Goal: Answer question/provide support: Share knowledge or assist other users

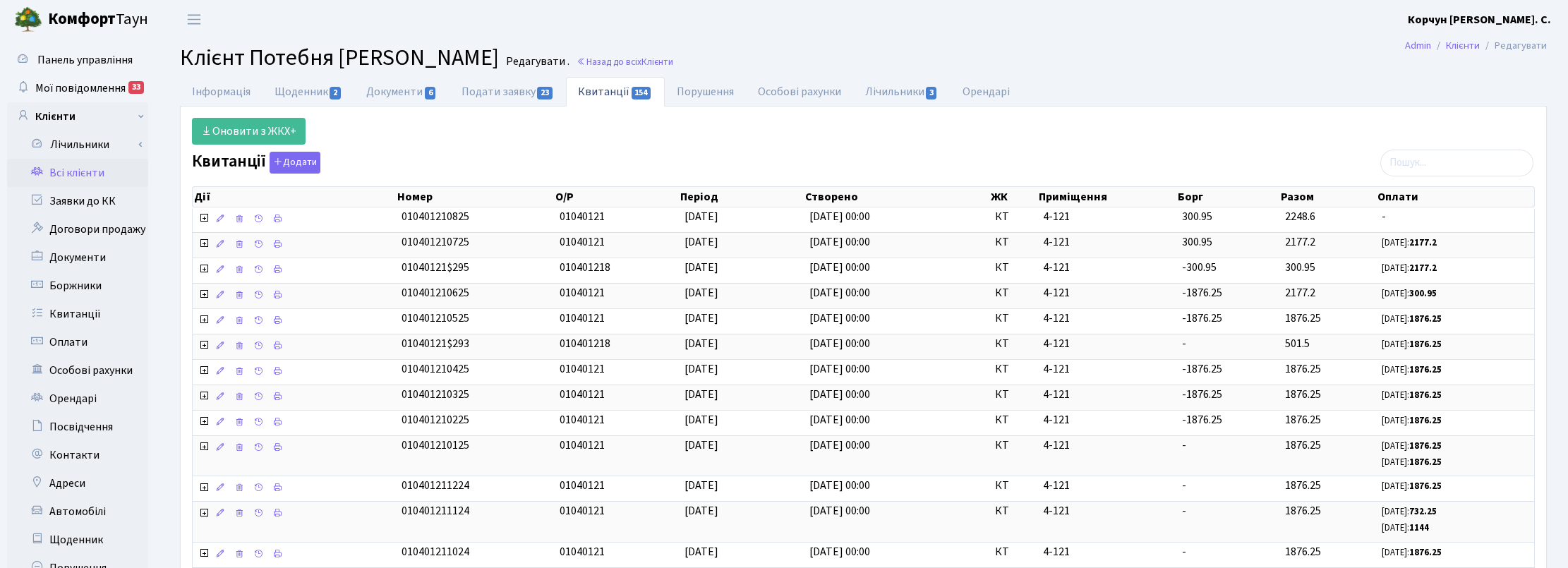
select select "25"
click at [653, 60] on link "Назад до всіх Клієнти" at bounding box center [625, 62] width 96 height 14
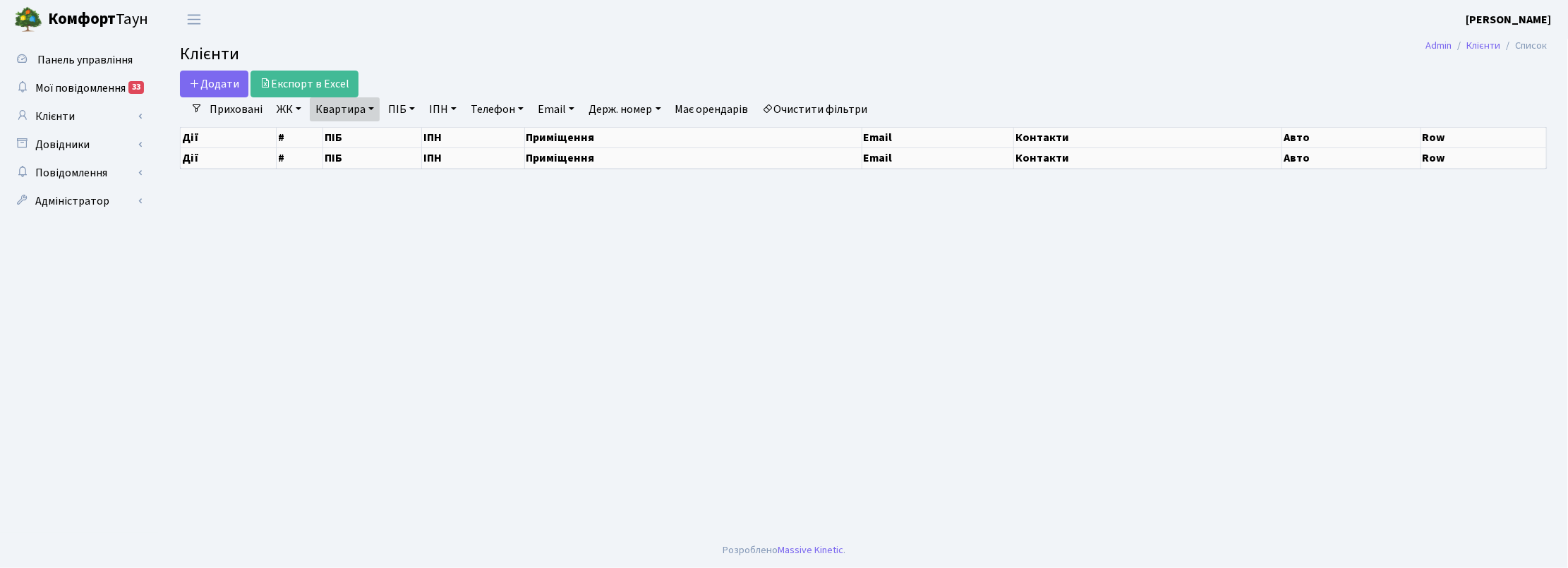
select select "25"
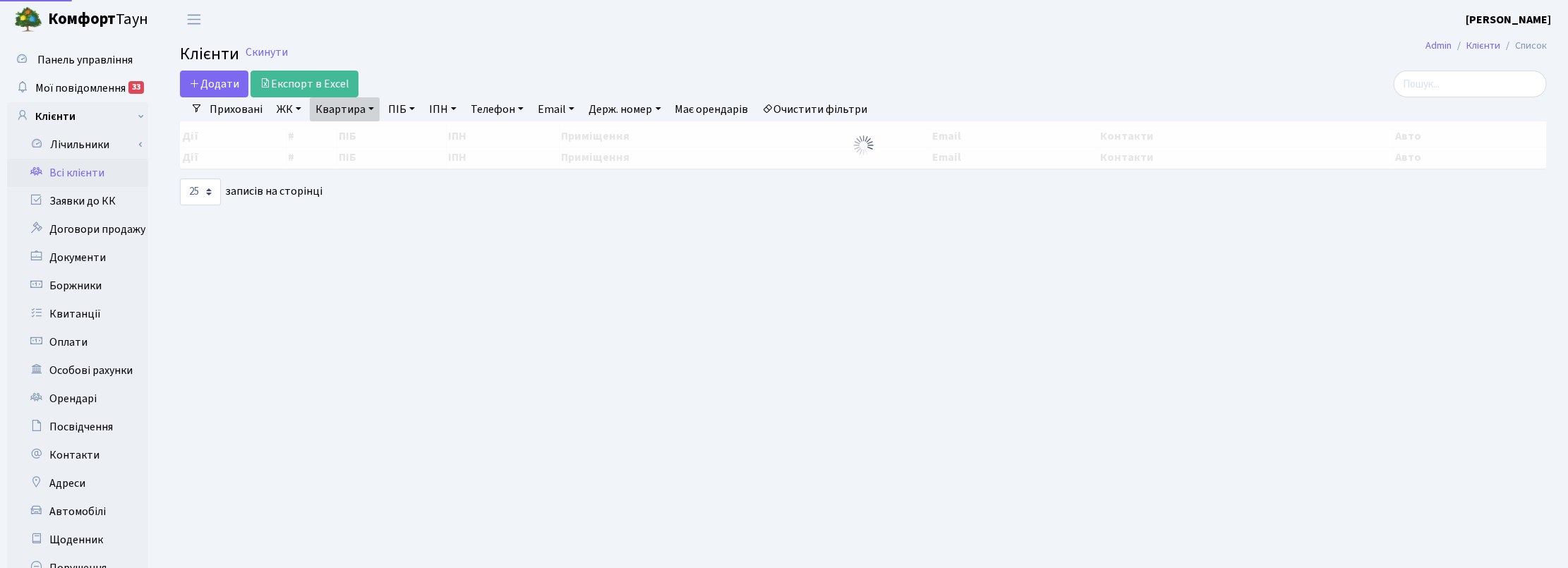
click at [364, 108] on link "Квартира" at bounding box center [345, 109] width 70 height 24
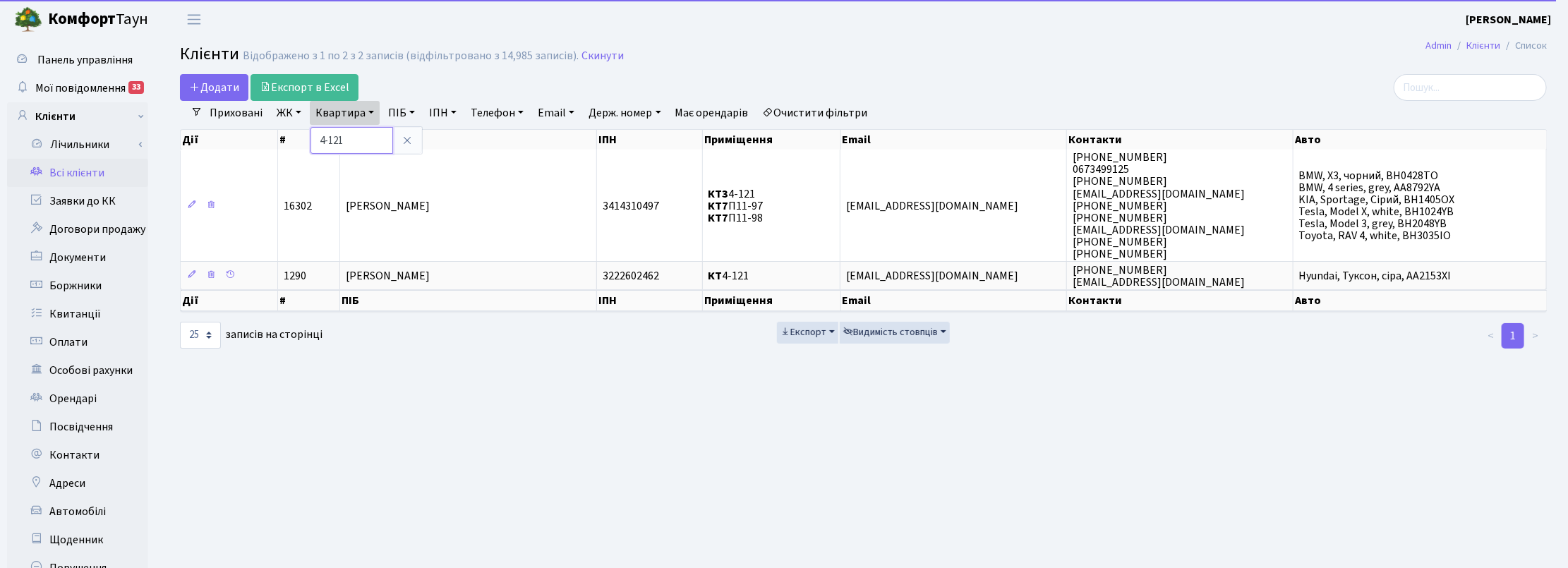
click at [351, 138] on input "4-121" at bounding box center [351, 140] width 83 height 27
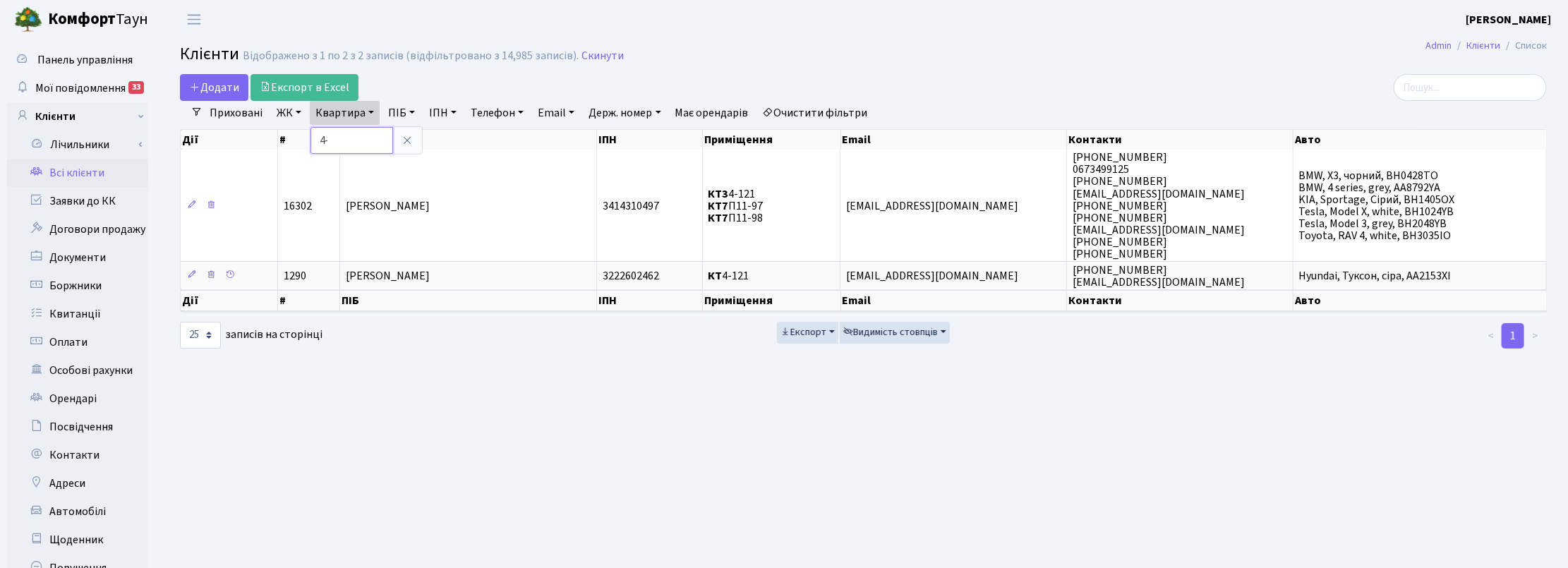
type input "4"
type input "11-210"
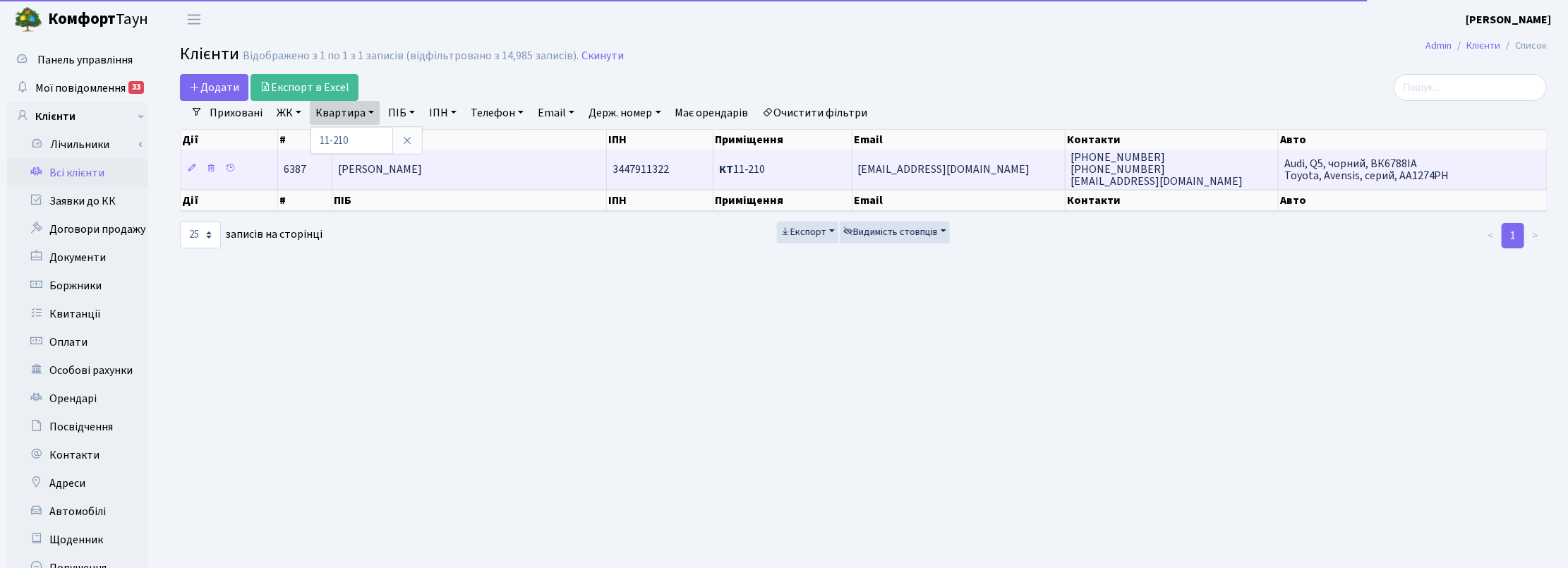
click at [534, 159] on td "[PERSON_NAME] [PERSON_NAME]" at bounding box center [470, 169] width 276 height 39
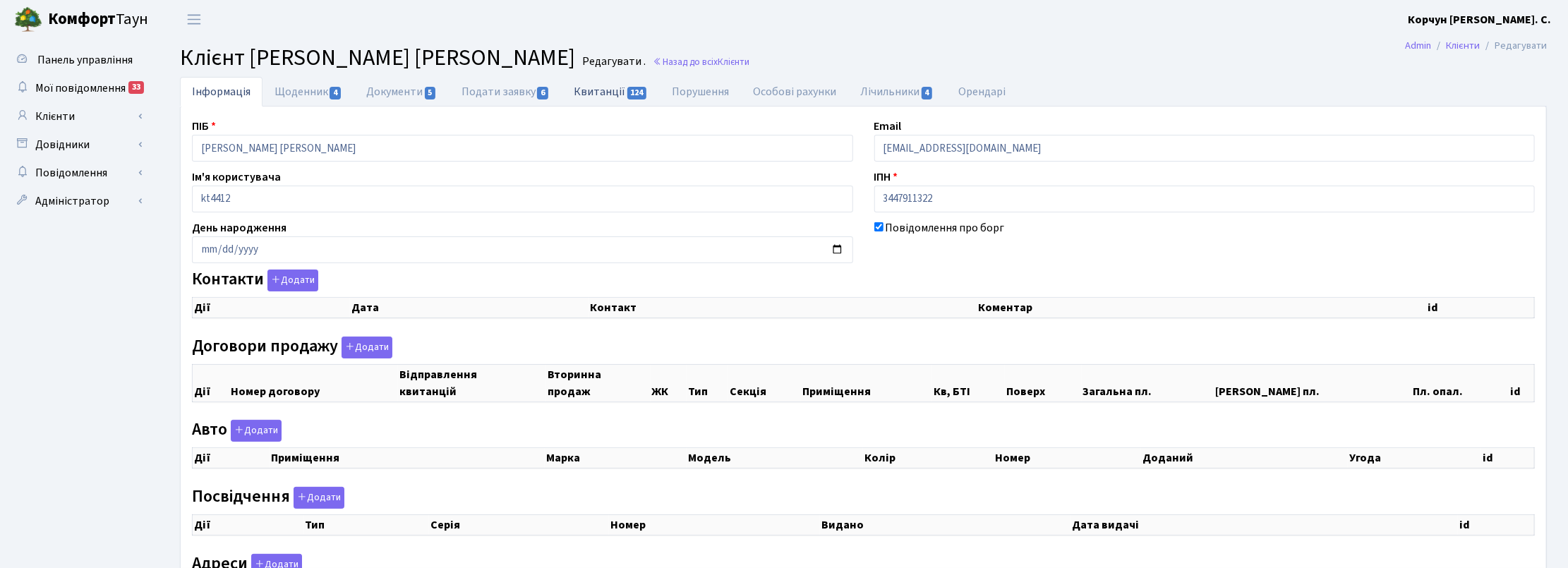
click at [611, 90] on link "Квитанції 124" at bounding box center [610, 91] width 98 height 29
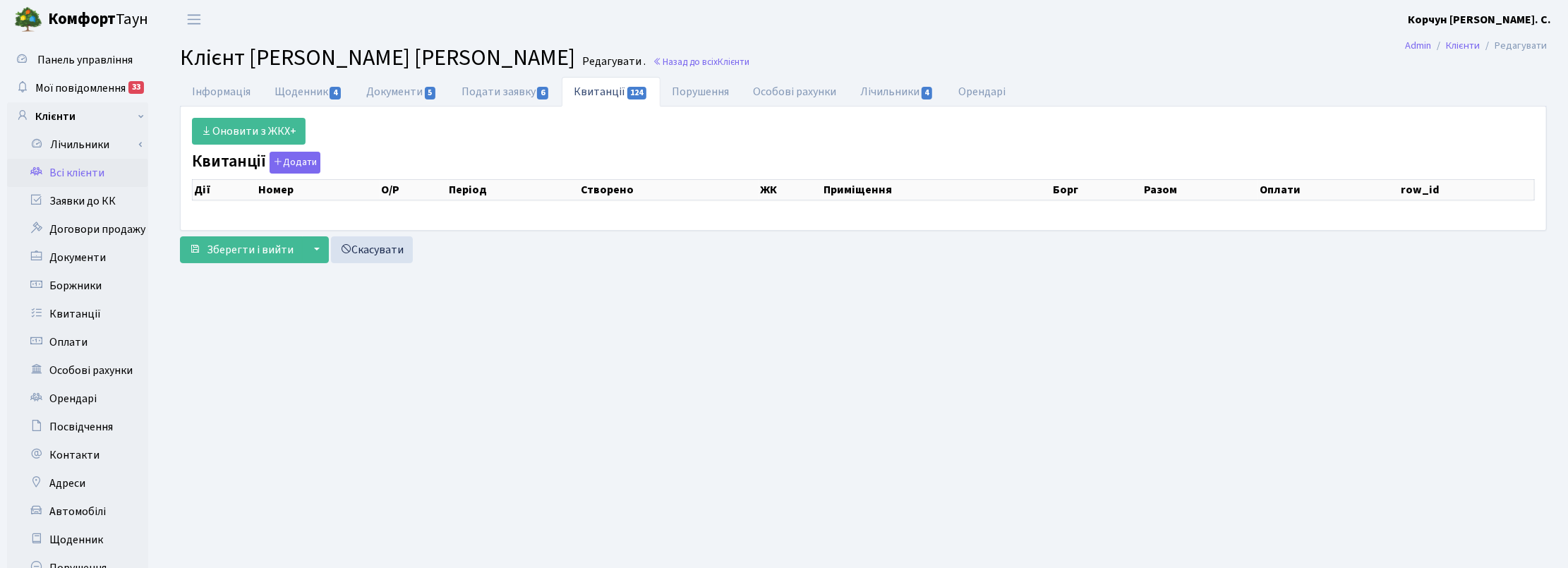
select select "25"
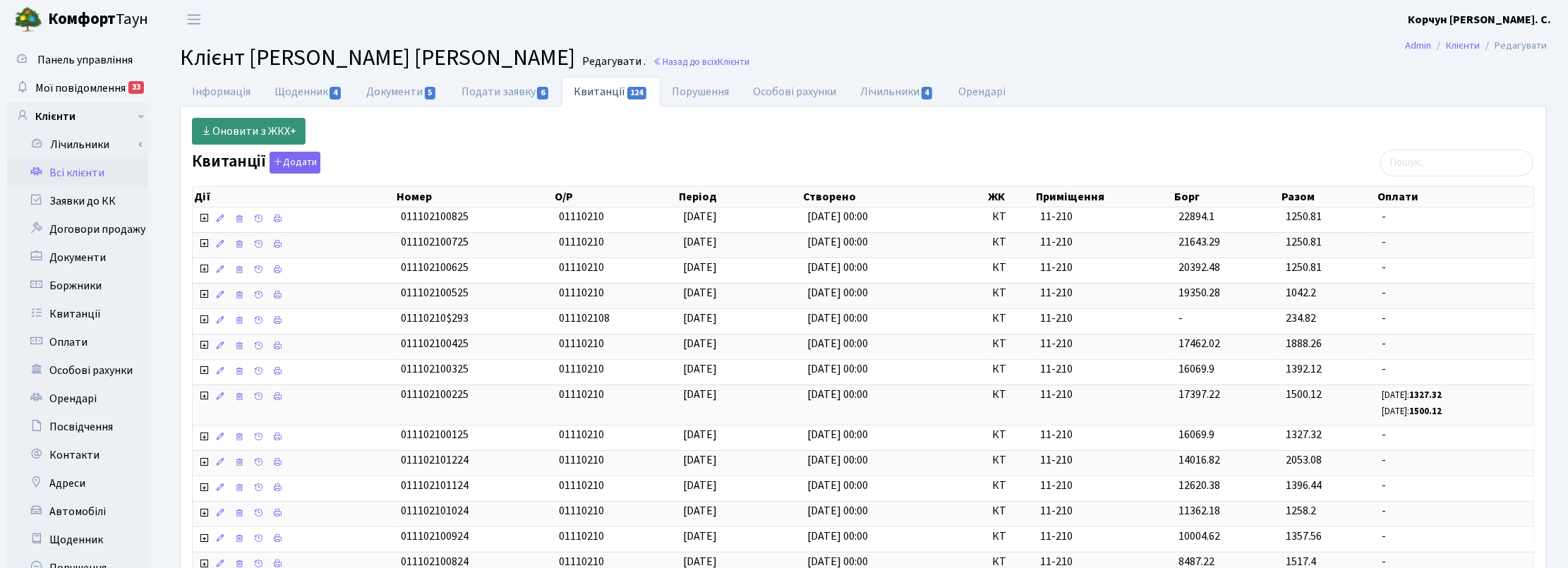
click at [229, 133] on link "Оновити з ЖКХ+" at bounding box center [249, 131] width 114 height 27
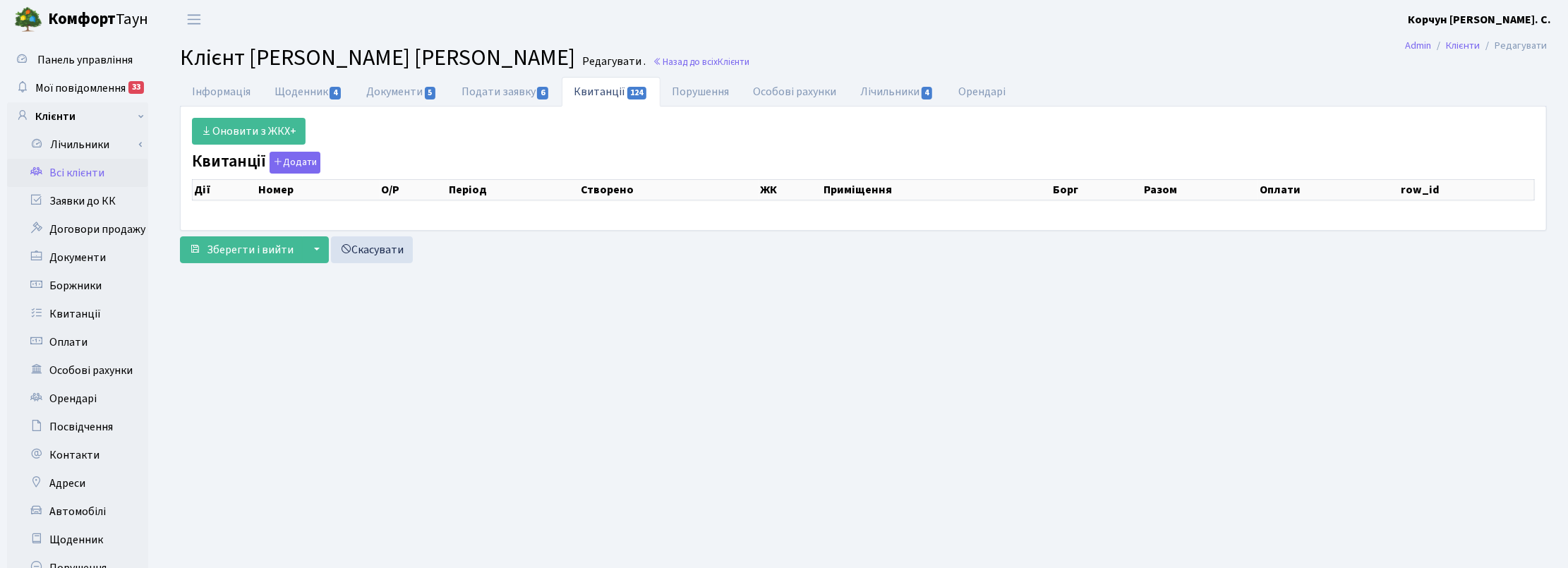
select select "25"
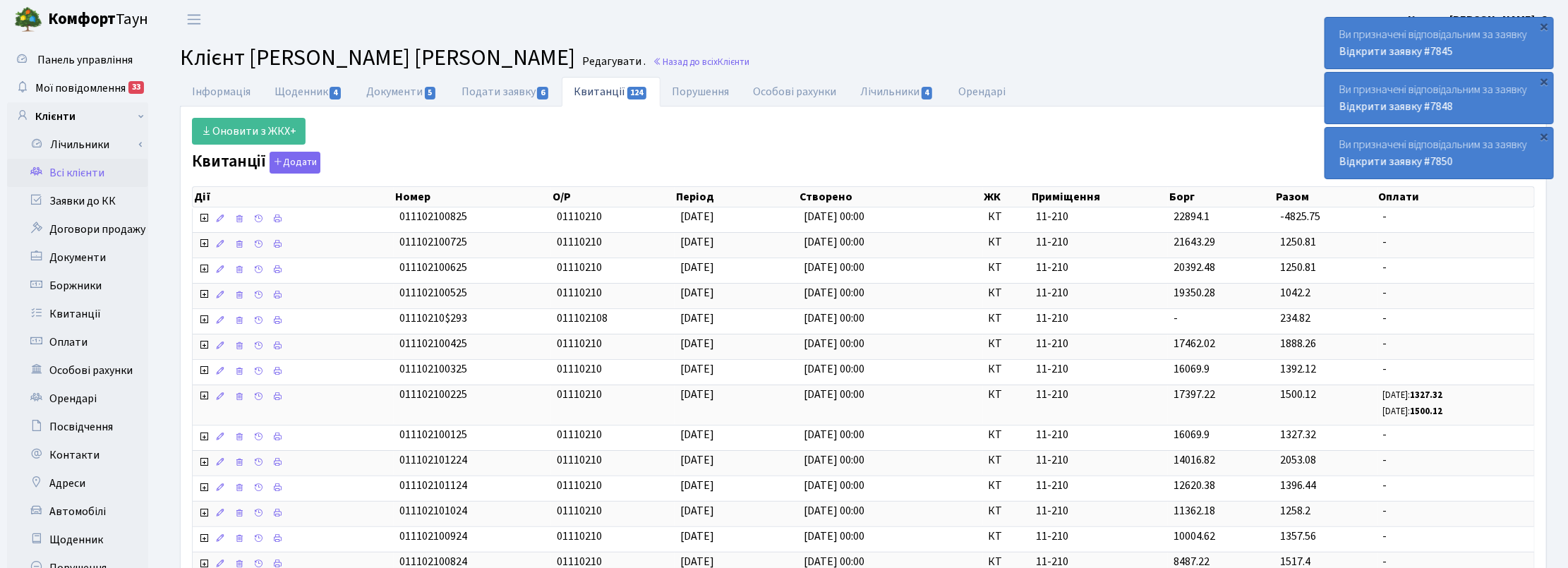
drag, startPoint x: 1128, startPoint y: 65, endPoint x: 1137, endPoint y: 58, distance: 11.4
click at [1128, 65] on h2 "Клієнт Кондрашина Наталія Миколаївна Редагувати . Назад до всіх Клієнти" at bounding box center [863, 58] width 1367 height 27
click at [695, 65] on link "Назад до всіх Клієнти" at bounding box center [701, 62] width 96 height 14
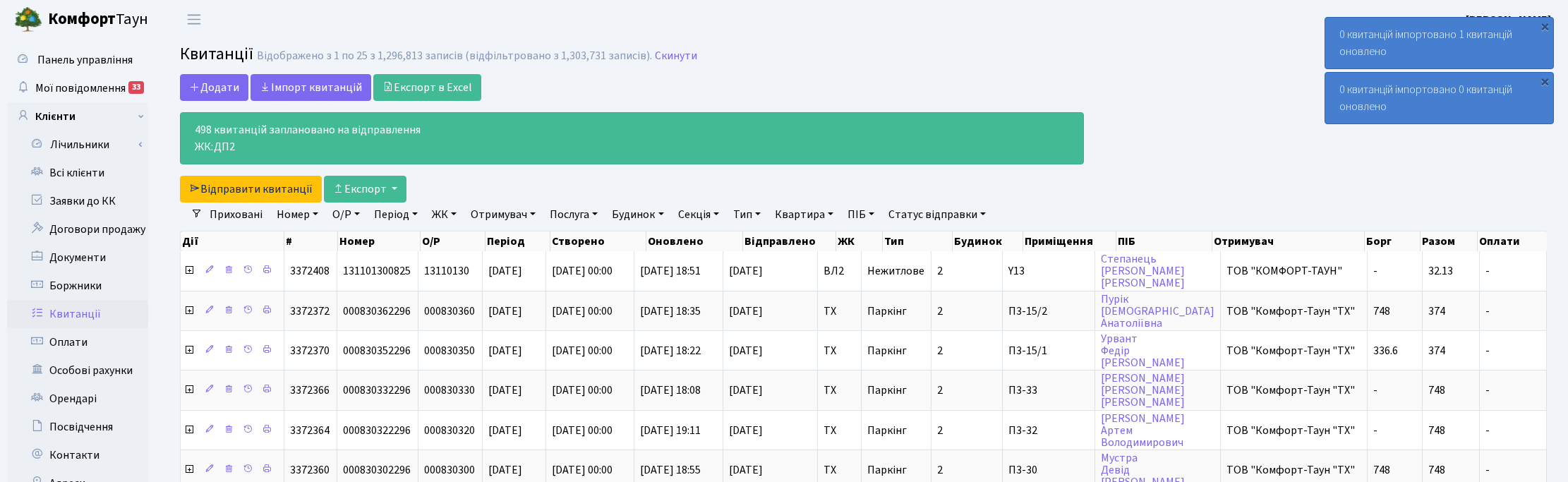
select select "25"
click at [661, 58] on link "Скинути" at bounding box center [676, 56] width 43 height 14
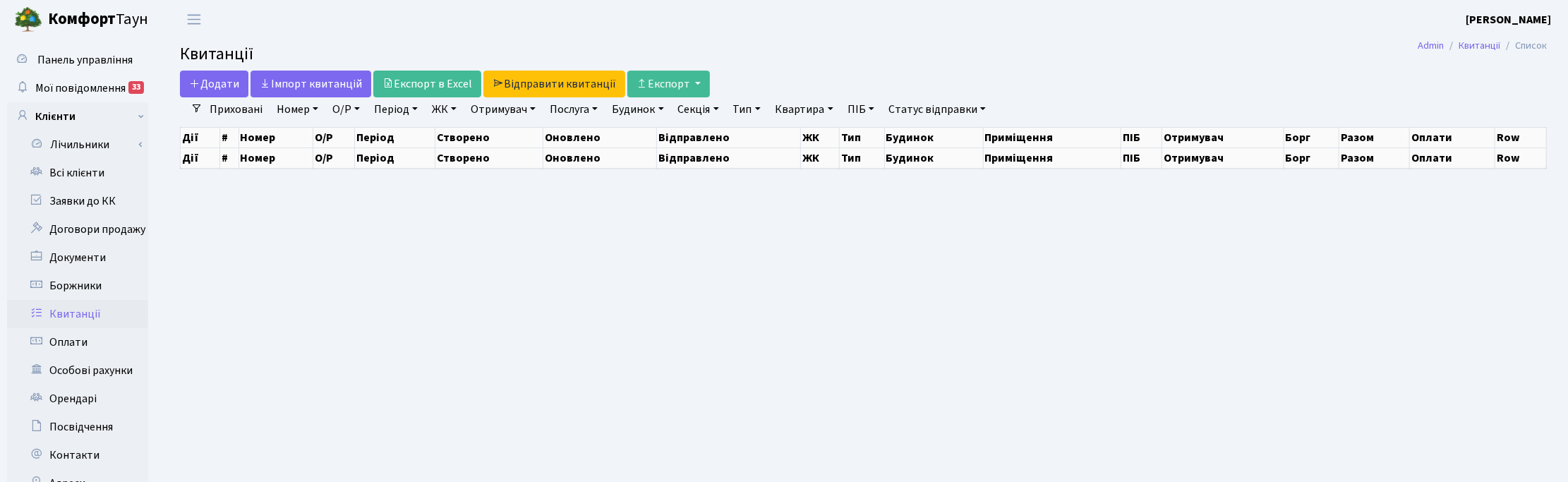
select select "25"
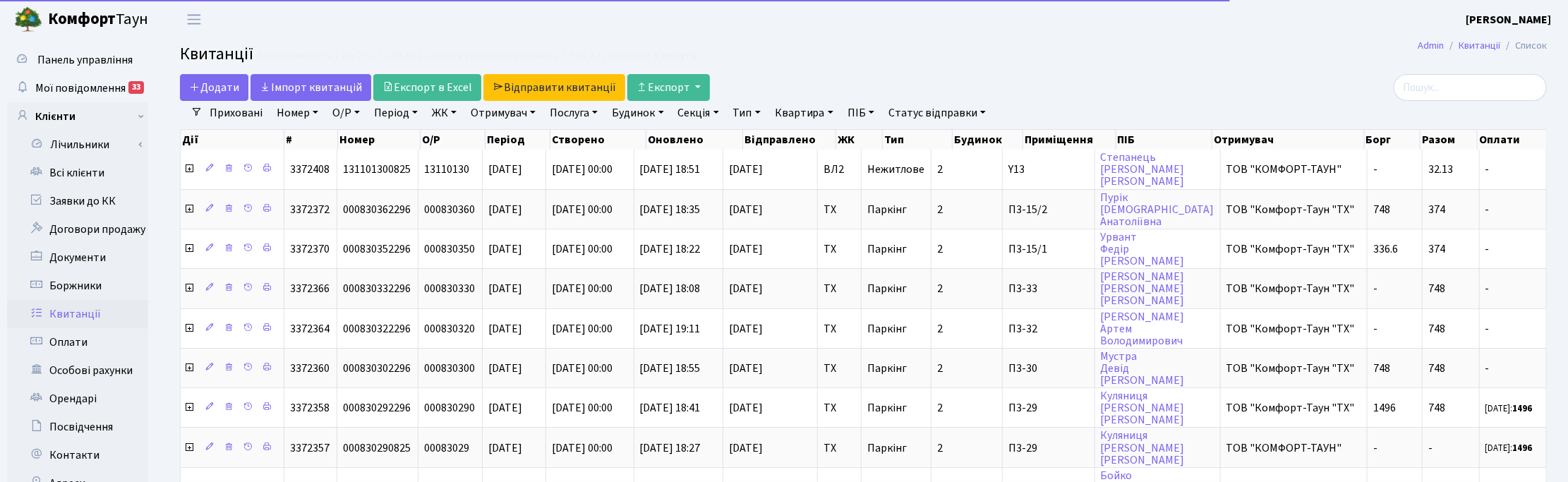
click at [829, 113] on link "Квартира" at bounding box center [804, 113] width 70 height 24
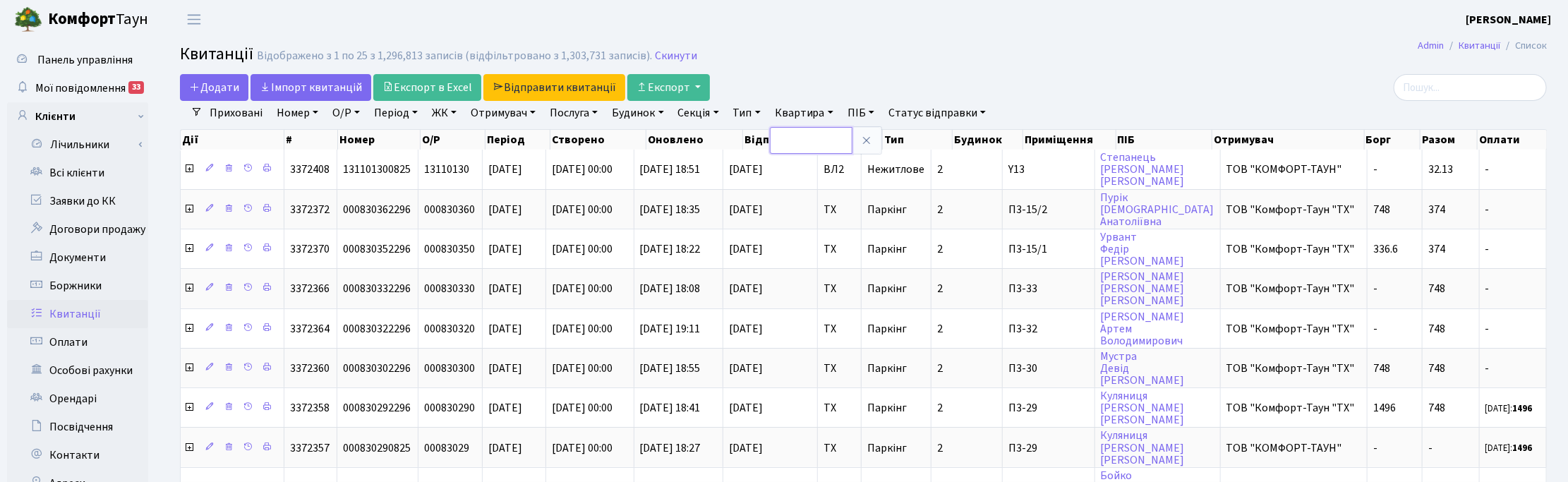
click at [826, 145] on input "text" at bounding box center [811, 140] width 83 height 27
type input "11-210"
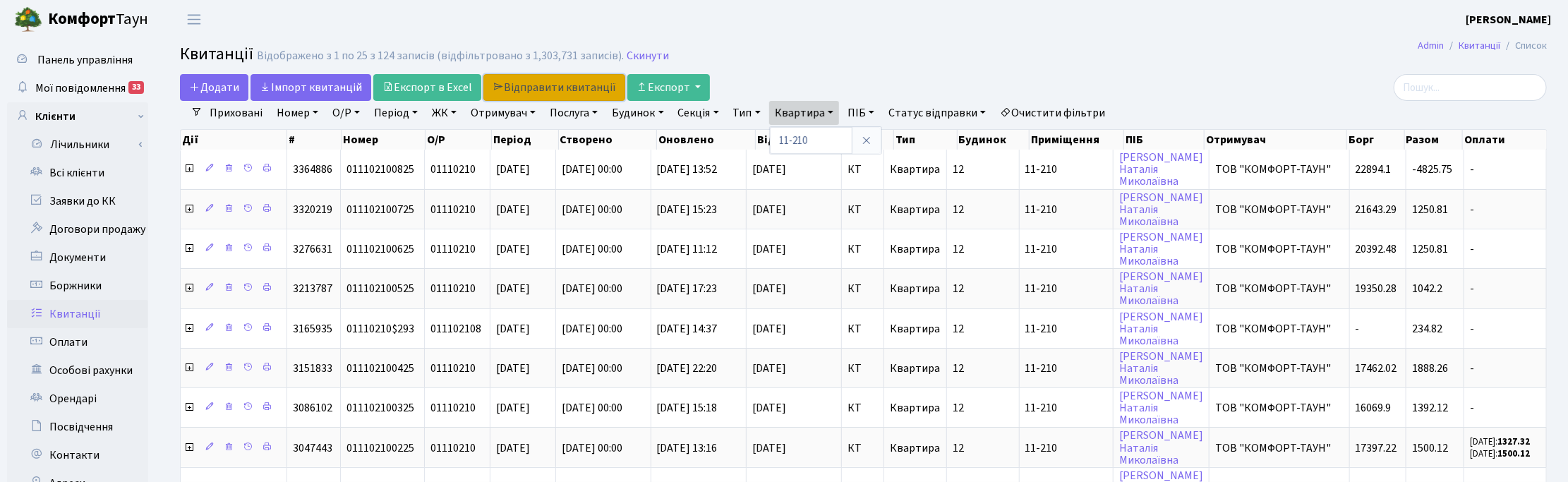
click at [534, 87] on link "Відправити квитанції" at bounding box center [554, 87] width 142 height 27
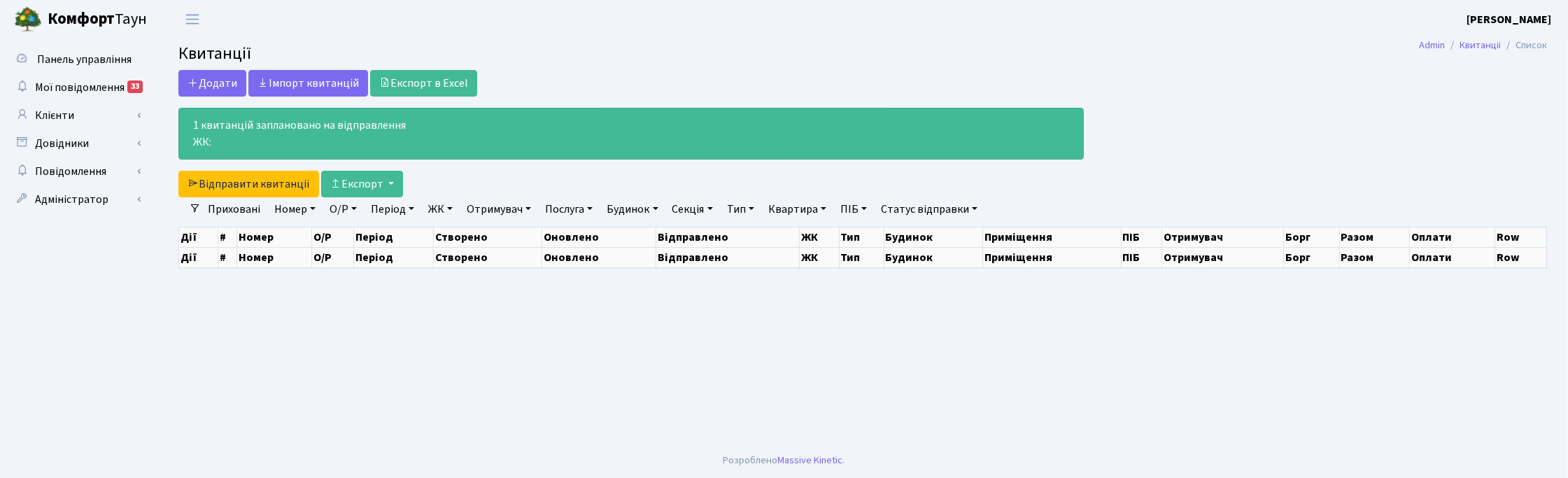
select select "25"
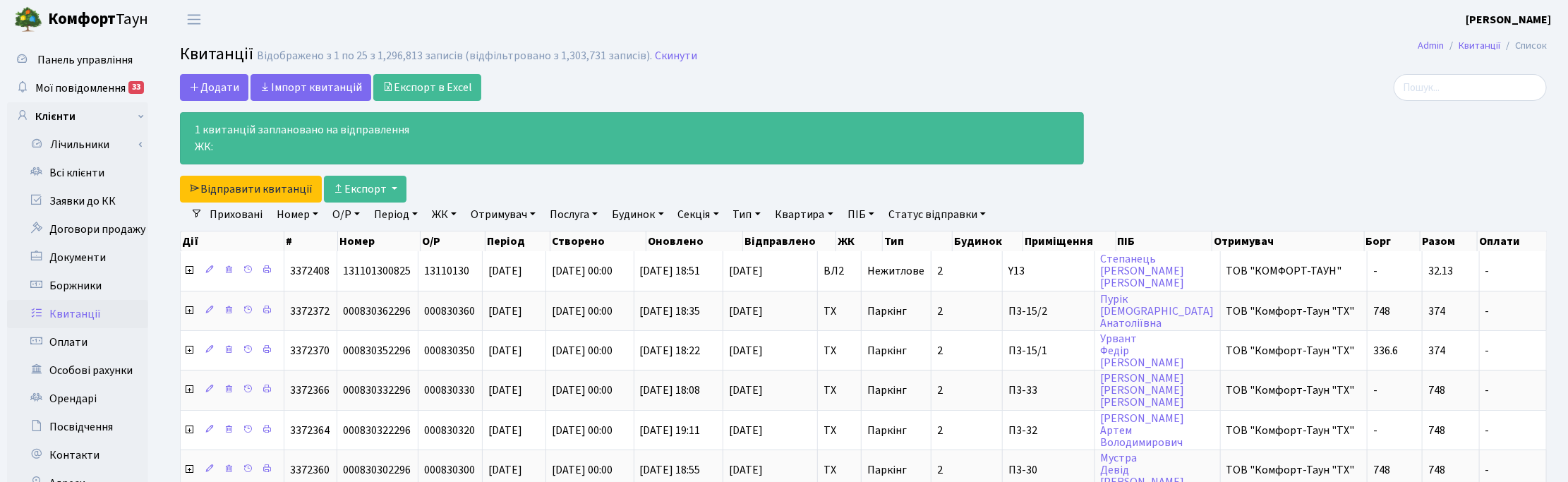
click at [852, 64] on h2 "Квитанції Відображено з 1 по 25 з 1,296,813 записів (відфільтровано з 1,303,731…" at bounding box center [863, 57] width 1367 height 24
click at [89, 90] on span "Мої повідомлення" at bounding box center [80, 88] width 90 height 15
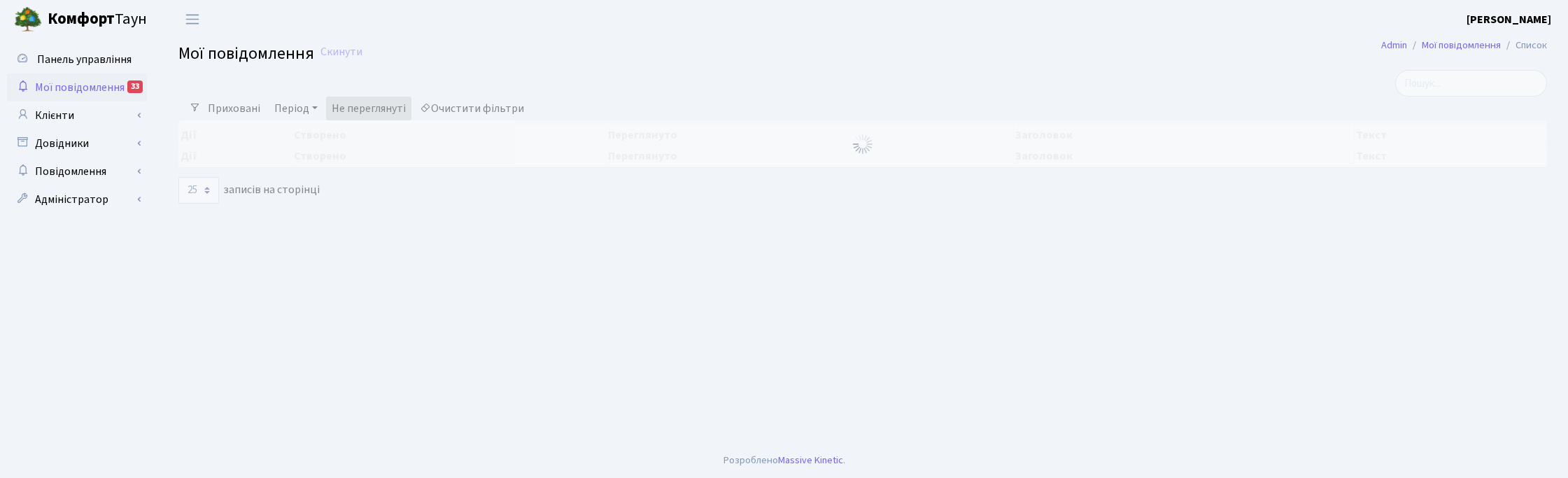
select select "25"
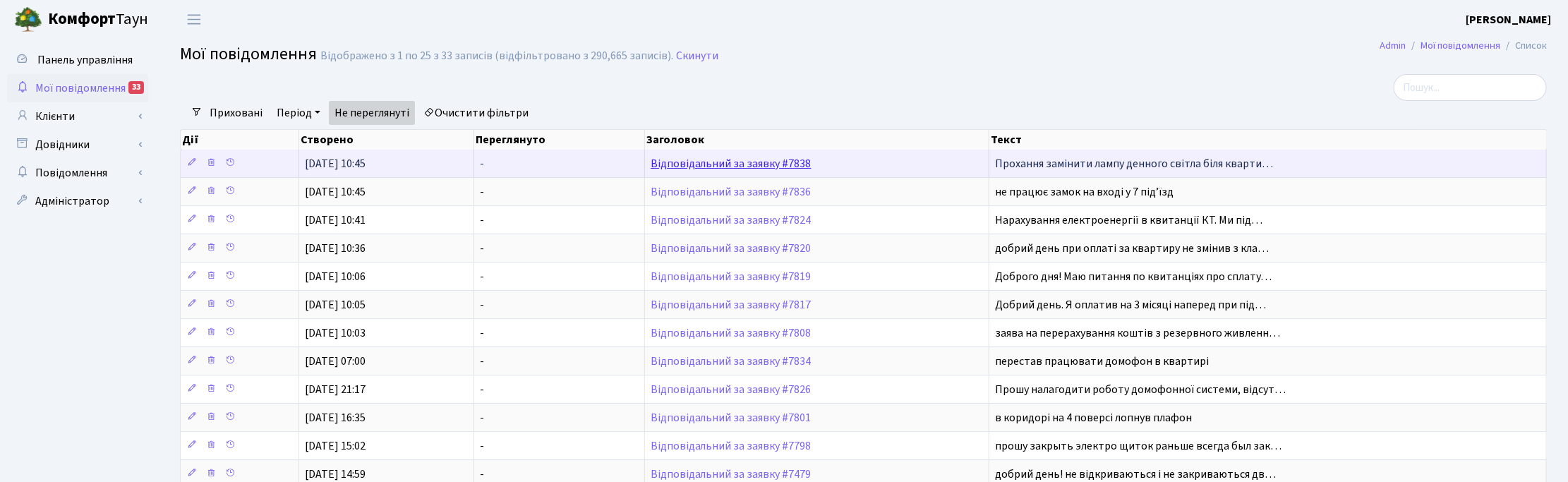
click at [760, 165] on link "Відповідальний за заявку #7838" at bounding box center [731, 163] width 161 height 15
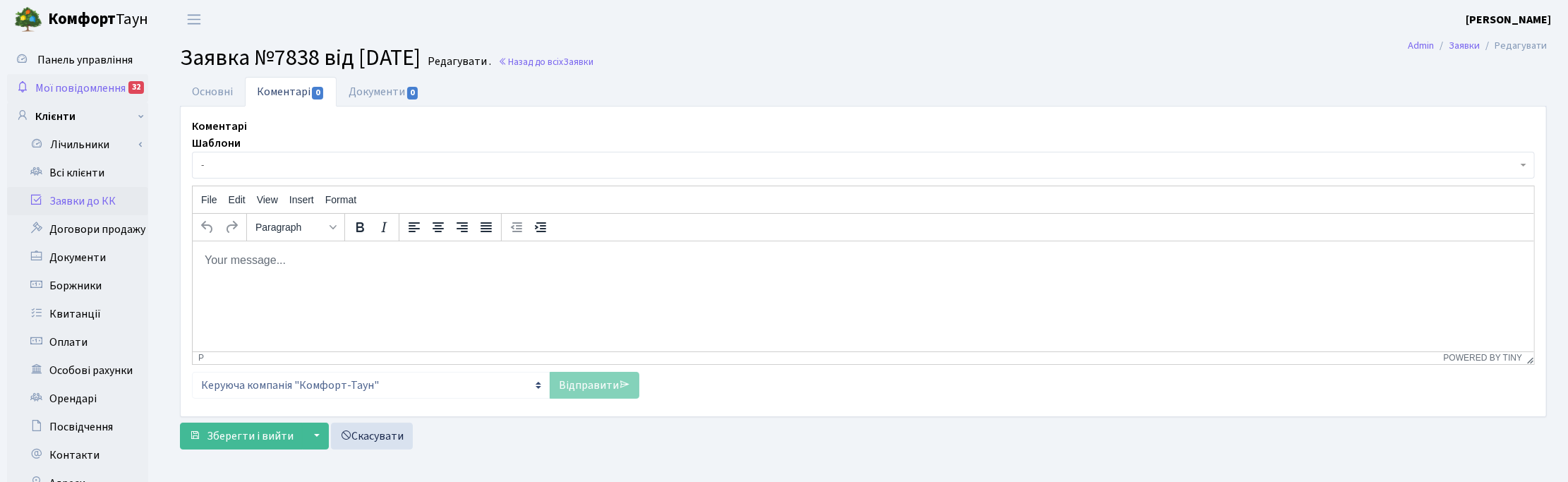
click at [78, 86] on span "Мої повідомлення" at bounding box center [80, 88] width 90 height 15
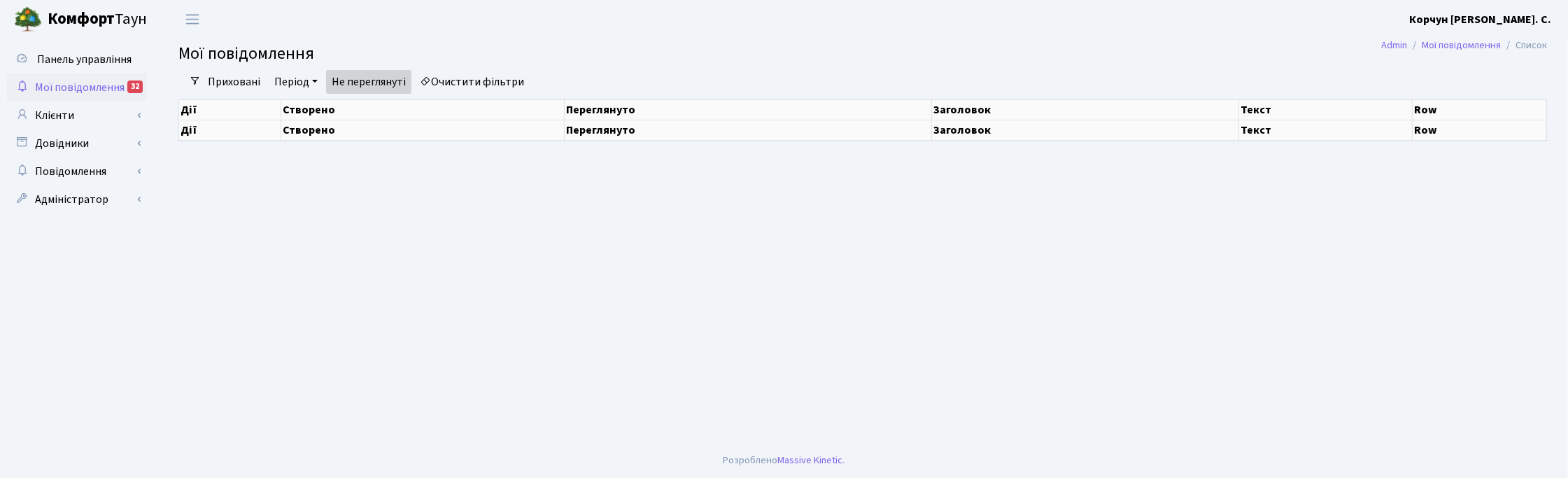
select select "25"
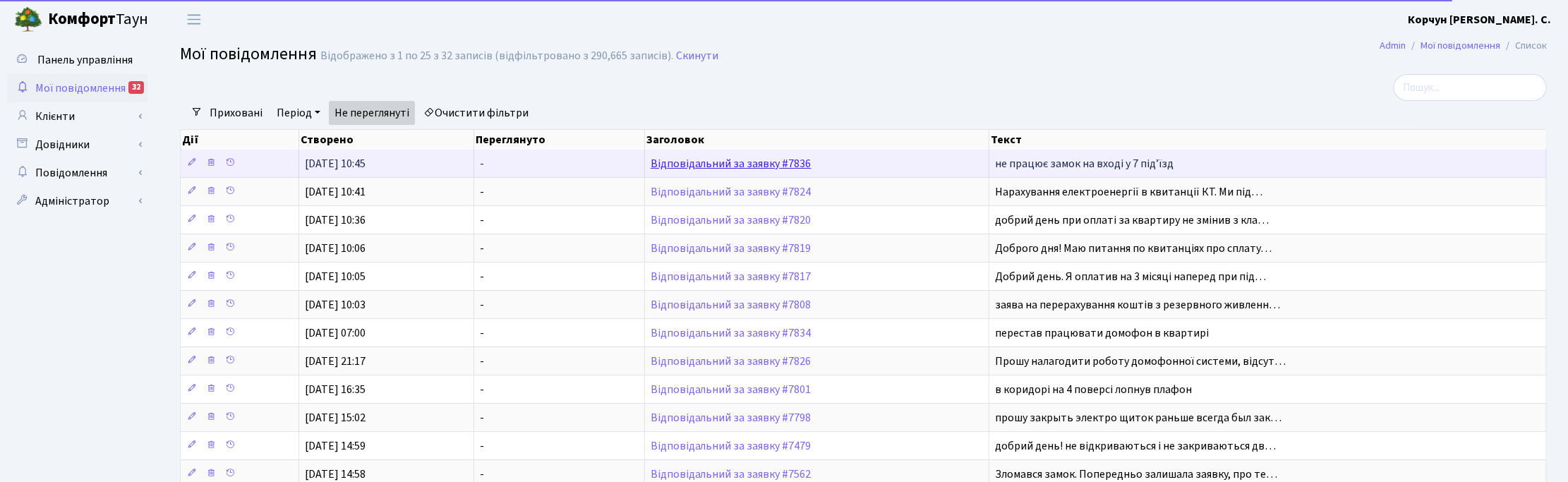
click at [736, 163] on link "Відповідальний за заявку #7836" at bounding box center [731, 163] width 161 height 15
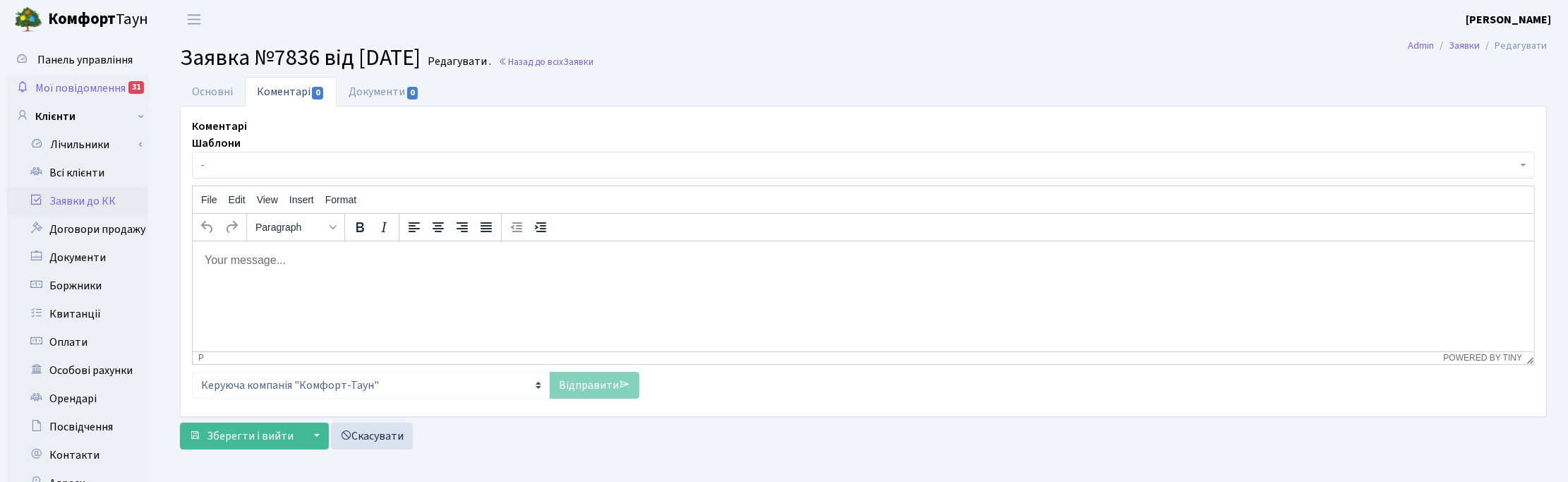
click at [93, 89] on span "Мої повідомлення" at bounding box center [80, 88] width 90 height 15
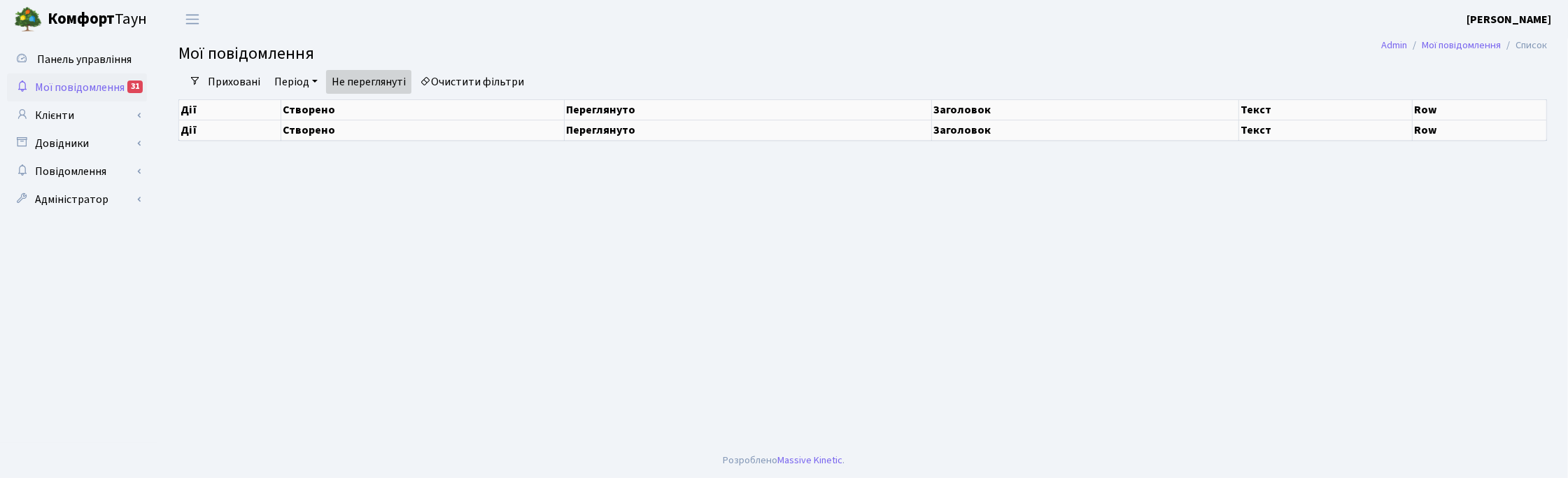
select select "25"
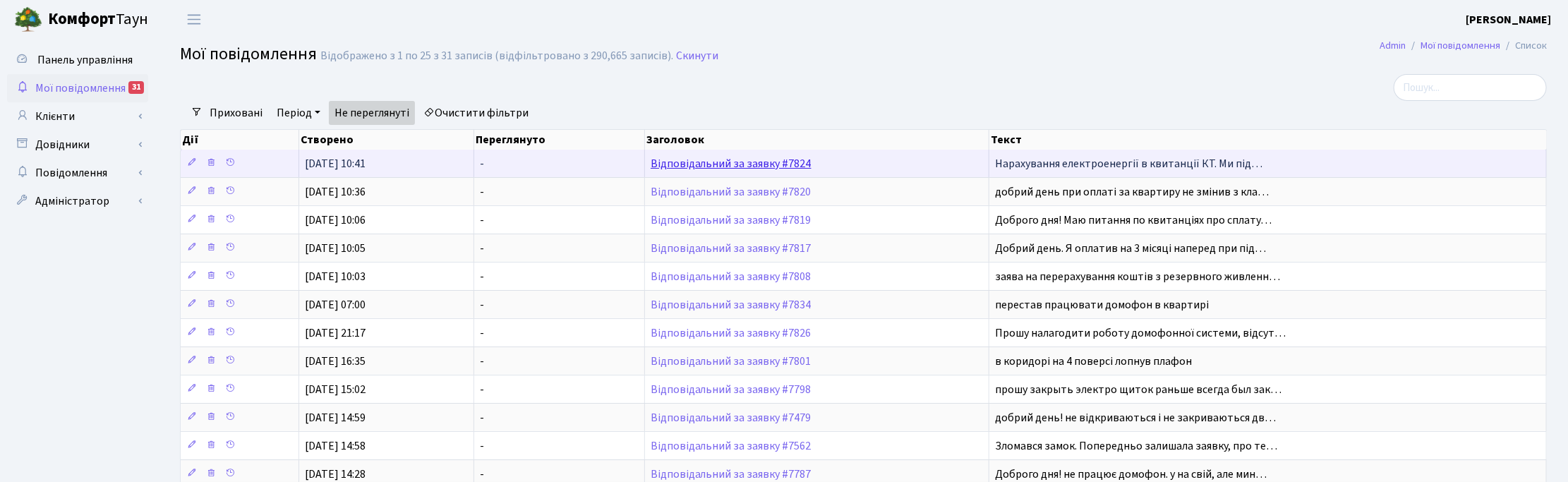
click at [747, 165] on link "Відповідальний за заявку #7824" at bounding box center [731, 163] width 161 height 15
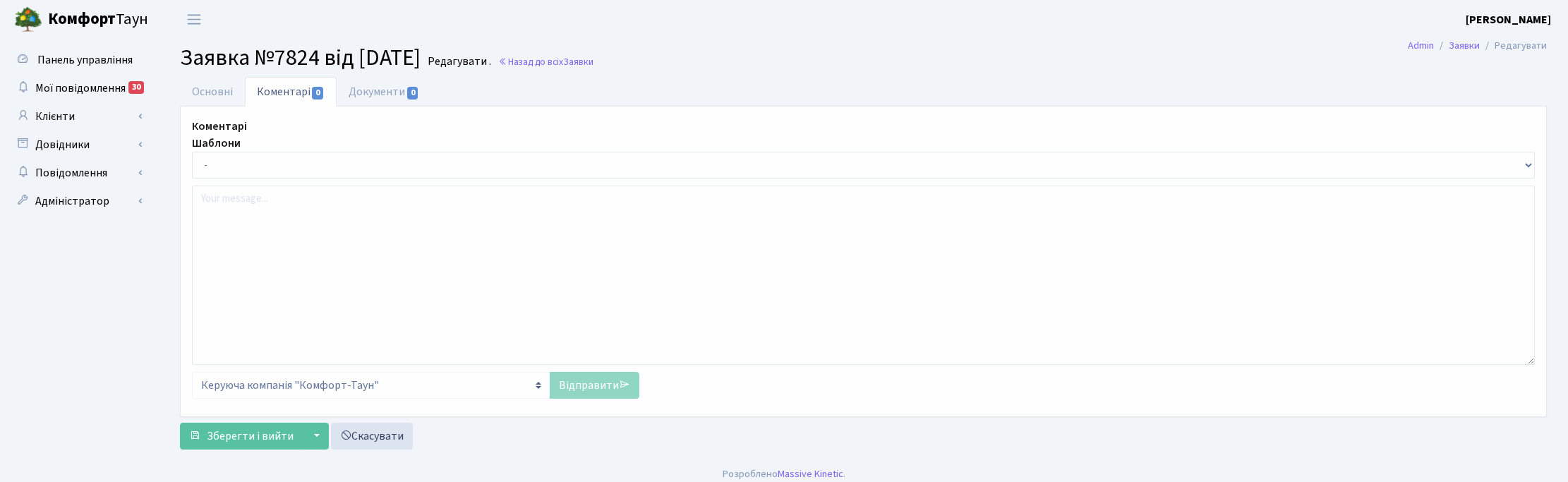
select select "7741"
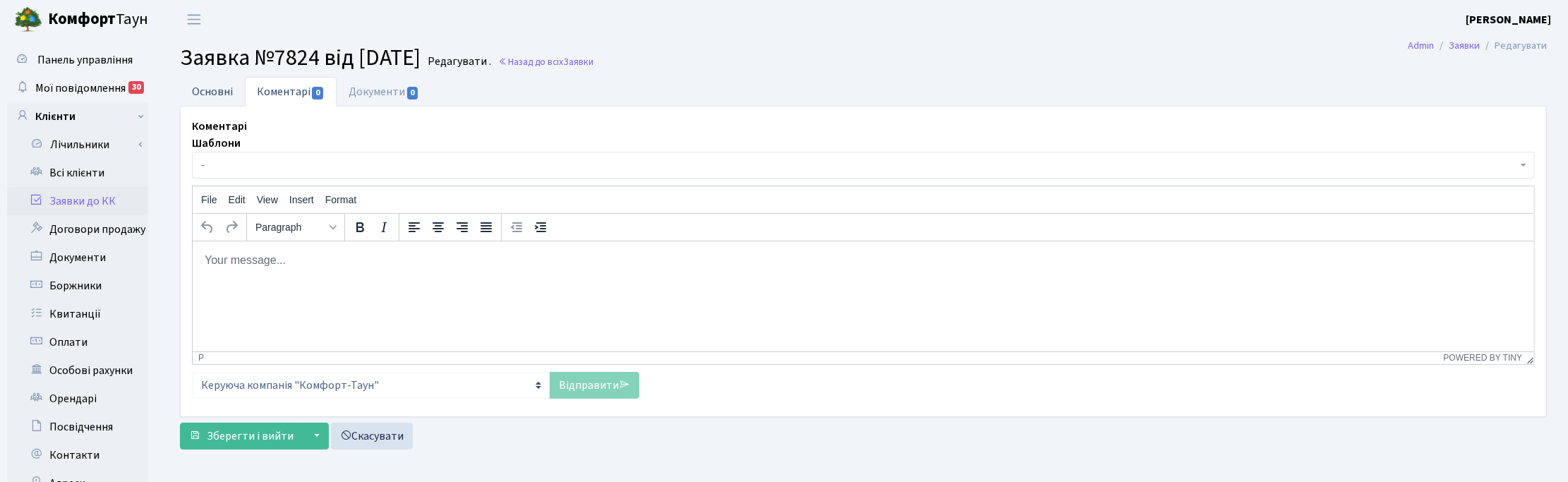
click at [229, 87] on link "Основні" at bounding box center [213, 91] width 65 height 29
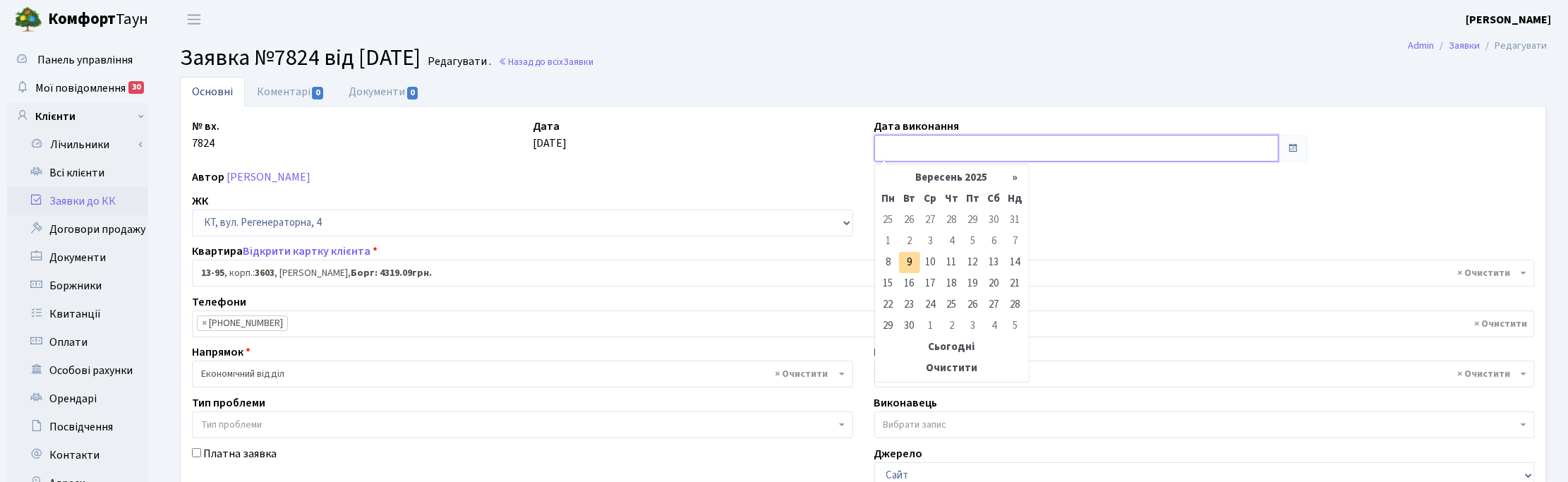
click at [905, 141] on input "text" at bounding box center [1076, 148] width 405 height 27
click at [912, 265] on td "9" at bounding box center [909, 263] width 21 height 21
type input "09.09.2025"
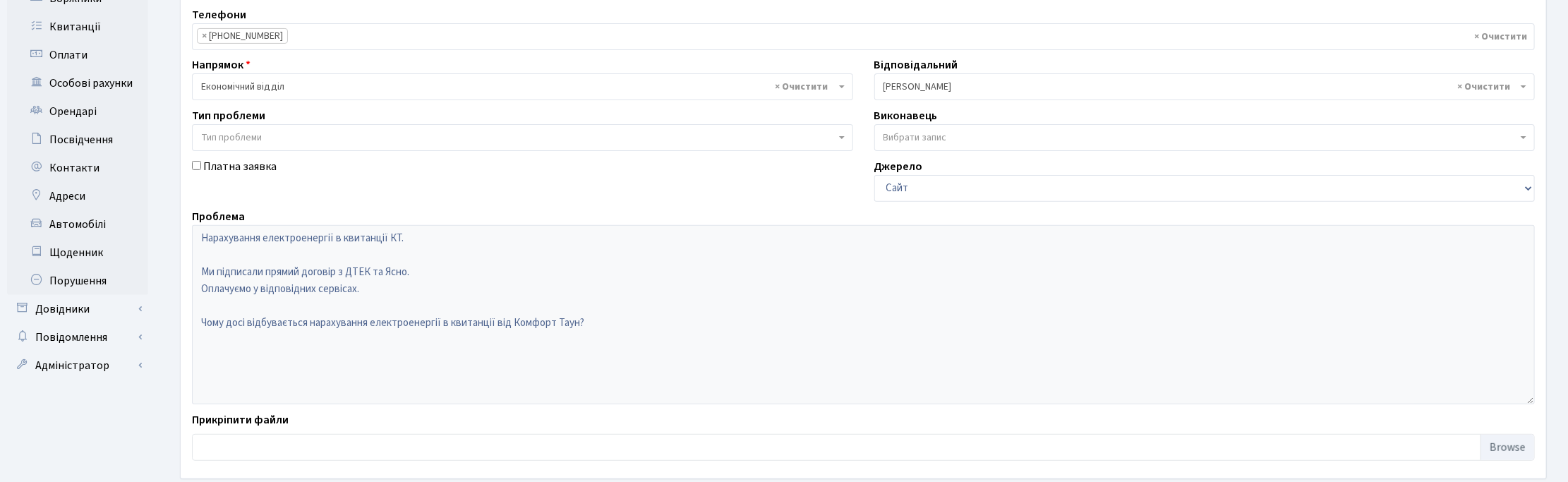
scroll to position [353, 0]
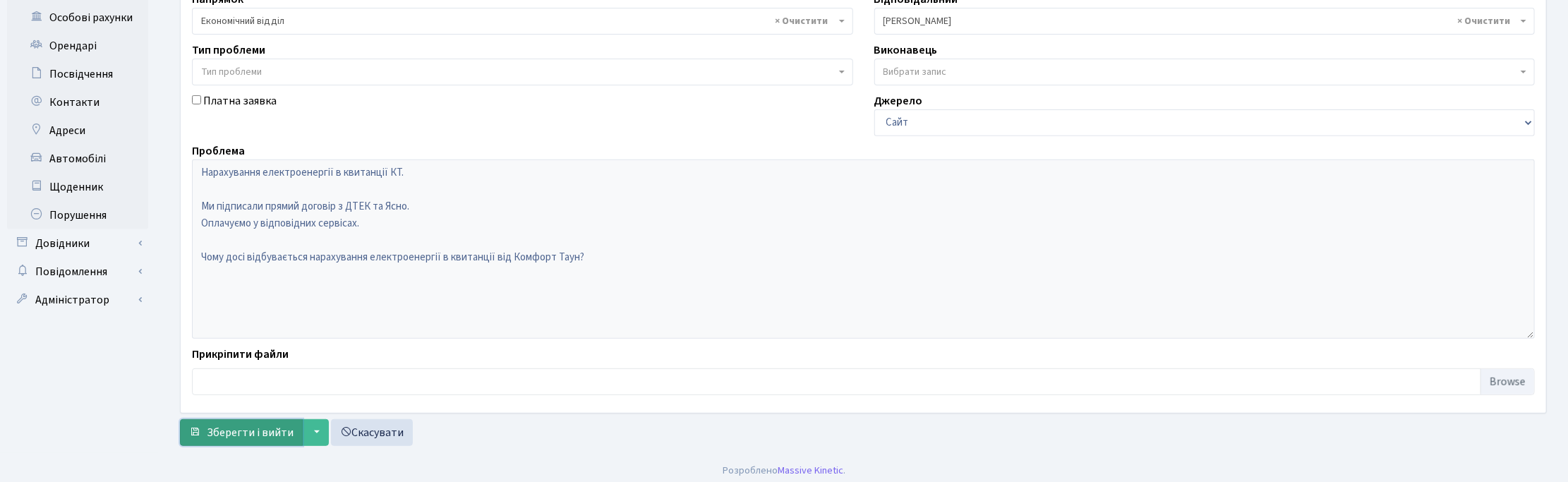
click at [265, 428] on span "Зберегти і вийти" at bounding box center [250, 433] width 87 height 15
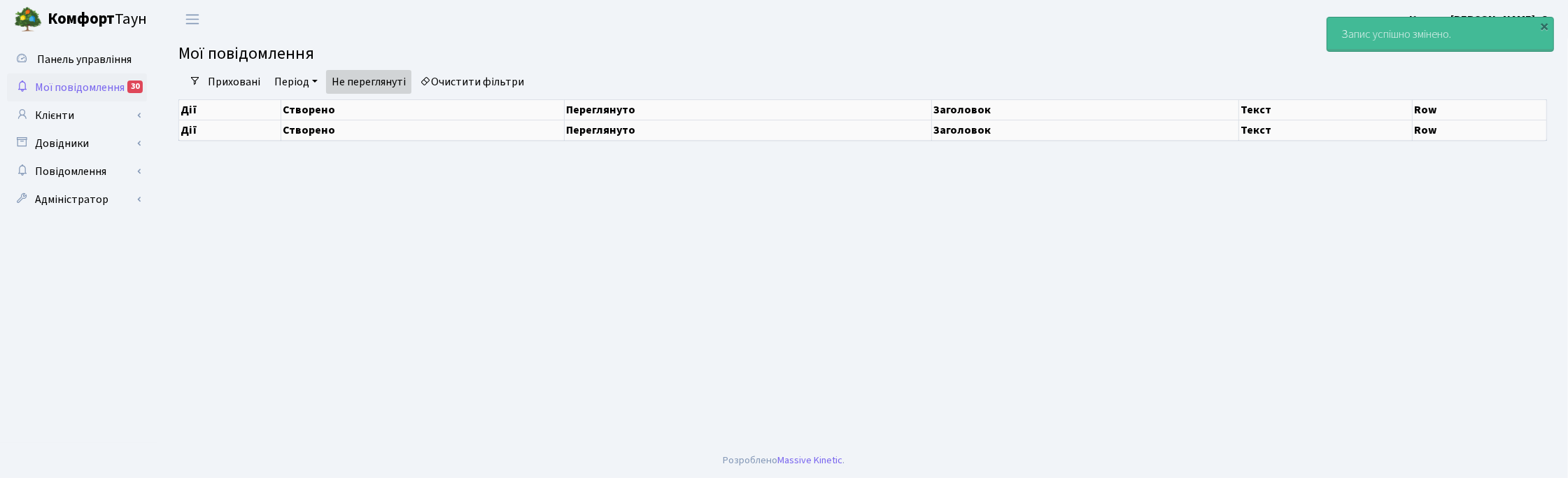
select select "25"
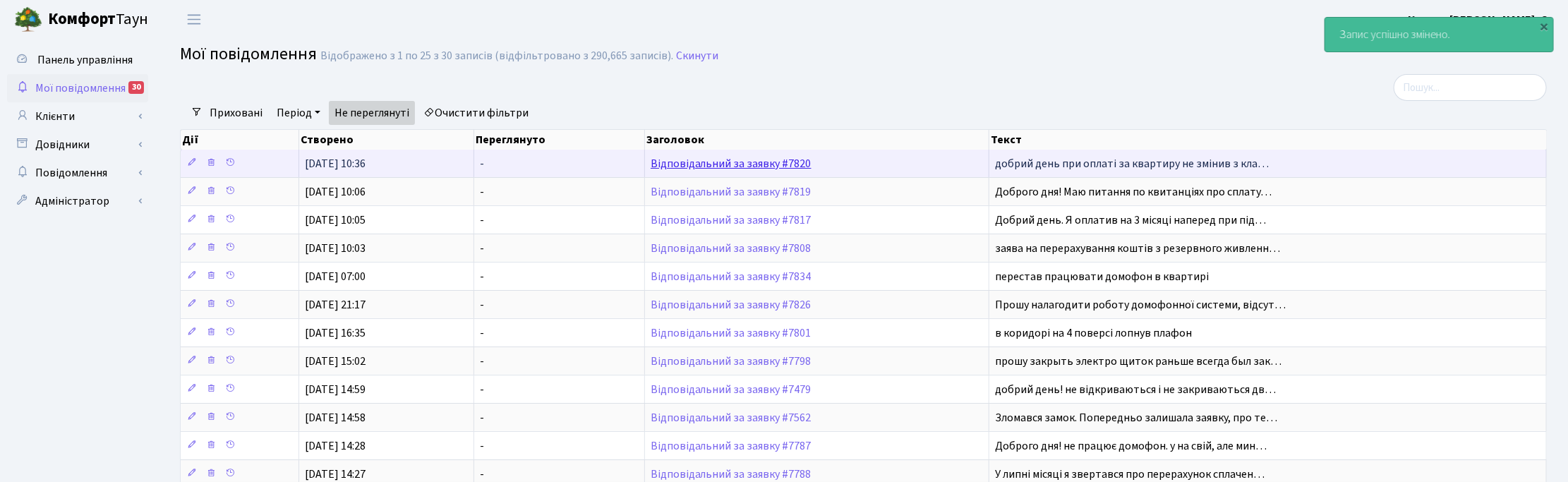
click at [728, 165] on link "Відповідальний за заявку #7820" at bounding box center [731, 163] width 161 height 15
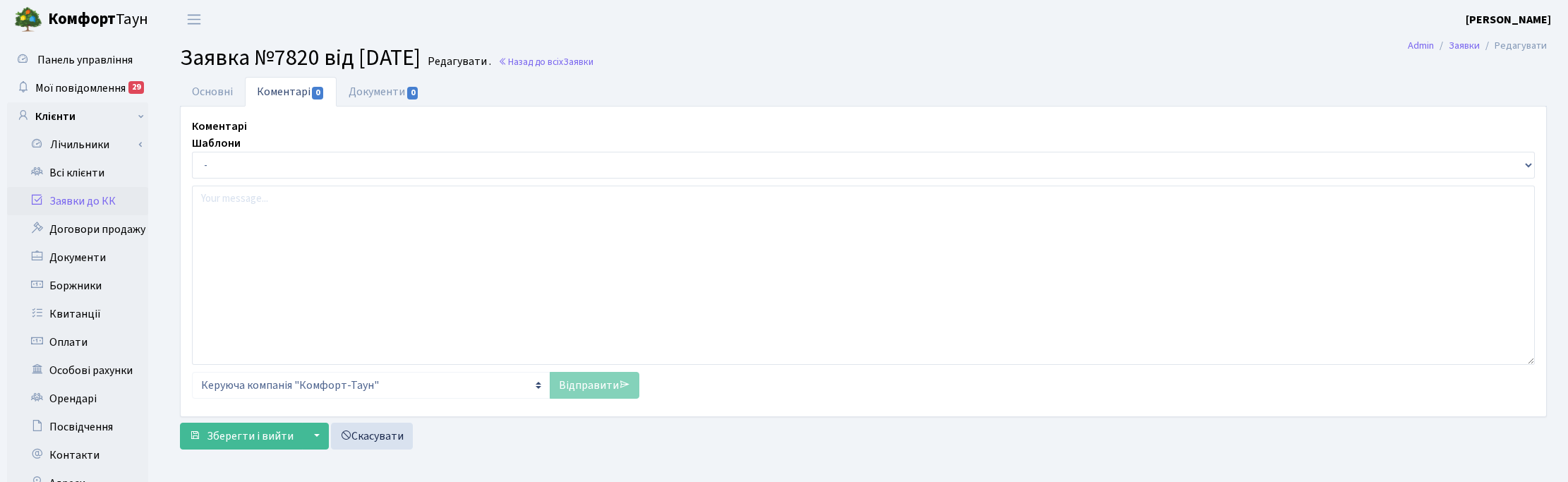
select select "29980"
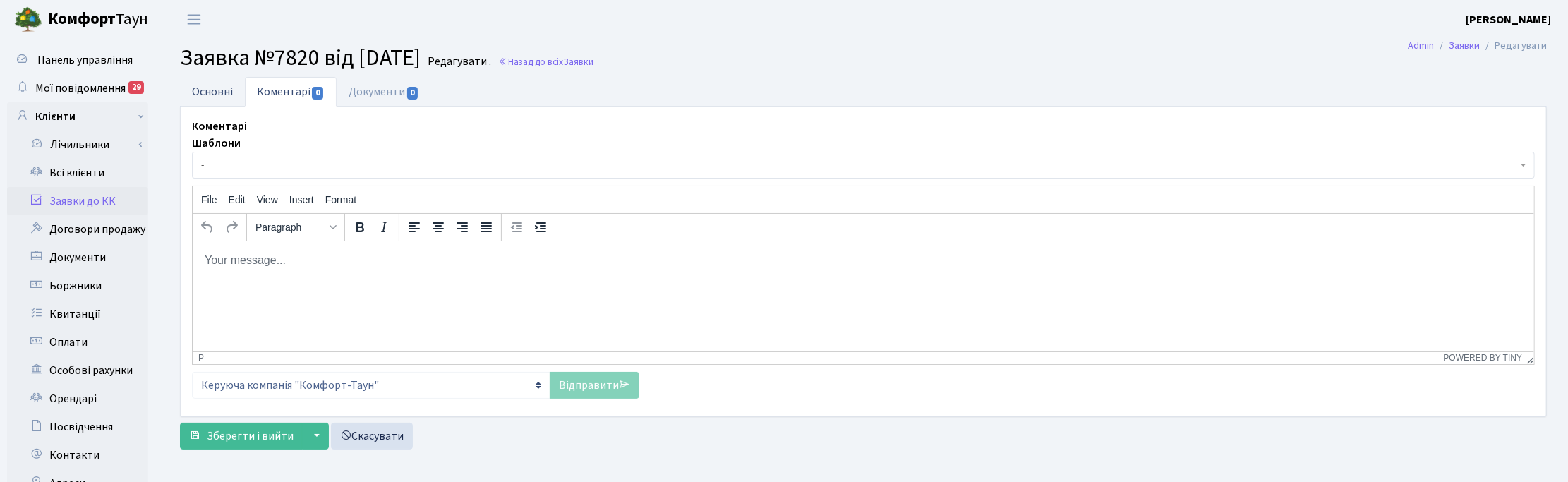
click at [213, 83] on link "Основні" at bounding box center [213, 91] width 65 height 29
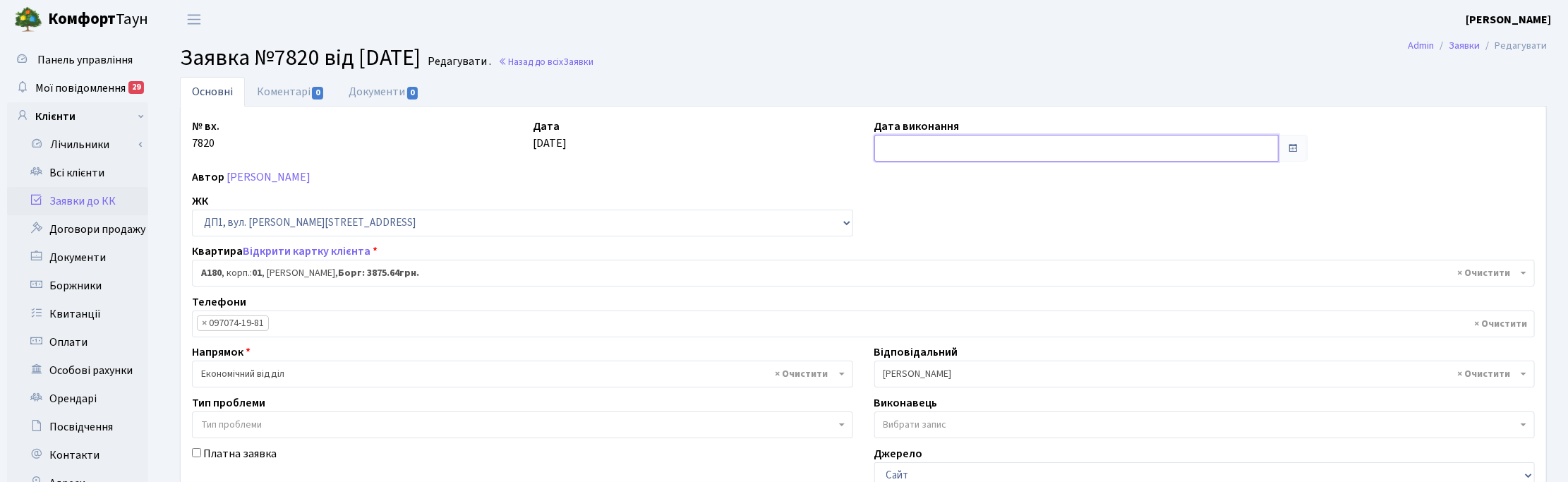
click at [908, 150] on input "text" at bounding box center [1076, 148] width 405 height 27
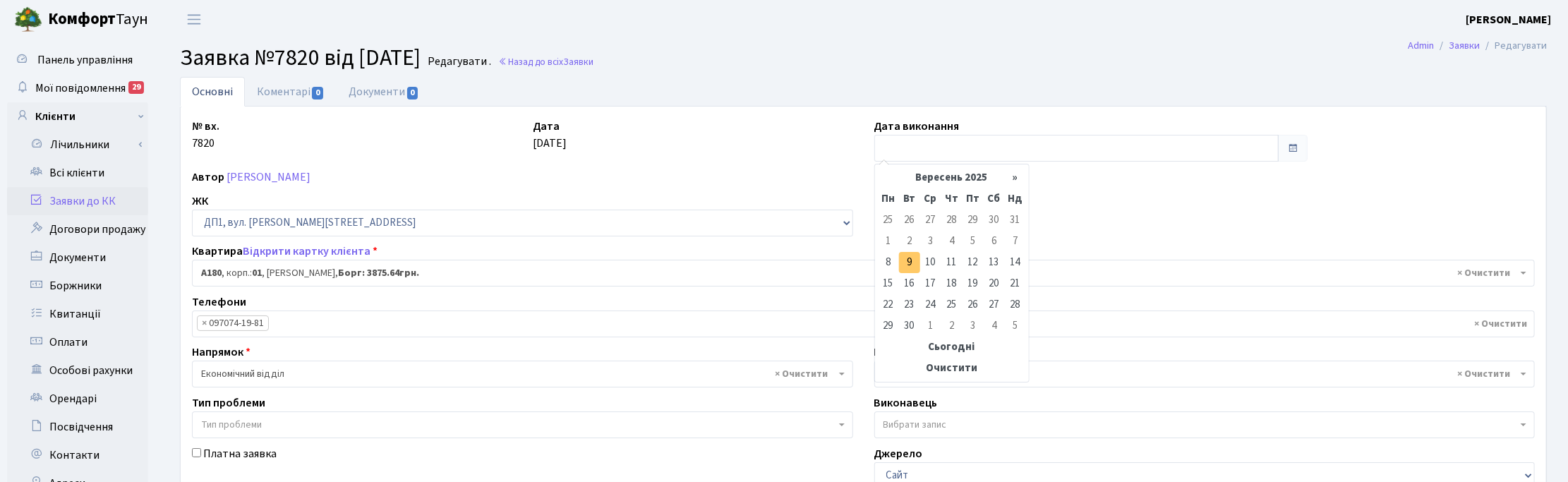
click at [908, 262] on td "9" at bounding box center [909, 263] width 21 height 21
type input "[DATE]"
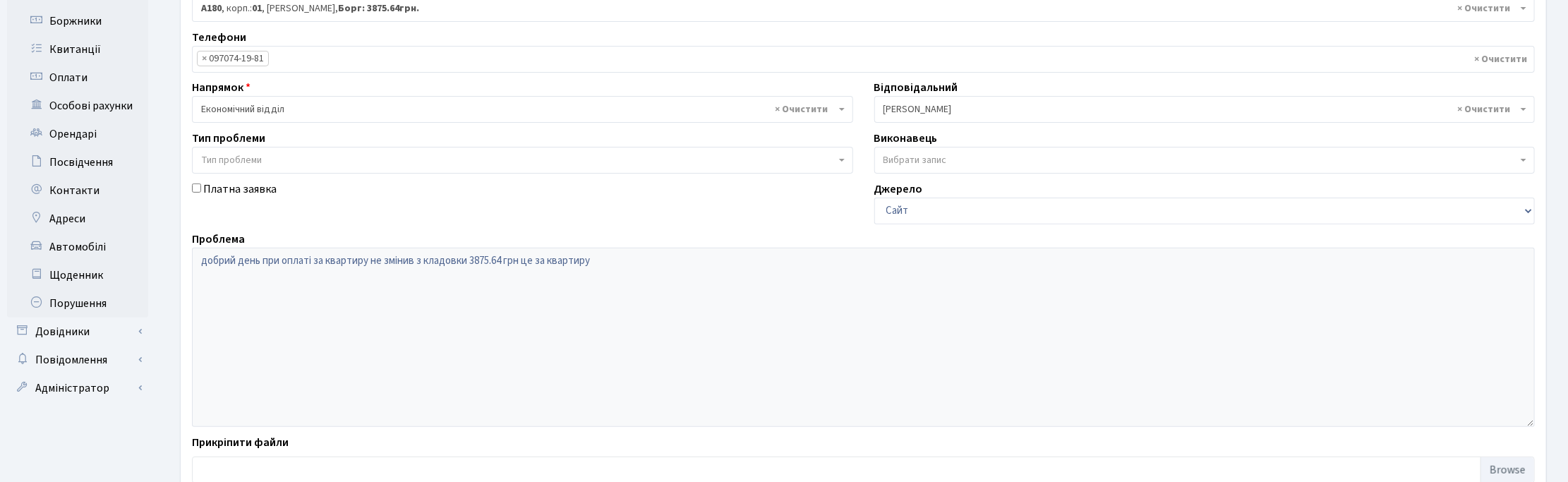
scroll to position [360, 0]
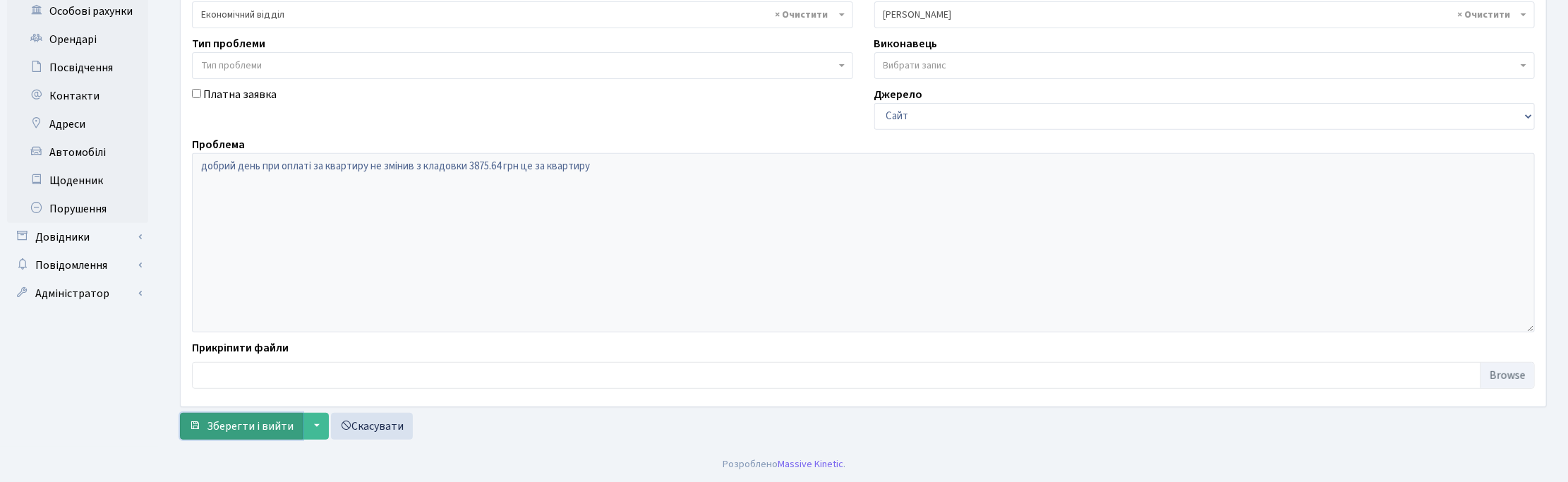
click at [242, 421] on span "Зберегти і вийти" at bounding box center [250, 426] width 87 height 15
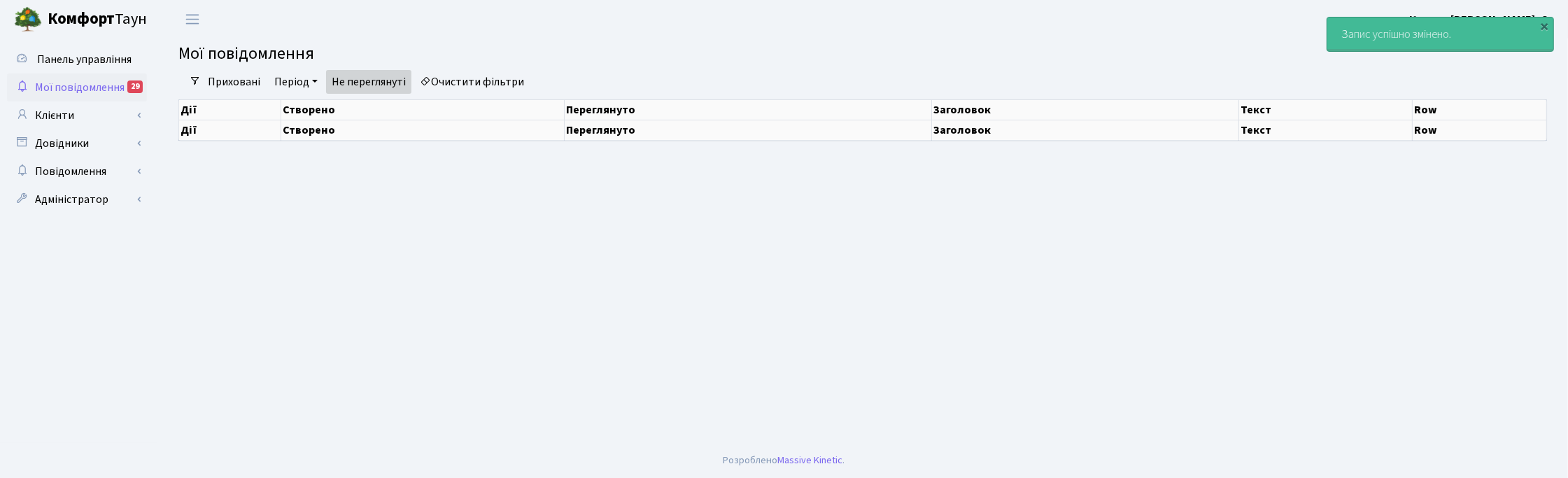
select select "25"
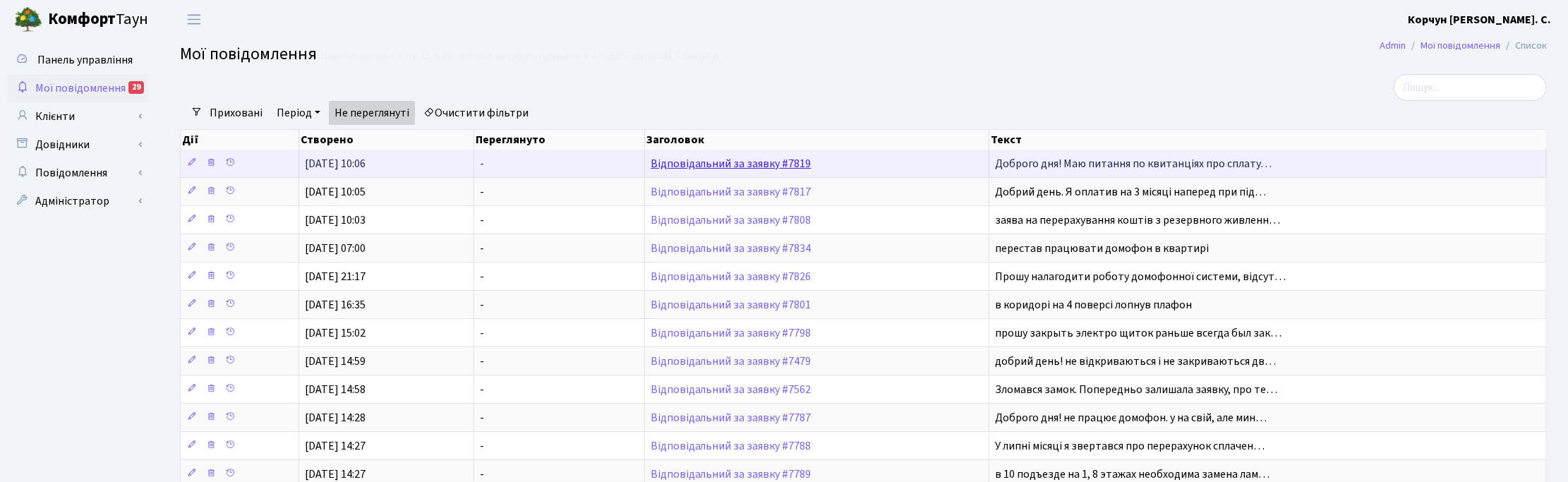
click at [795, 163] on link "Відповідальний за заявку #7819" at bounding box center [731, 163] width 161 height 15
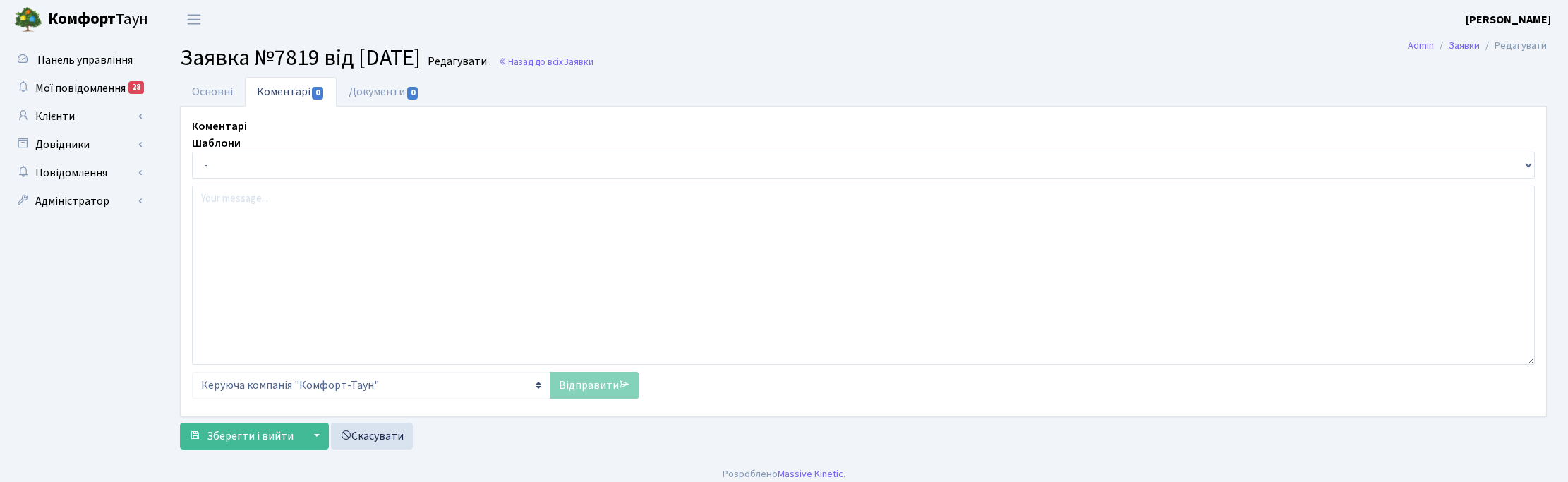
select select "21691"
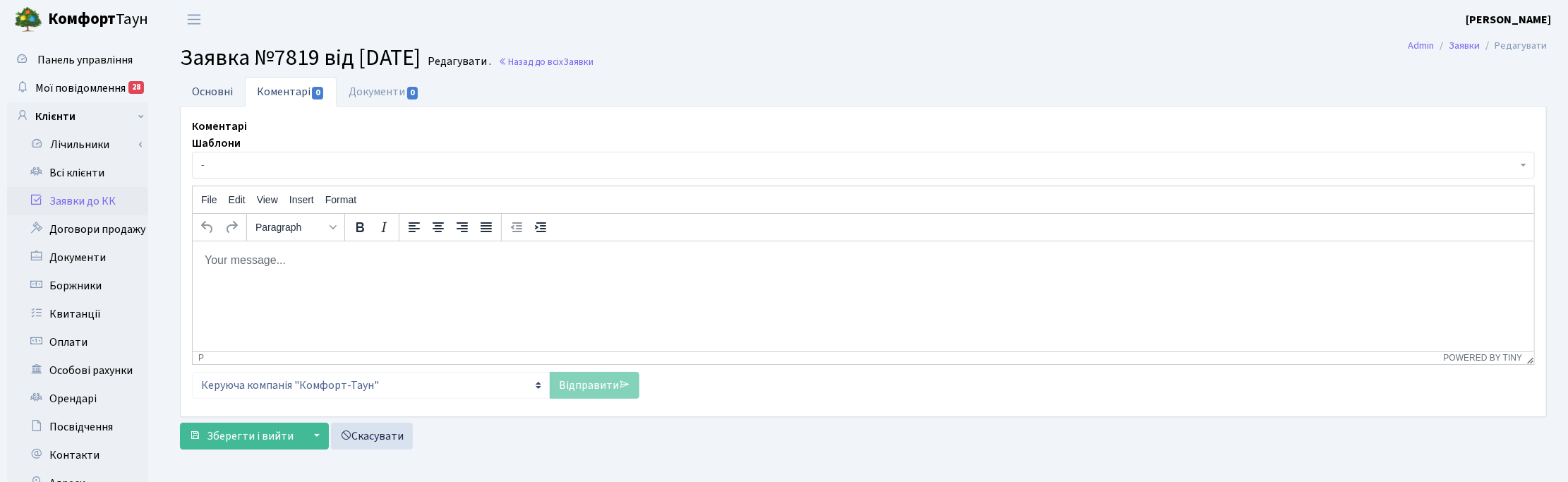
click at [199, 90] on link "Основні" at bounding box center [213, 91] width 65 height 29
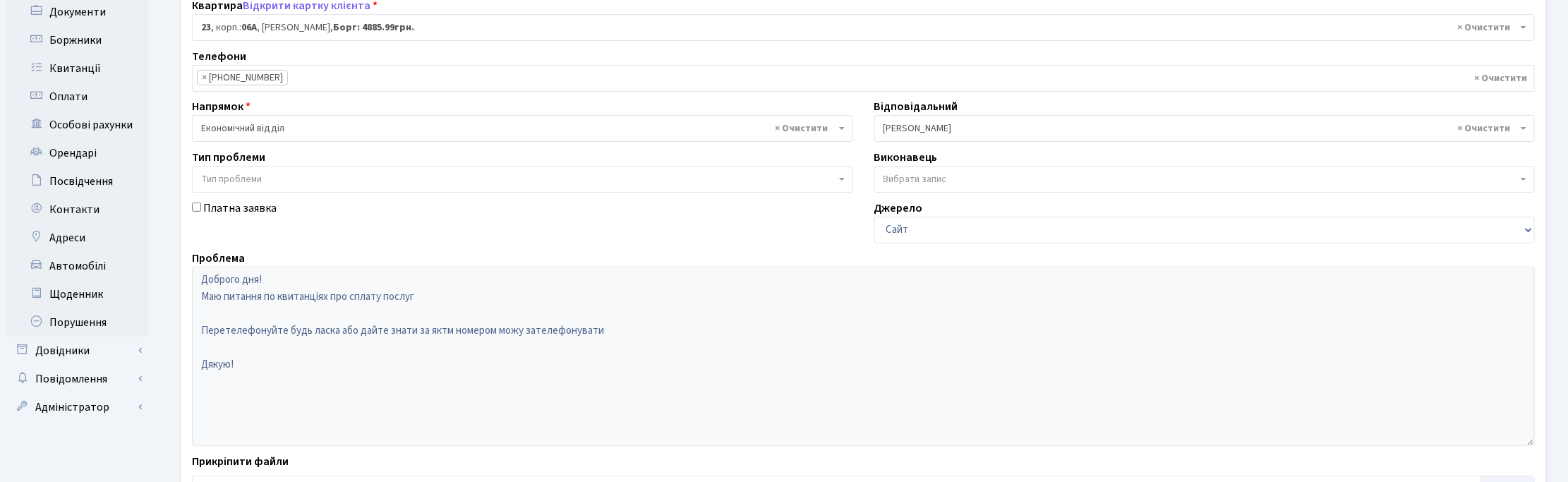
scroll to position [88, 0]
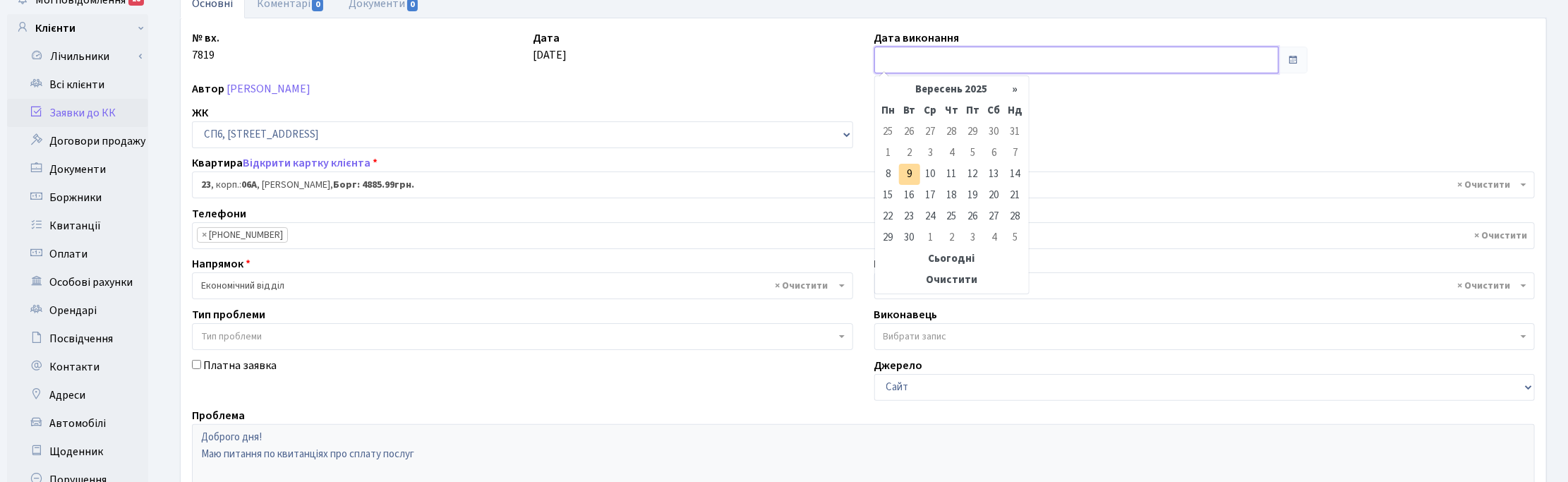
click at [932, 62] on input "text" at bounding box center [1076, 59] width 405 height 27
click at [911, 172] on td "9" at bounding box center [909, 175] width 21 height 21
type input "09.09.2025"
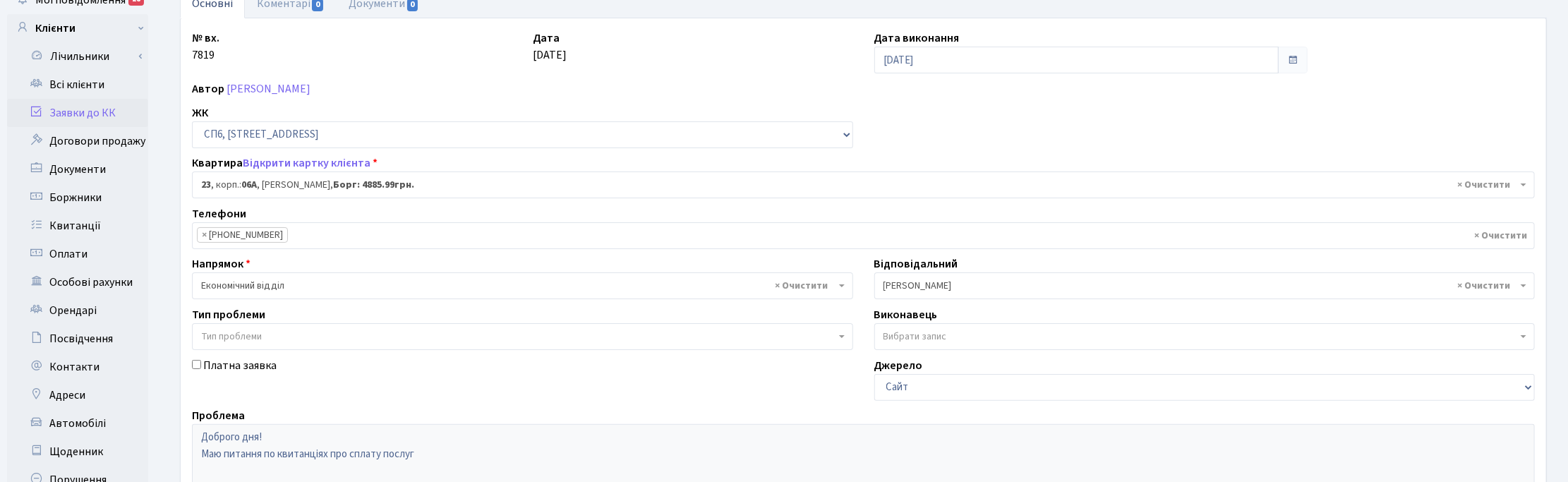
scroll to position [0, 0]
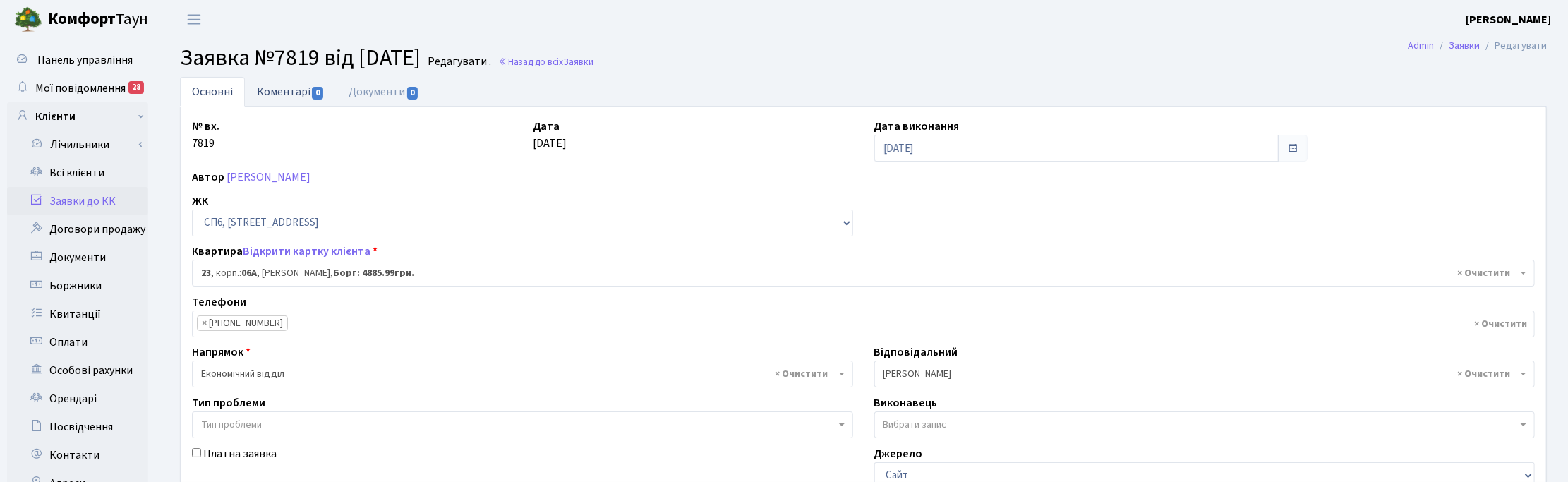
click at [280, 92] on link "Коментарі 0" at bounding box center [291, 91] width 92 height 29
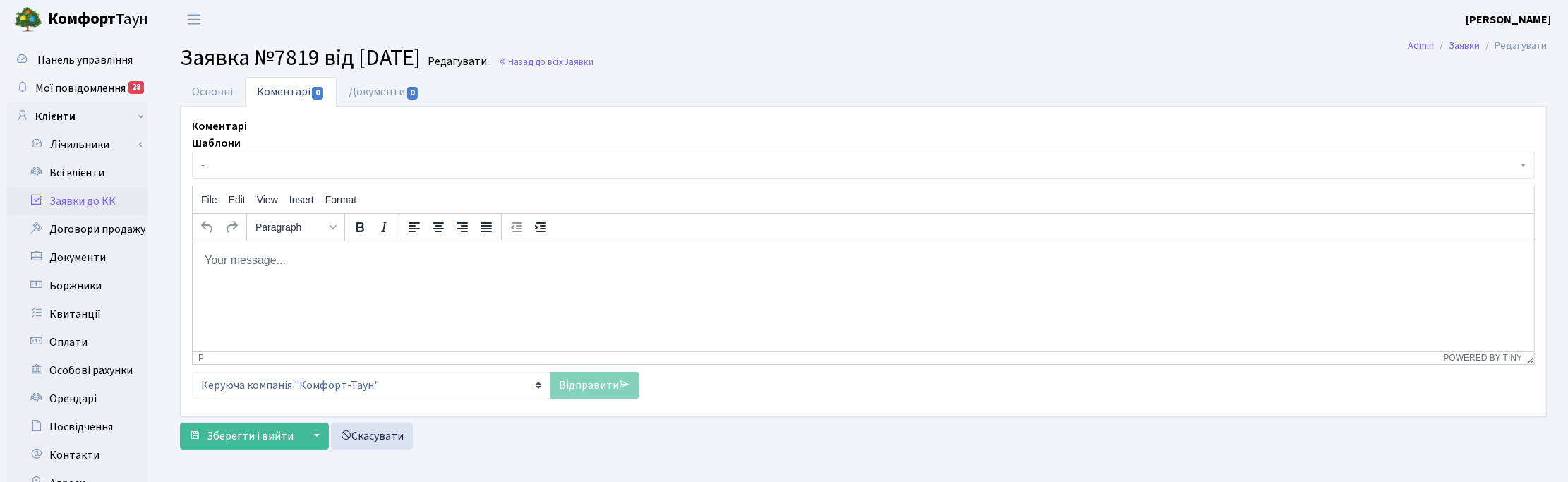
click at [357, 268] on html at bounding box center [862, 260] width 1341 height 38
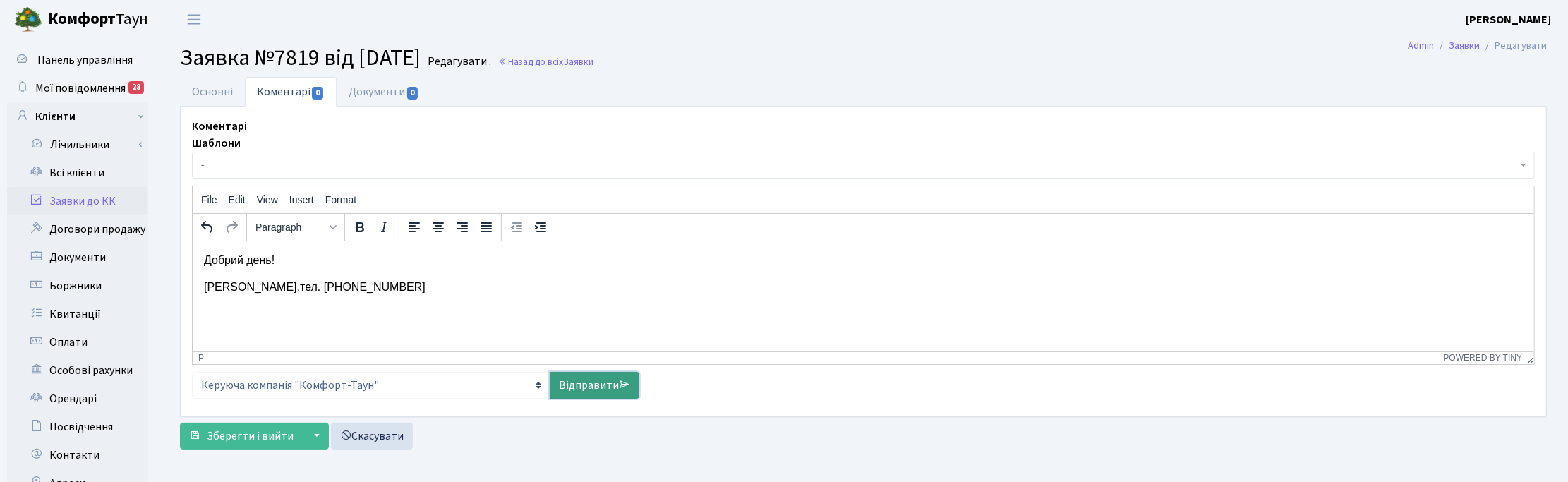
click at [612, 386] on link "Відправити" at bounding box center [594, 385] width 90 height 27
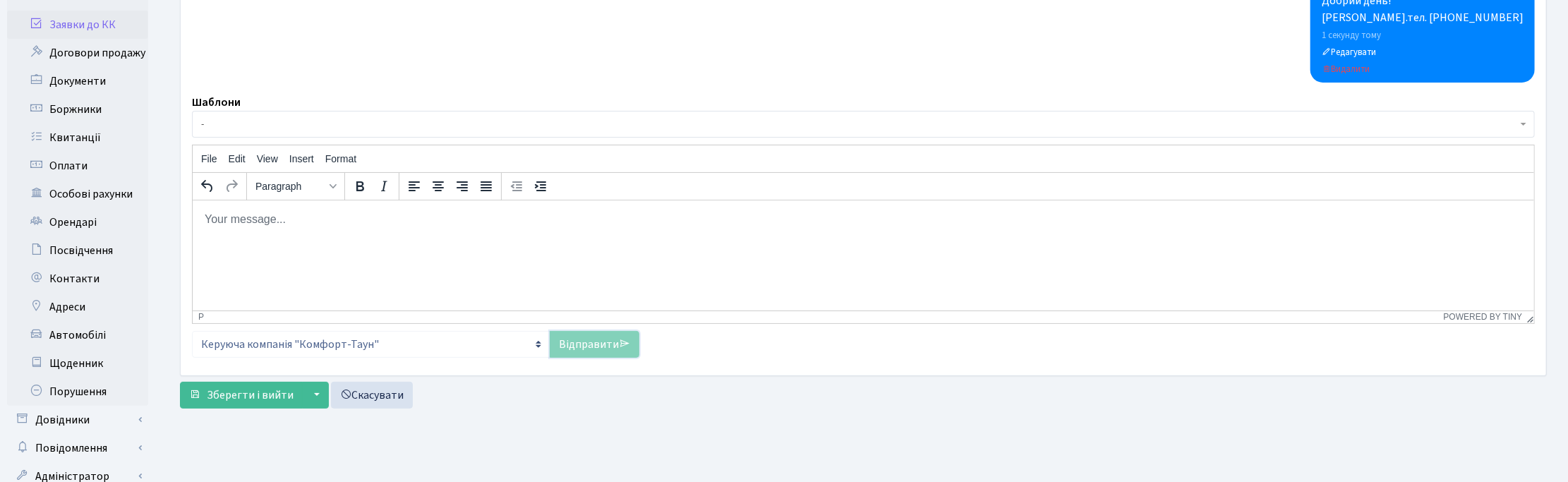
scroll to position [226, 0]
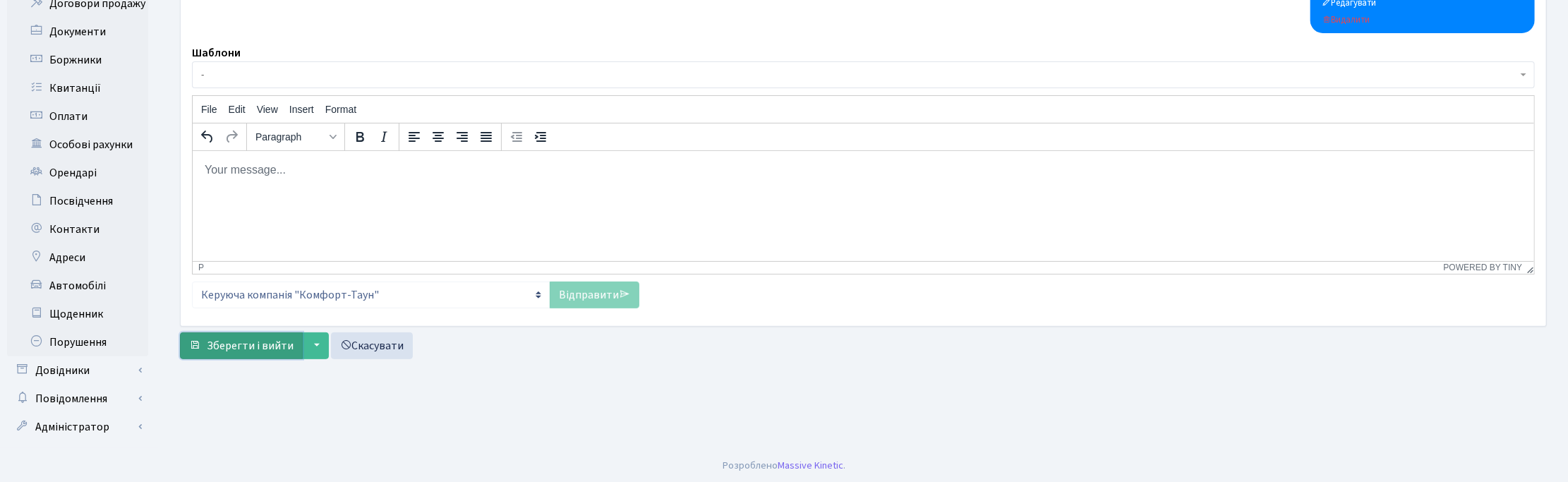
click at [266, 346] on span "Зберегти і вийти" at bounding box center [250, 345] width 87 height 15
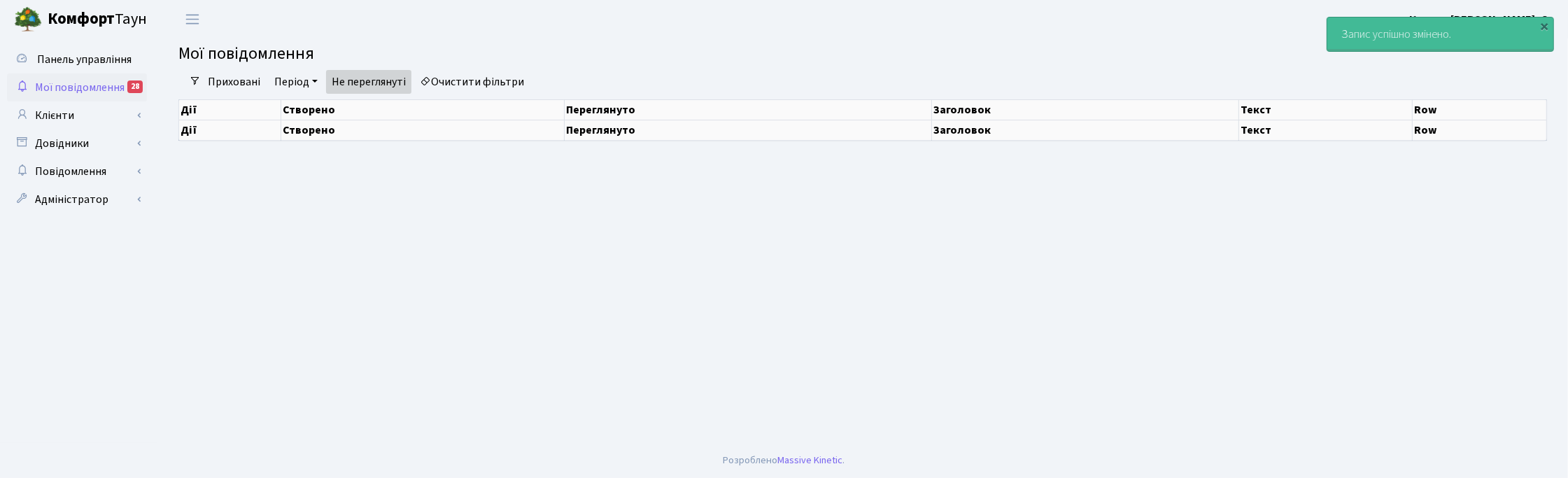
select select "25"
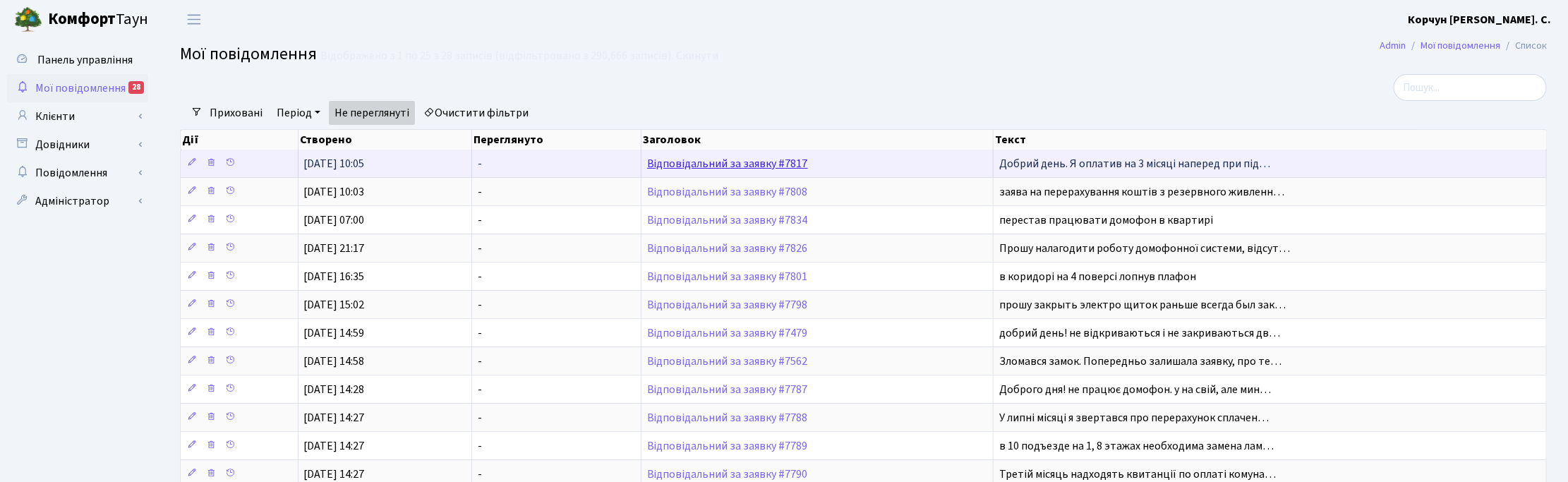
click at [758, 164] on link "Відповідальний за заявку #7817" at bounding box center [728, 163] width 161 height 15
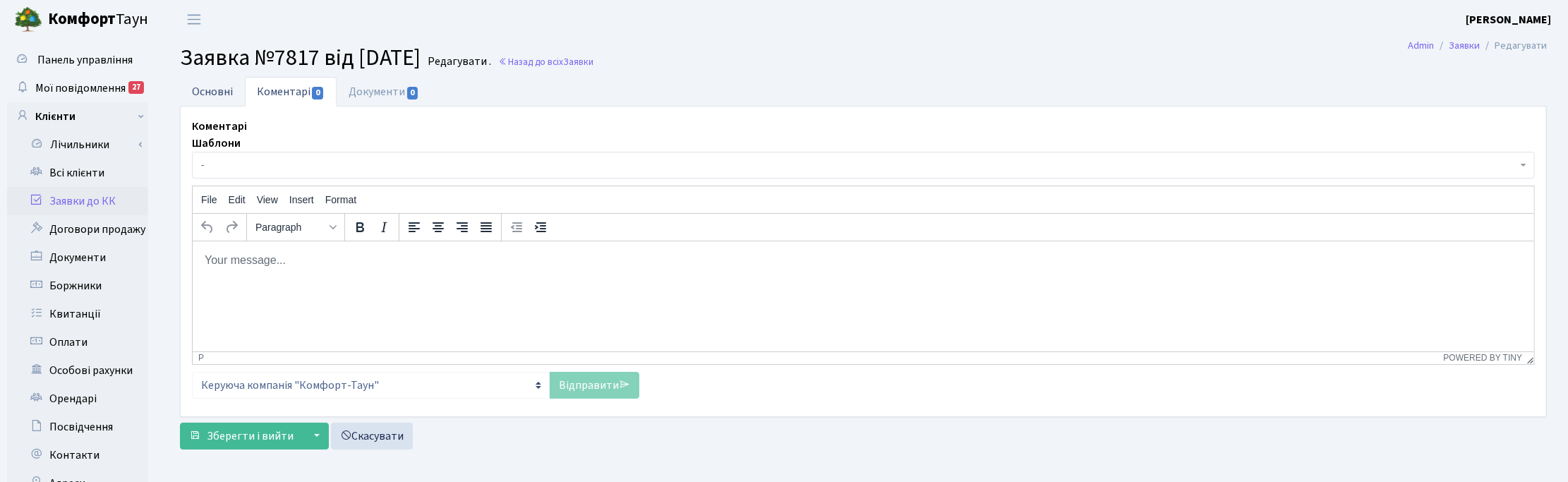
click at [221, 89] on link "Основні" at bounding box center [213, 91] width 65 height 29
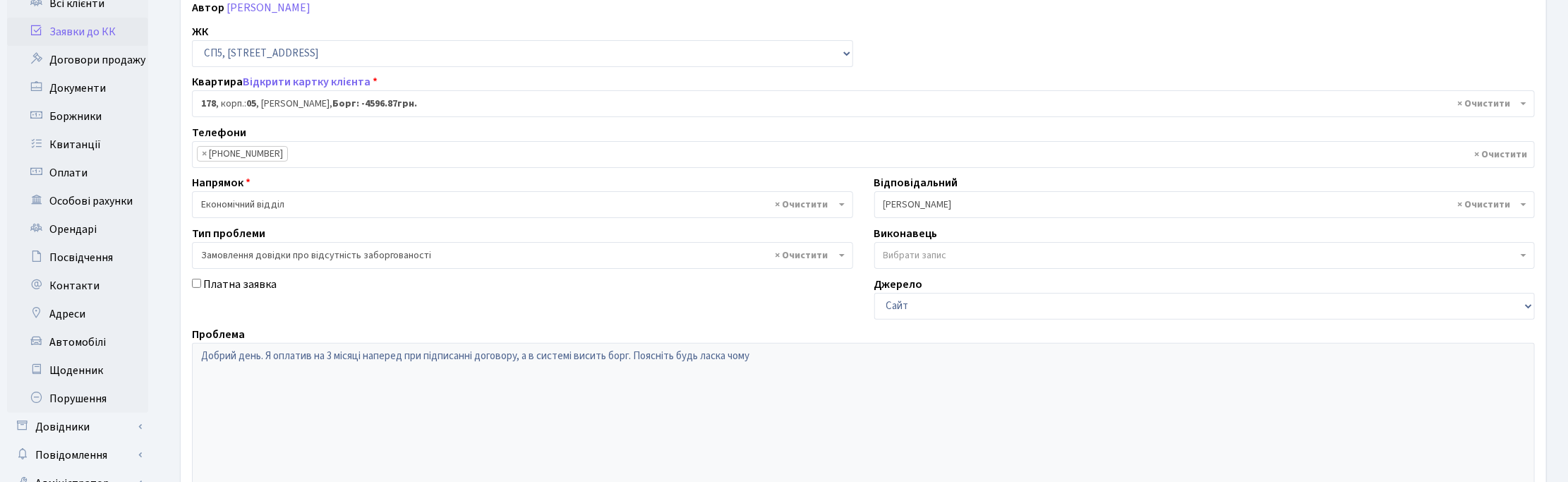
scroll to position [176, 0]
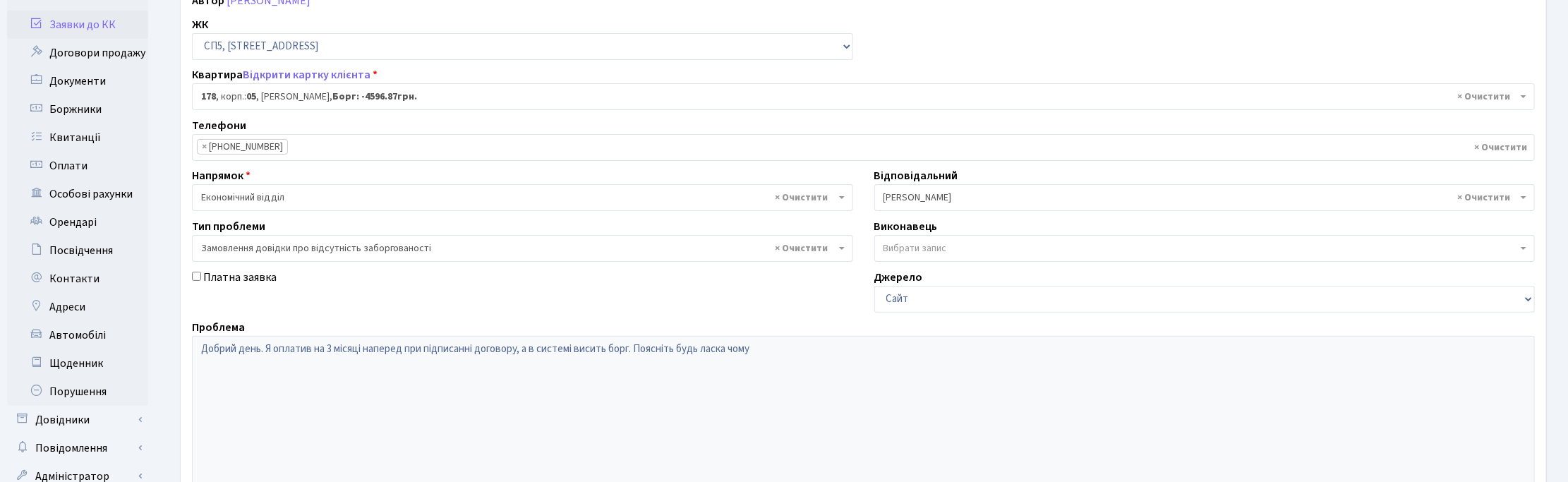
click at [1475, 41] on div "№ вх. 7817 Дата [DATE] Дата виконання Автор [PERSON_NAME] ЖК - ТХ, вул. [STREET…" at bounding box center [863, 260] width 1364 height 637
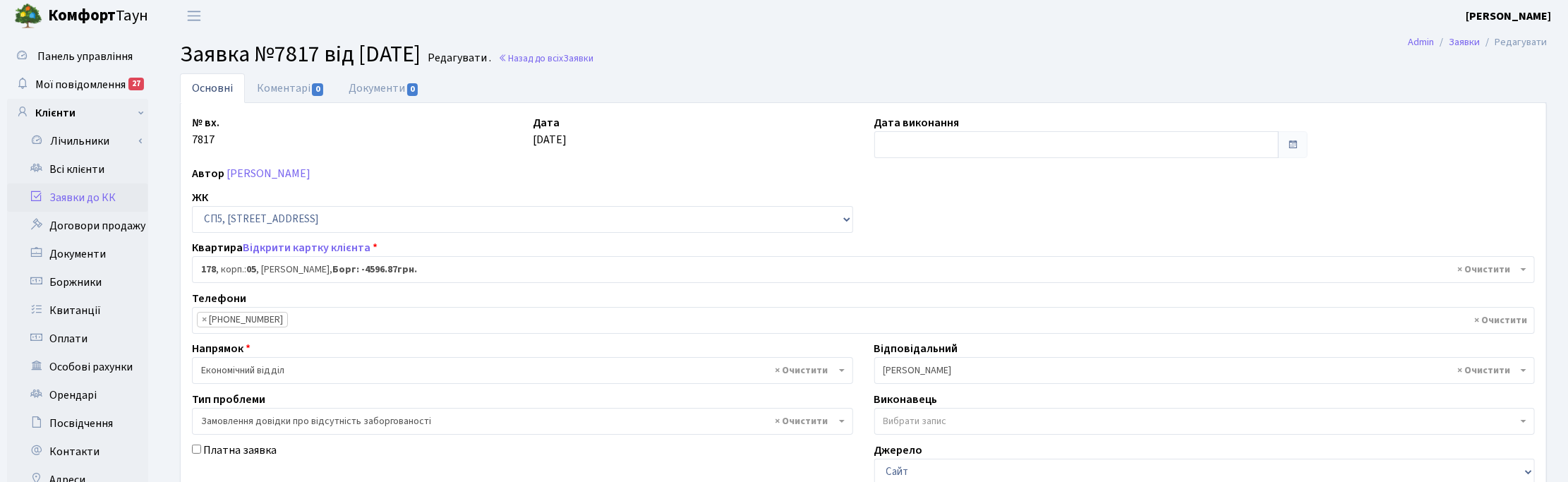
scroll to position [0, 0]
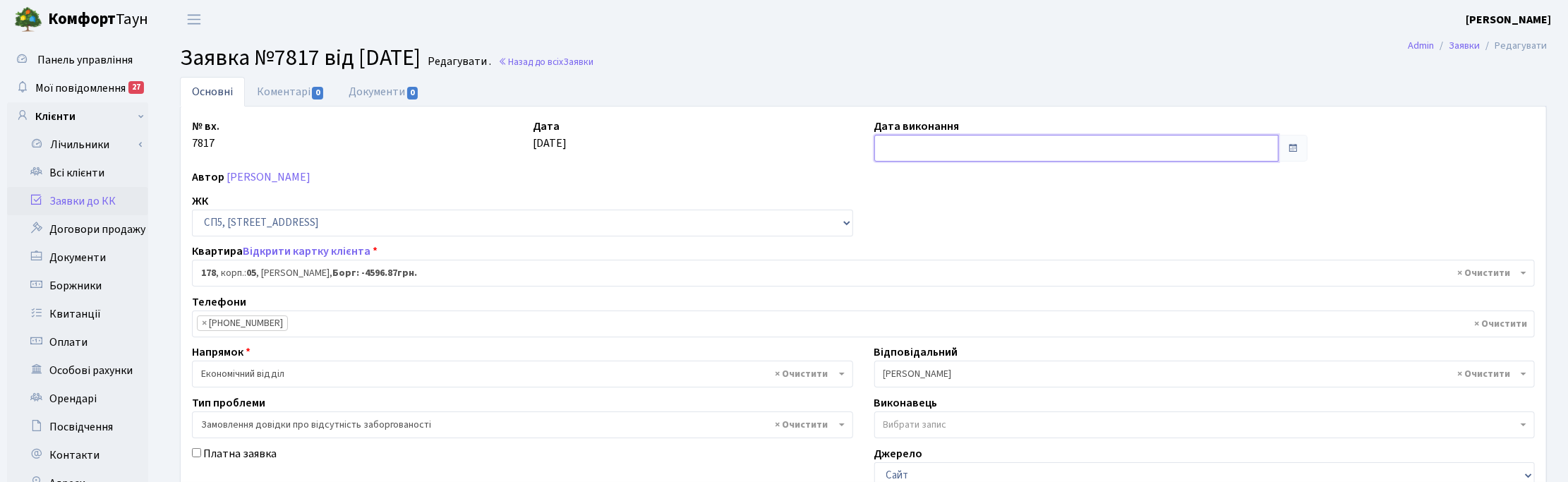
click at [912, 140] on input "text" at bounding box center [1076, 148] width 405 height 27
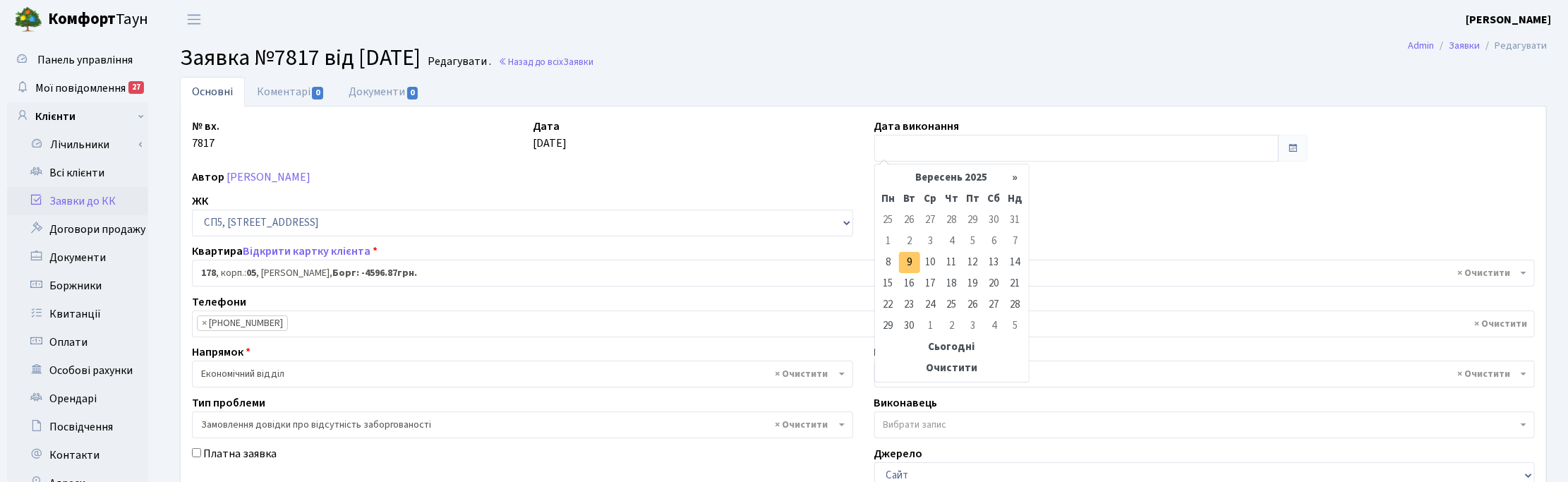
click at [908, 268] on td "9" at bounding box center [909, 263] width 21 height 21
type input "[DATE]"
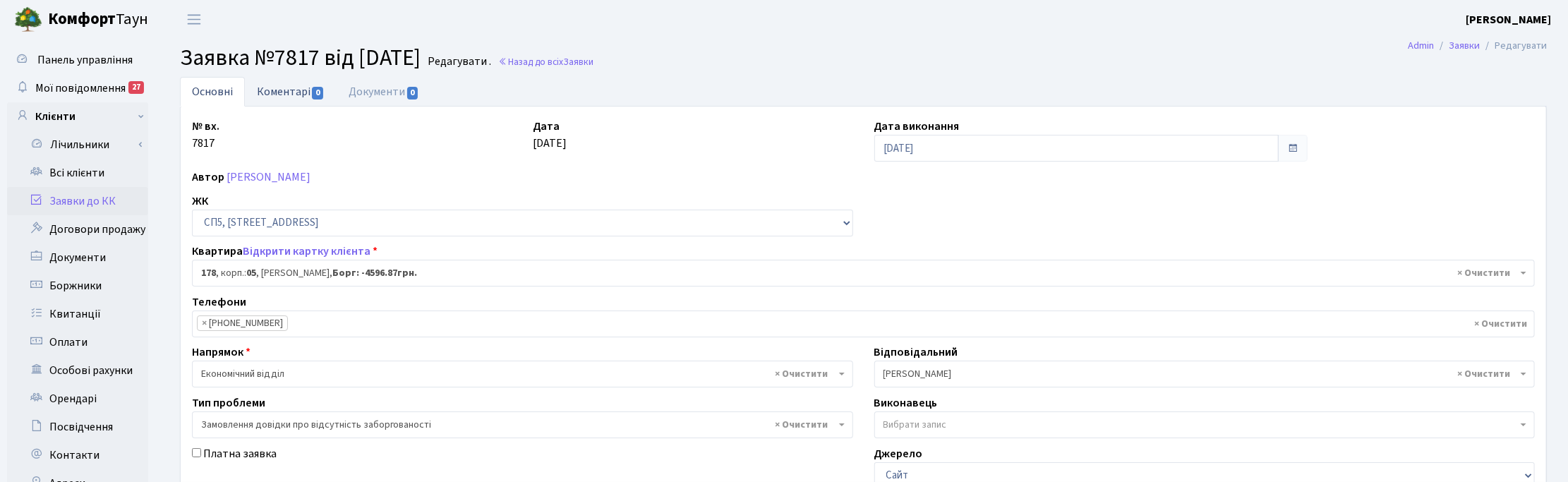
click at [286, 88] on link "Коментарі 0" at bounding box center [291, 91] width 92 height 29
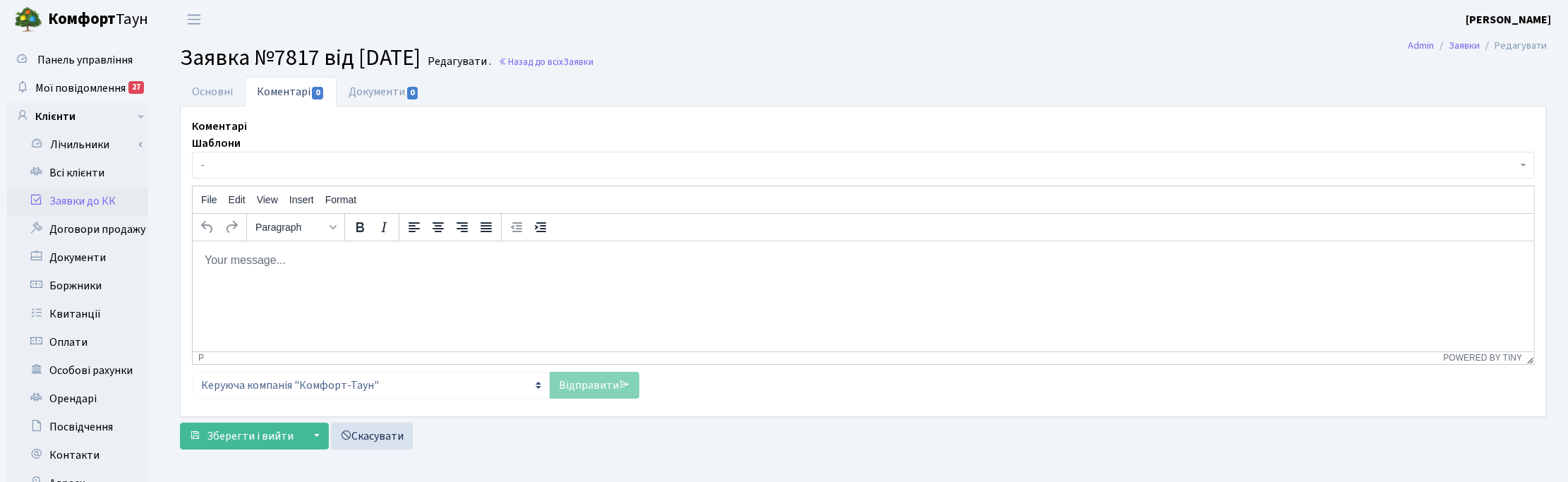
click at [266, 265] on body "Rich Text Area. Press ALT-0 for help." at bounding box center [863, 260] width 1319 height 15
click at [1413, 306] on html "Добрий день! На Вашому о/р переплата" at bounding box center [862, 273] width 1341 height 65
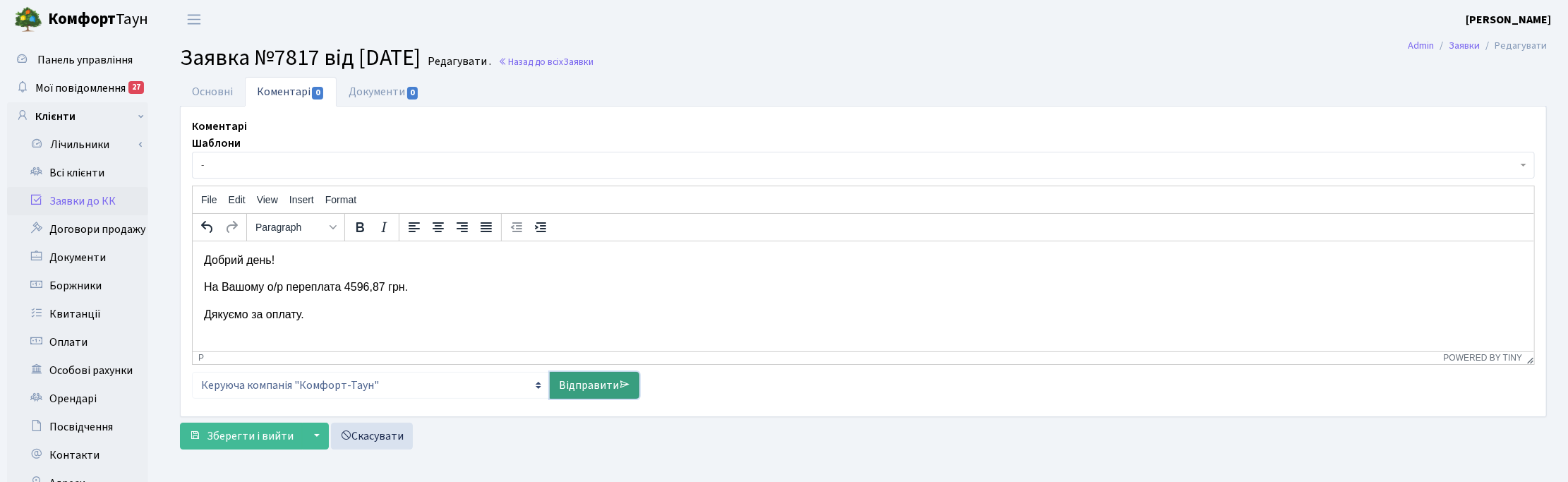
click at [597, 383] on link "Відправити" at bounding box center [594, 385] width 90 height 27
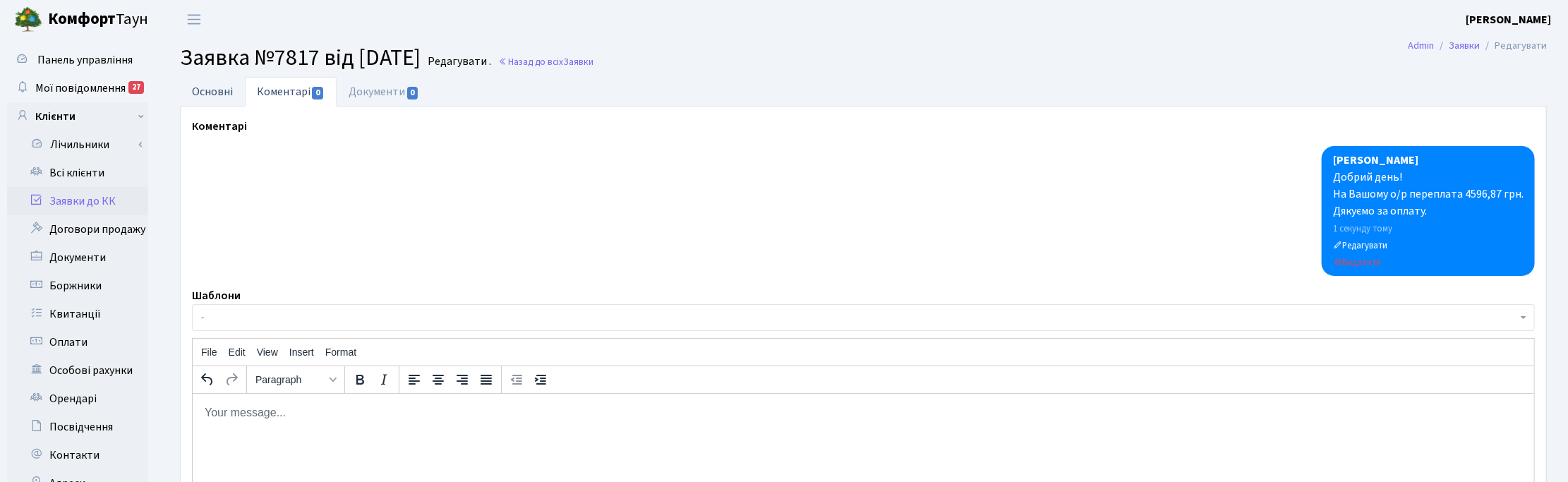
click at [213, 88] on link "Основні" at bounding box center [213, 91] width 65 height 29
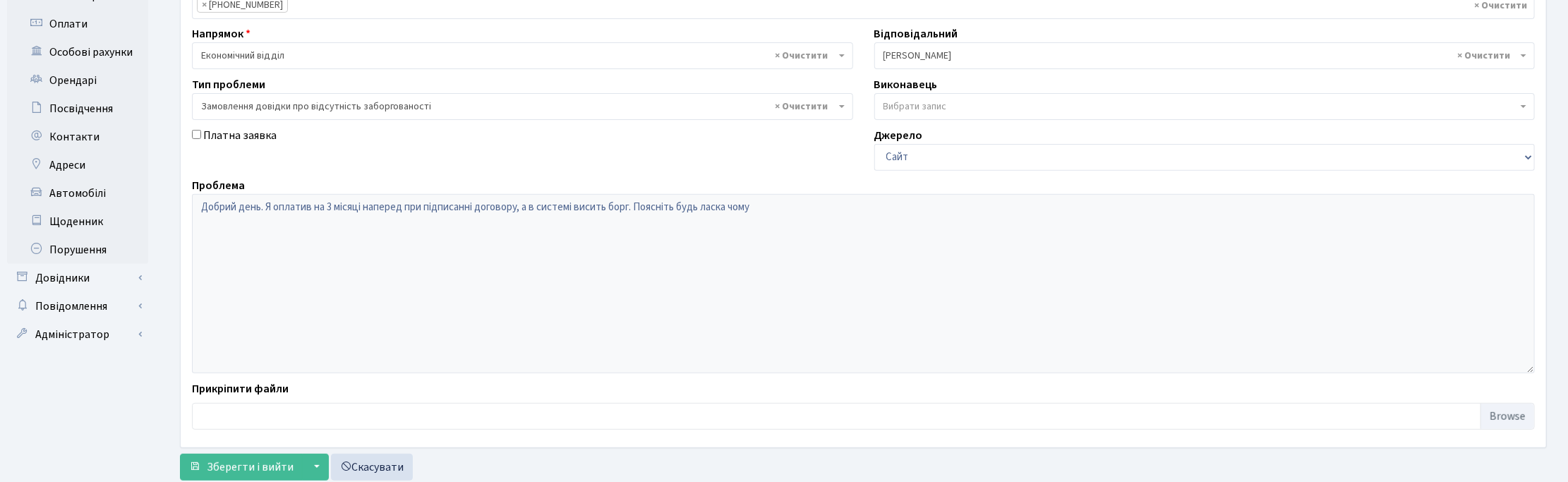
scroll to position [360, 0]
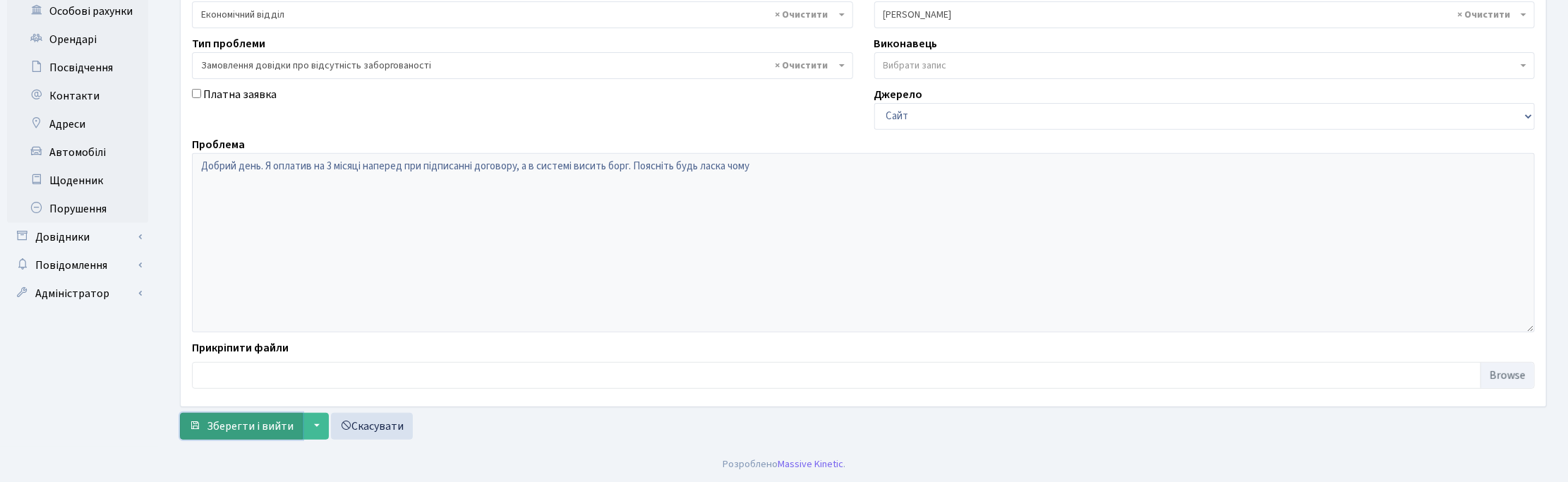
click at [266, 421] on span "Зберегти і вийти" at bounding box center [250, 426] width 87 height 15
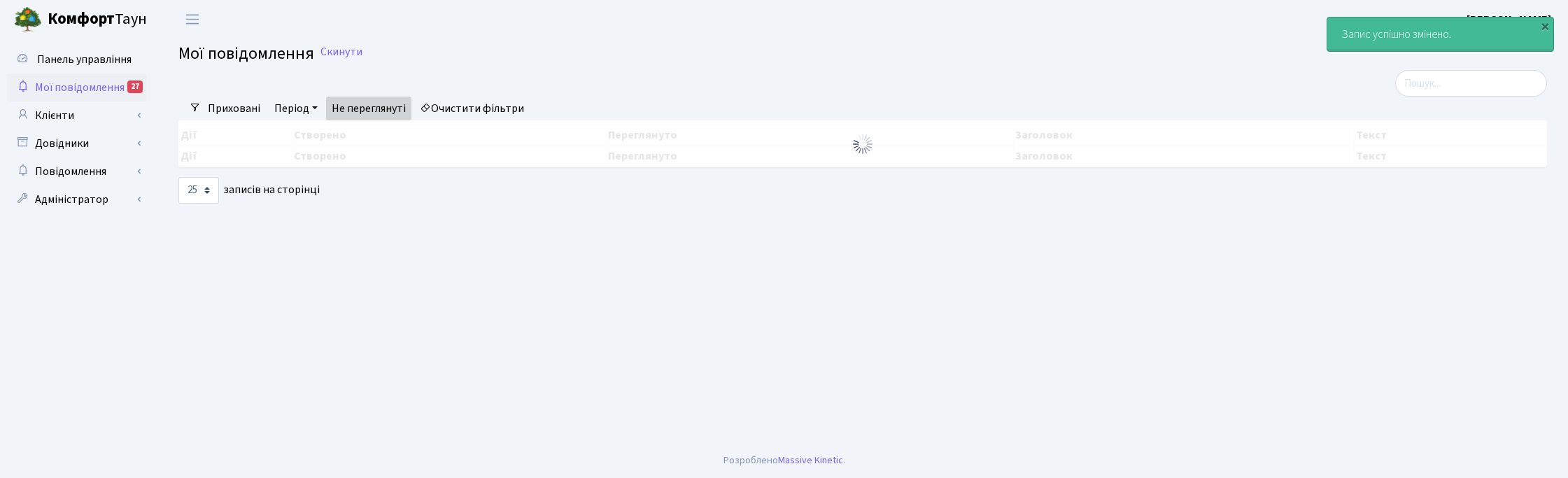
select select "25"
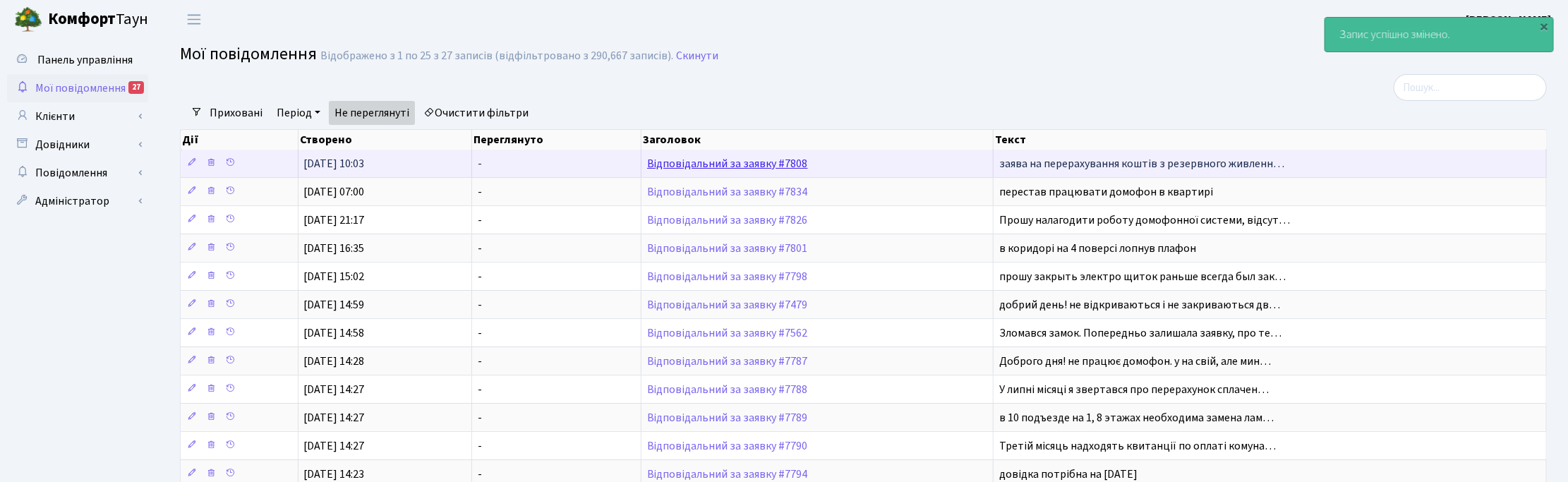
click at [735, 159] on link "Відповідальний за заявку #7808" at bounding box center [728, 163] width 161 height 15
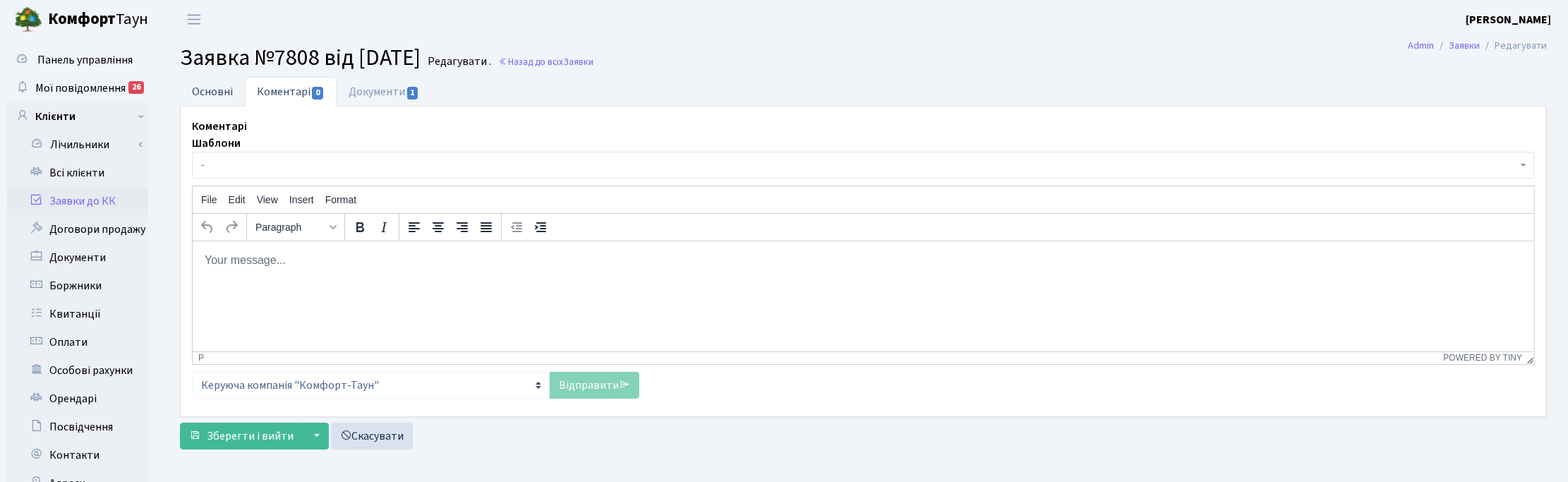
click at [209, 92] on link "Основні" at bounding box center [213, 91] width 65 height 29
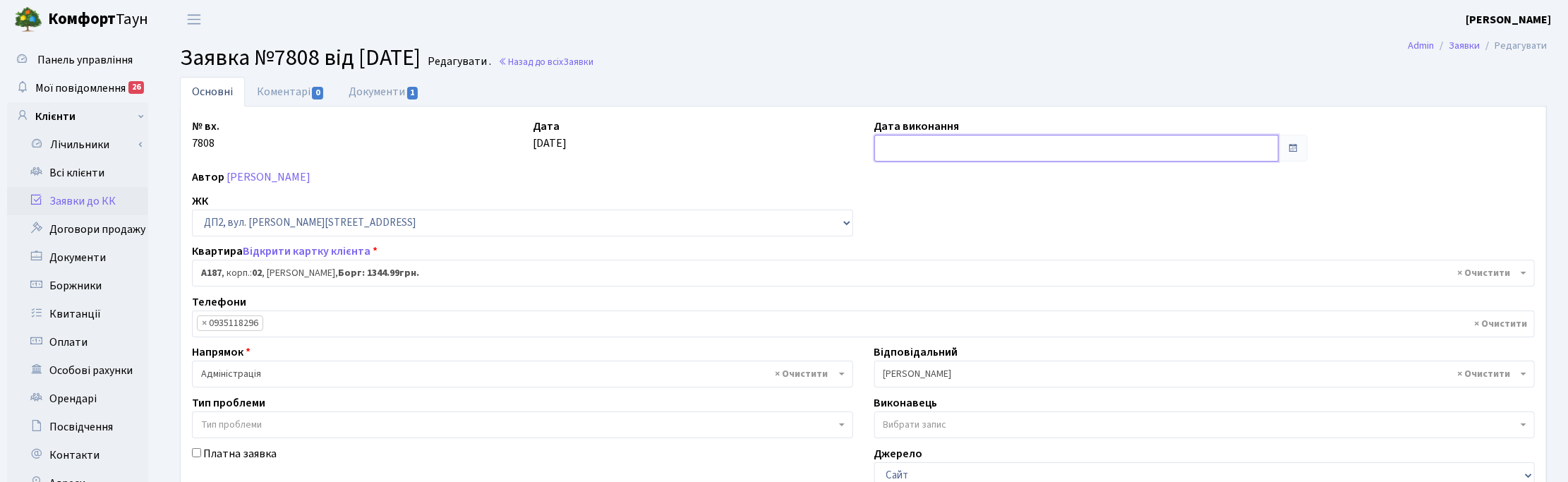
click at [921, 146] on input "text" at bounding box center [1076, 148] width 405 height 27
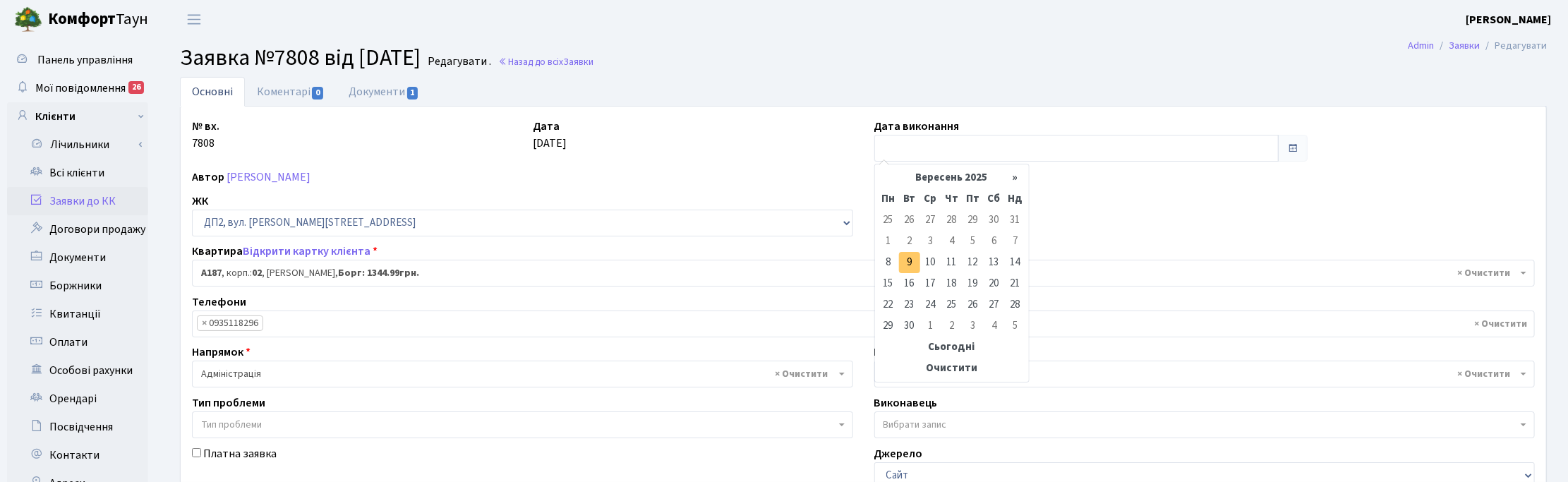
click at [912, 260] on td "9" at bounding box center [909, 263] width 21 height 21
type input "09.09.2025"
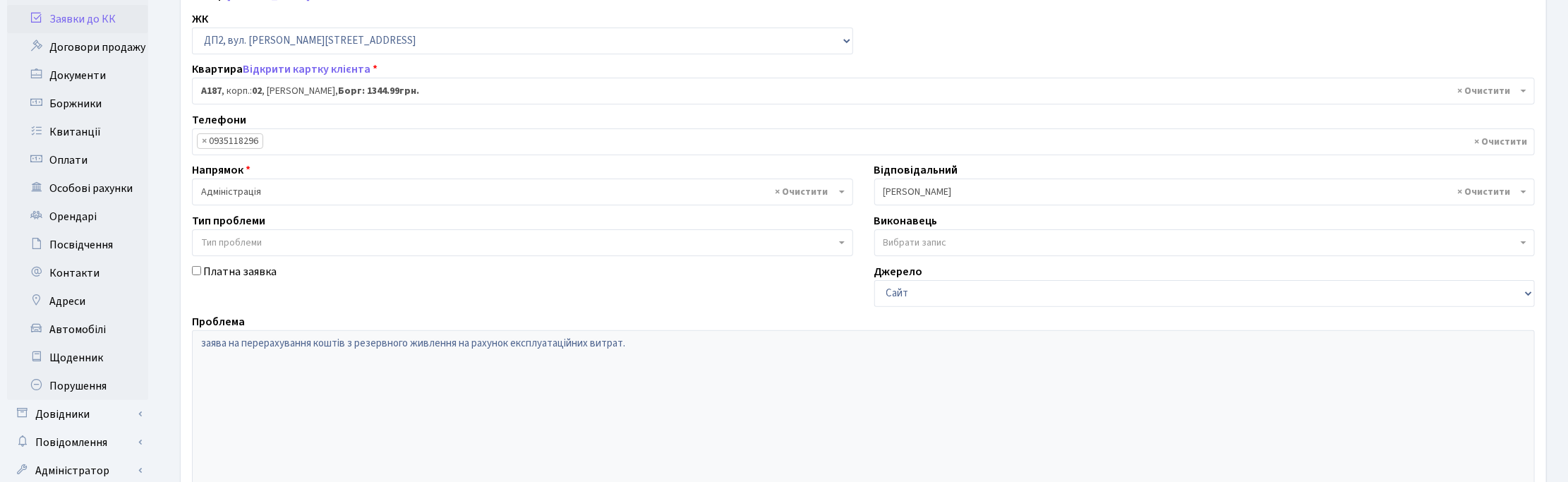
scroll to position [353, 0]
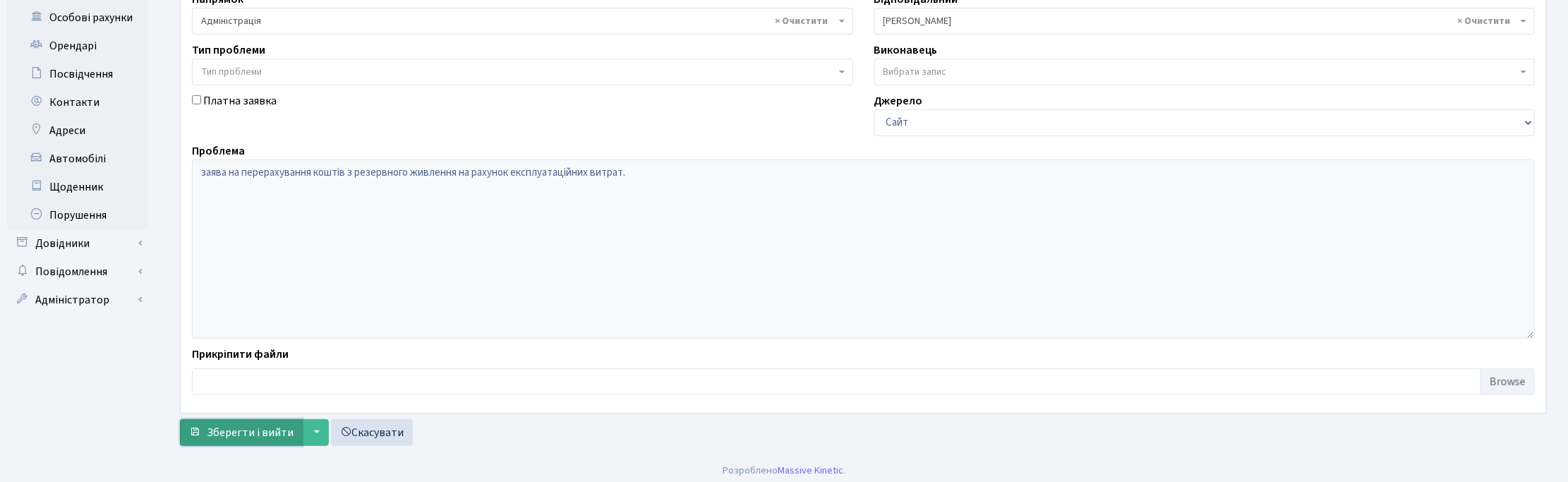
click at [241, 431] on span "Зберегти і вийти" at bounding box center [250, 433] width 87 height 15
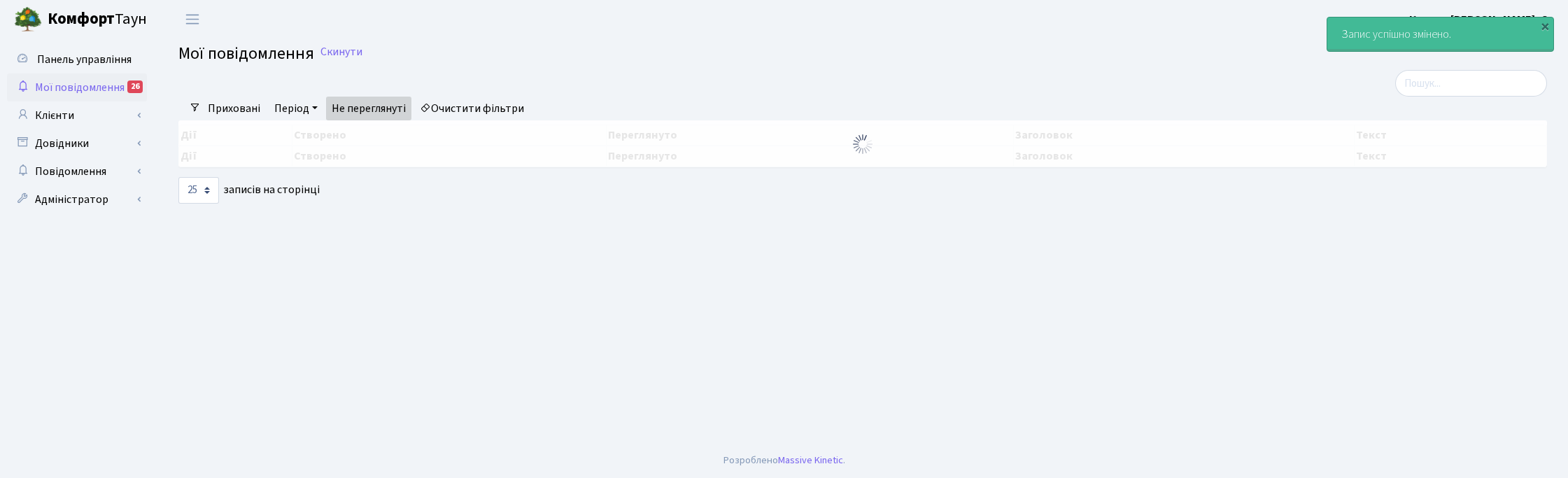
select select "25"
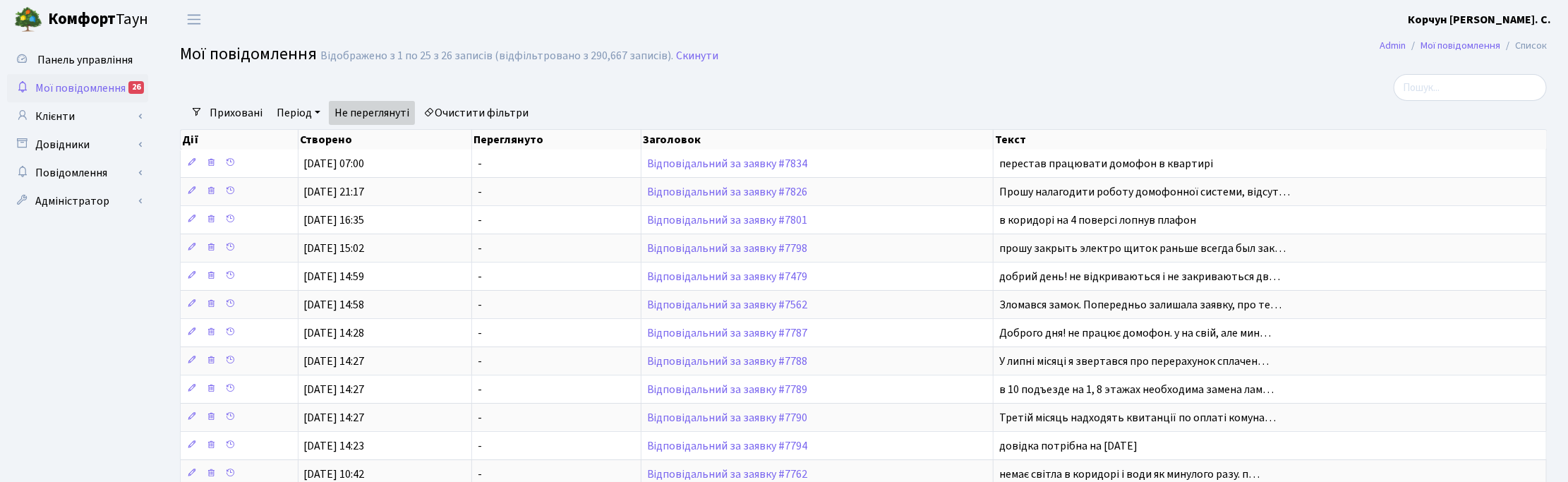
click at [1329, 49] on h2 "Мої повідомлення Відображено з 1 по 25 з 26 записів (відфільтровано з 290,667 з…" at bounding box center [863, 57] width 1367 height 24
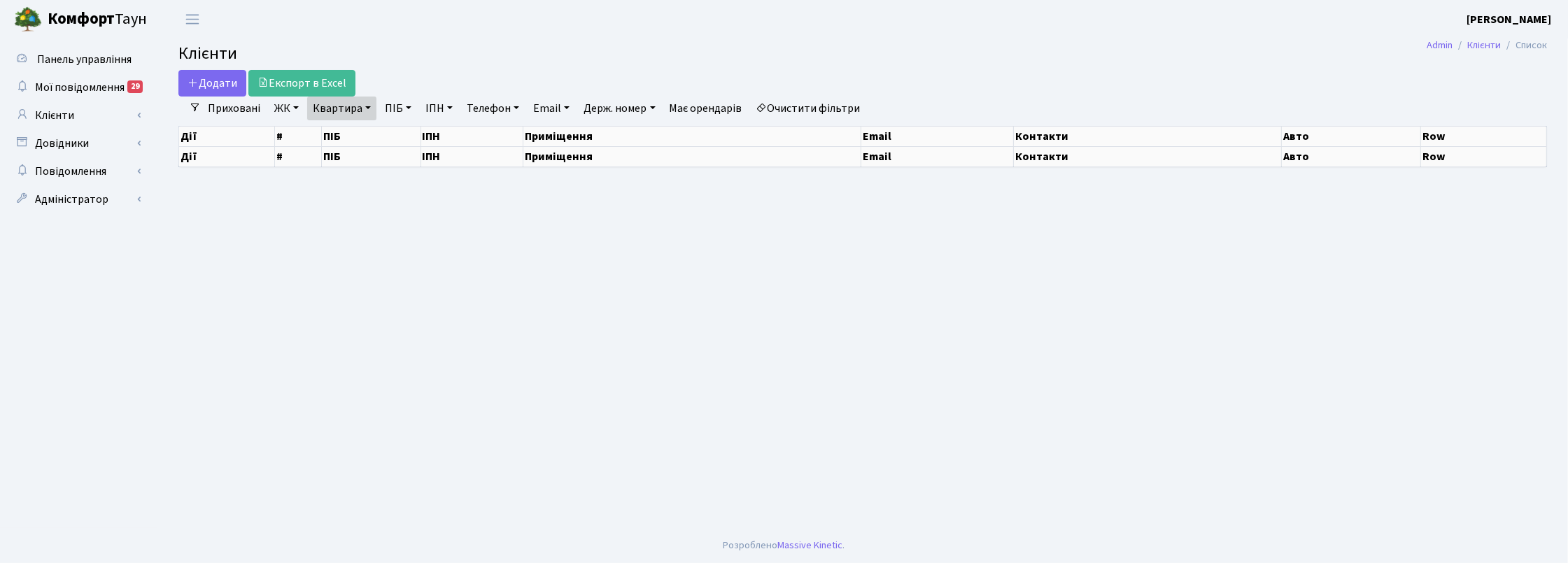
select select "25"
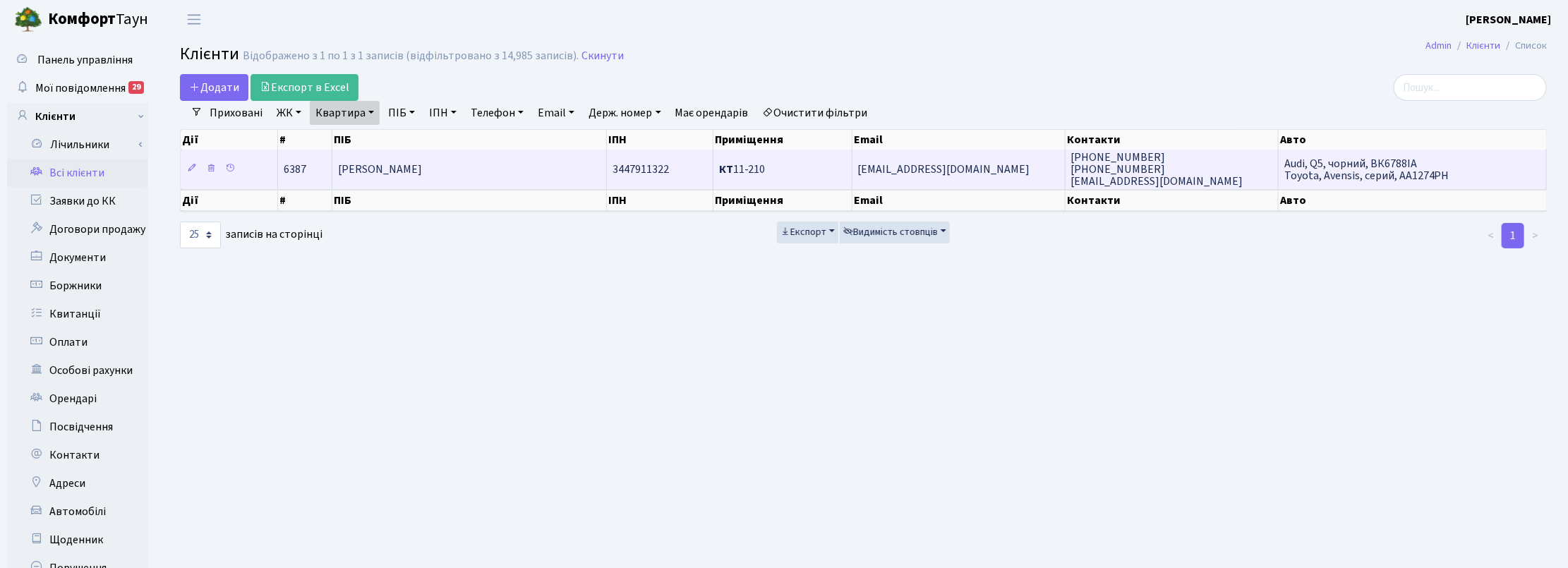
drag, startPoint x: 435, startPoint y: 167, endPoint x: 446, endPoint y: 168, distance: 11.0
click at [422, 167] on span "[PERSON_NAME]" at bounding box center [379, 169] width 84 height 15
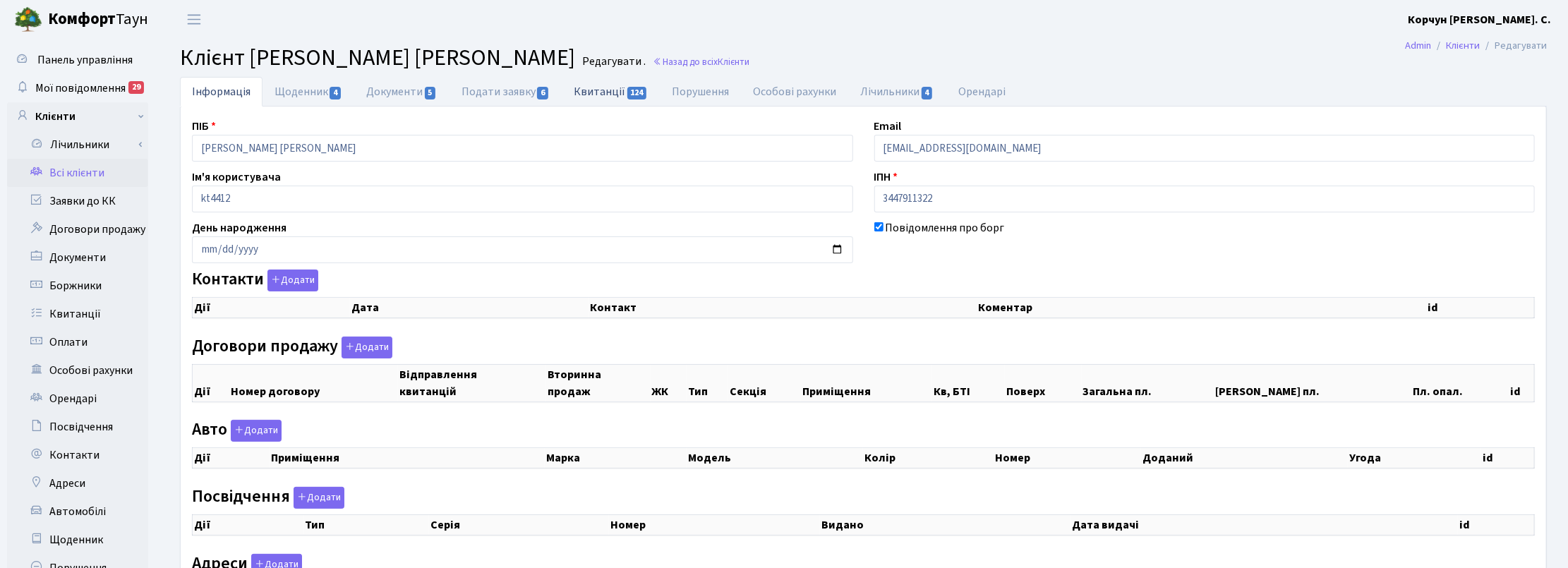
click at [619, 94] on link "Квитанції 124" at bounding box center [610, 91] width 98 height 29
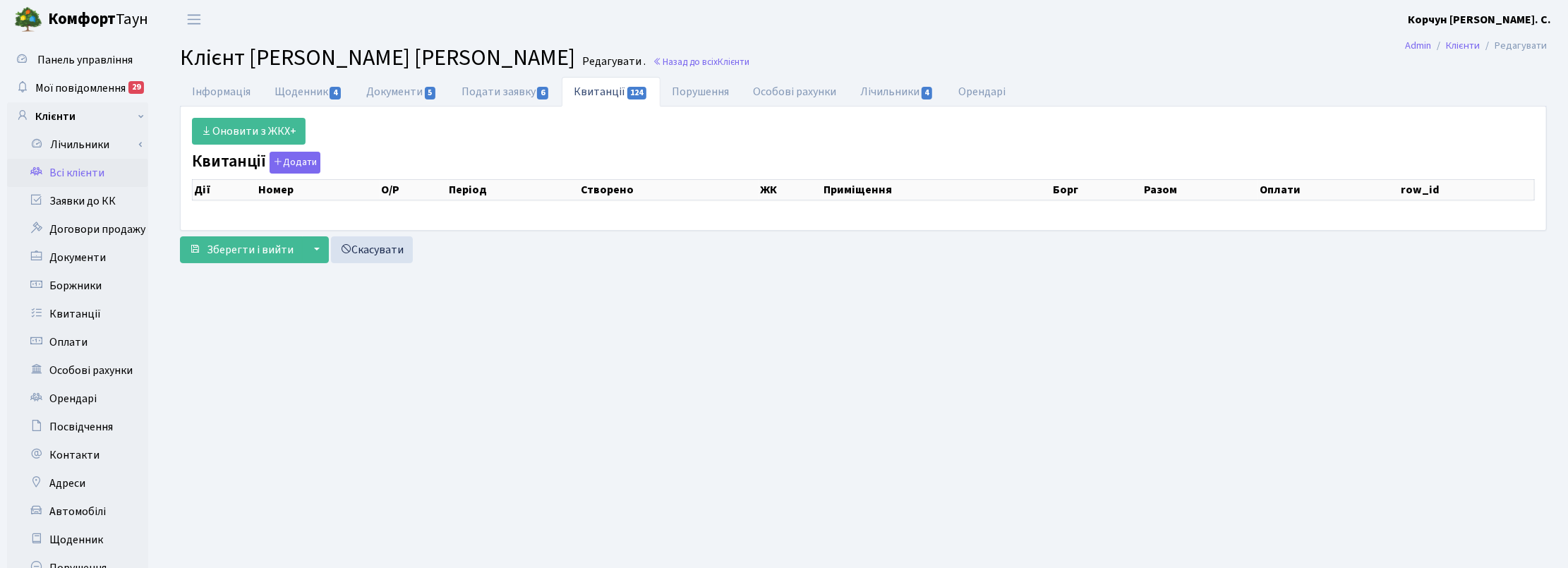
select select "25"
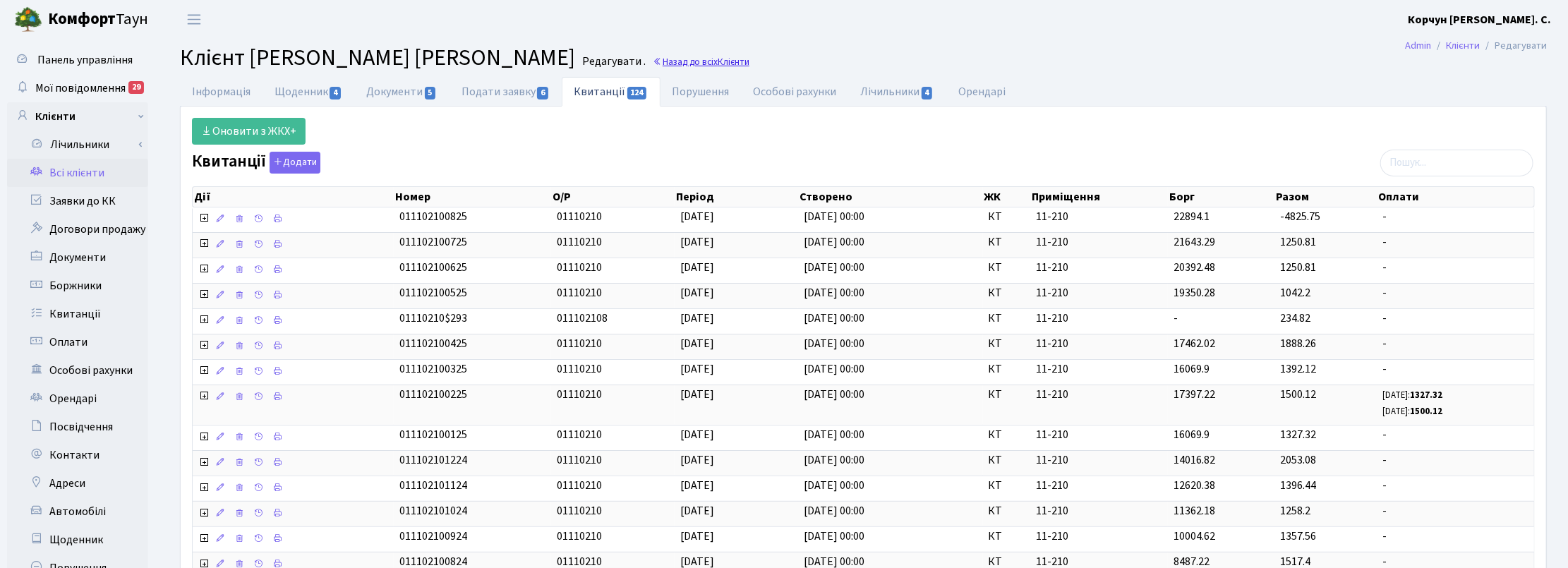
click at [707, 65] on link "Назад до всіх Клієнти" at bounding box center [701, 62] width 96 height 14
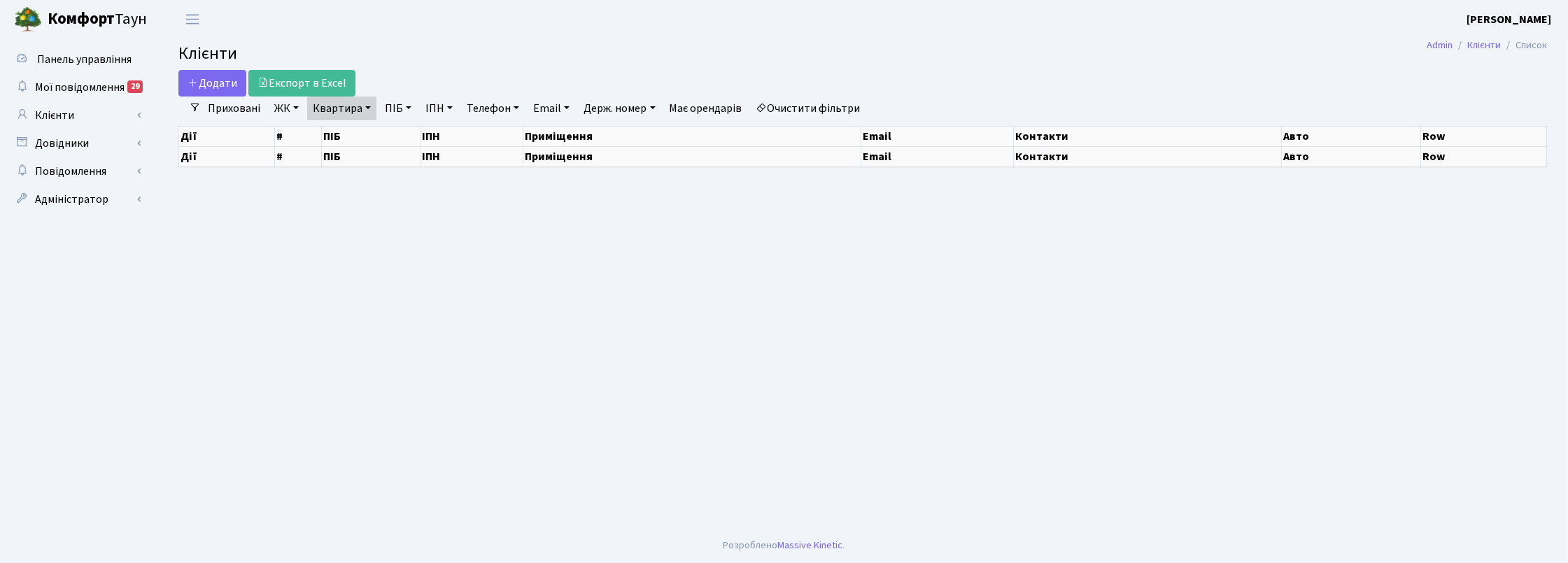
select select "25"
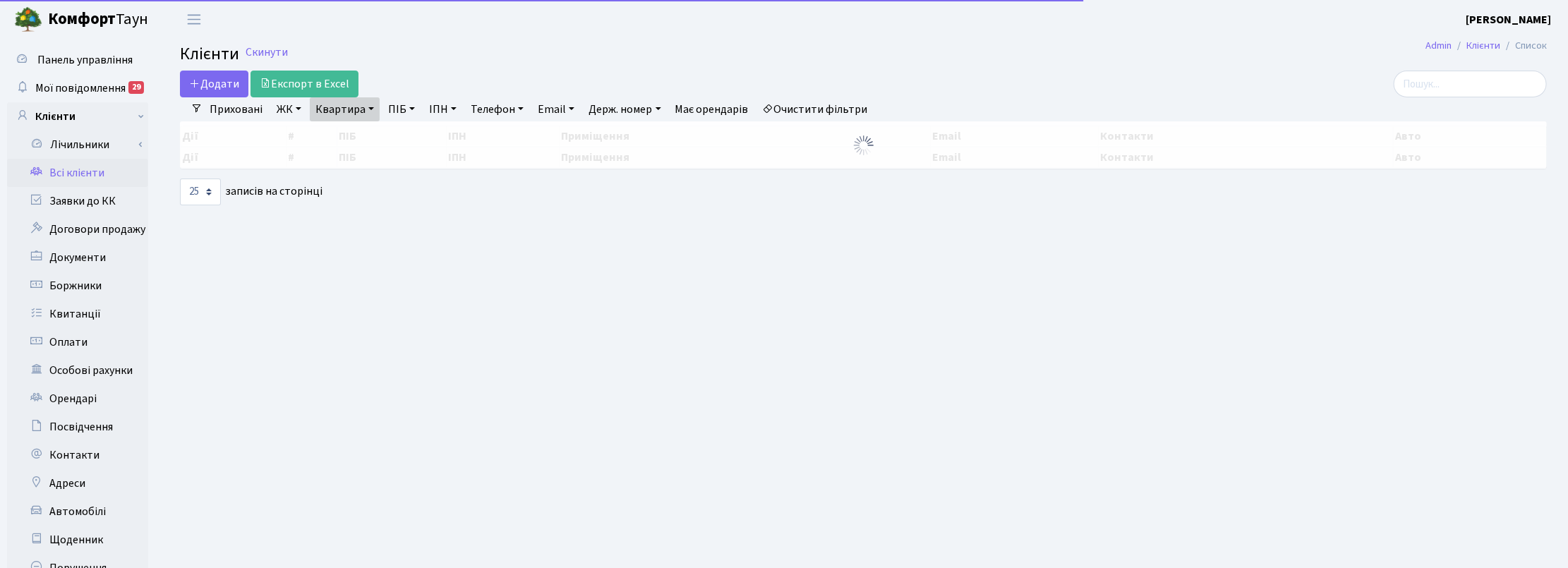
click at [369, 110] on link "Квартира" at bounding box center [345, 109] width 70 height 24
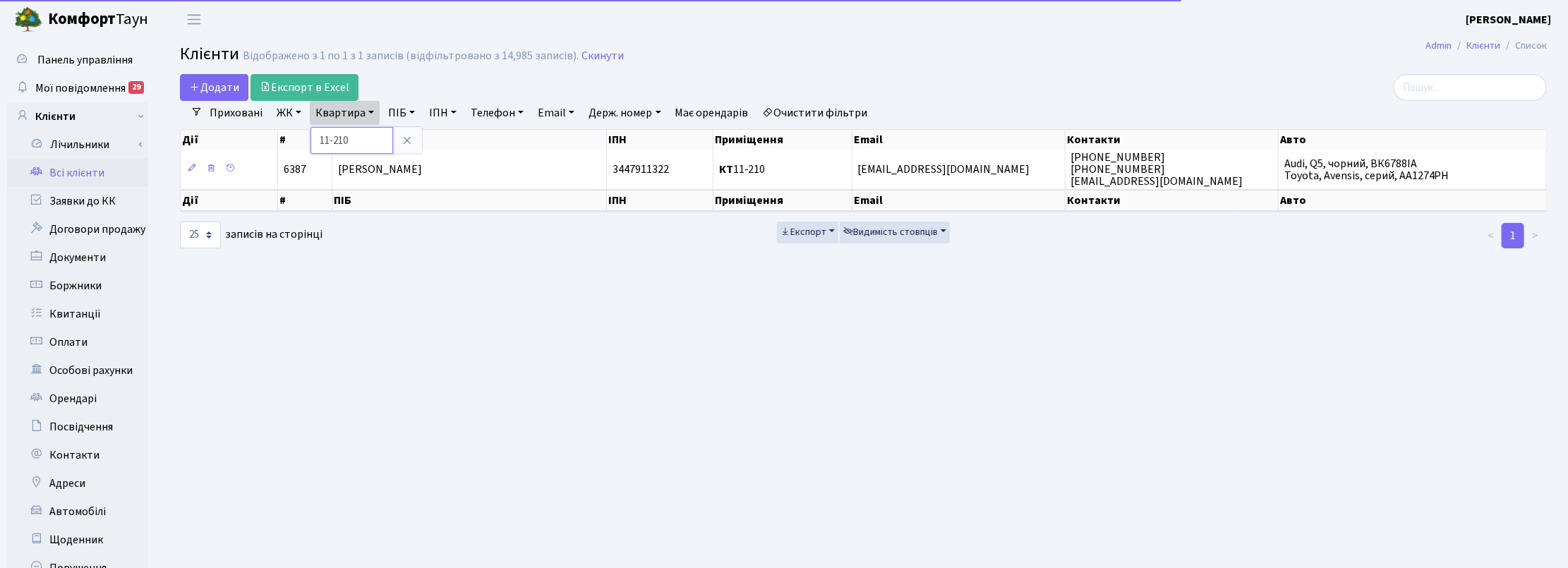
click at [357, 131] on input "11-210" at bounding box center [351, 140] width 83 height 27
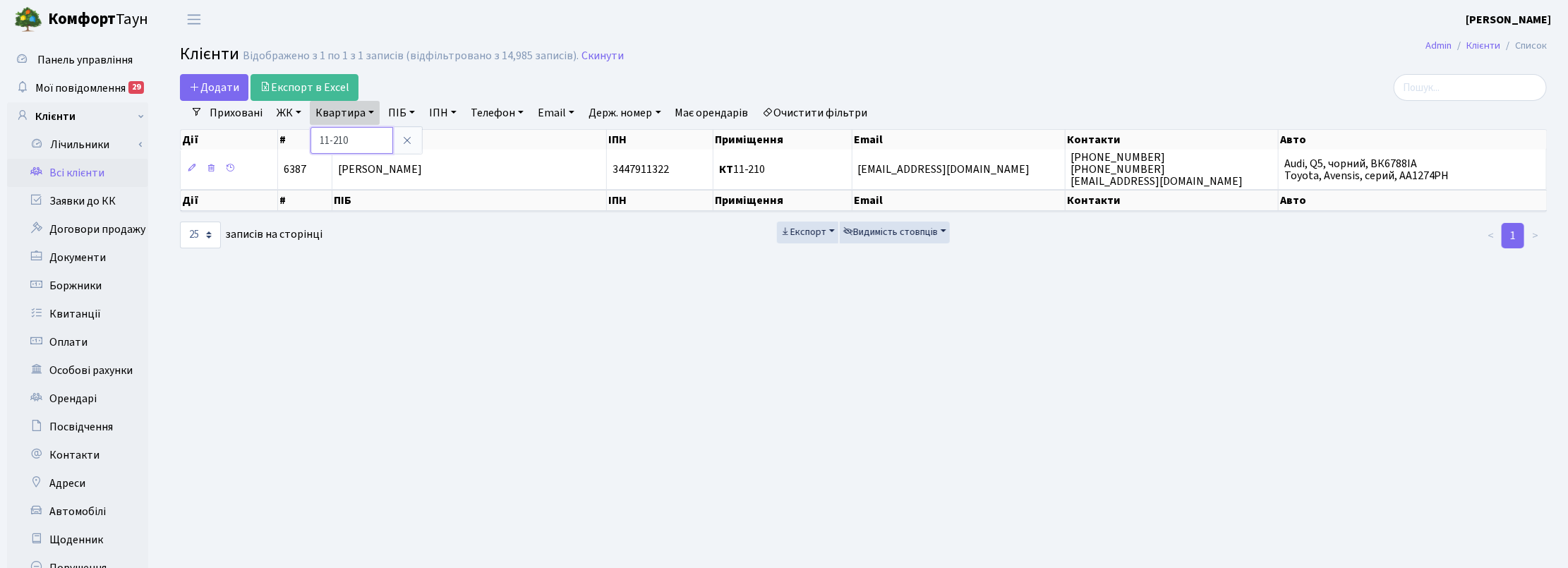
drag, startPoint x: 355, startPoint y: 131, endPoint x: 309, endPoint y: 128, distance: 46.1
click at [310, 131] on input "11-210" at bounding box center [351, 140] width 83 height 27
type input "183"
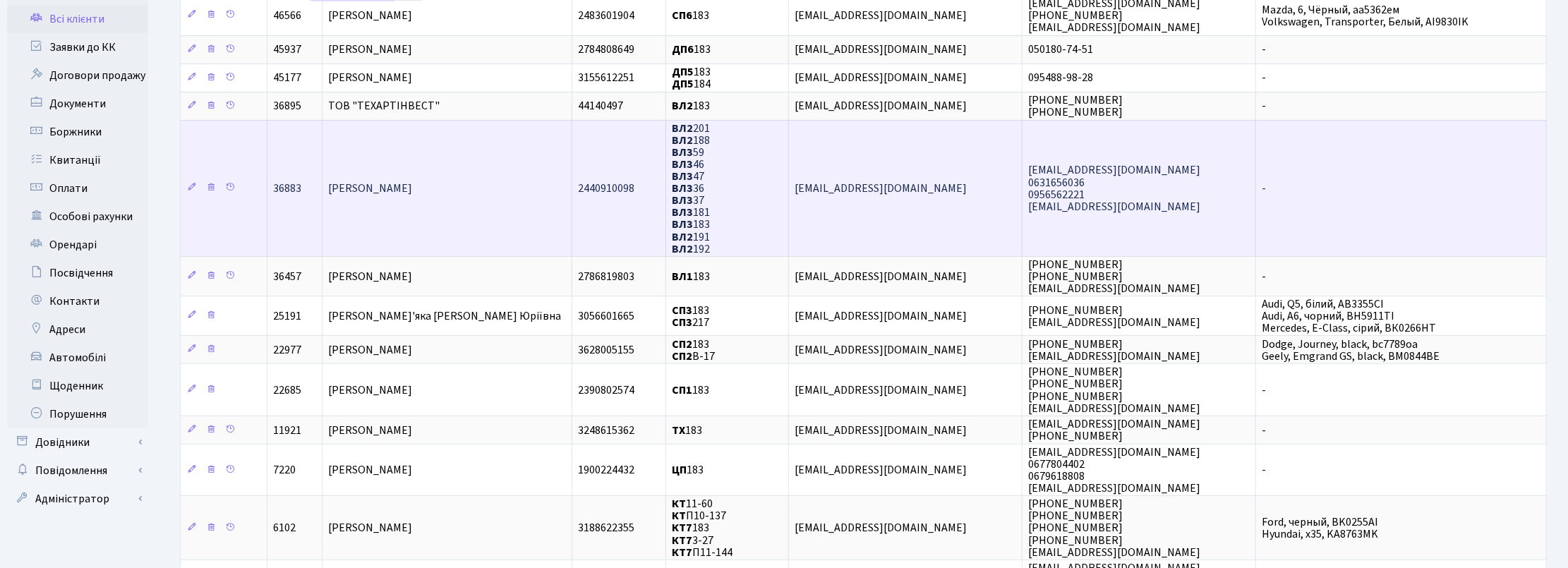
scroll to position [176, 0]
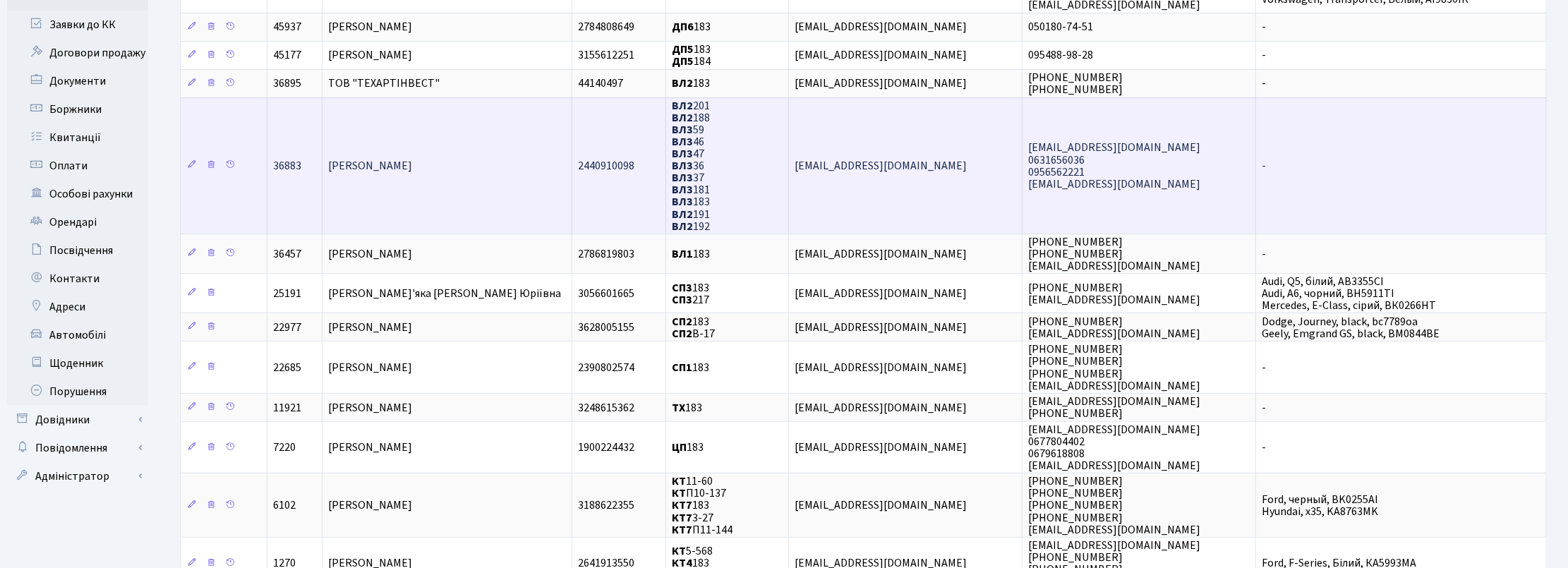
click at [1460, 186] on td "-" at bounding box center [1401, 165] width 291 height 136
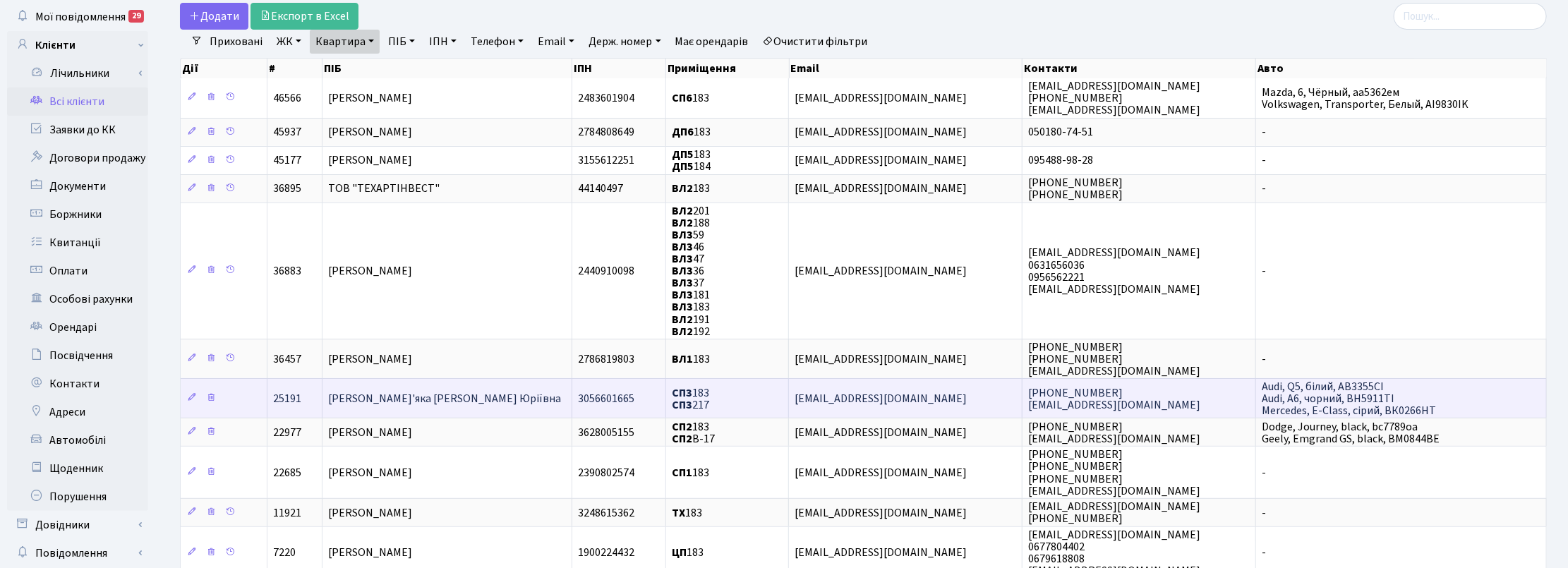
scroll to position [0, 0]
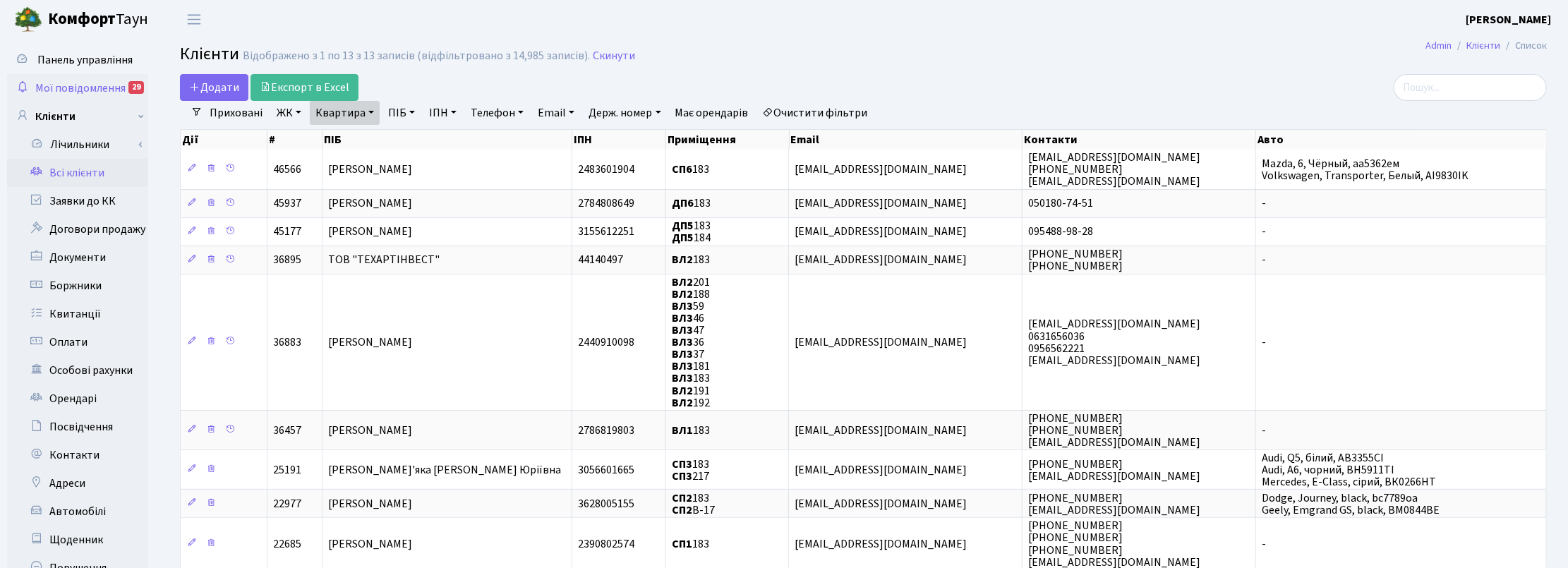
click at [97, 82] on span "Мої повідомлення" at bounding box center [80, 88] width 90 height 15
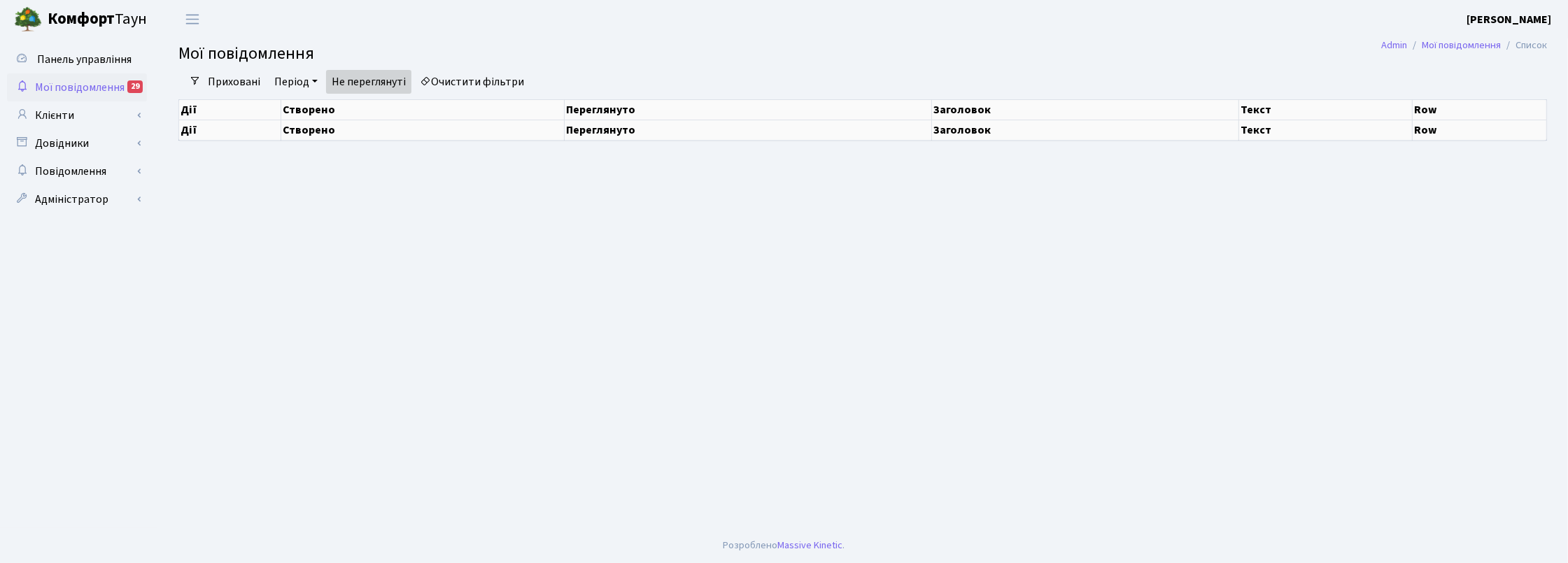
select select "25"
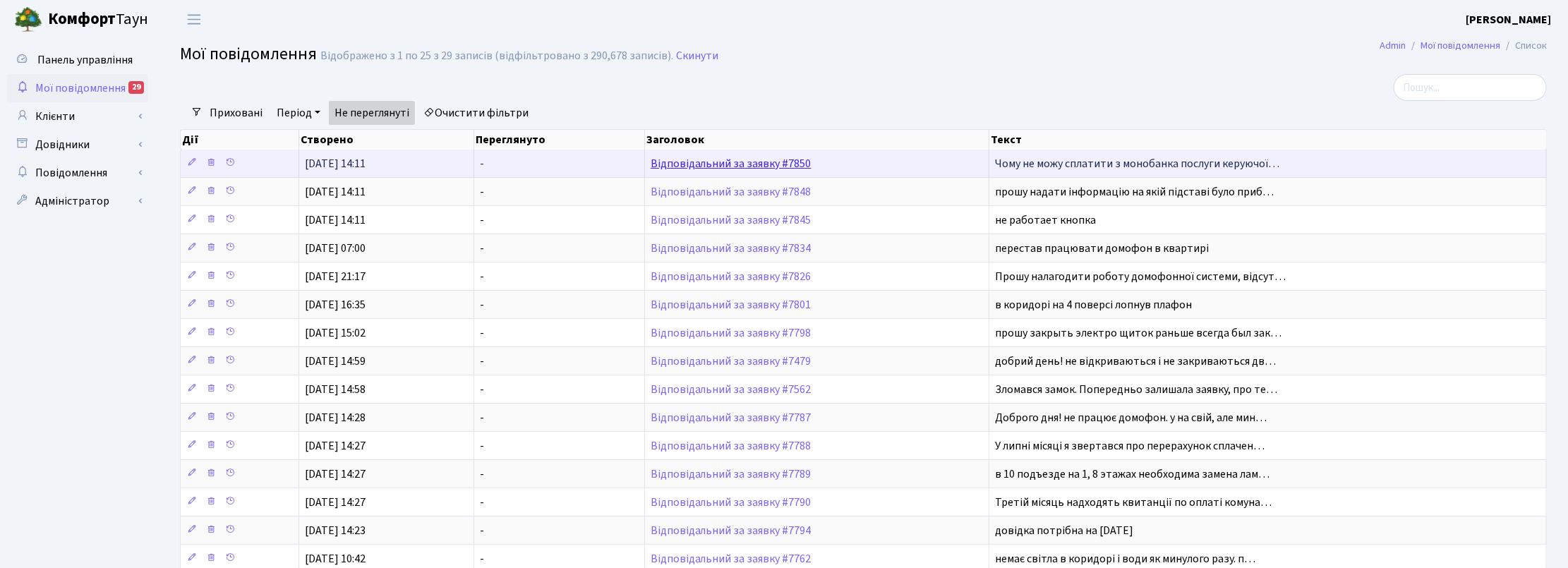
click at [678, 168] on link "Відповідальний за заявку #7850" at bounding box center [731, 163] width 161 height 15
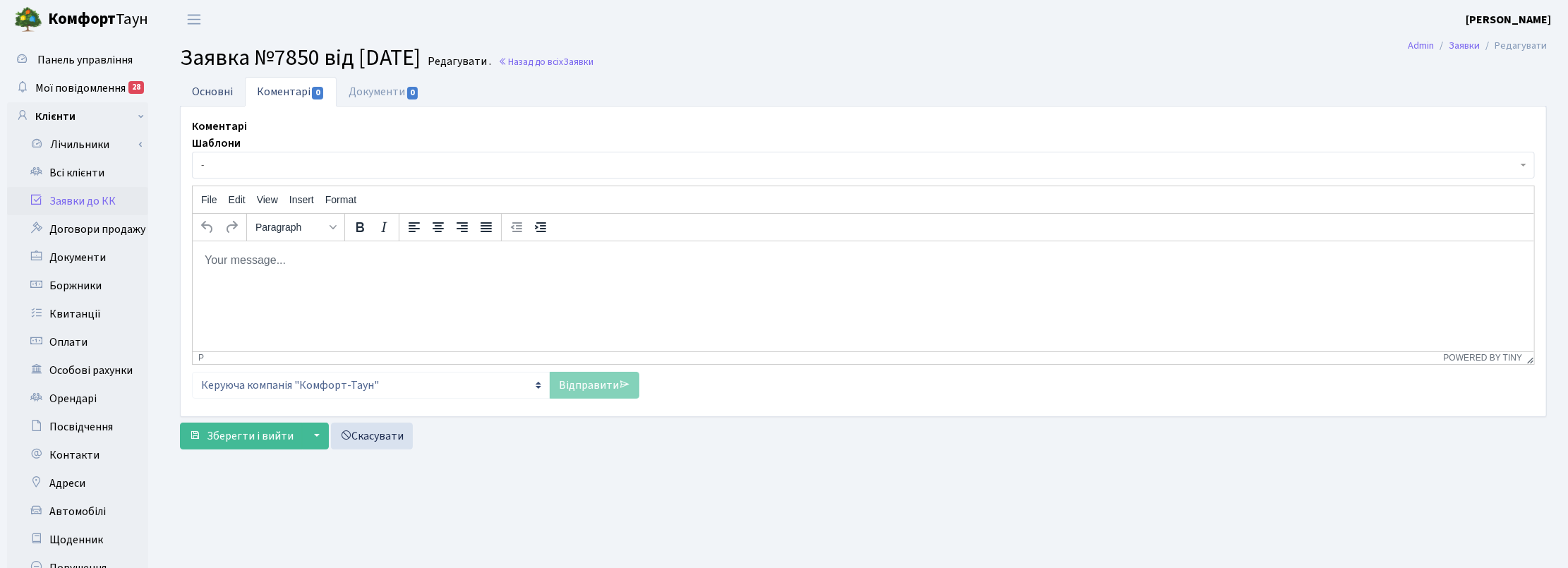
click at [216, 88] on link "Основні" at bounding box center [213, 91] width 65 height 29
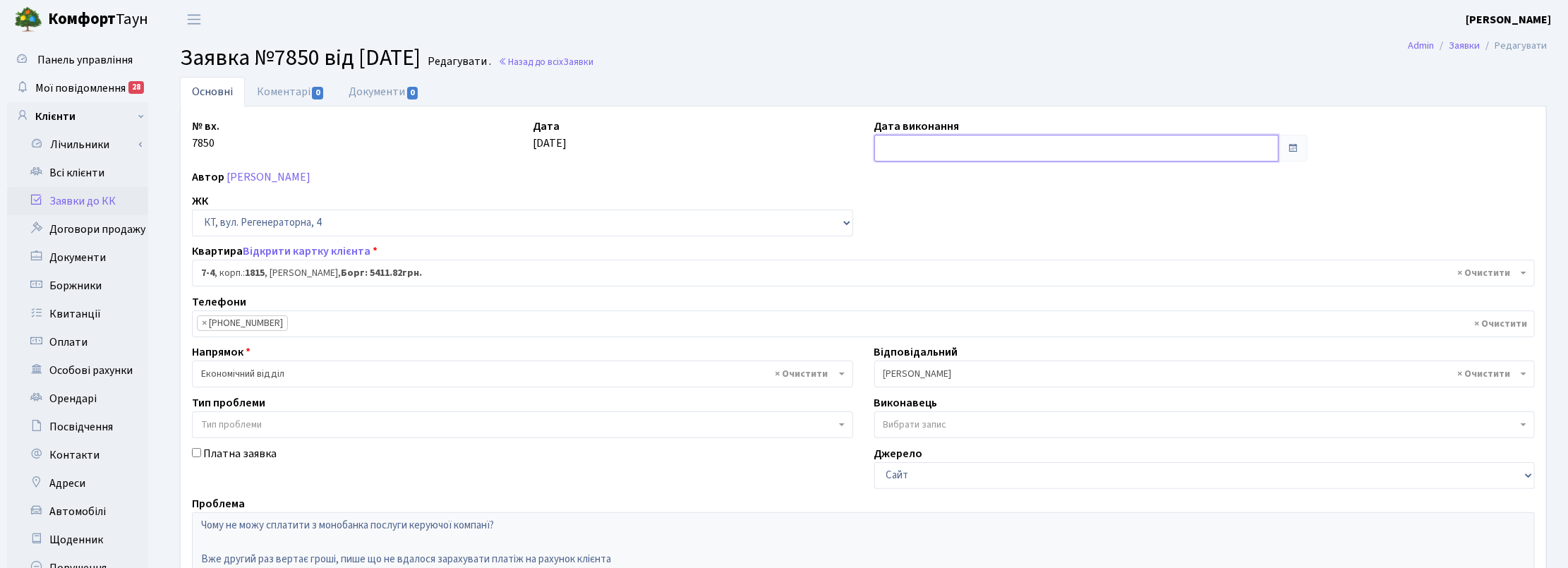
click at [912, 146] on input "text" at bounding box center [1076, 148] width 405 height 27
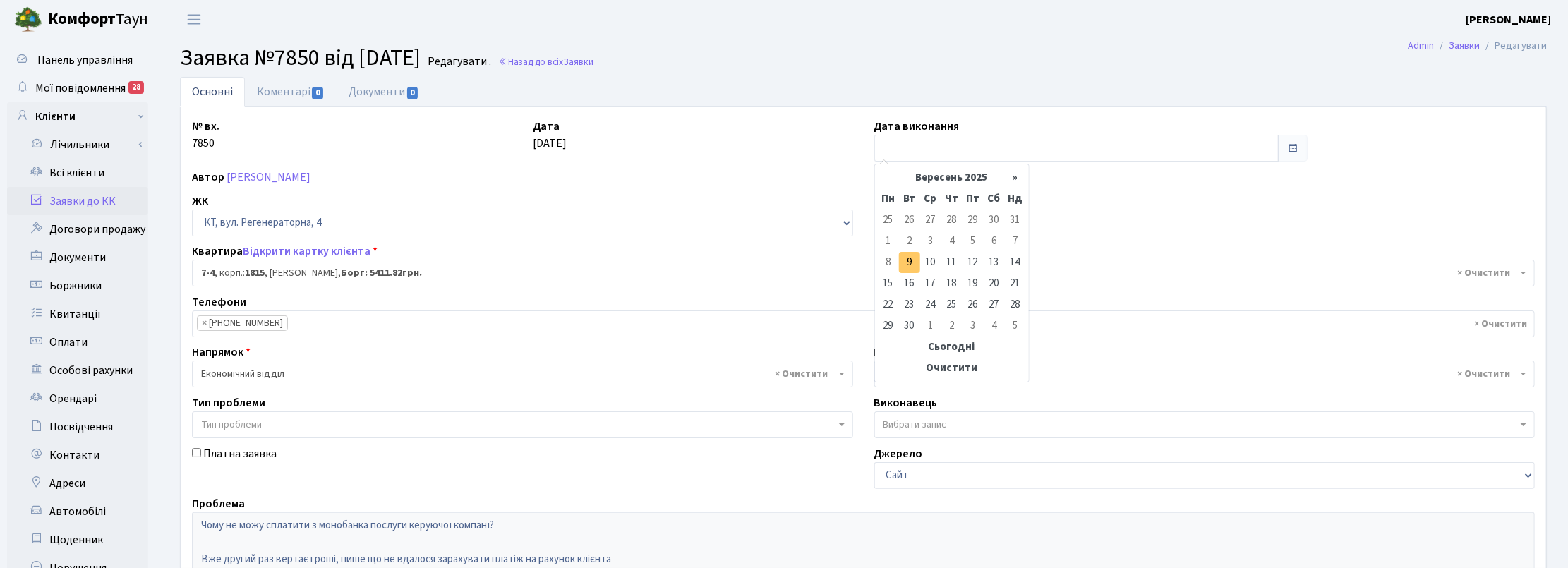
click at [911, 256] on td "9" at bounding box center [909, 263] width 21 height 21
type input "[DATE]"
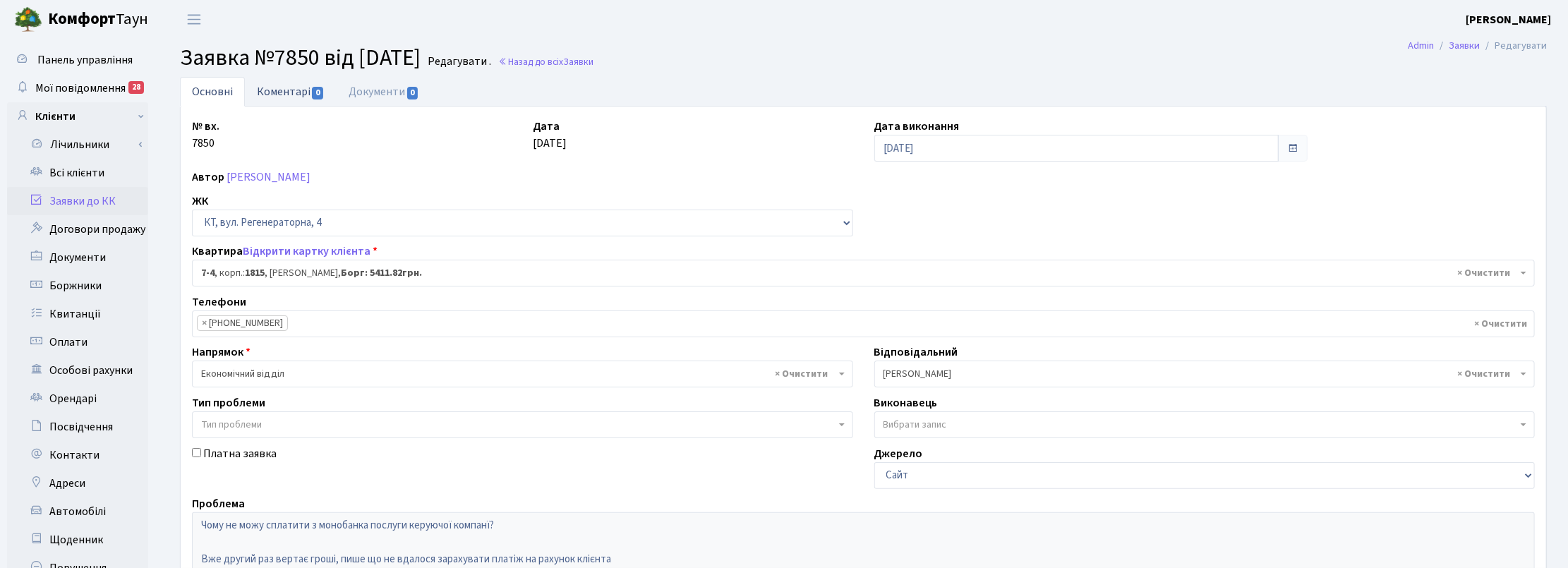
click at [305, 87] on link "Коментарі 0" at bounding box center [291, 91] width 92 height 29
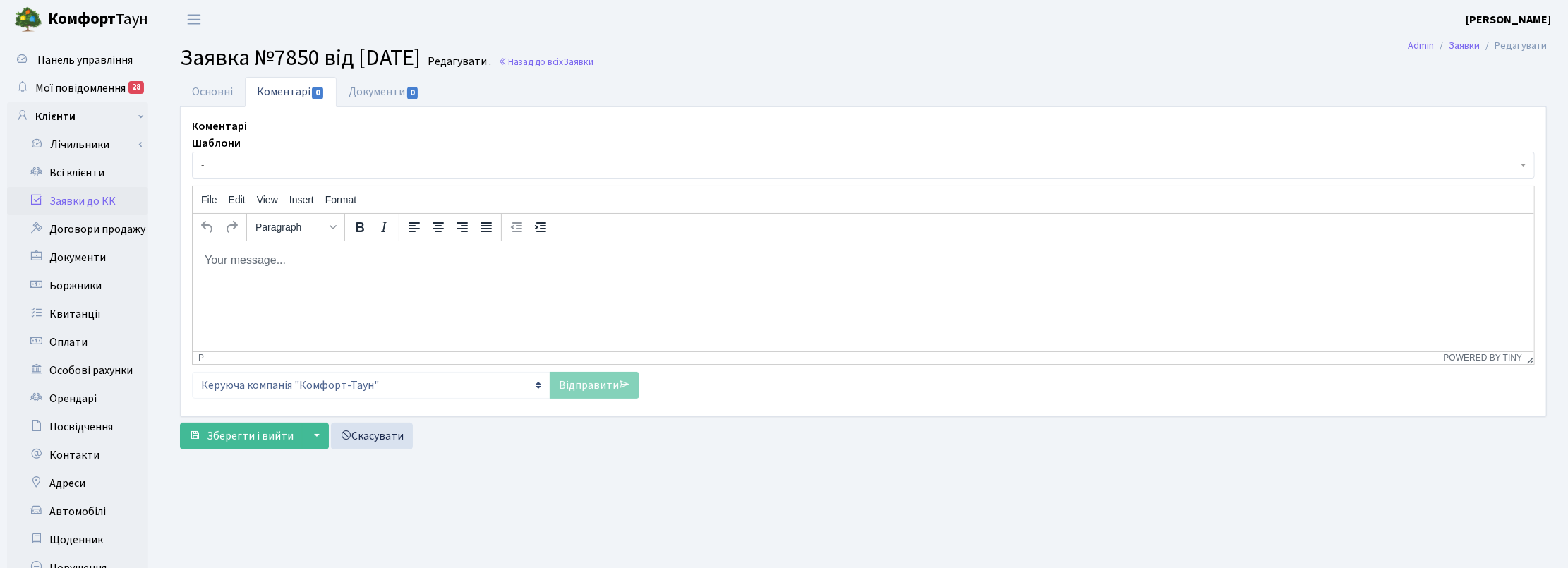
click at [311, 279] on html at bounding box center [862, 260] width 1341 height 38
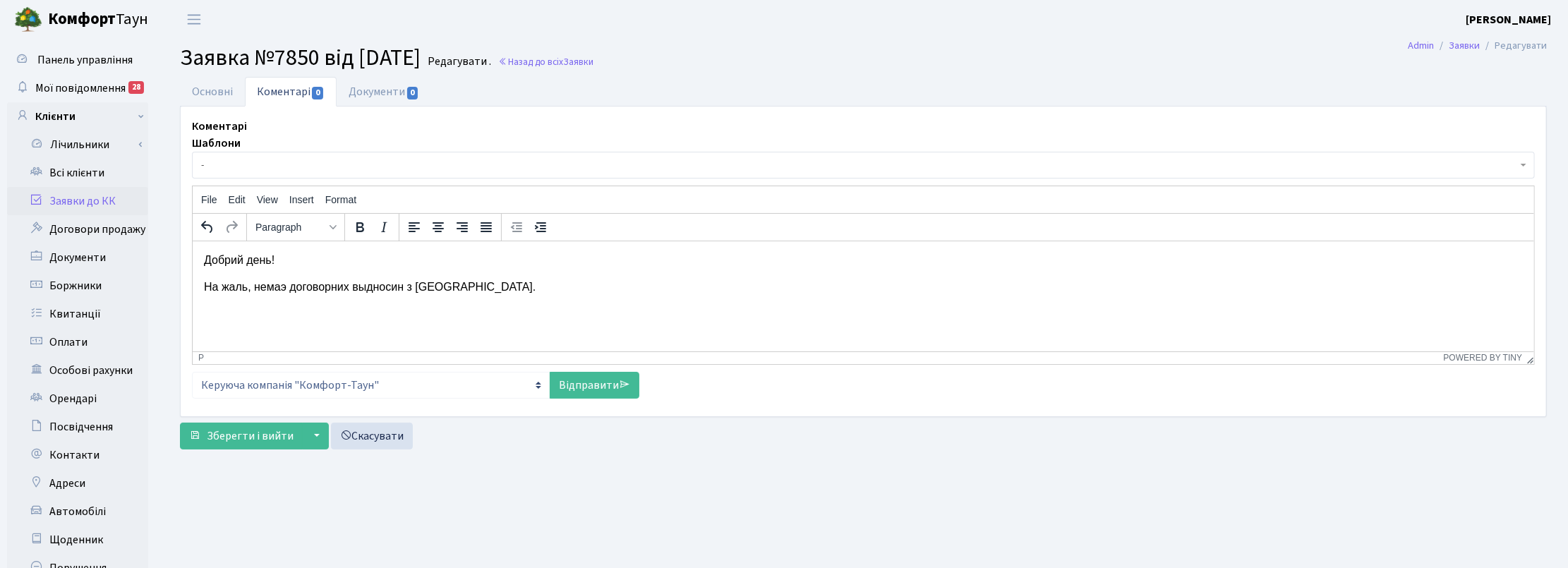
click at [278, 291] on p "На жаль, немаэ договорних выдносин з Моно." at bounding box center [863, 286] width 1319 height 15
click at [363, 287] on p "На жаль, немає договорних выдносин з Моно." at bounding box center [863, 286] width 1319 height 15
click at [609, 393] on link "Відправити" at bounding box center [594, 385] width 90 height 27
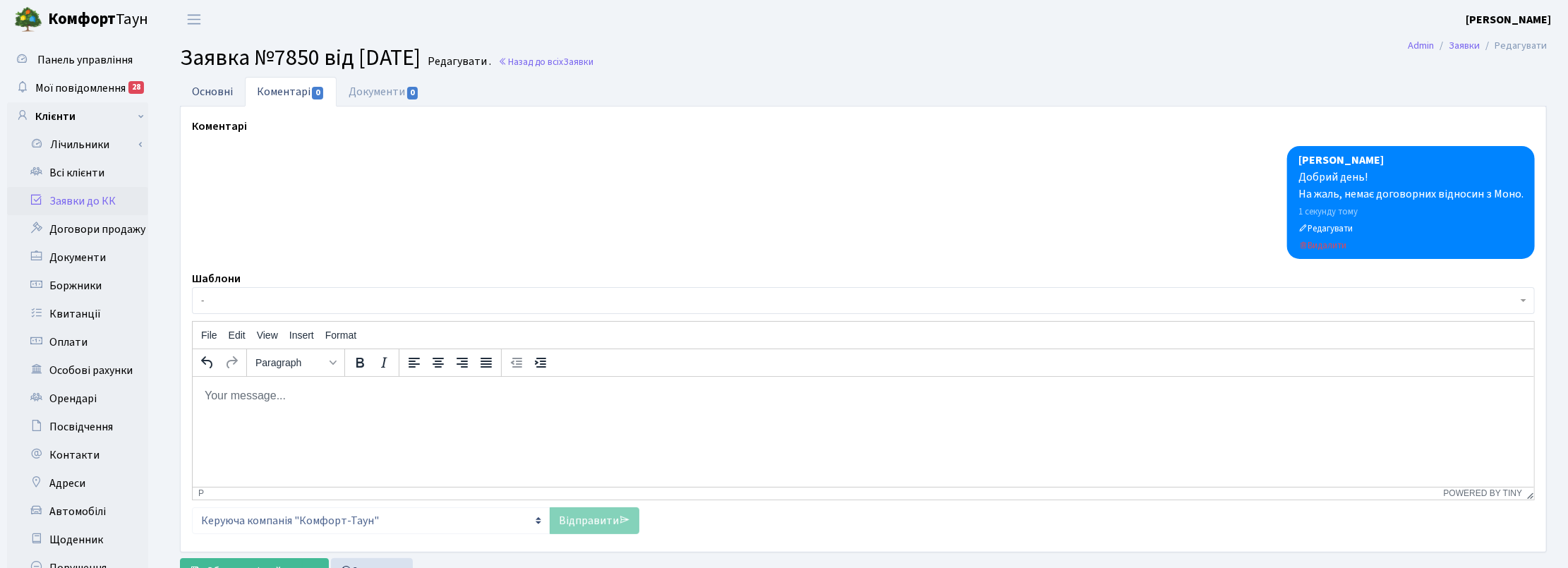
click at [210, 88] on link "Основні" at bounding box center [213, 91] width 65 height 29
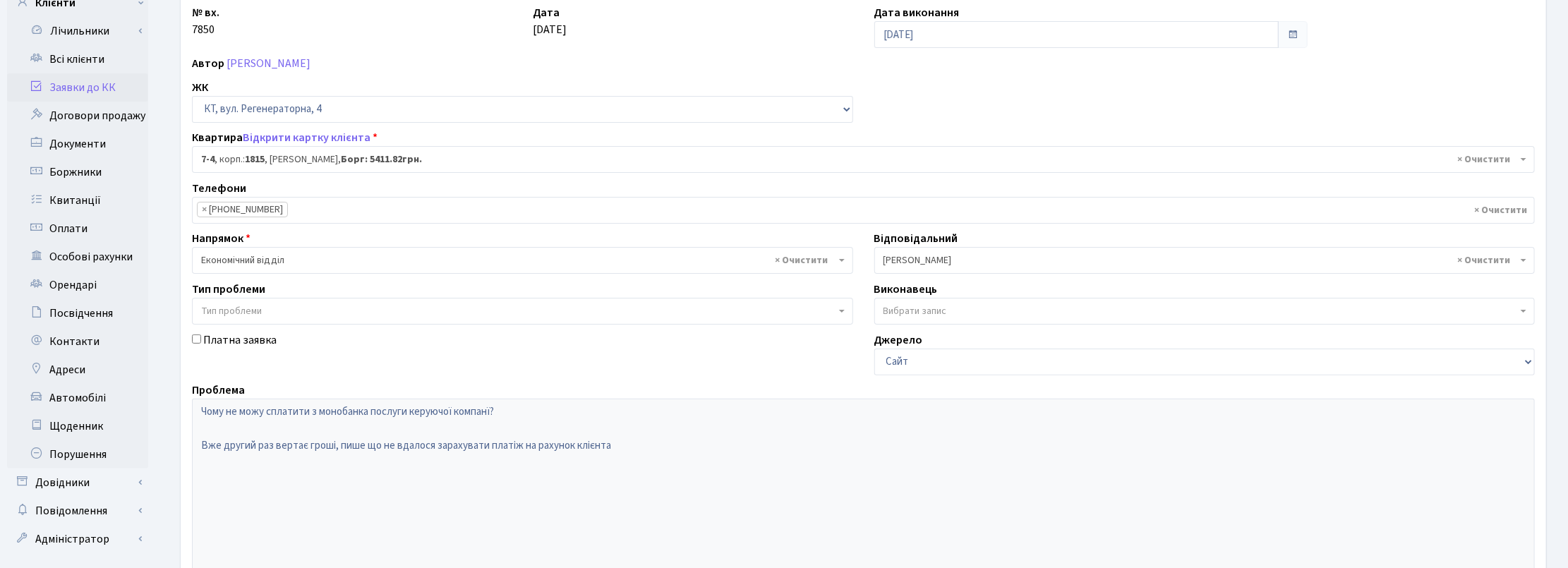
scroll to position [274, 0]
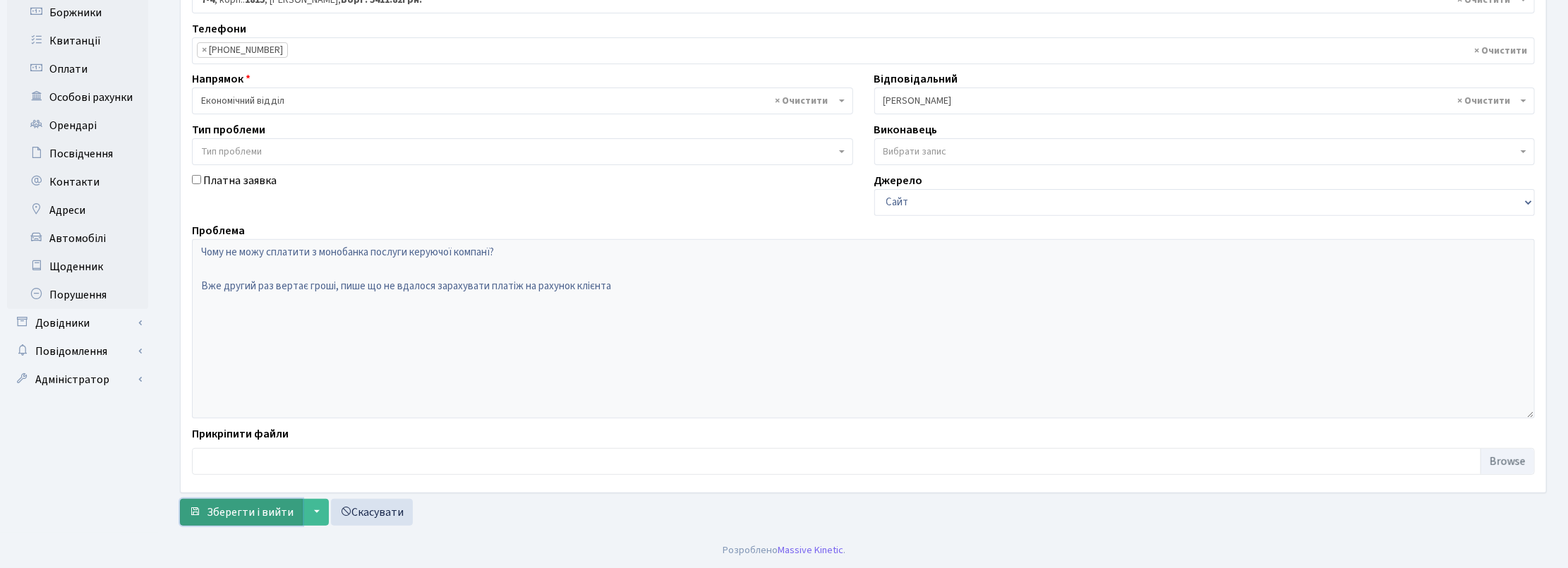
click at [246, 516] on span "Зберегти і вийти" at bounding box center [250, 513] width 87 height 15
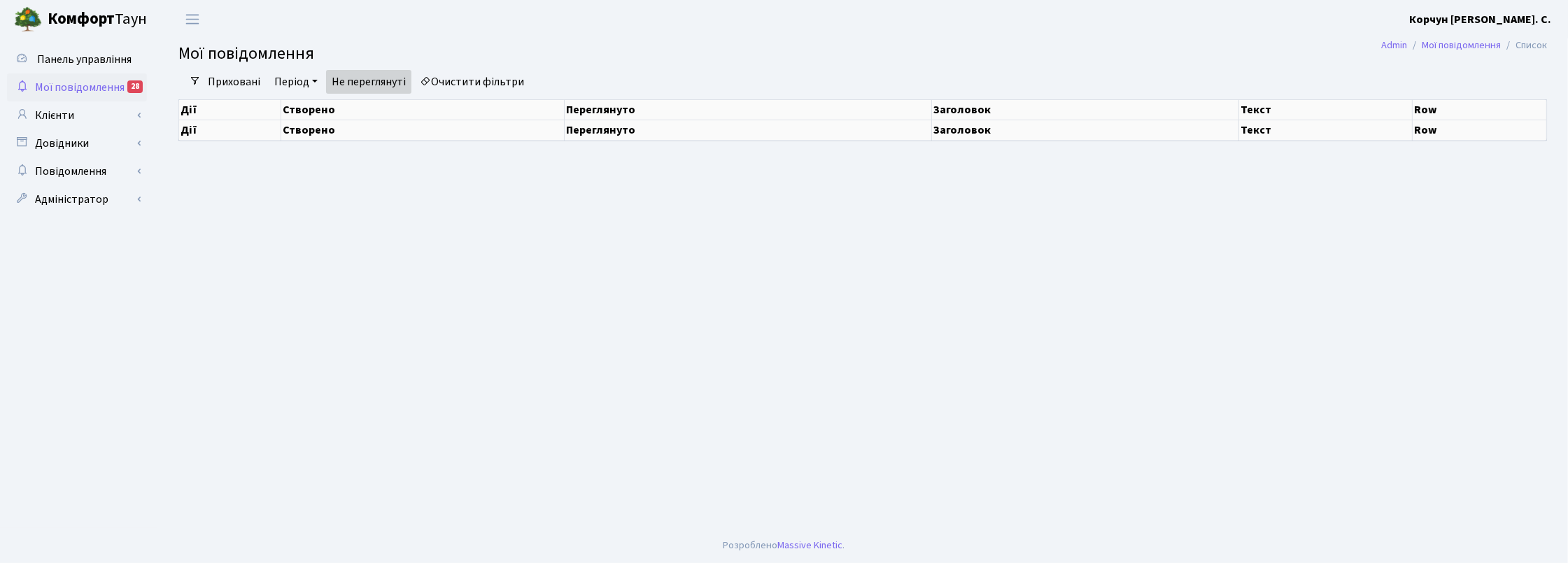
select select "25"
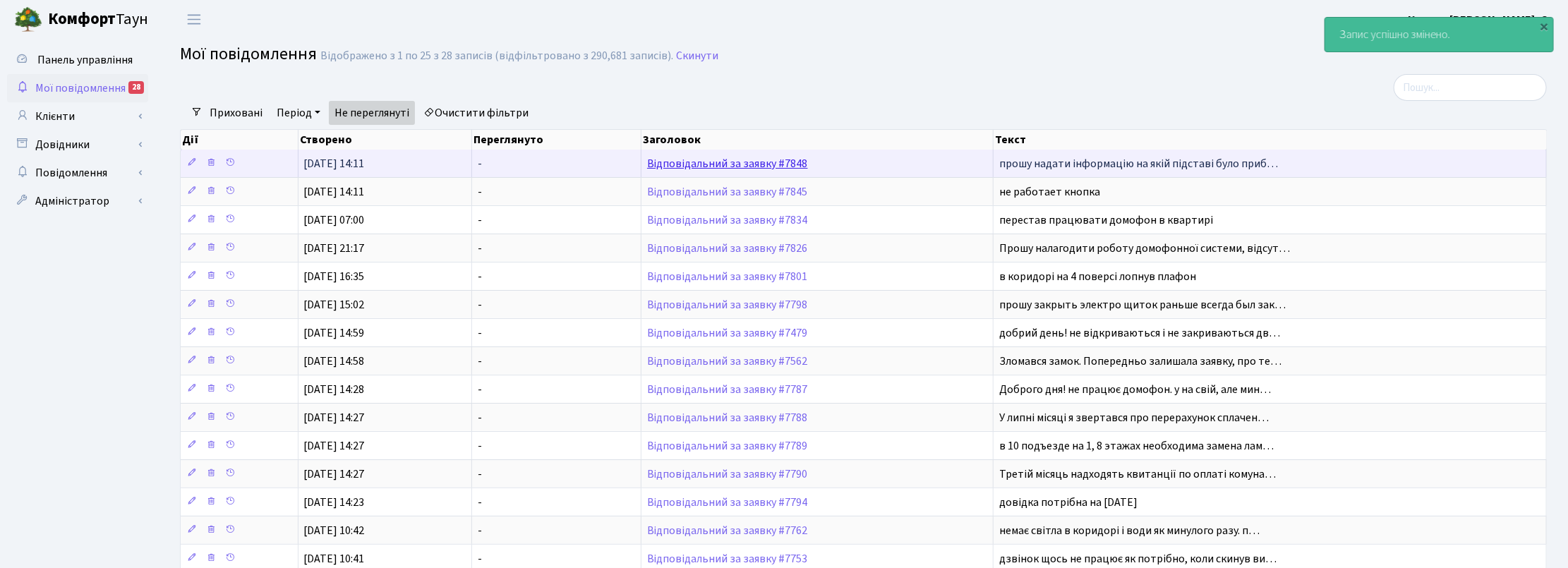
click at [770, 163] on link "Відповідальний за заявку #7848" at bounding box center [728, 163] width 161 height 15
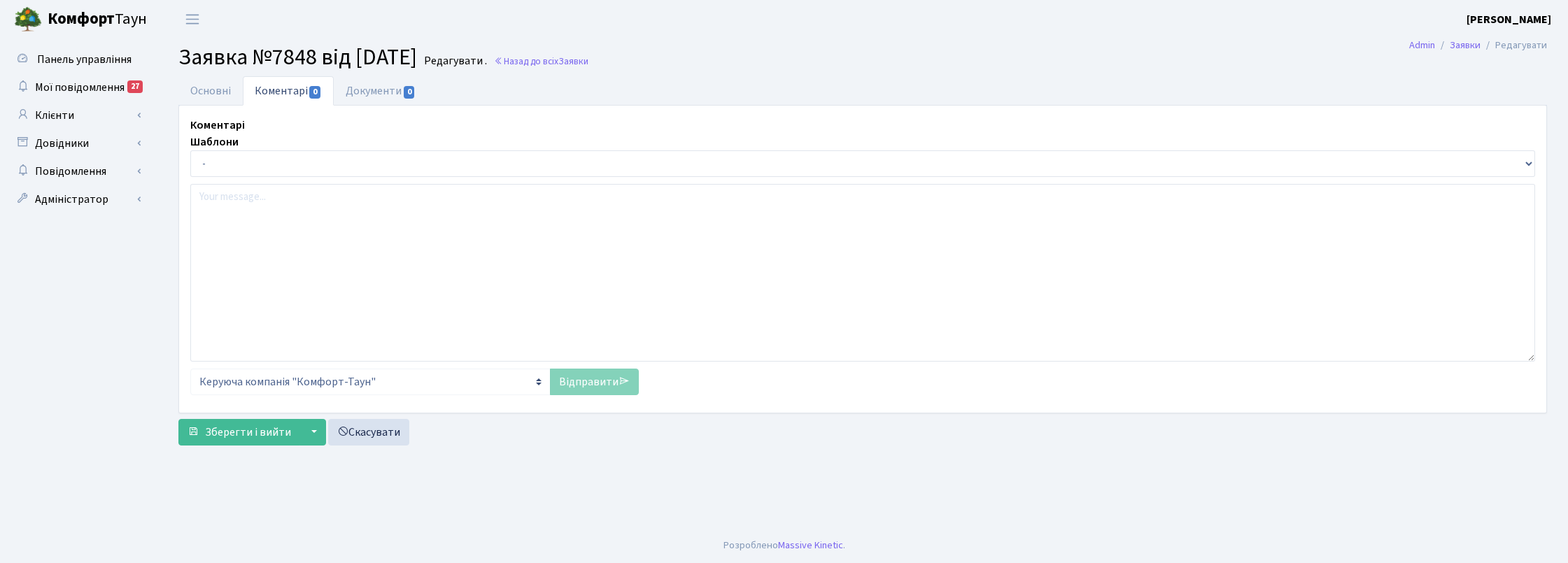
select select "7281"
select select "38"
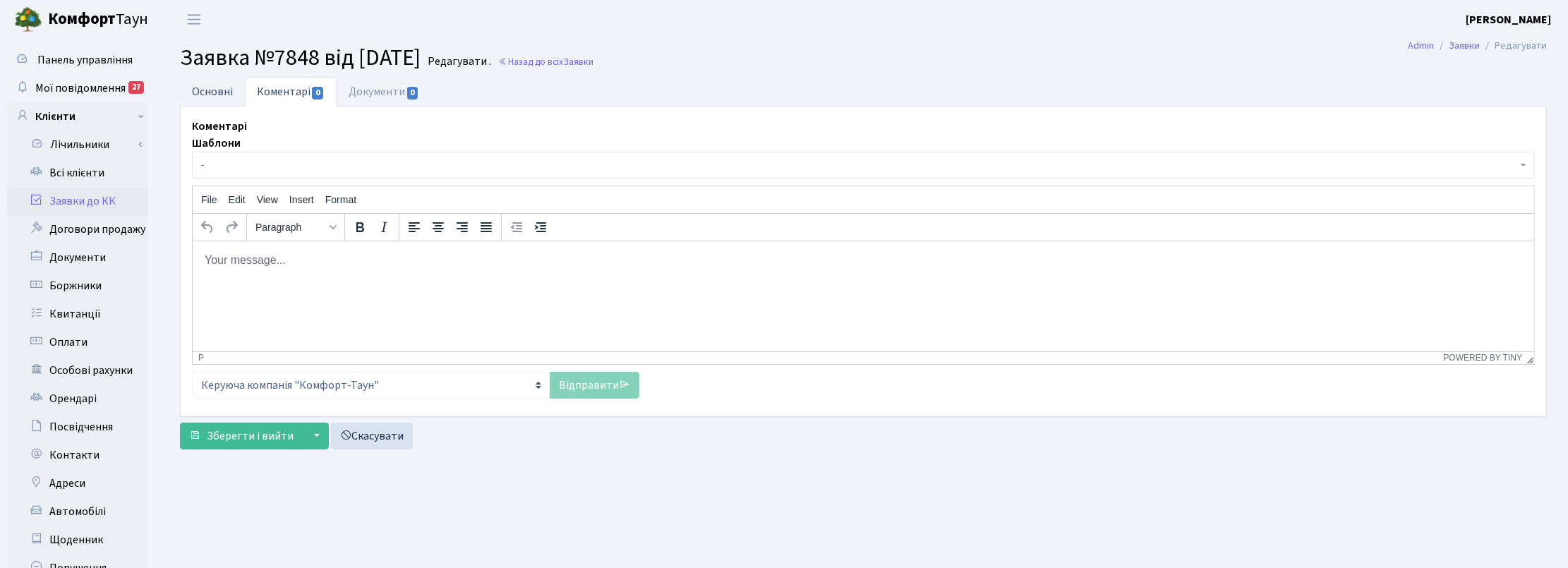
click at [206, 96] on link "Основні" at bounding box center [213, 91] width 65 height 29
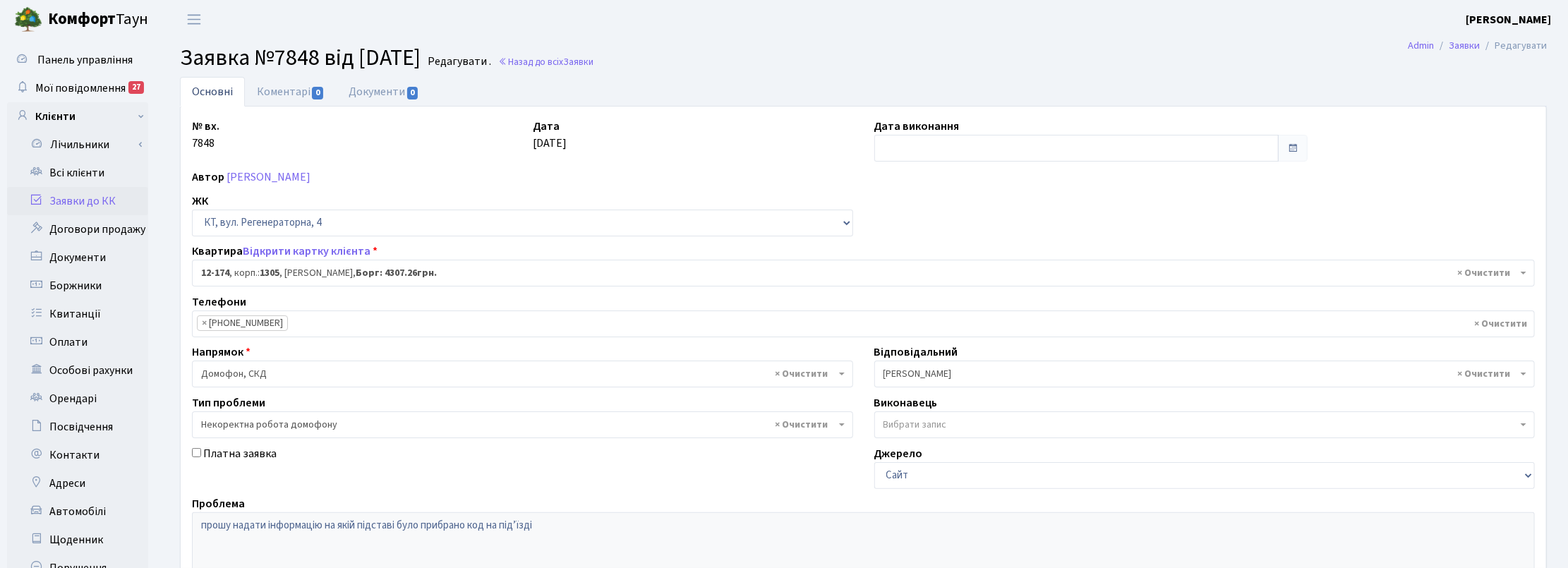
drag, startPoint x: 1402, startPoint y: 150, endPoint x: 1394, endPoint y: 147, distance: 8.5
click at [1402, 150] on div "№ вх. 7848 Дата [DATE] Дата виконання Автор [PERSON_NAME] ЖК - ТХ, вул. [STREET…" at bounding box center [863, 436] width 1364 height 637
click at [294, 86] on link "Коментарі 0" at bounding box center [291, 91] width 92 height 29
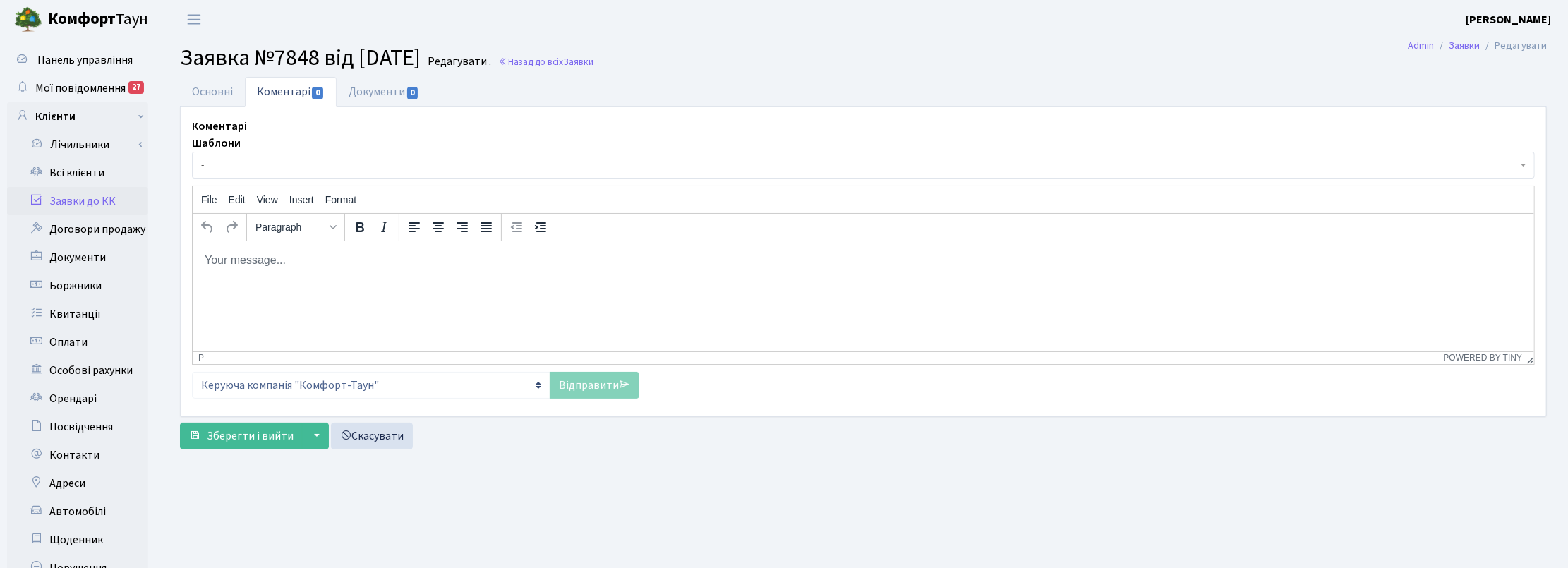
click at [227, 161] on span "-" at bounding box center [859, 165] width 1316 height 14
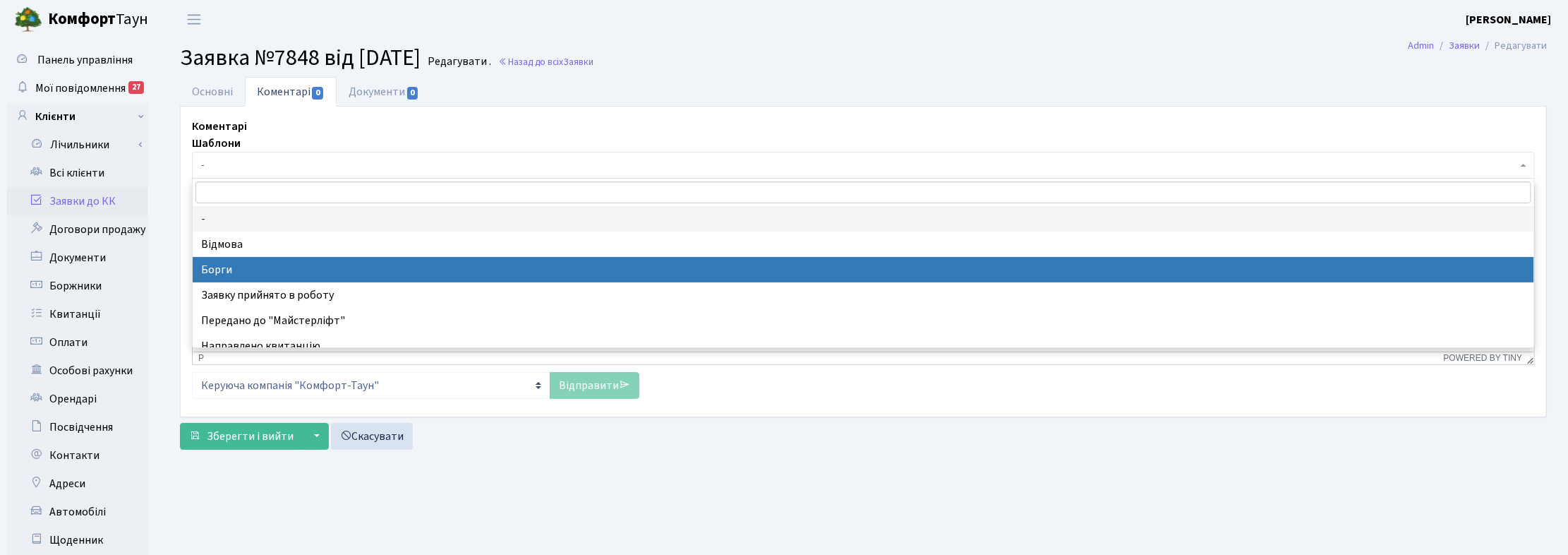
select select "3"
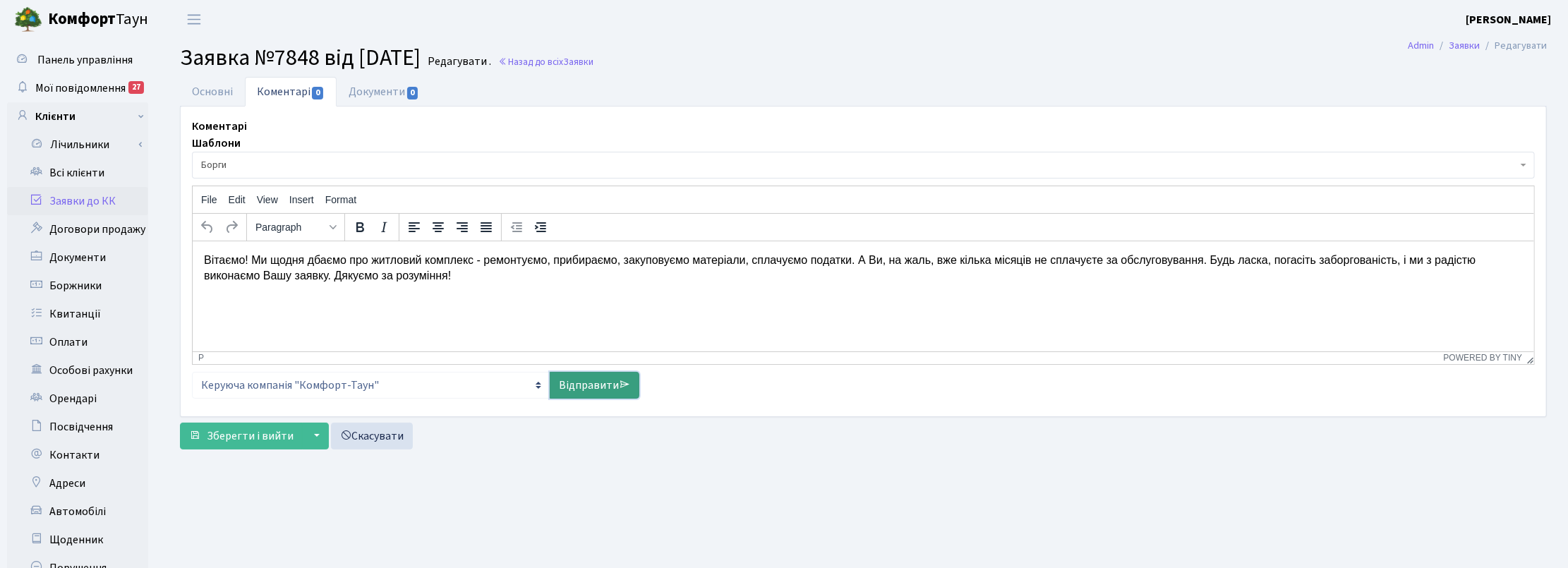
click at [605, 377] on link "Відправити" at bounding box center [594, 385] width 90 height 27
select select
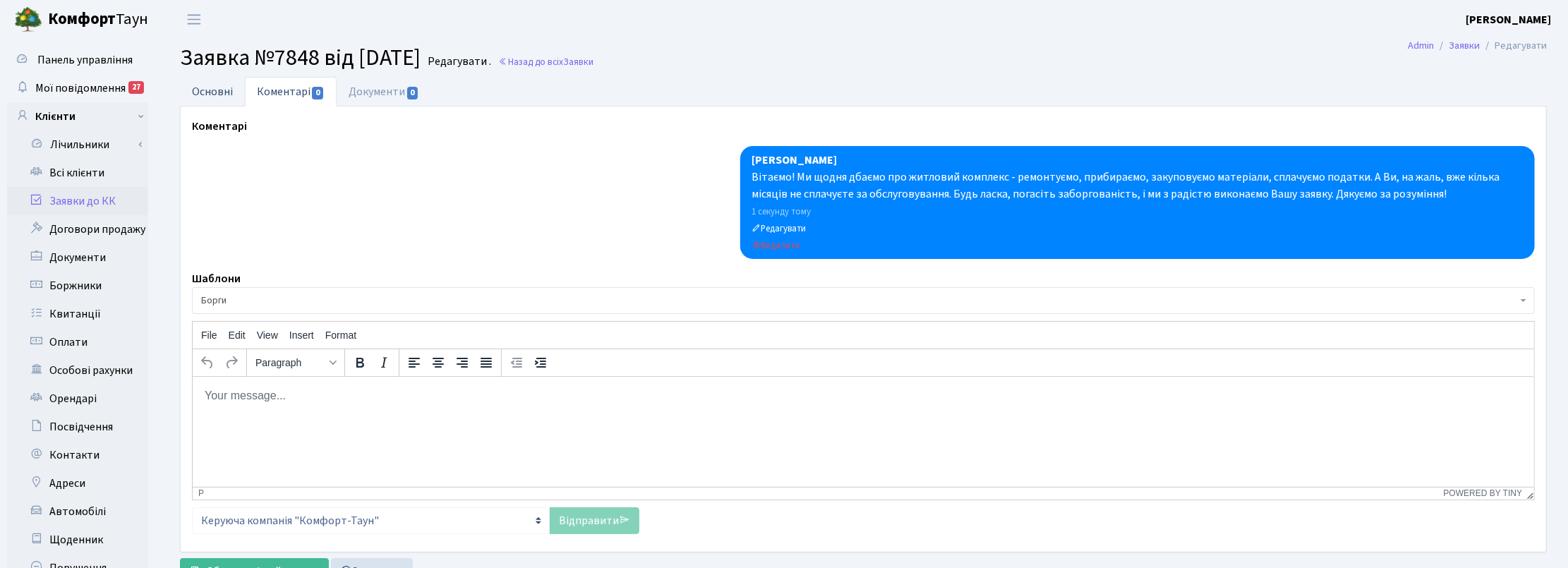
click at [219, 90] on link "Основні" at bounding box center [213, 91] width 65 height 29
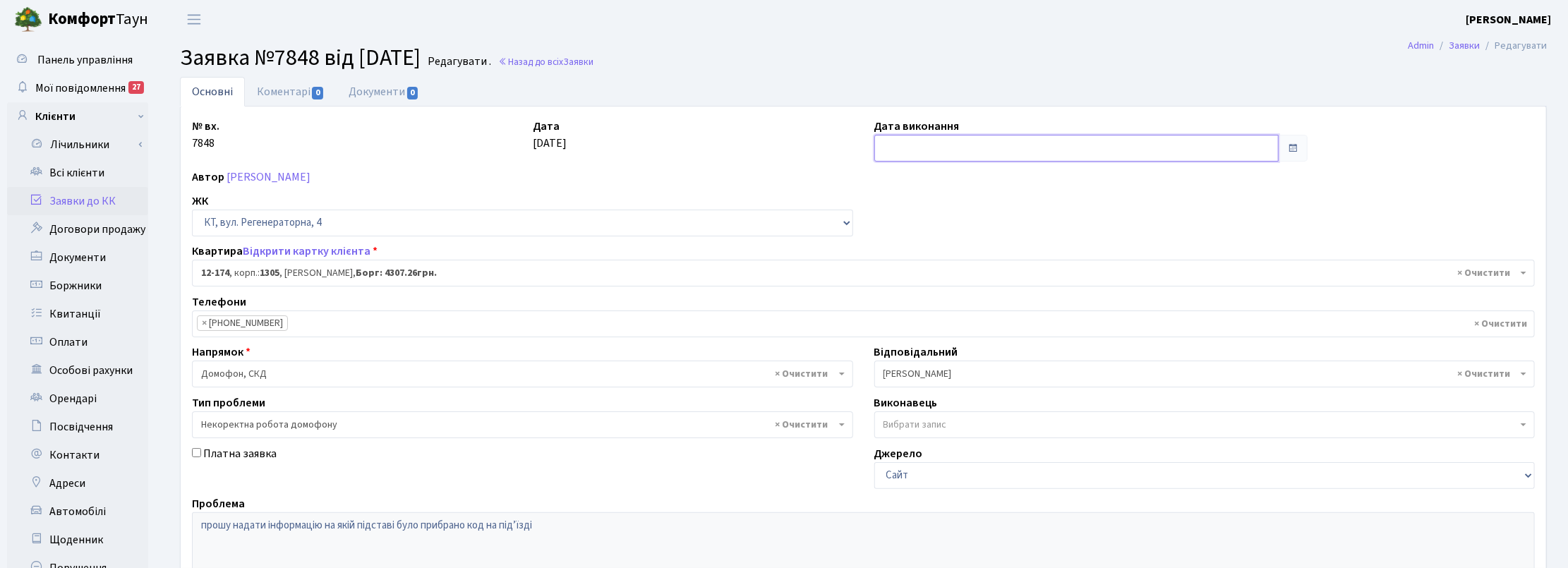
click at [889, 147] on input "text" at bounding box center [1076, 148] width 405 height 27
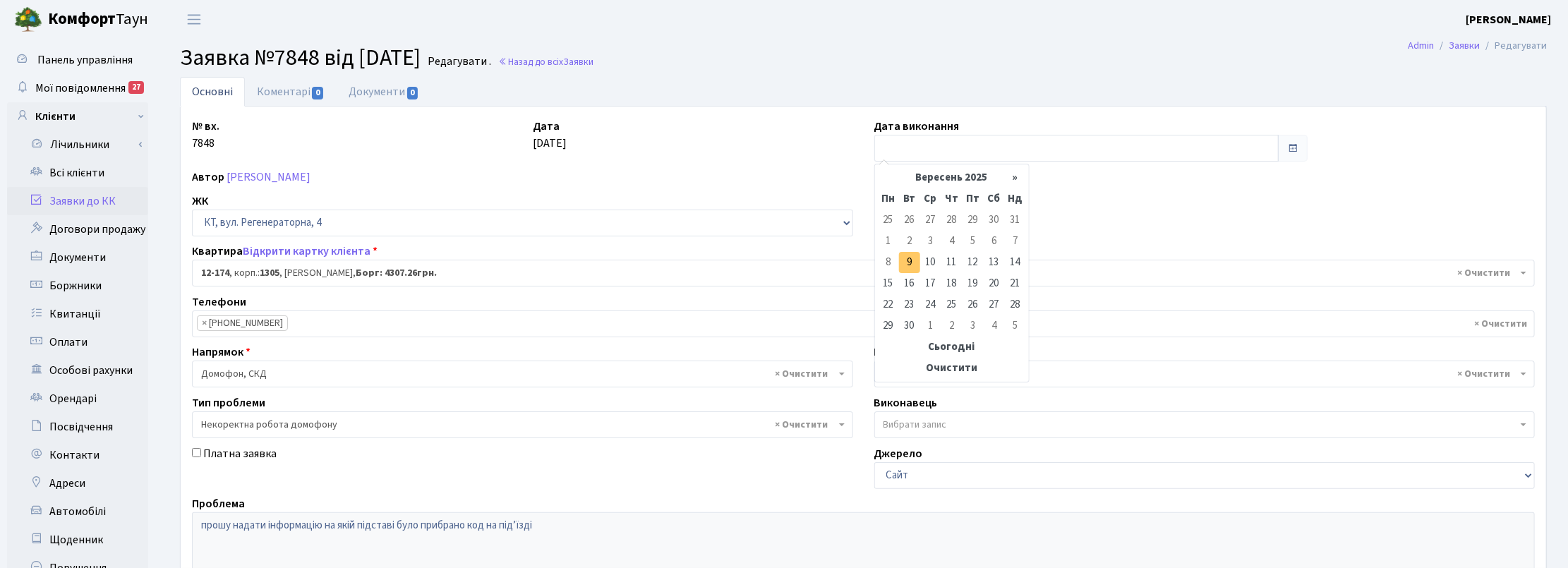
click at [912, 260] on td "9" at bounding box center [909, 263] width 21 height 21
type input "09.09.2025"
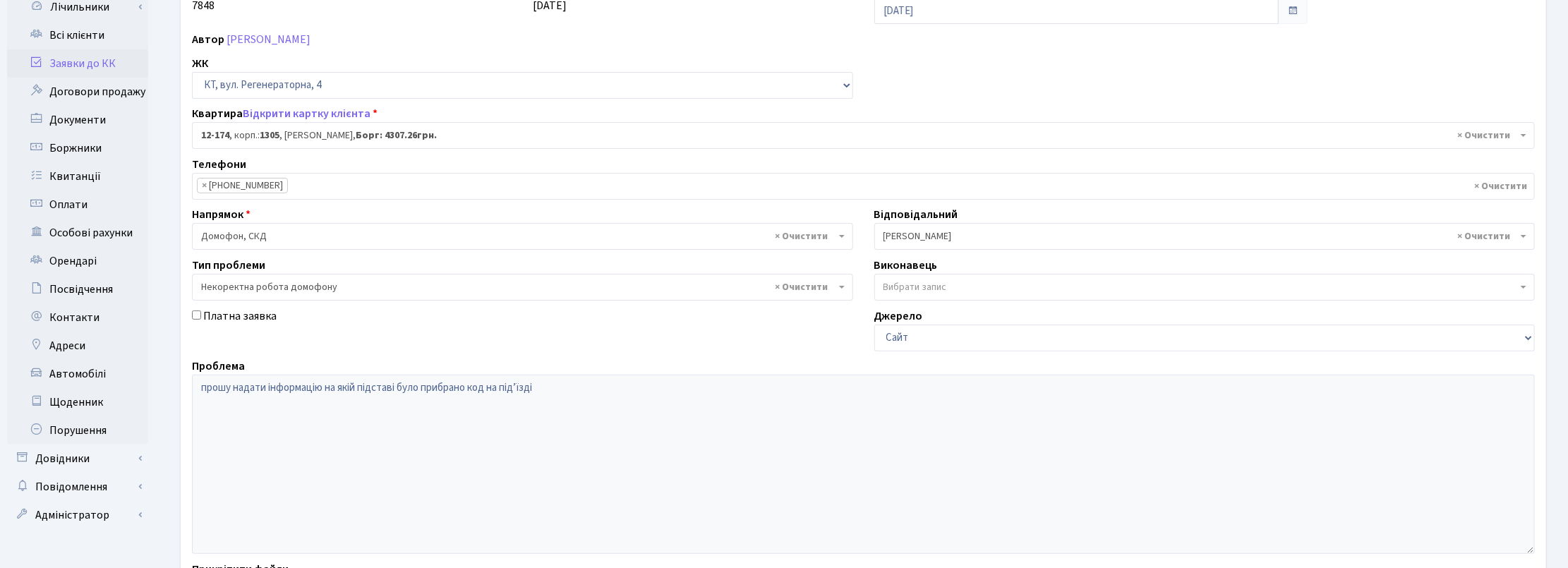
scroll to position [274, 0]
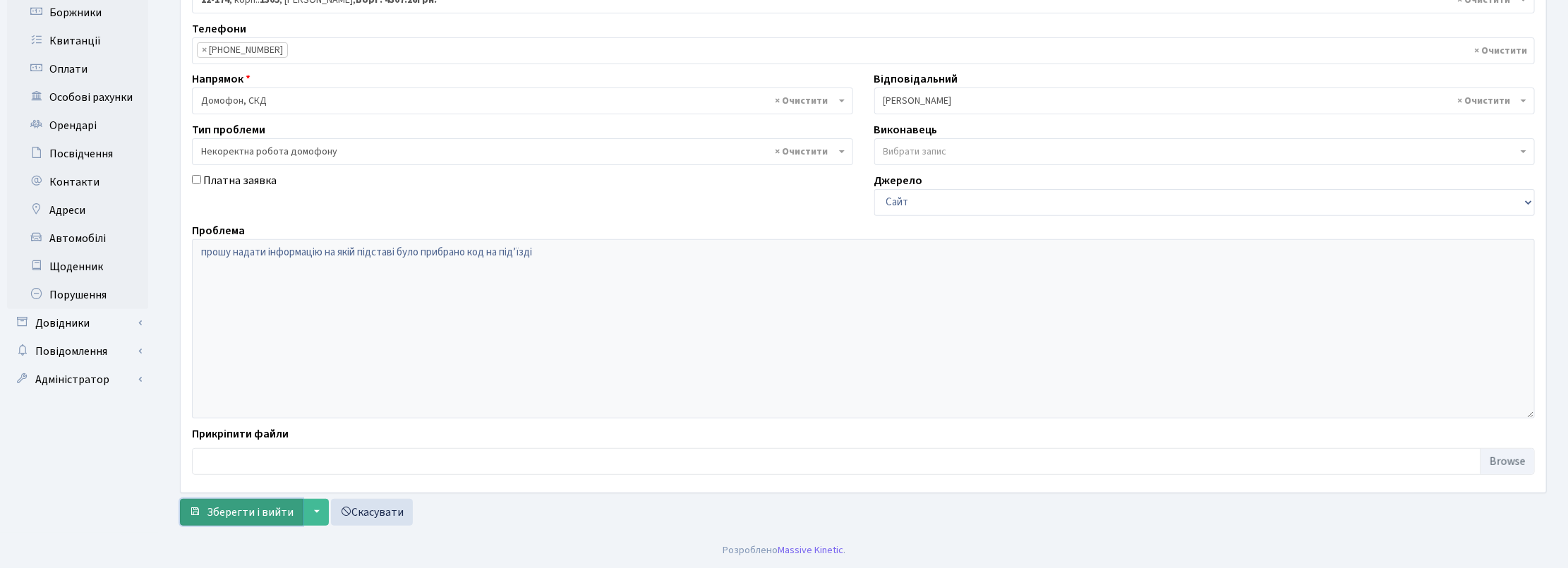
click at [238, 506] on span "Зберегти і вийти" at bounding box center [250, 513] width 87 height 15
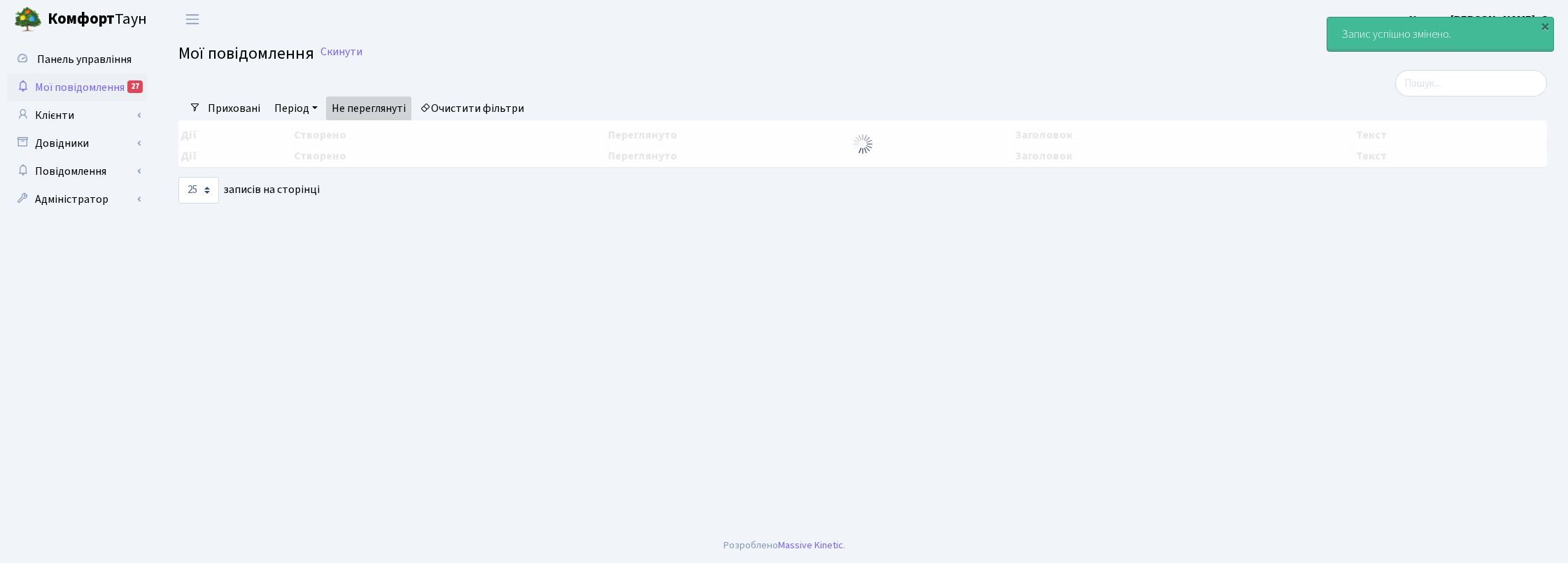
select select "25"
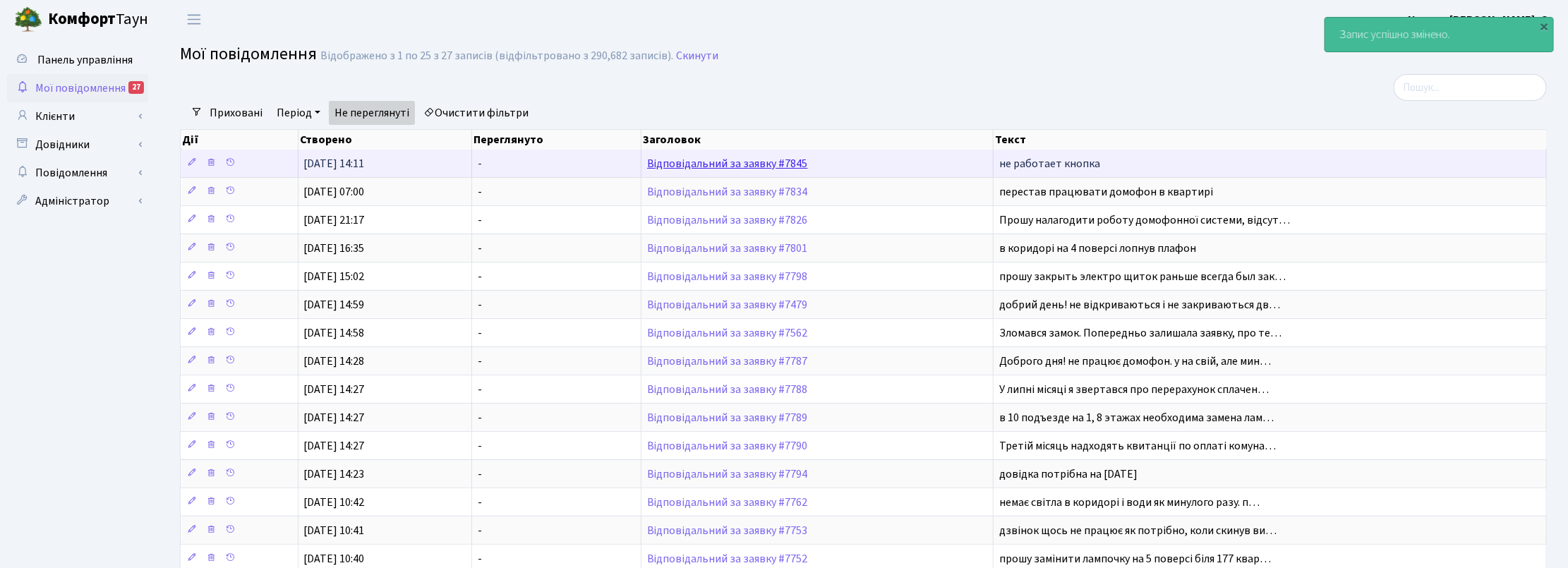
click at [702, 161] on link "Відповідальний за заявку #7845" at bounding box center [728, 163] width 161 height 15
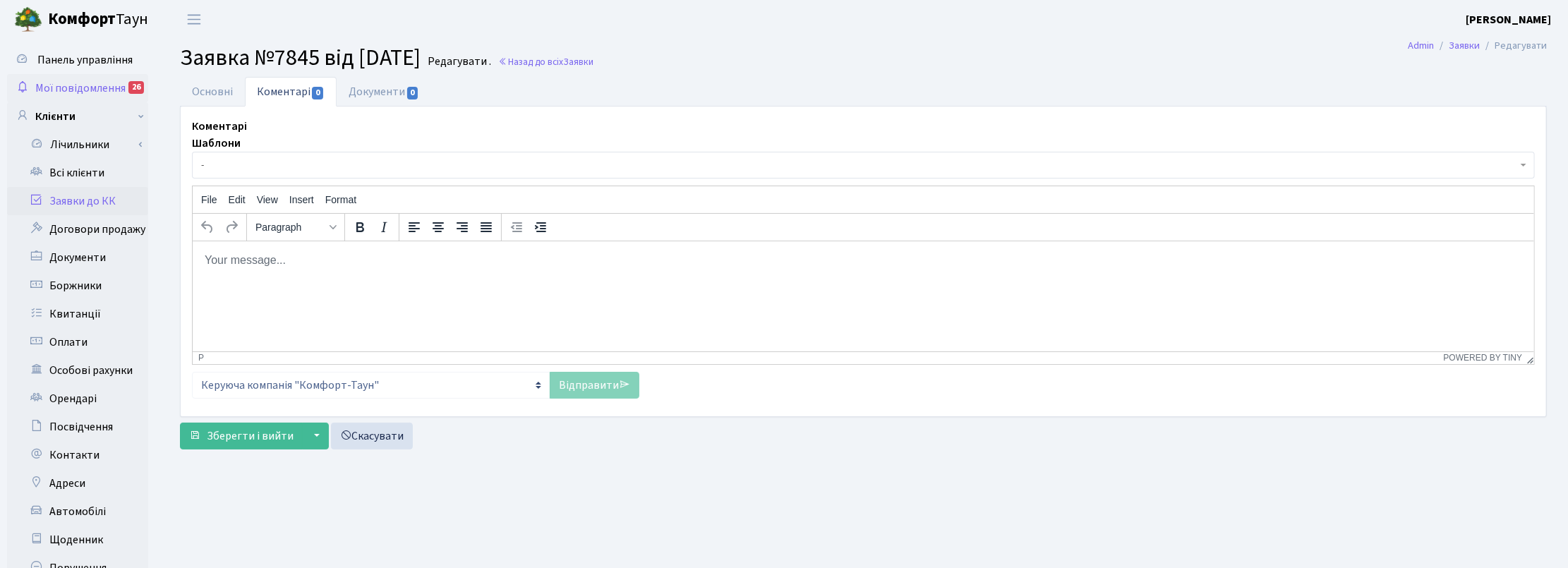
click at [106, 84] on span "Мої повідомлення" at bounding box center [80, 88] width 90 height 15
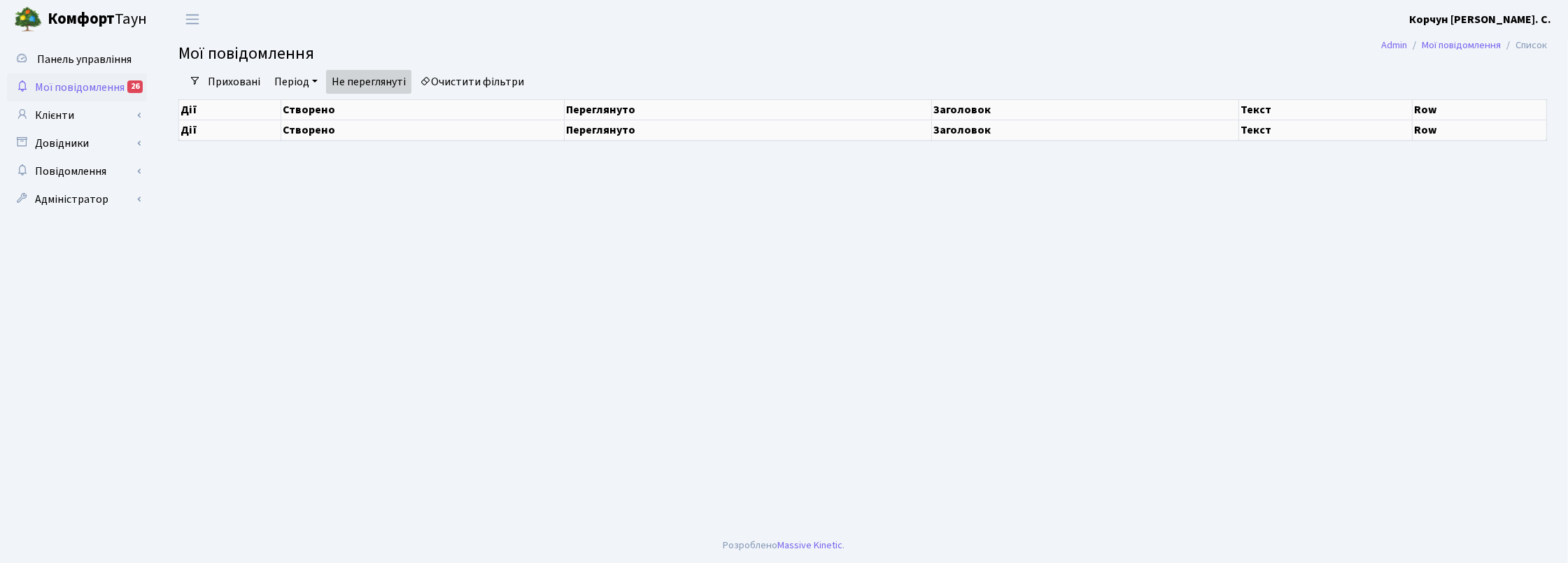
select select "25"
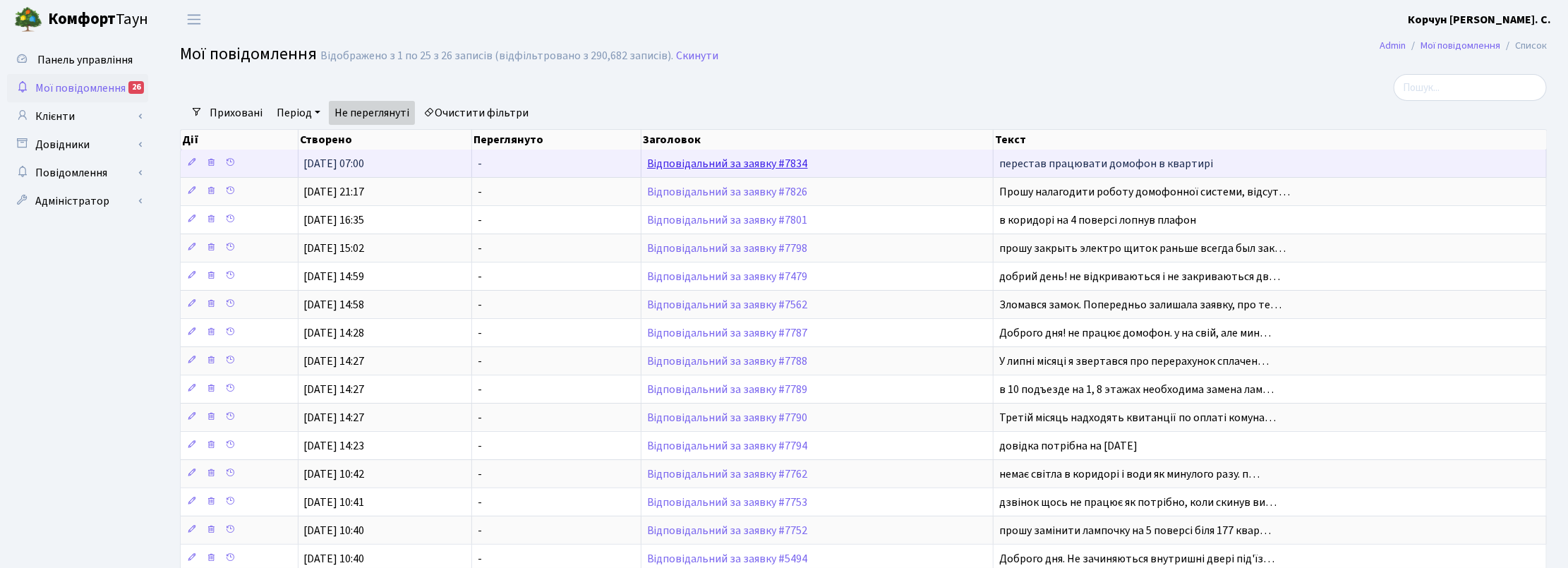
click at [741, 164] on link "Відповідальний за заявку #7834" at bounding box center [728, 163] width 161 height 15
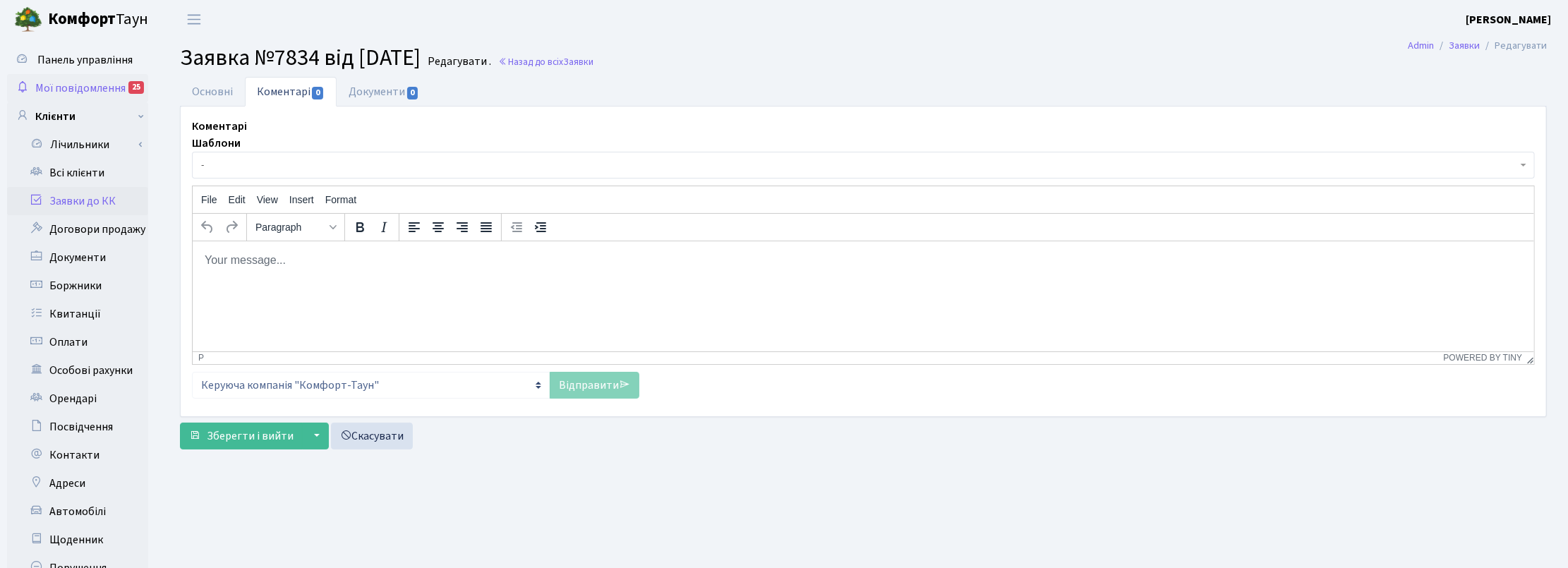
click at [60, 89] on span "Мої повідомлення" at bounding box center [80, 88] width 90 height 15
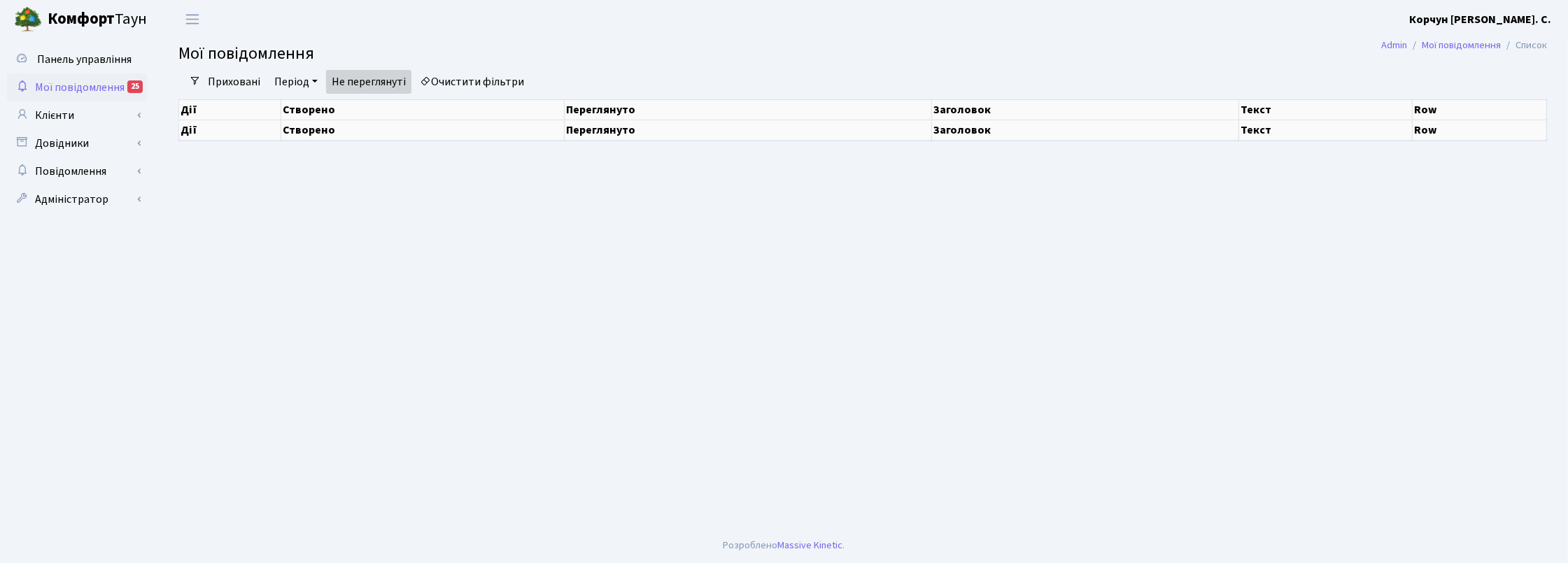
select select "25"
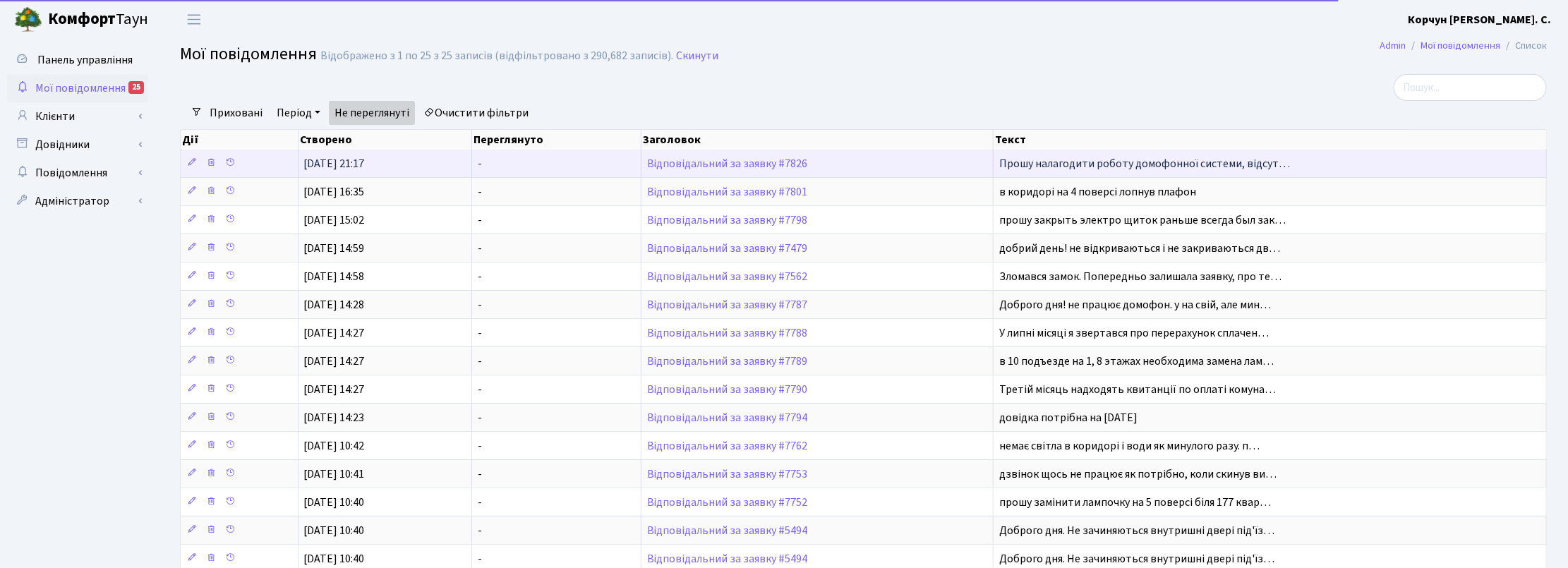
click at [1088, 166] on span "Прошу налагодити роботу домофонної системи, відсут…" at bounding box center [1144, 163] width 291 height 15
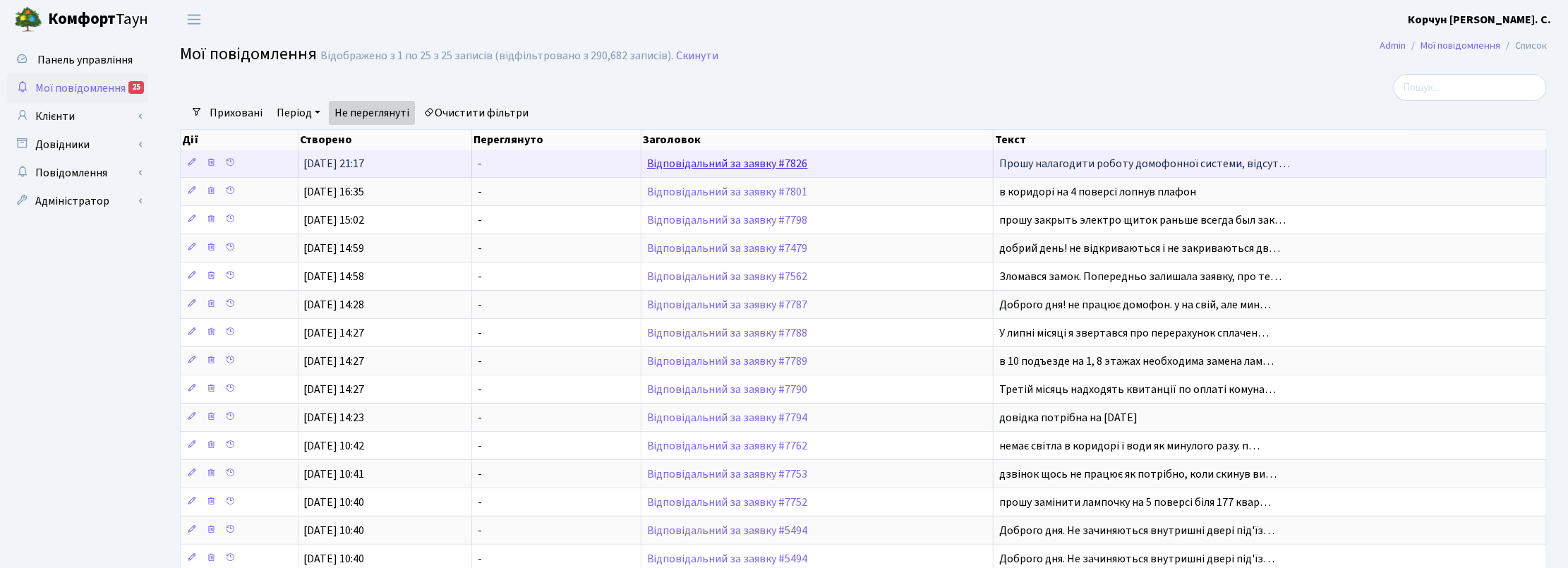
click at [782, 159] on link "Відповідальний за заявку #7826" at bounding box center [728, 163] width 161 height 15
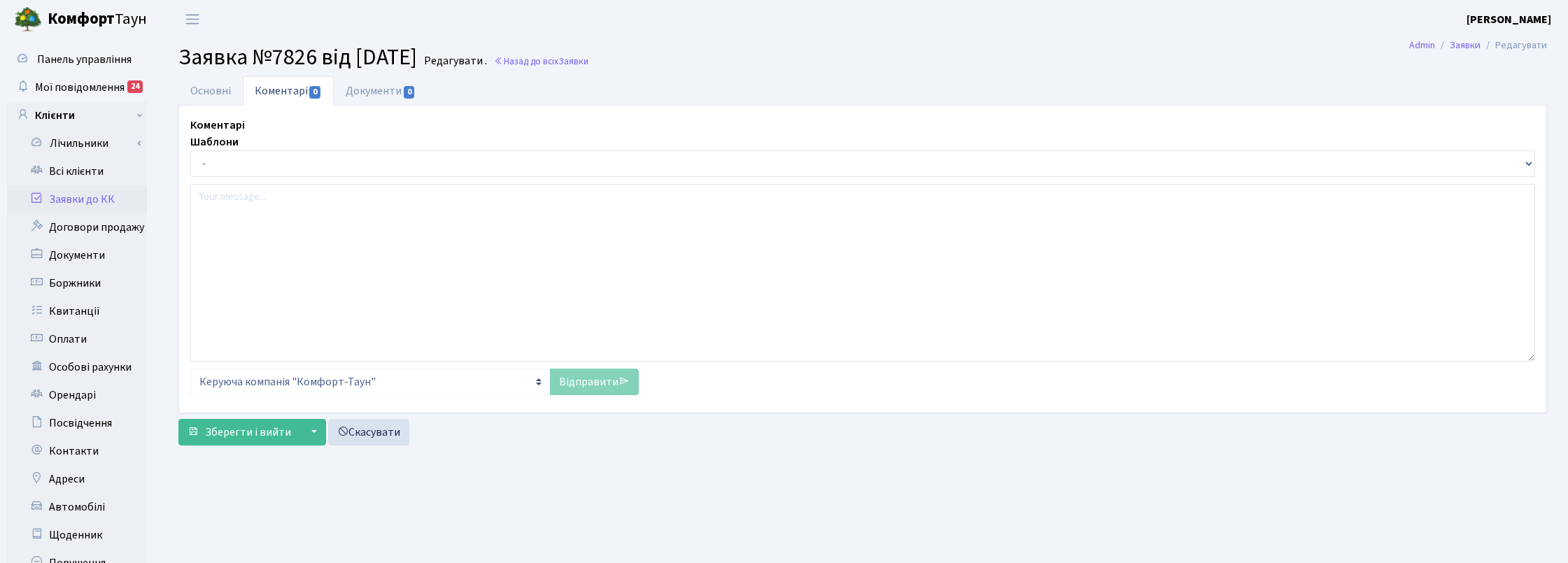
select select "7674"
select select "38"
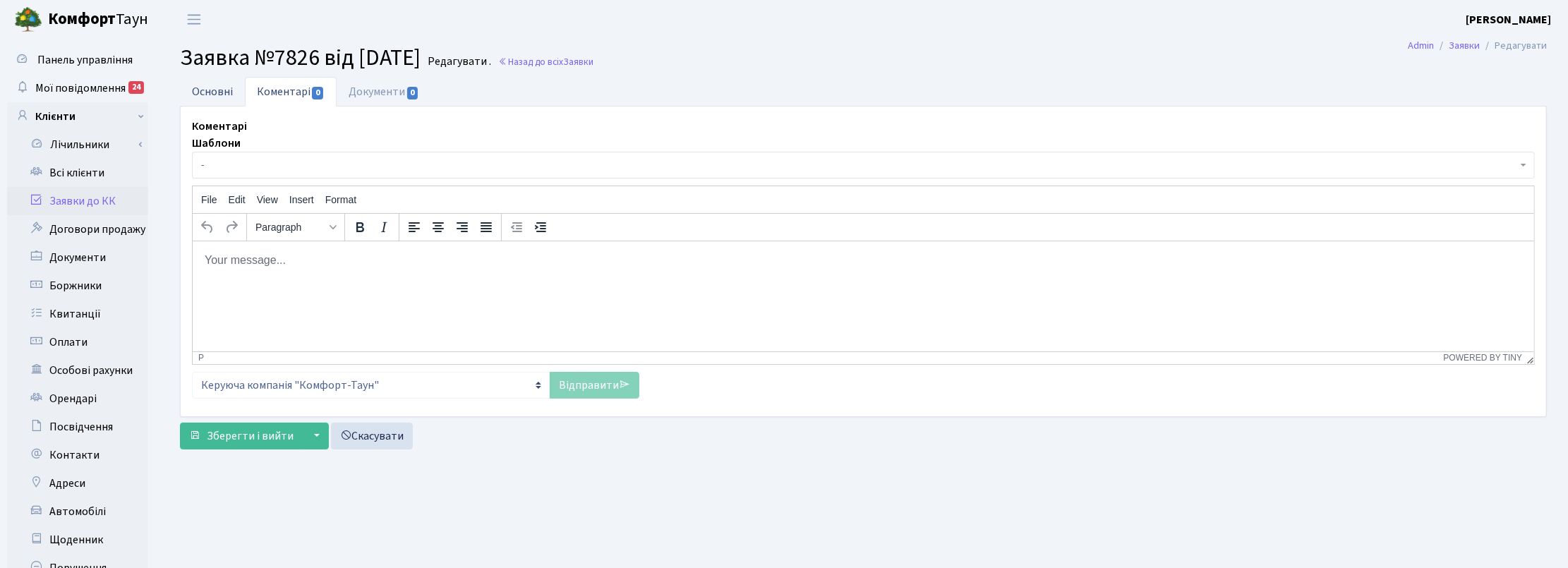
click at [198, 93] on link "Основні" at bounding box center [213, 91] width 65 height 29
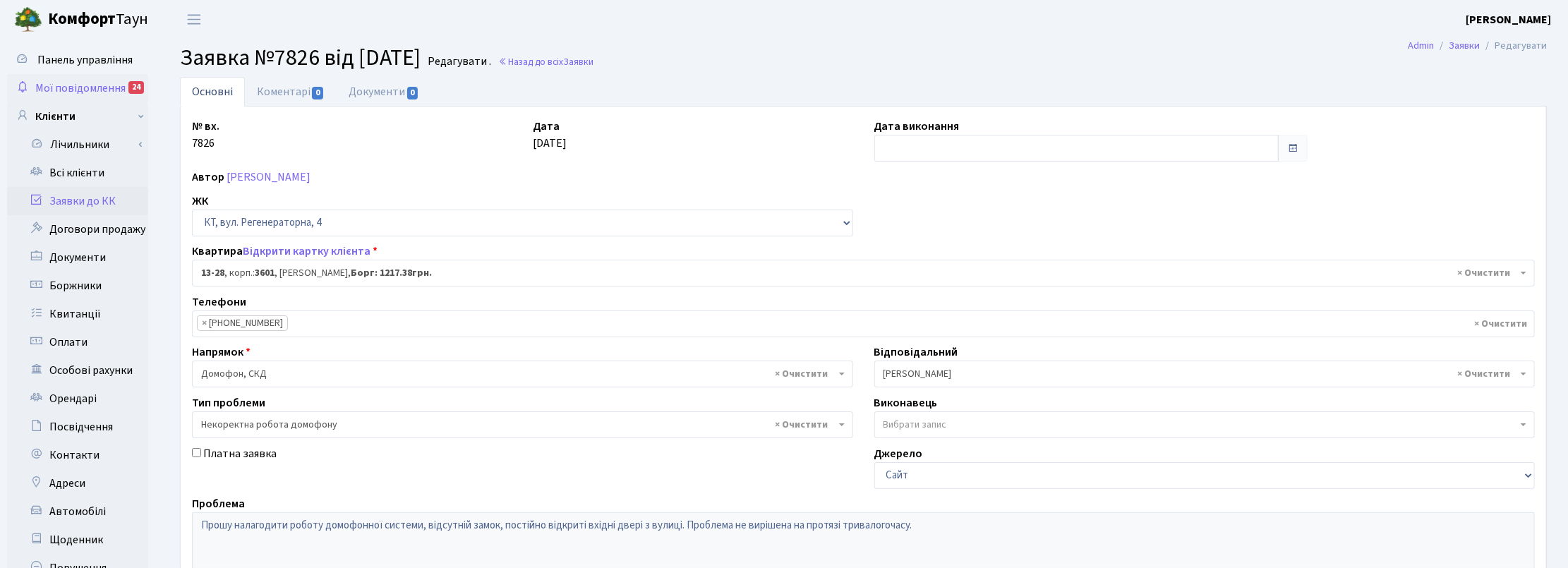
click at [102, 90] on span "Мої повідомлення" at bounding box center [80, 88] width 90 height 15
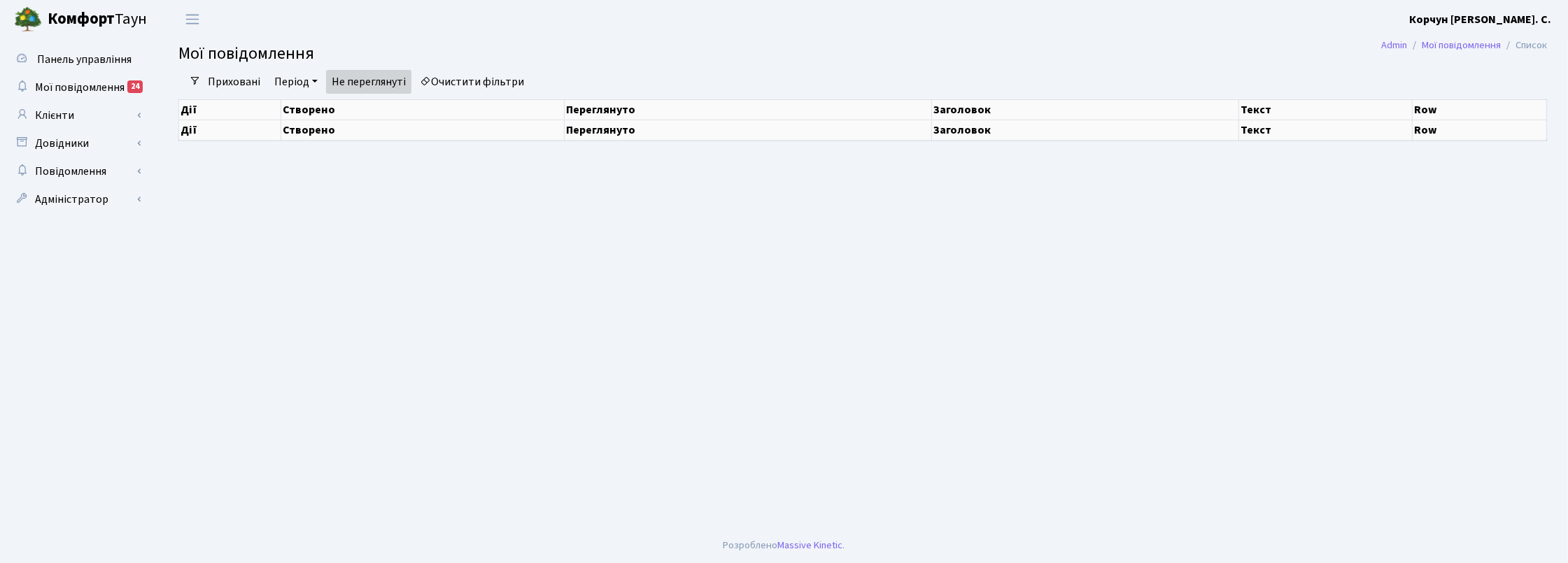
select select "25"
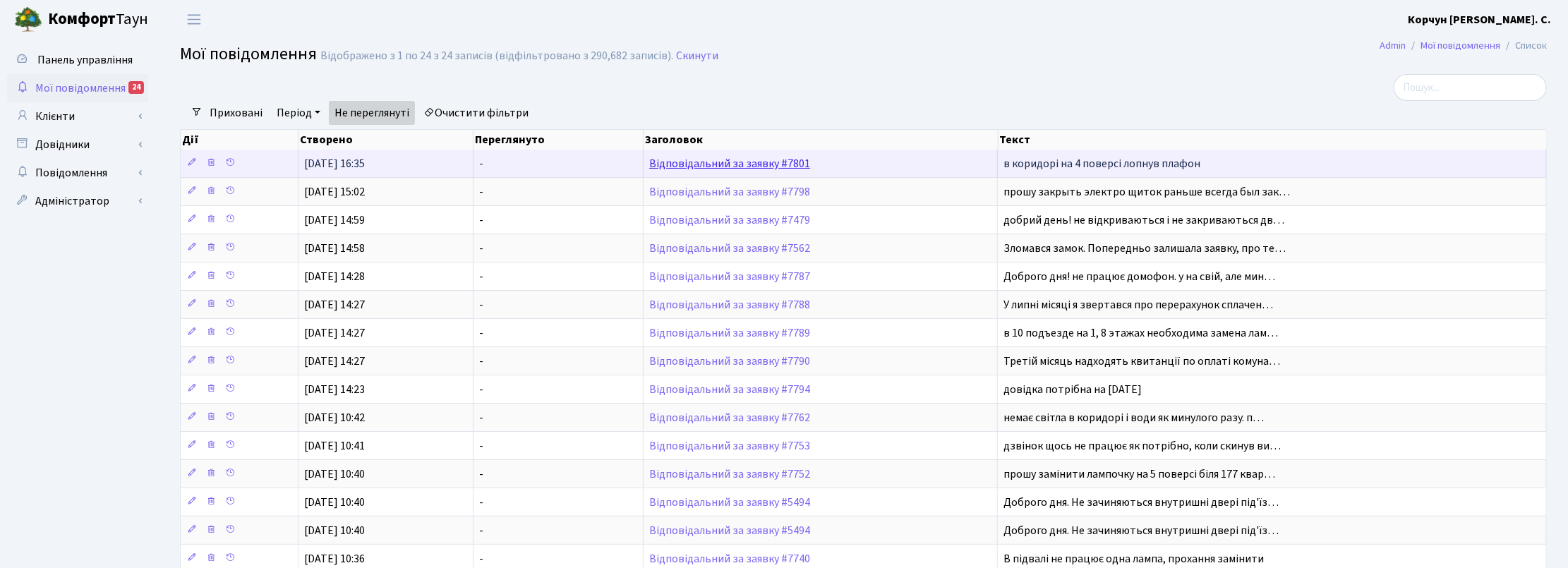
click at [773, 165] on link "Відповідальний за заявку #7801" at bounding box center [729, 163] width 161 height 15
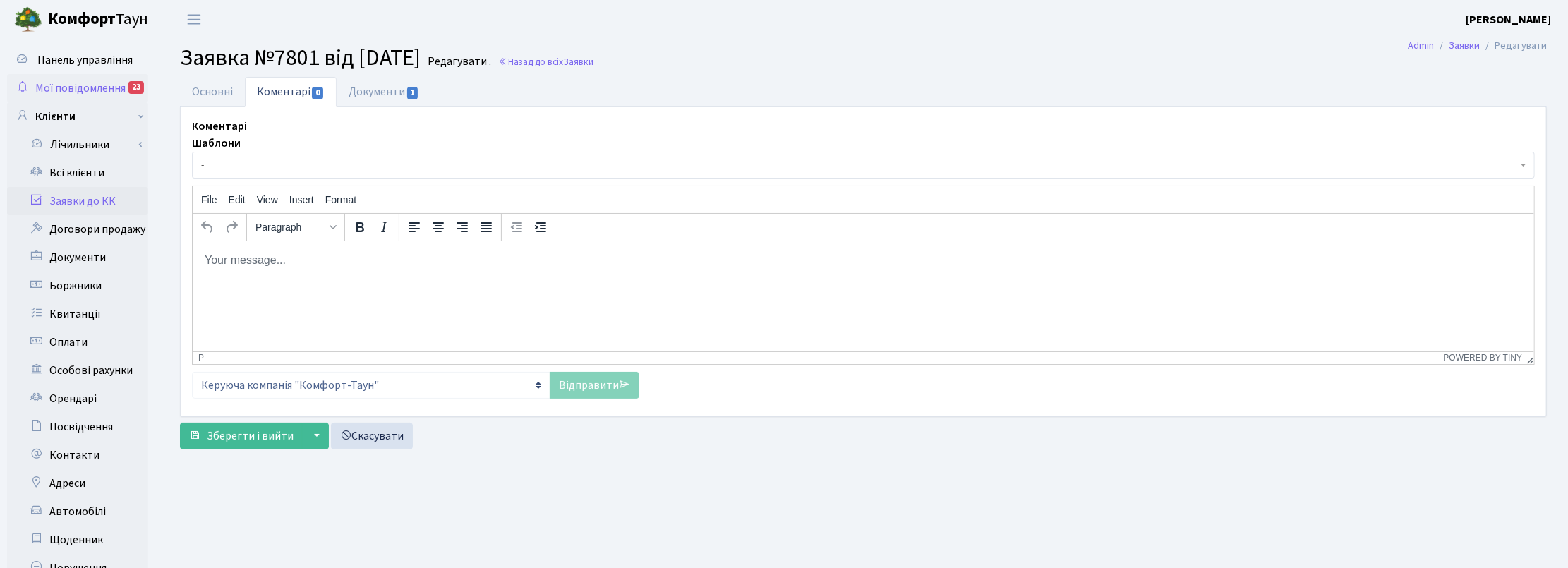
click at [97, 80] on span "Мої повідомлення" at bounding box center [80, 88] width 90 height 15
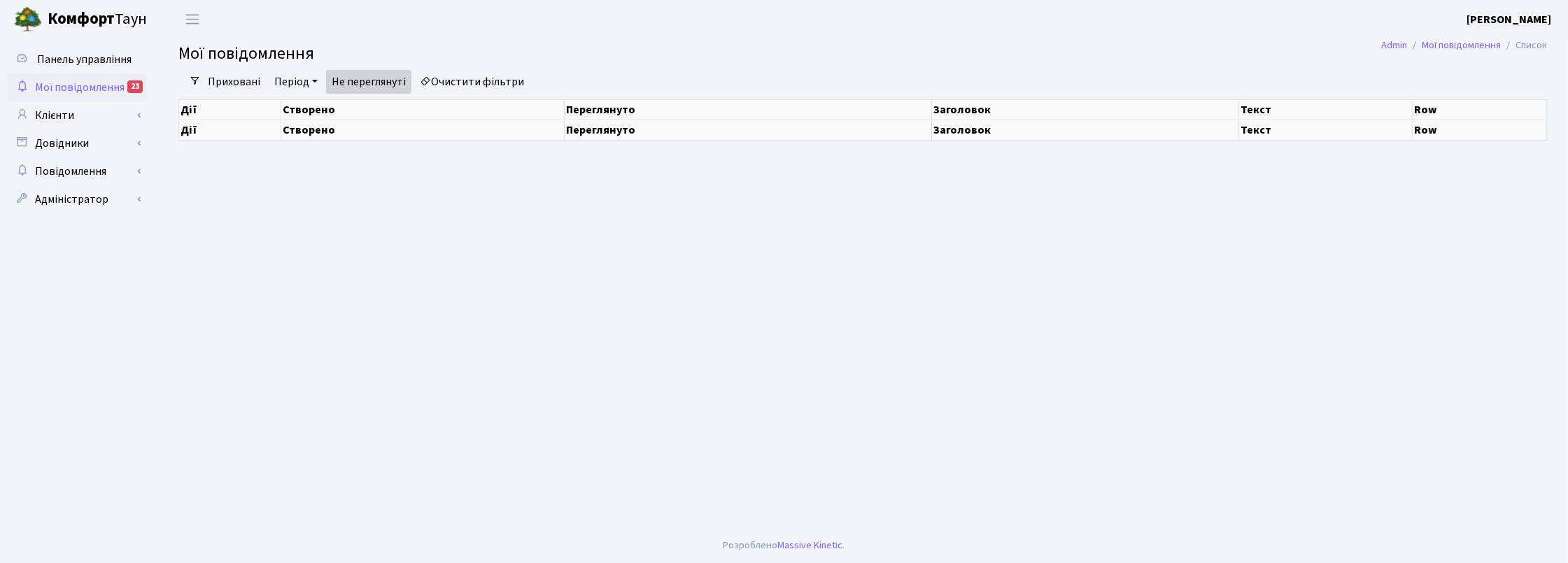
select select "25"
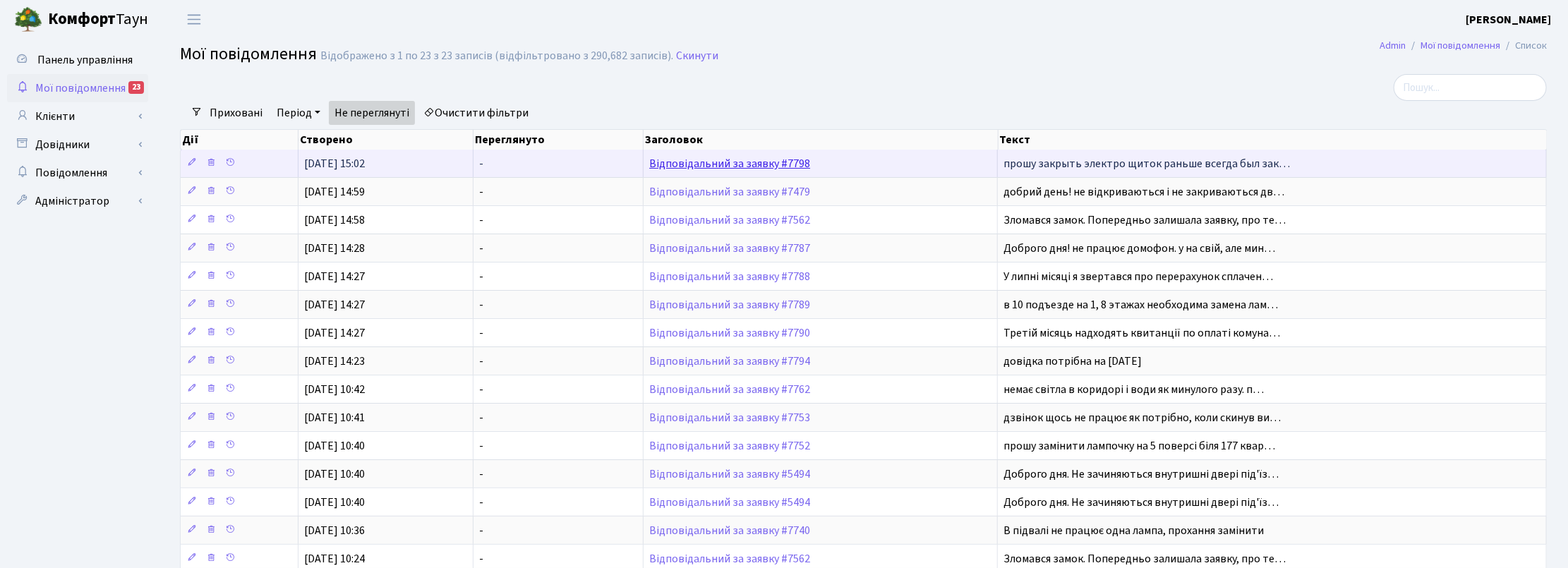
click at [753, 163] on link "Відповідальний за заявку #7798" at bounding box center [729, 163] width 161 height 15
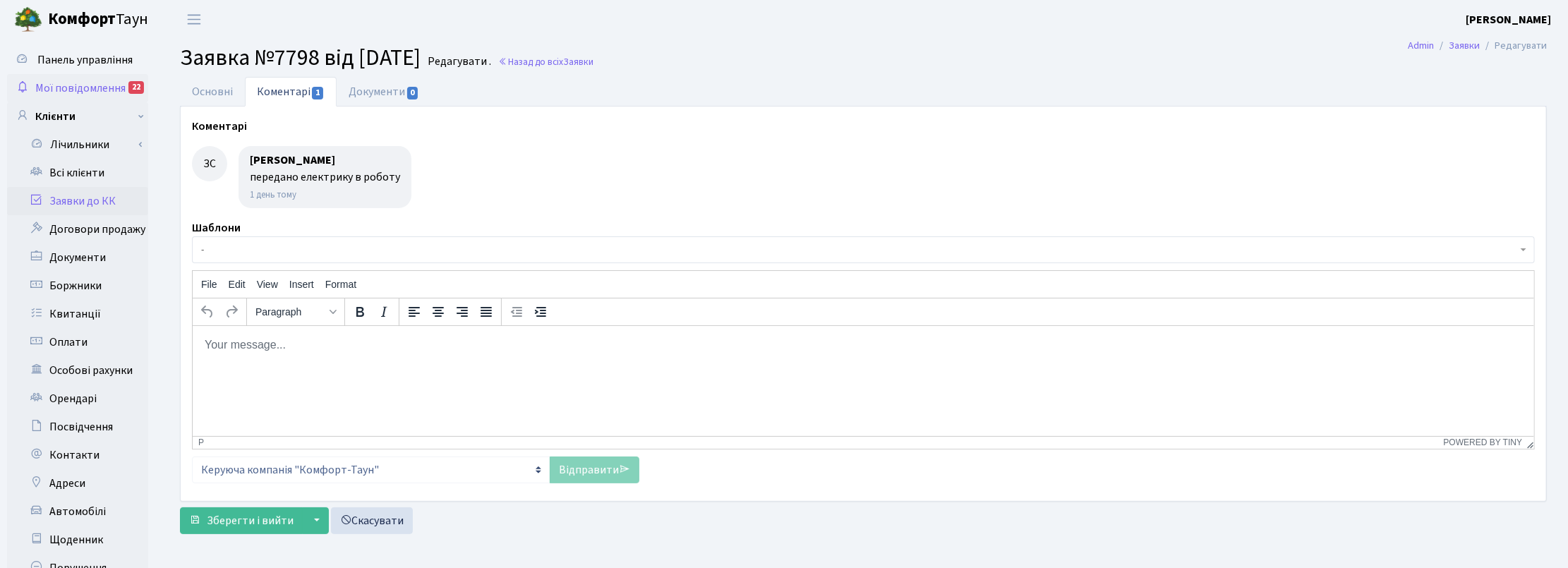
click at [94, 84] on span "Мої повідомлення" at bounding box center [80, 88] width 90 height 15
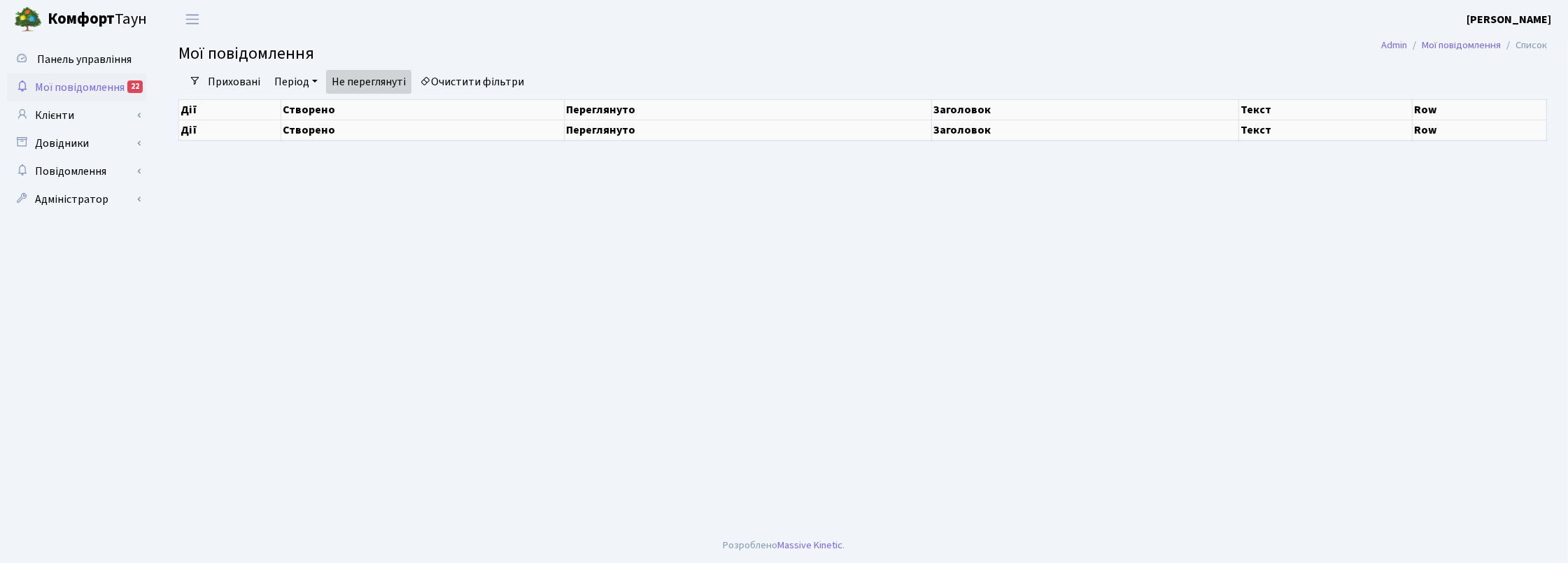
select select "25"
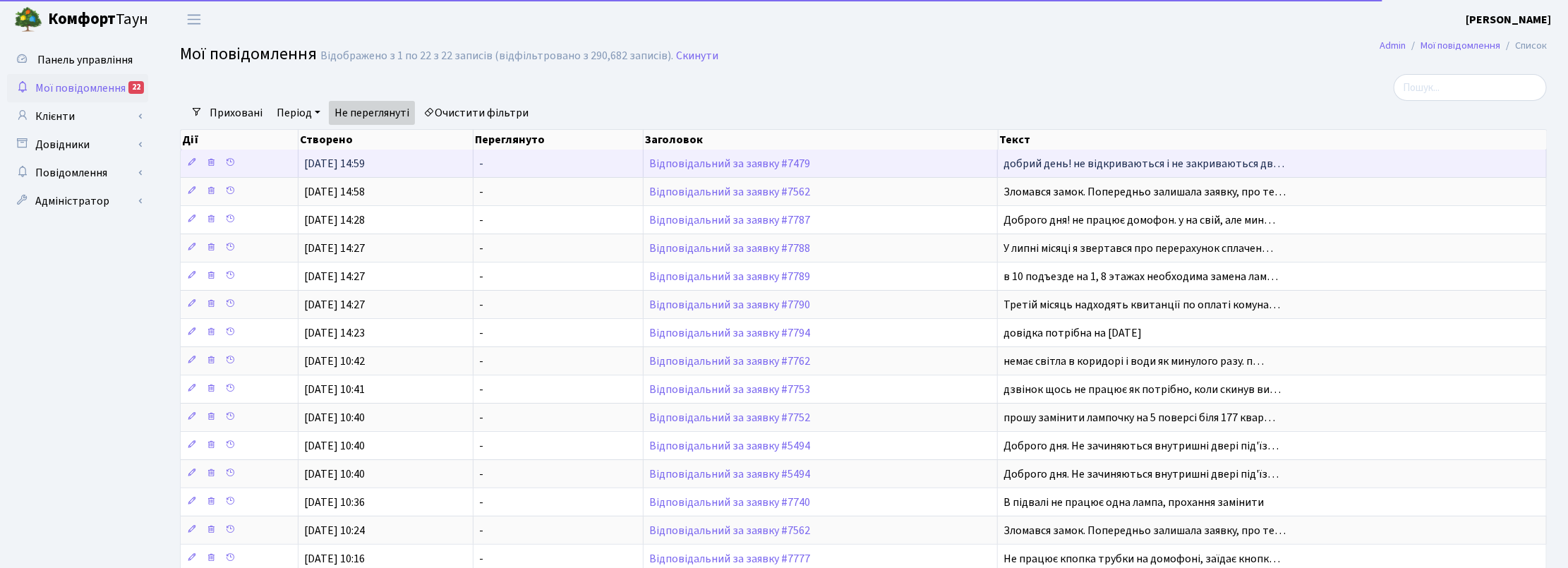
click at [721, 156] on td "Відповідальний за заявку #7479" at bounding box center [820, 163] width 354 height 27
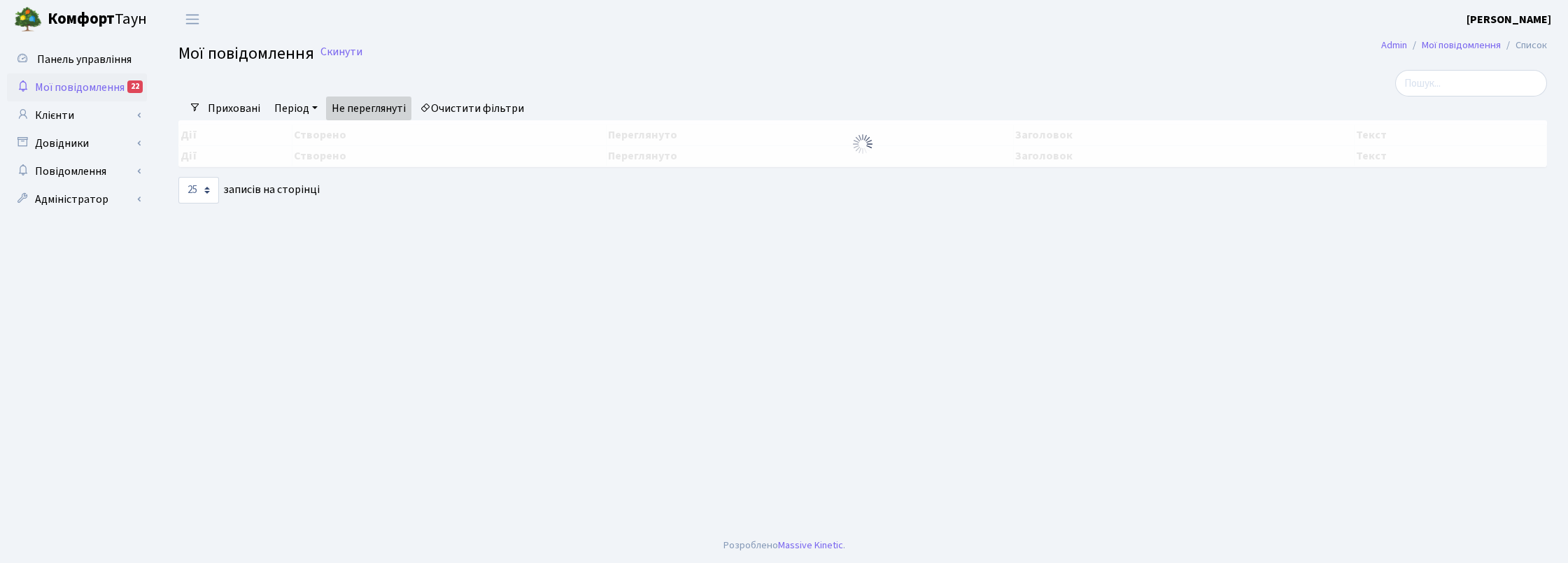
select select "25"
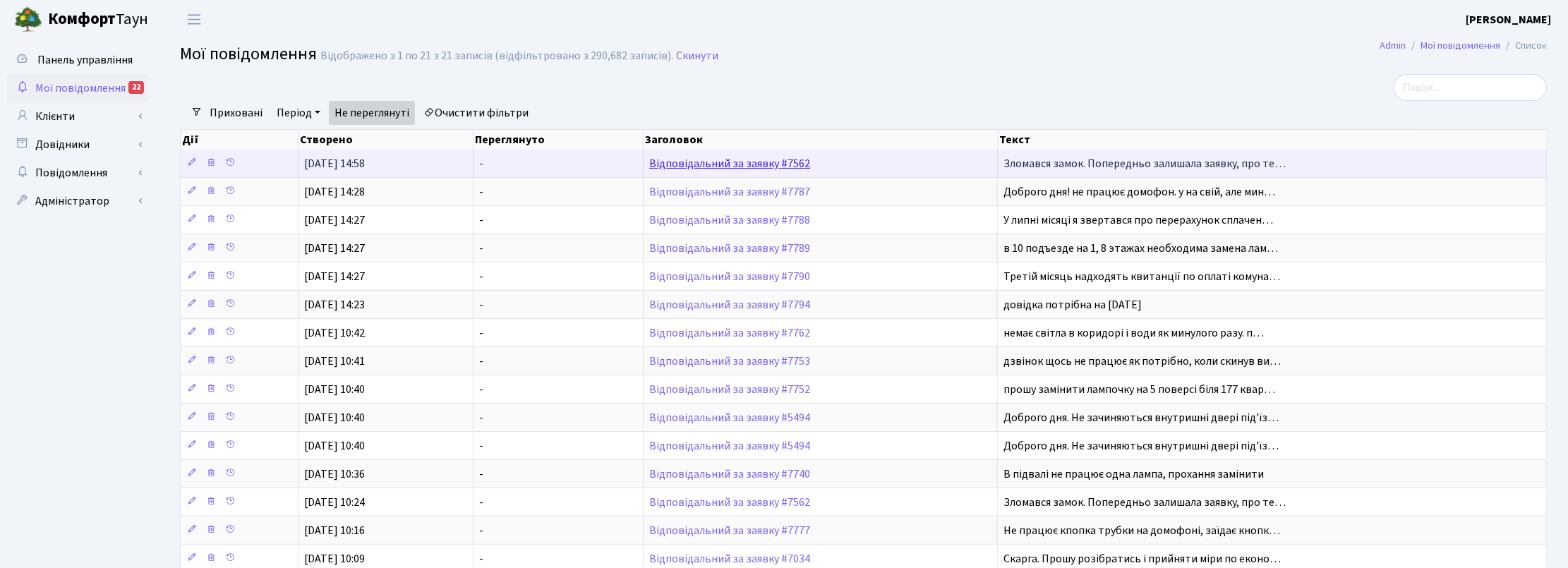
click at [719, 164] on link "Відповідальний за заявку #7562" at bounding box center [729, 163] width 161 height 15
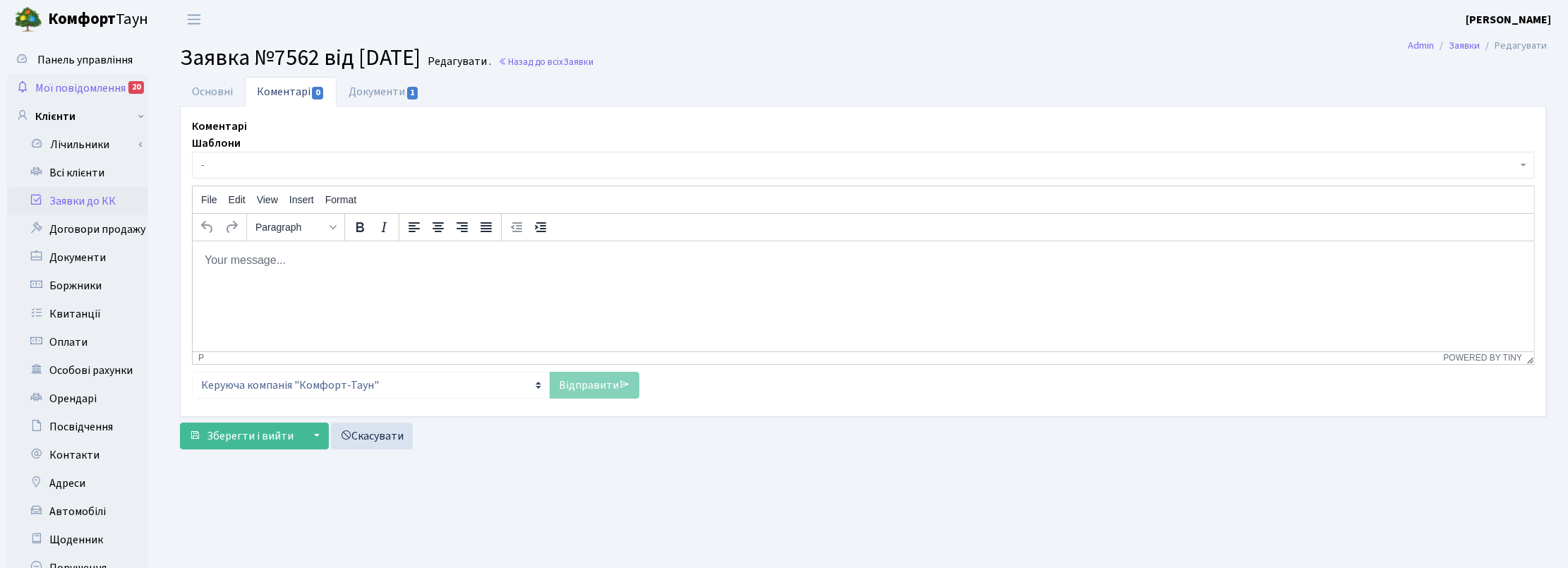
click at [76, 85] on span "Мої повідомлення" at bounding box center [80, 88] width 90 height 15
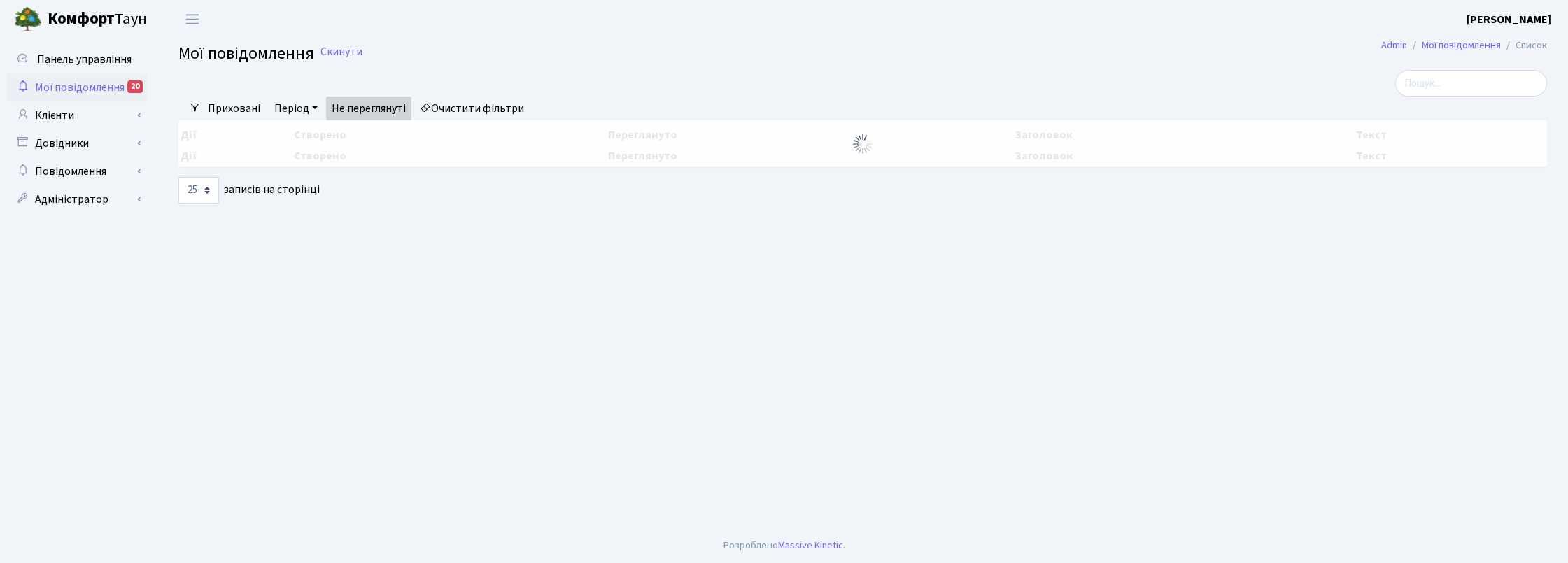
select select "25"
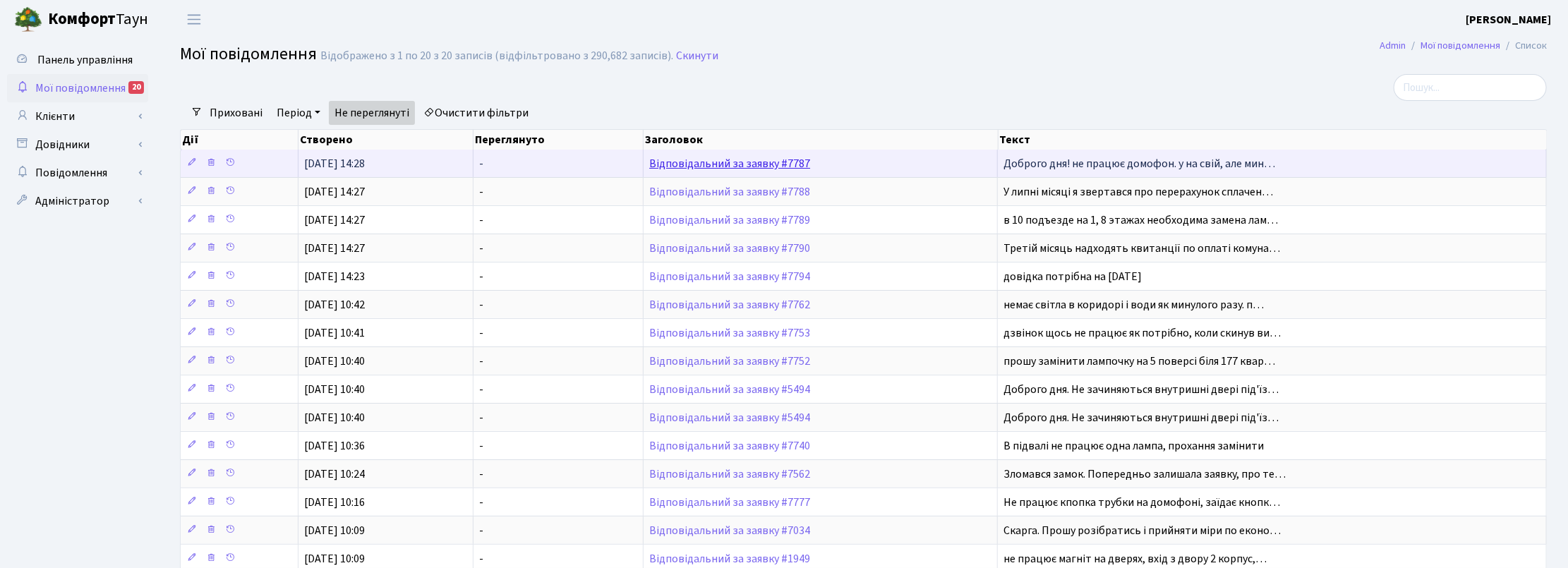
click at [736, 163] on link "Відповідальний за заявку #7787" at bounding box center [729, 163] width 161 height 15
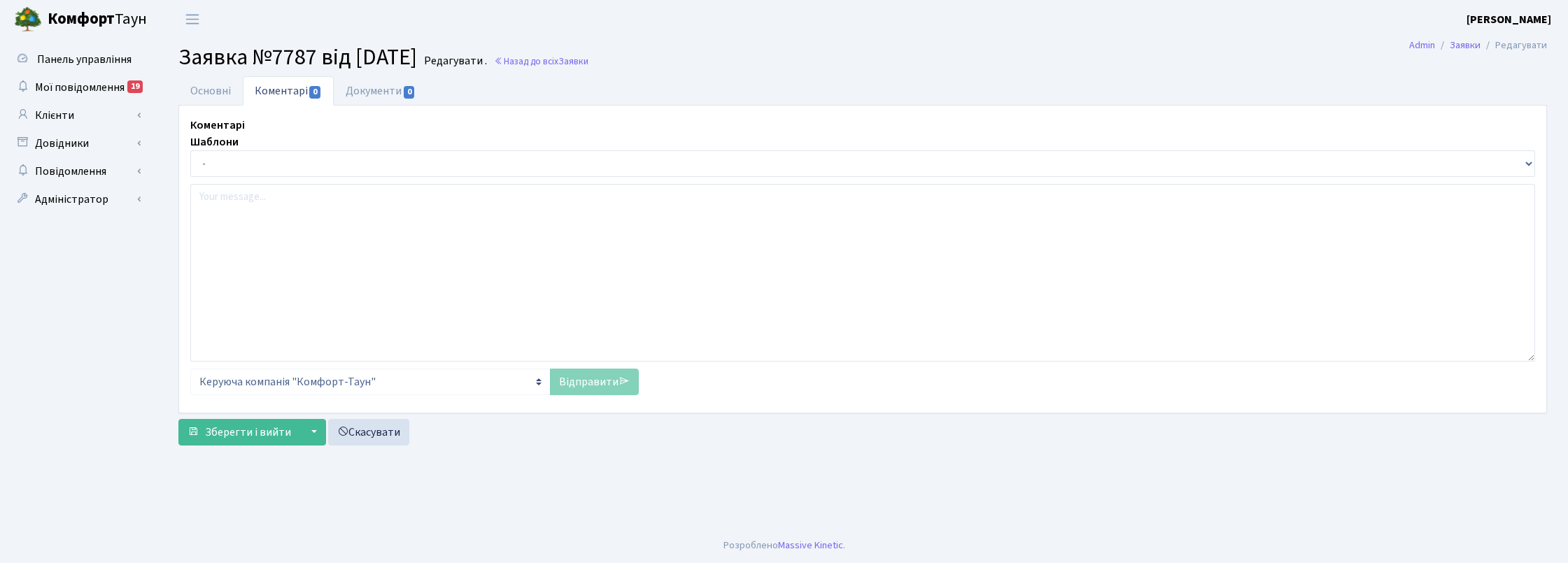
select select "7462"
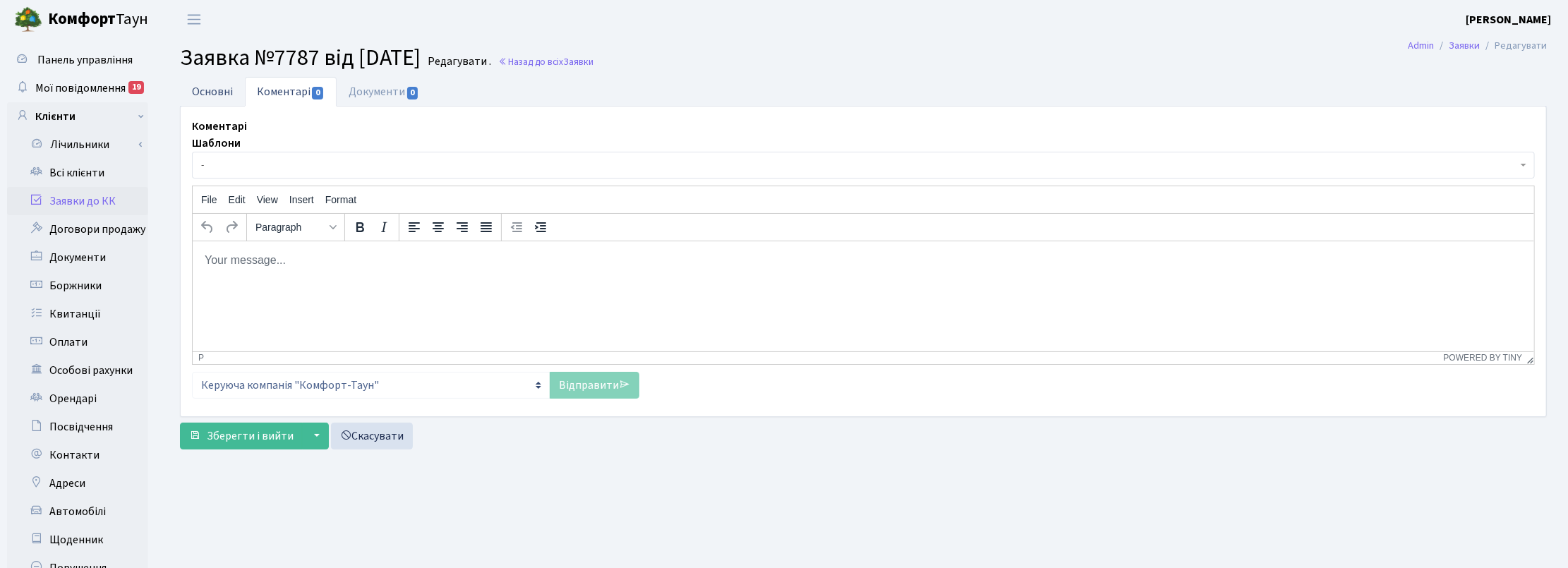
click at [216, 86] on link "Основні" at bounding box center [213, 91] width 65 height 29
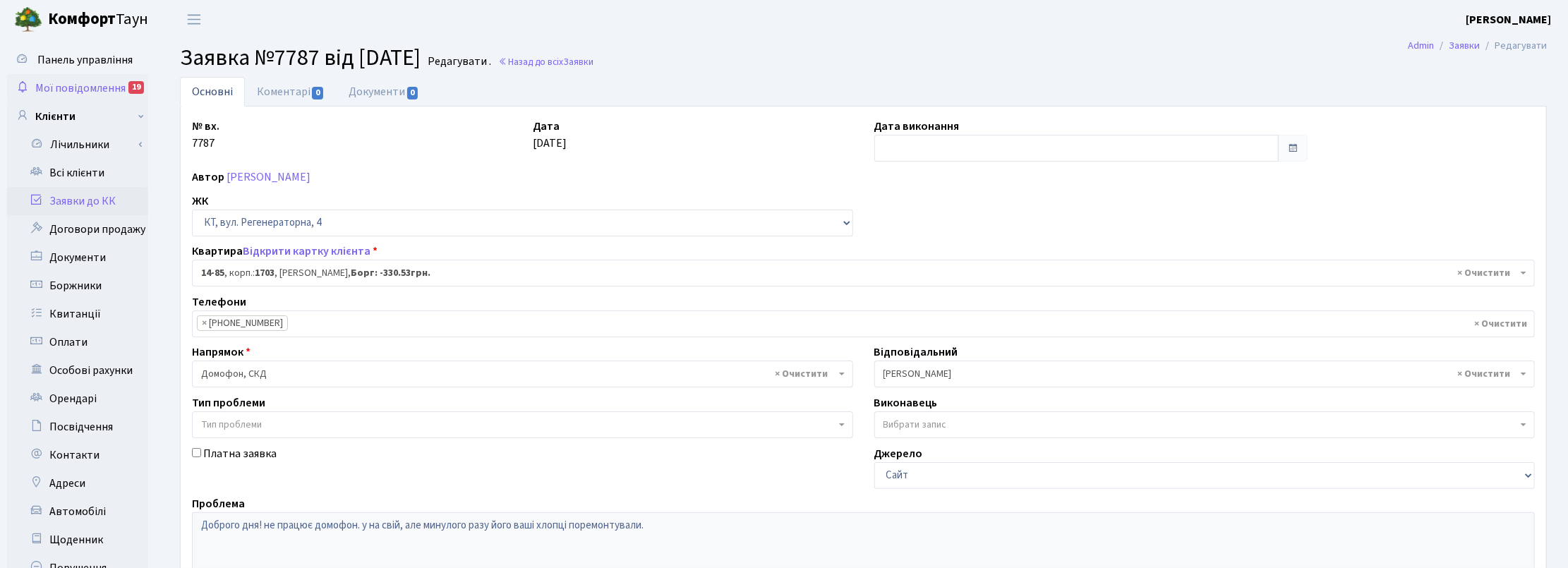
click at [75, 84] on span "Мої повідомлення" at bounding box center [80, 88] width 90 height 15
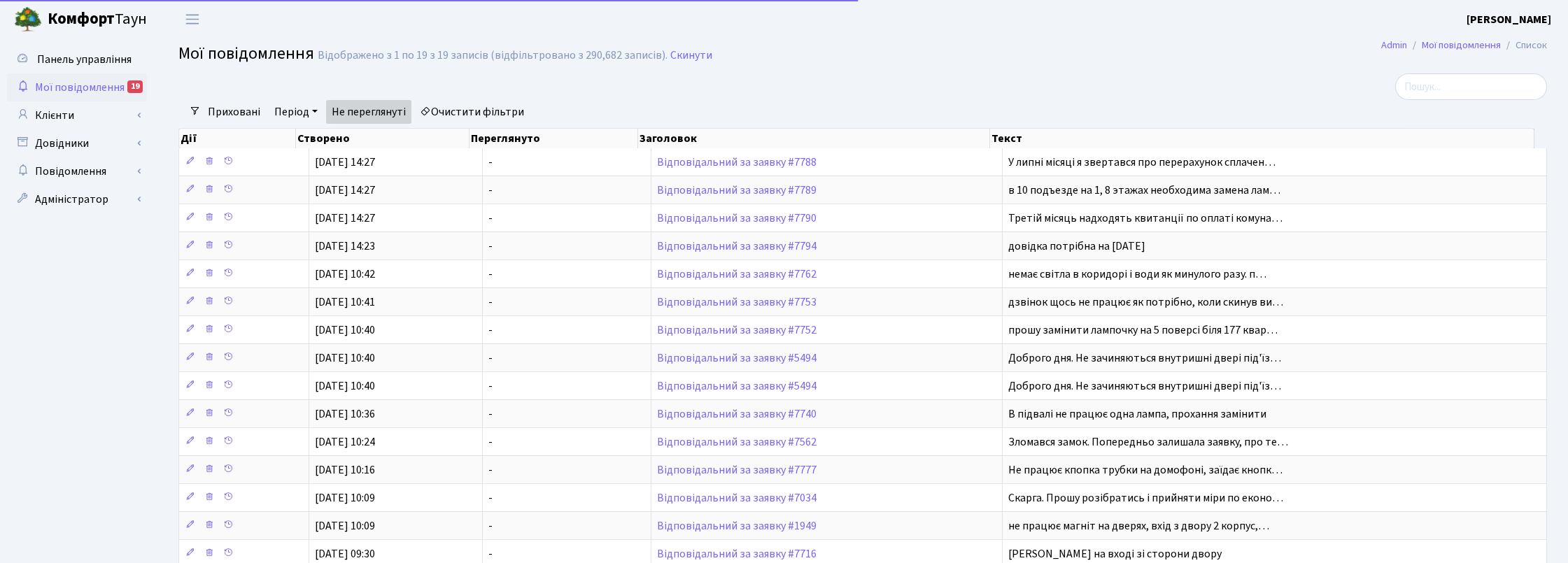
select select "25"
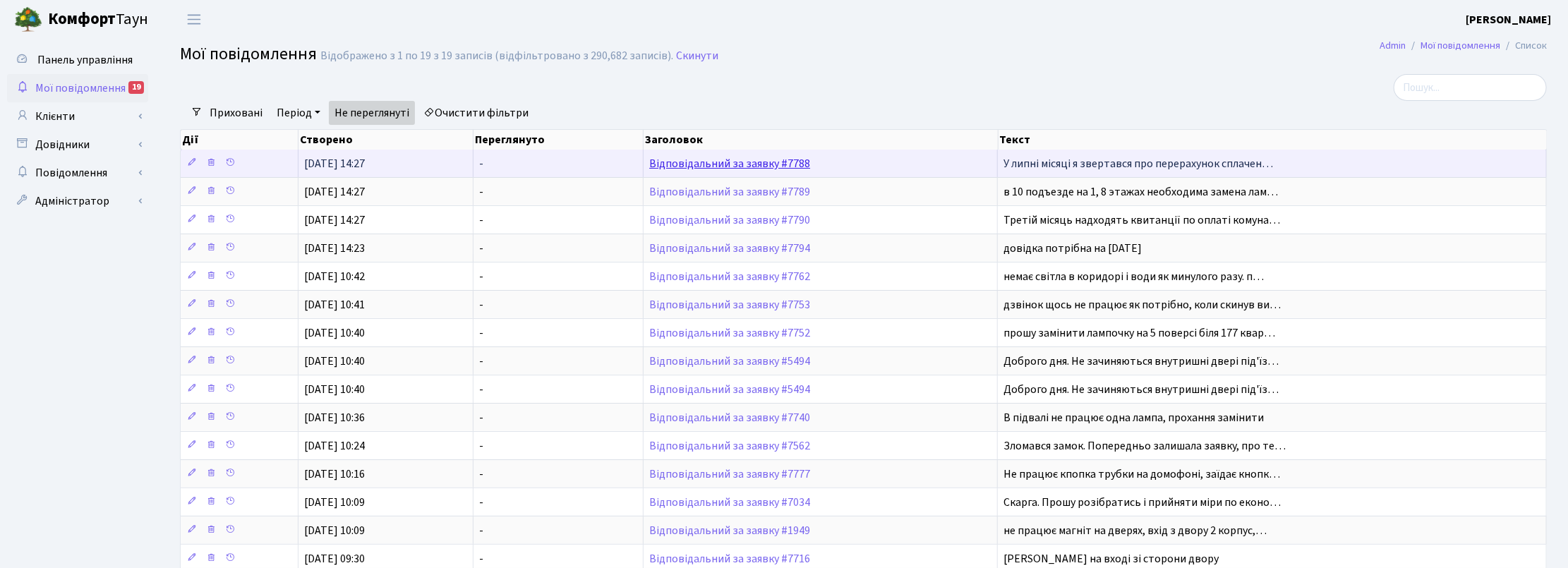
click at [687, 166] on link "Відповідальний за заявку #7788" at bounding box center [729, 163] width 161 height 15
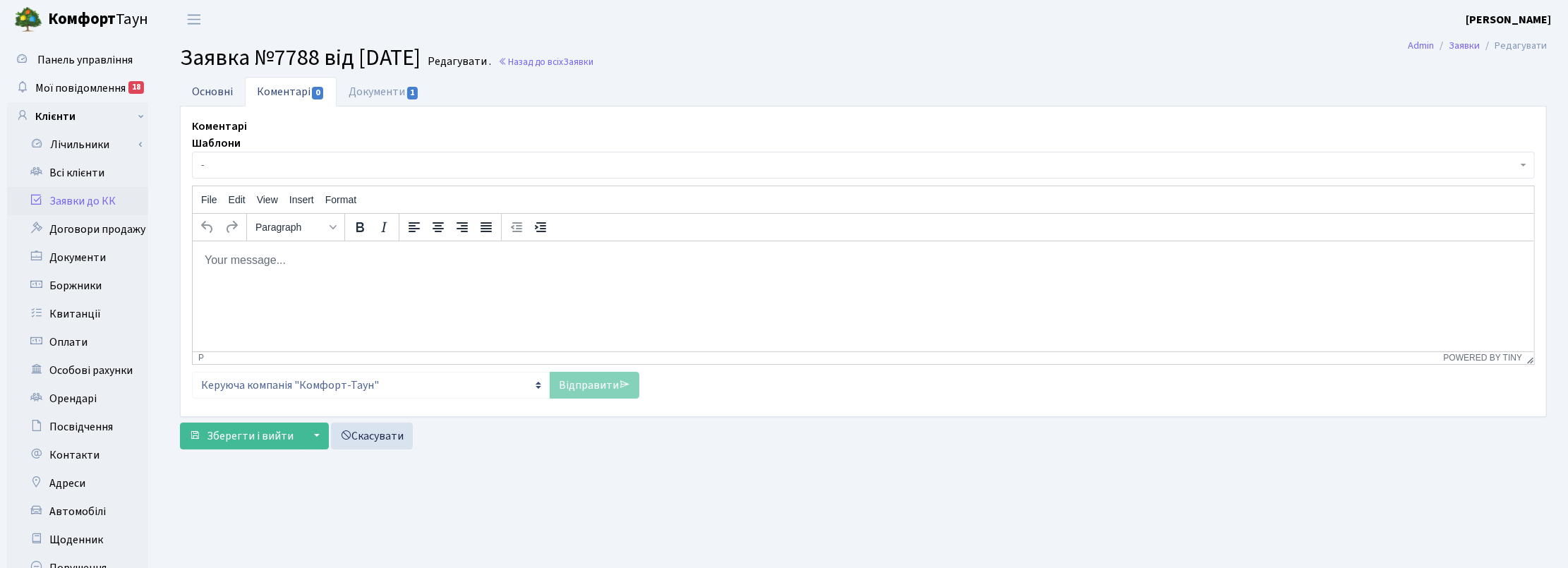
click at [227, 86] on link "Основні" at bounding box center [213, 91] width 65 height 29
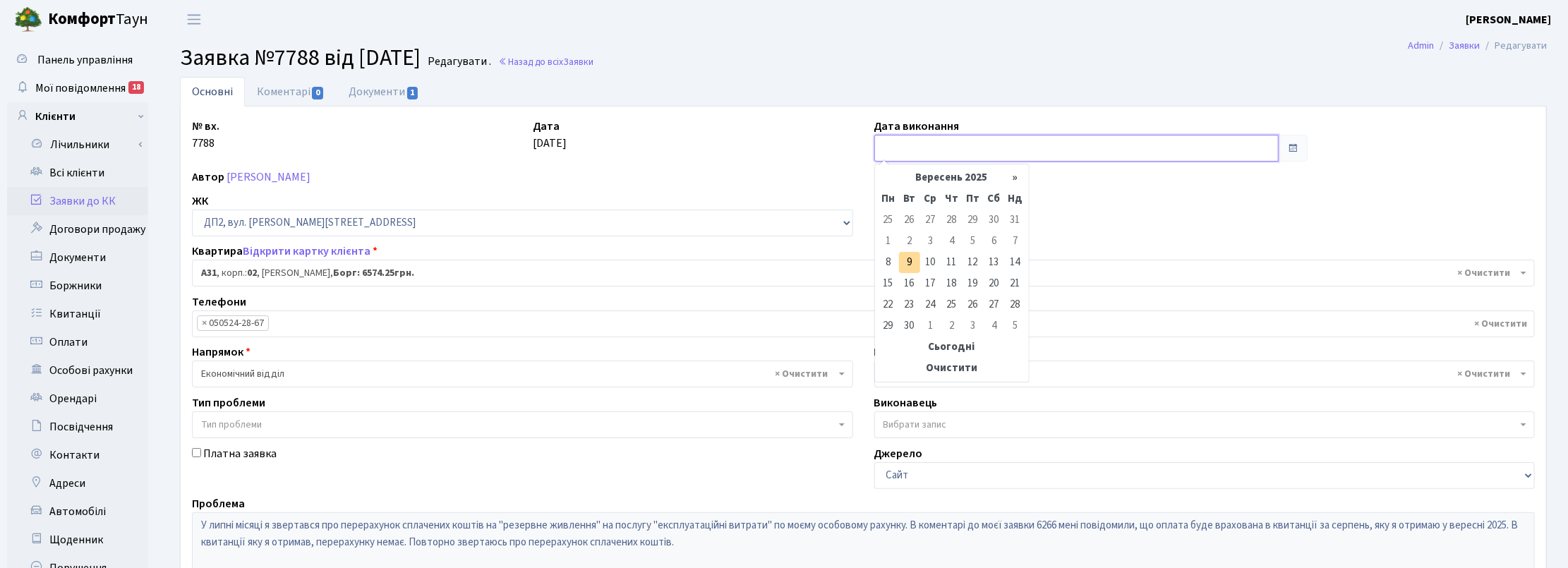
click at [908, 145] on input "text" at bounding box center [1076, 148] width 405 height 27
click at [905, 265] on td "9" at bounding box center [909, 263] width 21 height 21
type input "[DATE]"
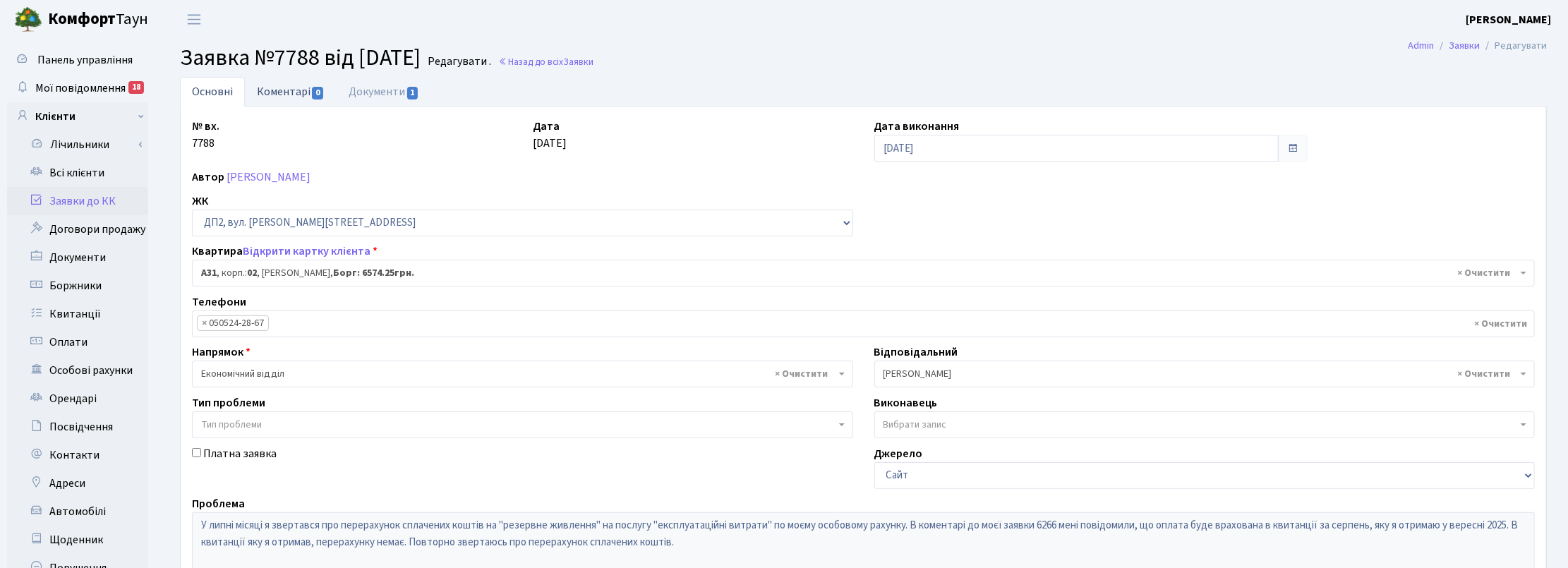
click at [298, 89] on link "Коментарі 0" at bounding box center [291, 91] width 92 height 29
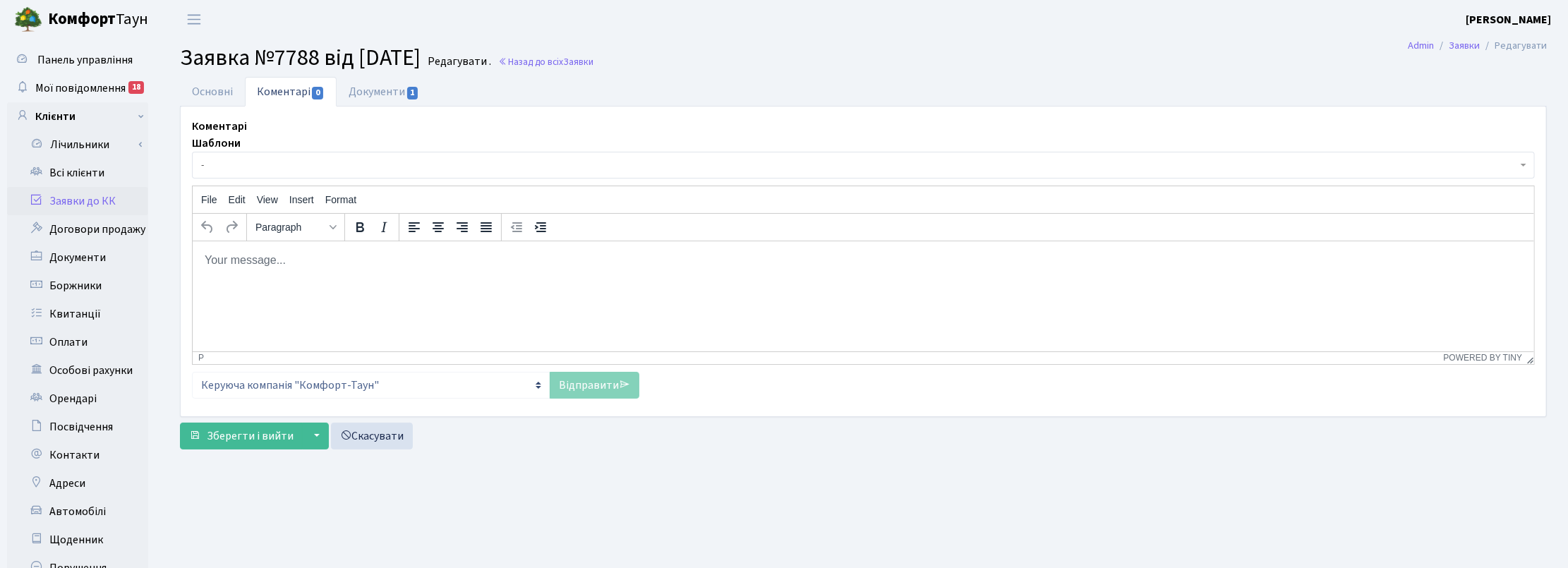
click at [283, 279] on html at bounding box center [862, 260] width 1341 height 38
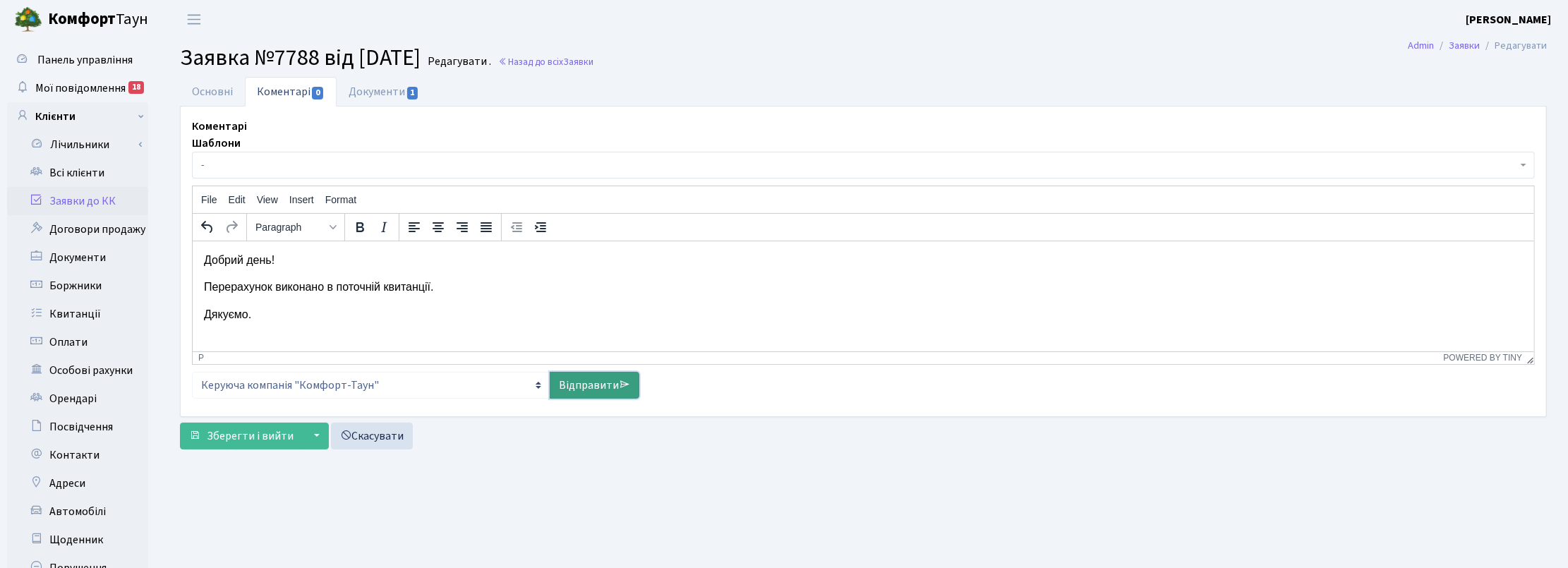
click at [619, 389] on icon at bounding box center [624, 384] width 11 height 11
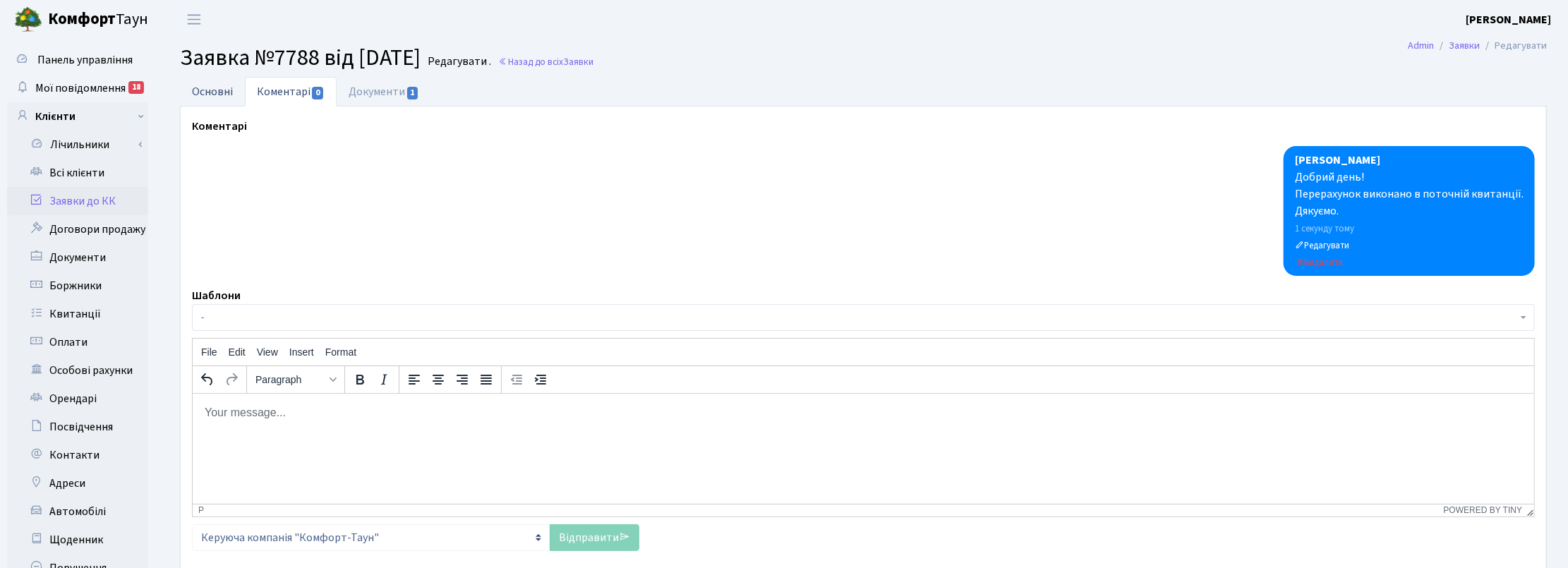
click at [222, 87] on link "Основні" at bounding box center [213, 91] width 65 height 29
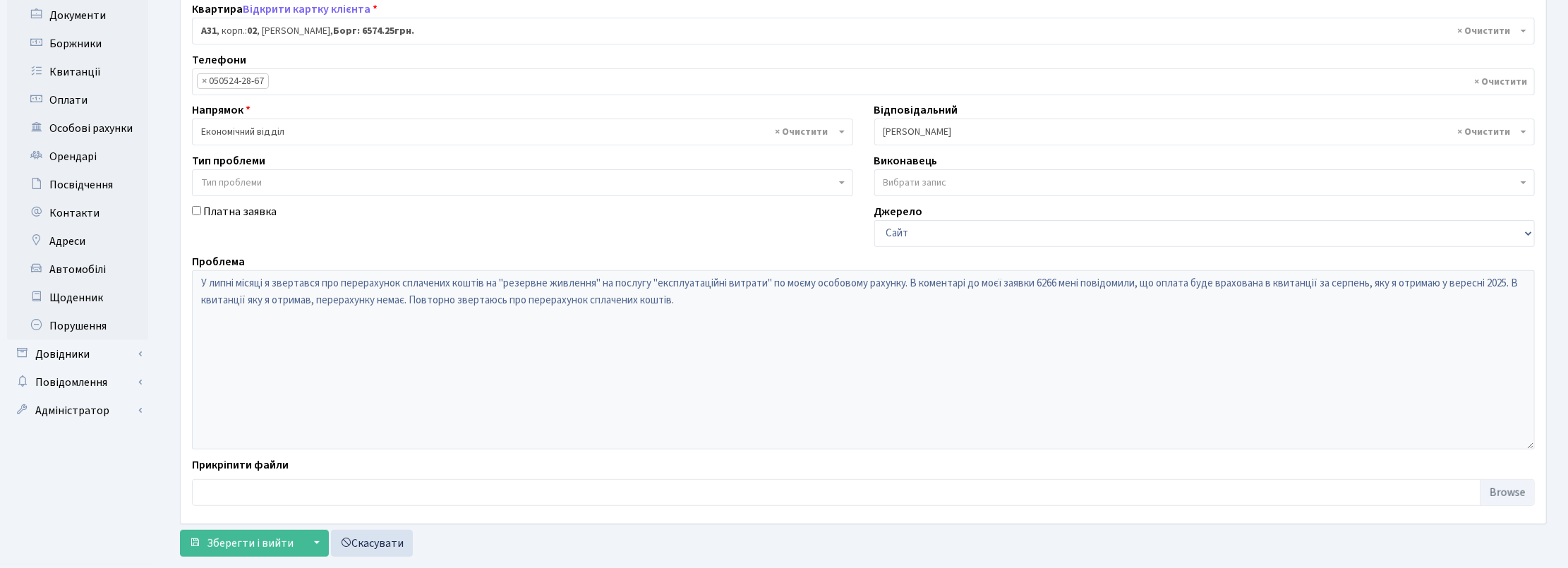
scroll to position [274, 0]
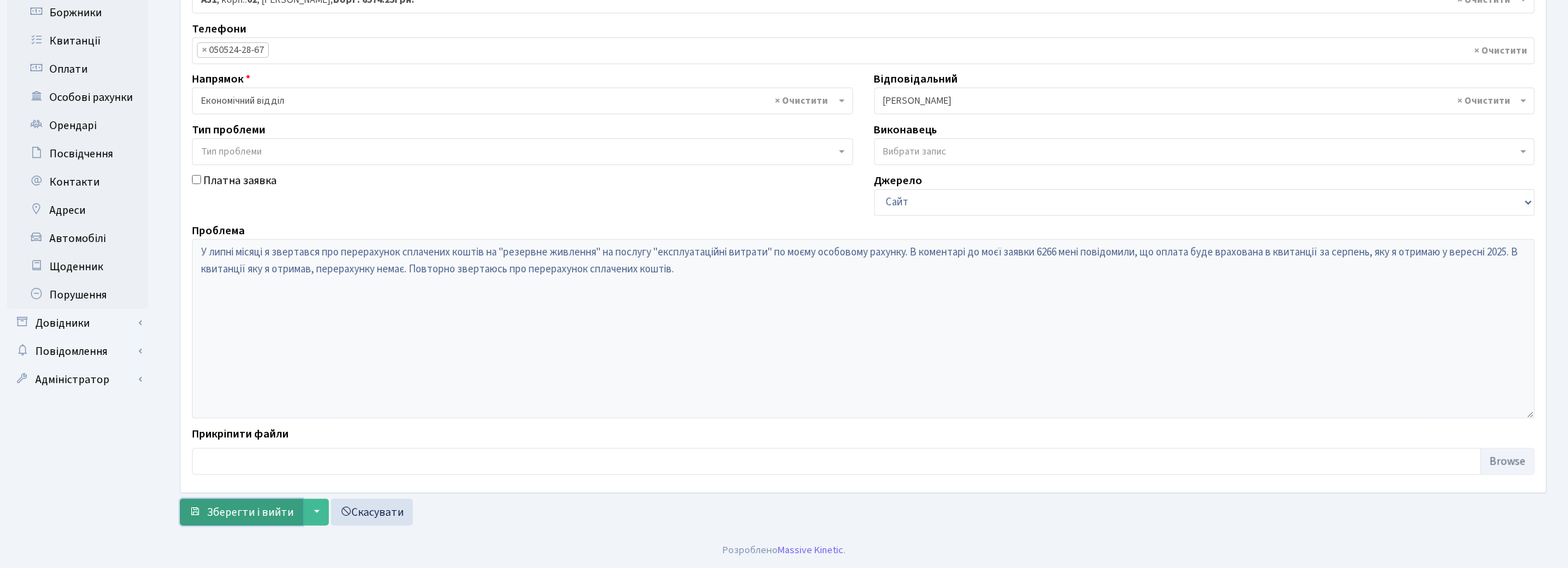
click at [247, 512] on span "Зберегти і вийти" at bounding box center [250, 513] width 87 height 15
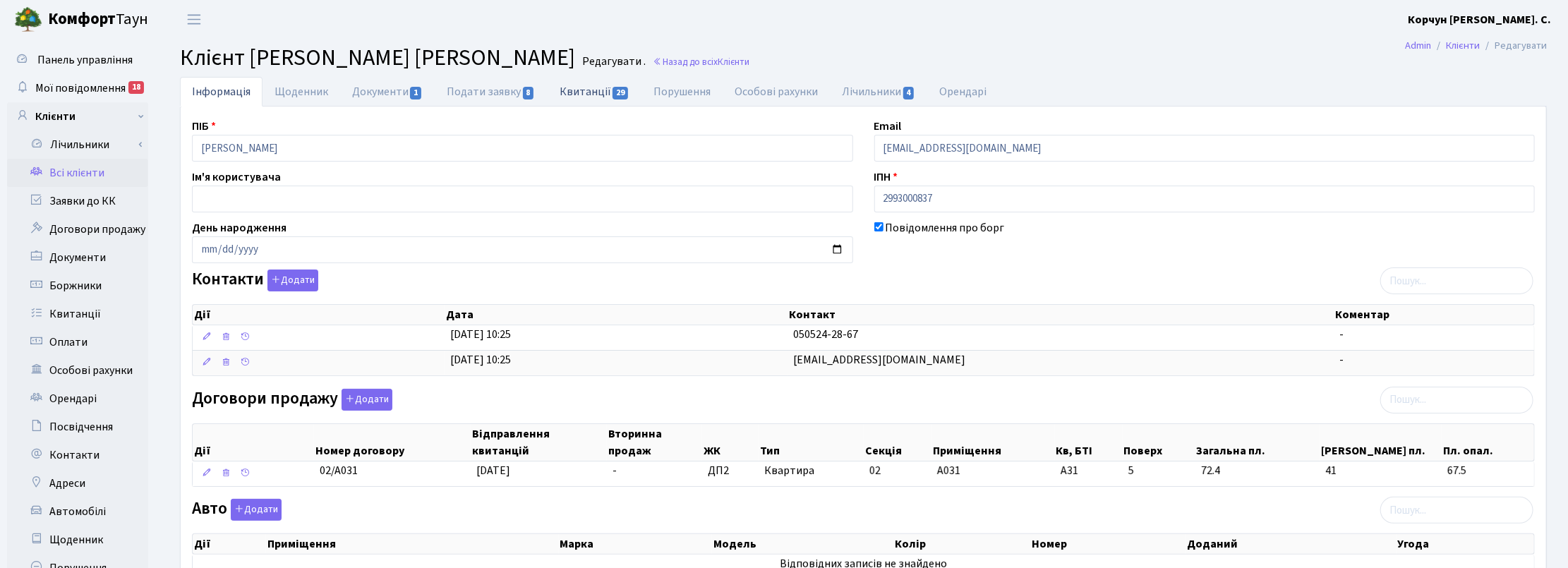
click at [587, 89] on link "Квитанції 29" at bounding box center [594, 91] width 94 height 29
select select "25"
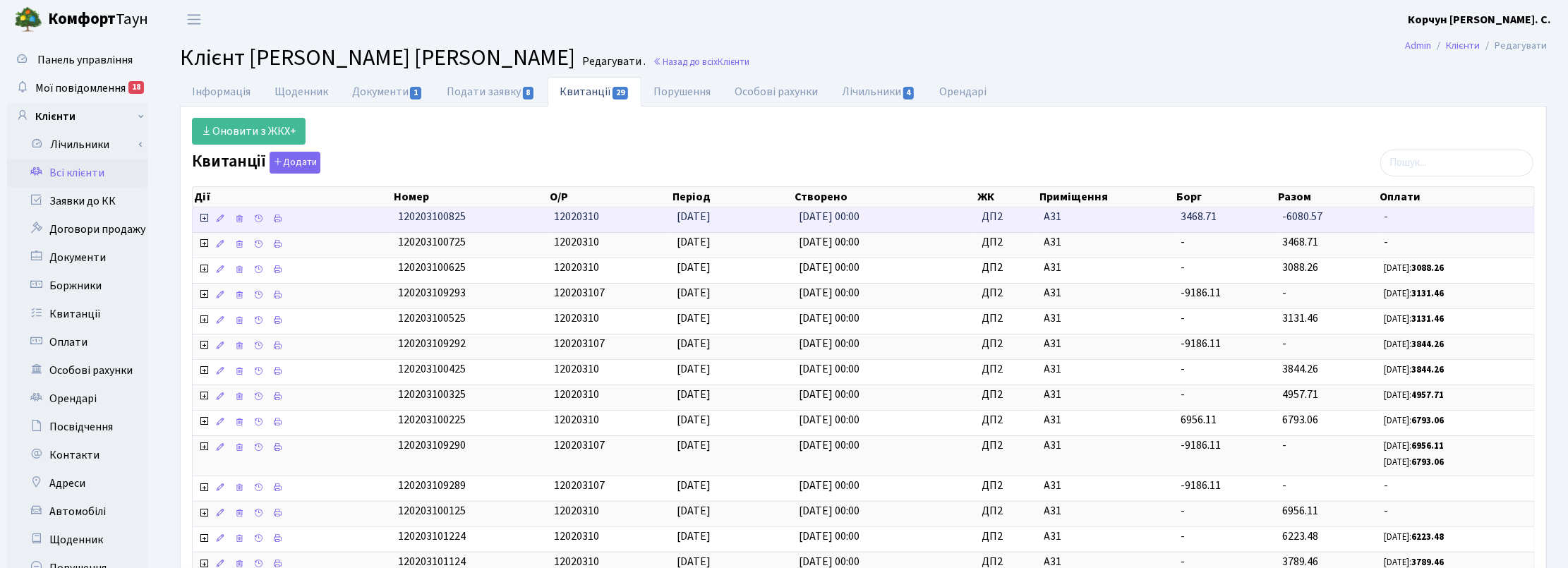
click at [201, 222] on icon at bounding box center [203, 218] width 11 height 11
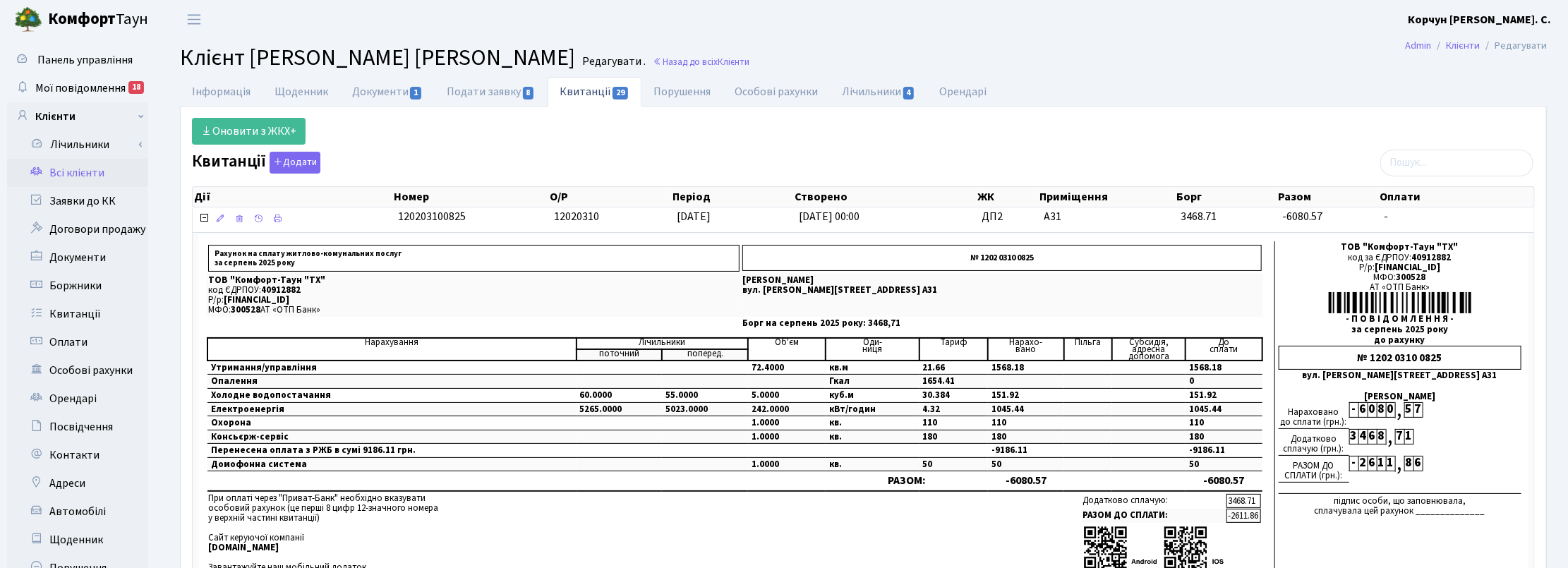
click at [1320, 86] on ul "Інформація Щоденник Документи 1 Подати заявку 8 Квитанції 29 Порушення Особові …" at bounding box center [863, 91] width 1367 height 30
click at [100, 80] on span "Мої повідомлення" at bounding box center [80, 88] width 90 height 15
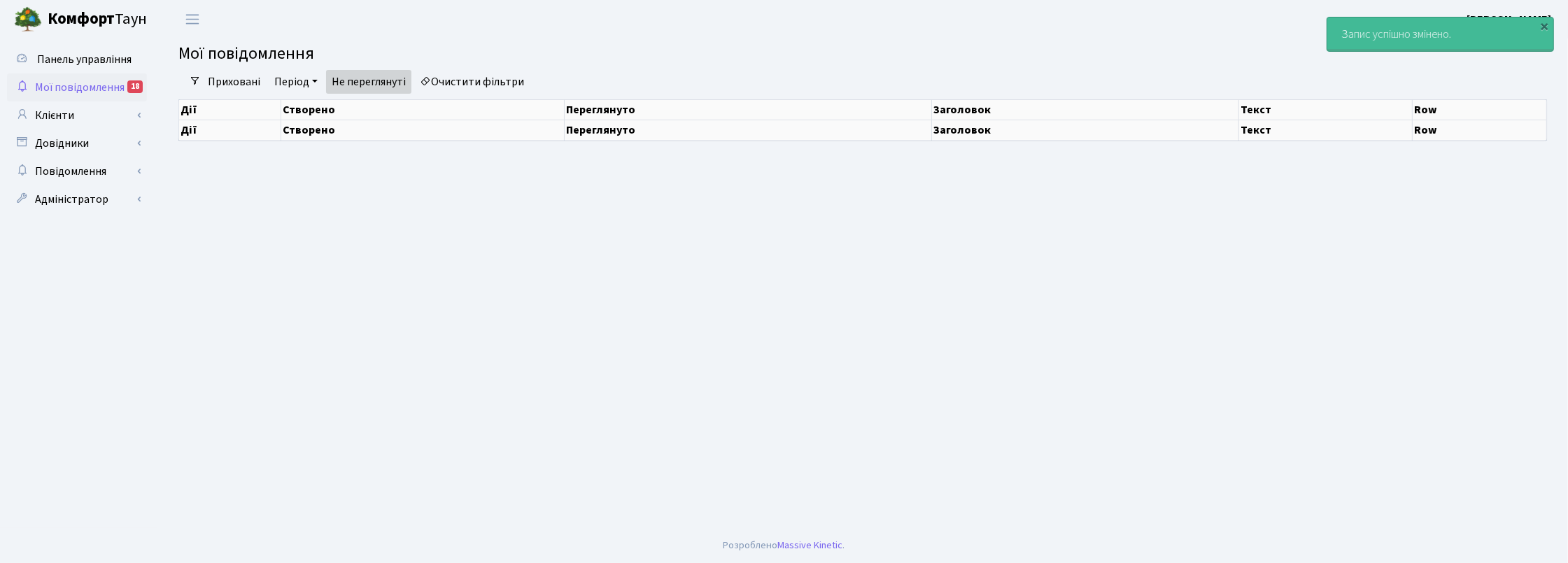
select select "25"
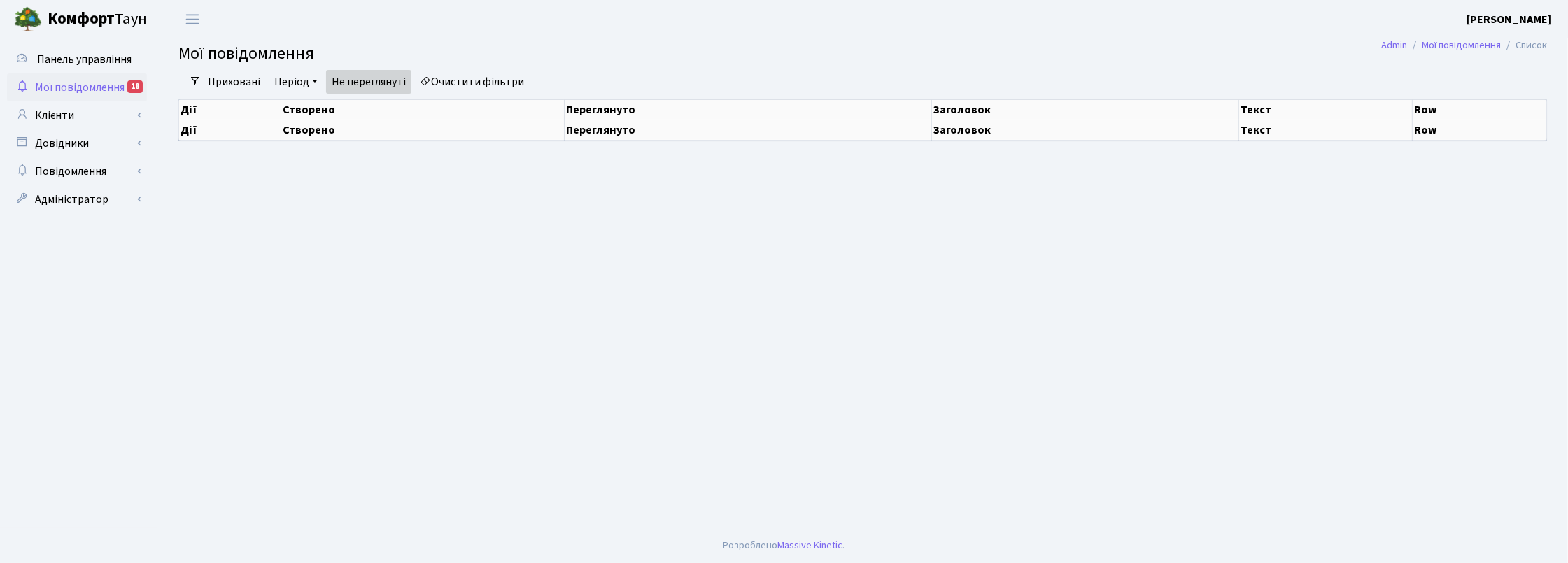
select select "25"
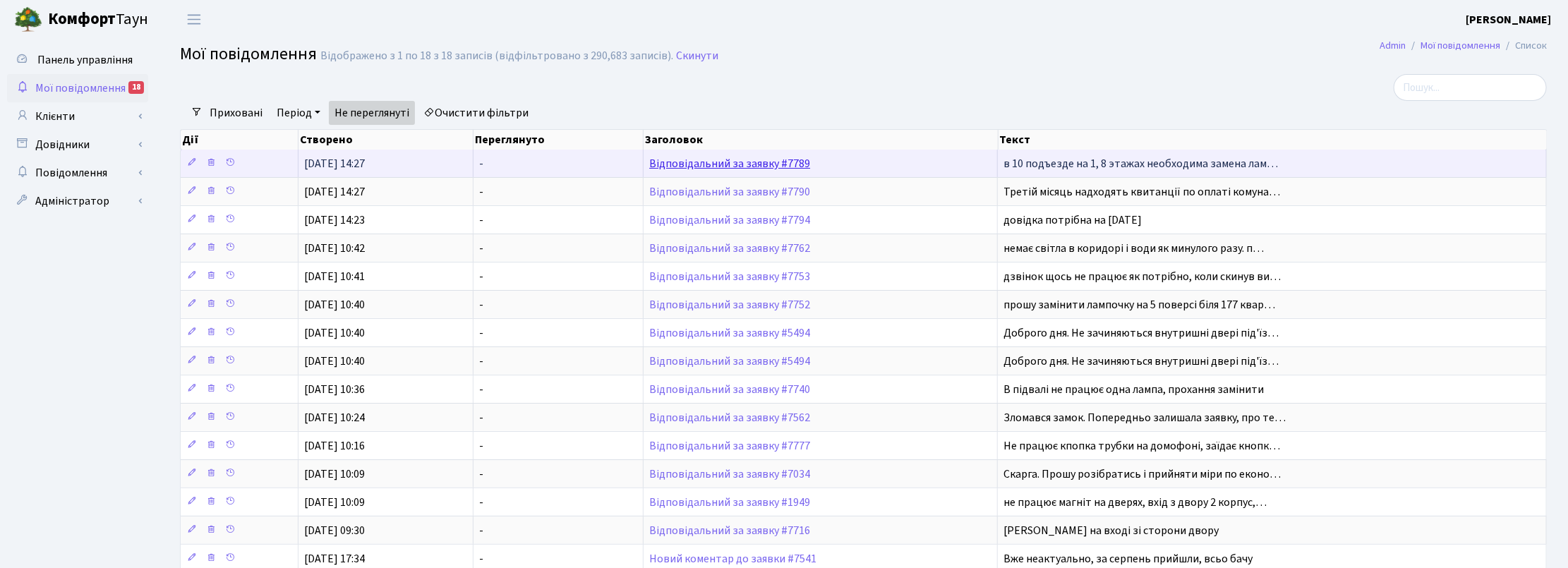
click at [704, 163] on link "Відповідальний за заявку #7789" at bounding box center [729, 163] width 161 height 15
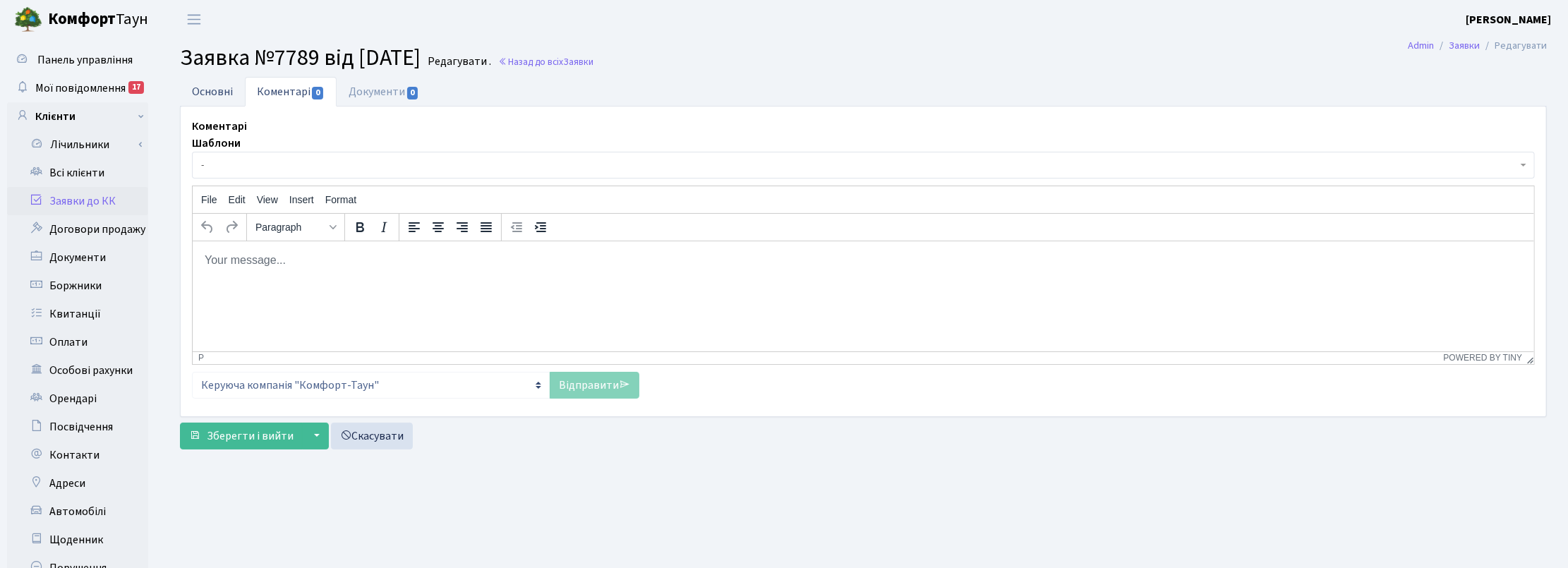
click at [201, 96] on link "Основні" at bounding box center [213, 91] width 65 height 29
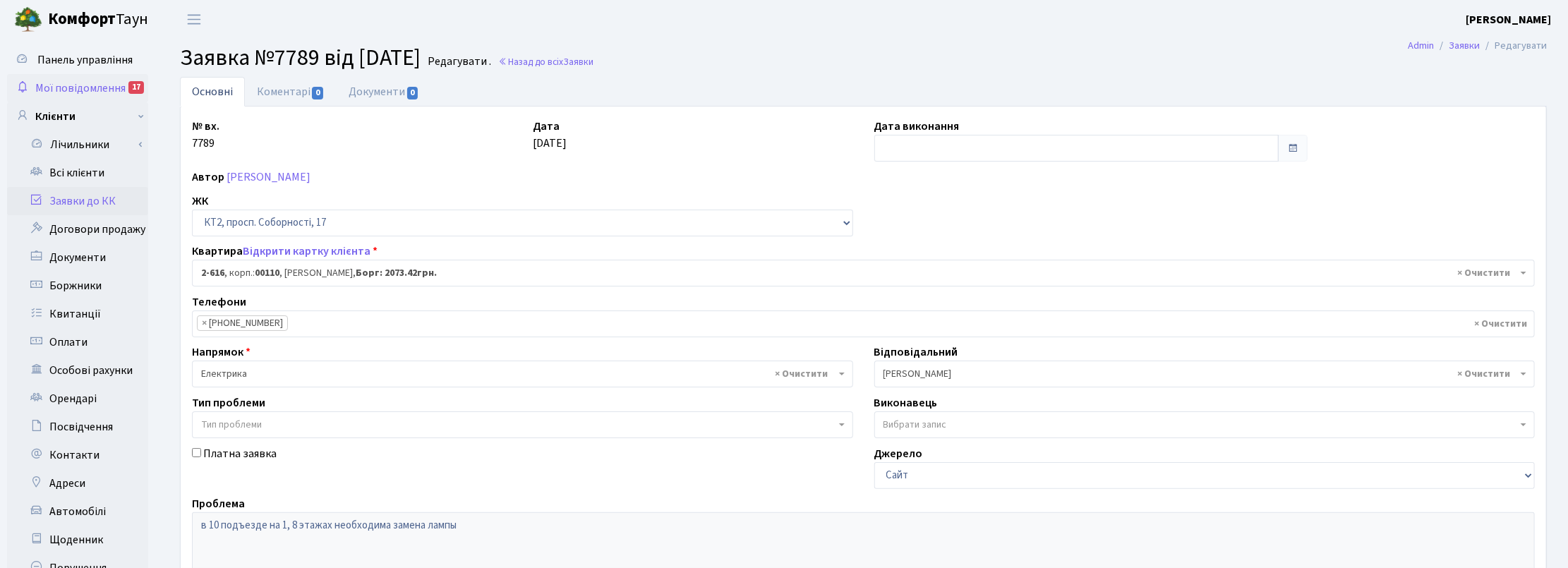
click at [92, 85] on span "Мої повідомлення" at bounding box center [80, 88] width 90 height 15
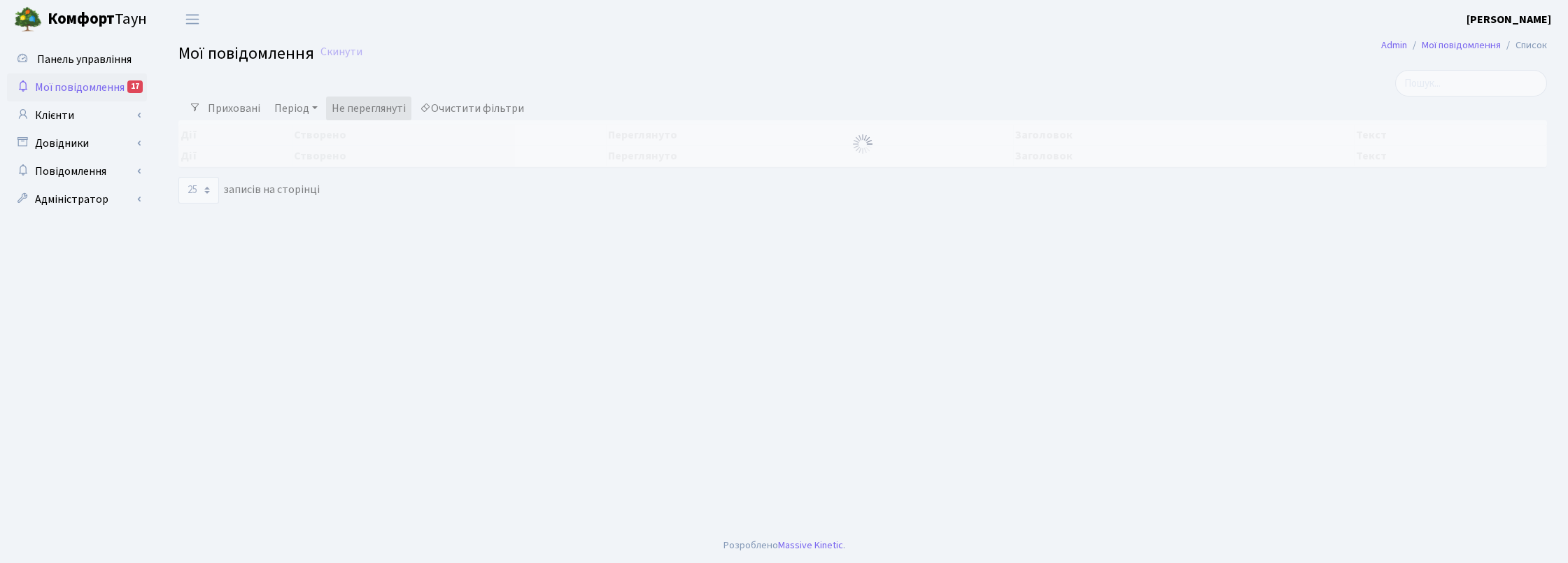
select select "25"
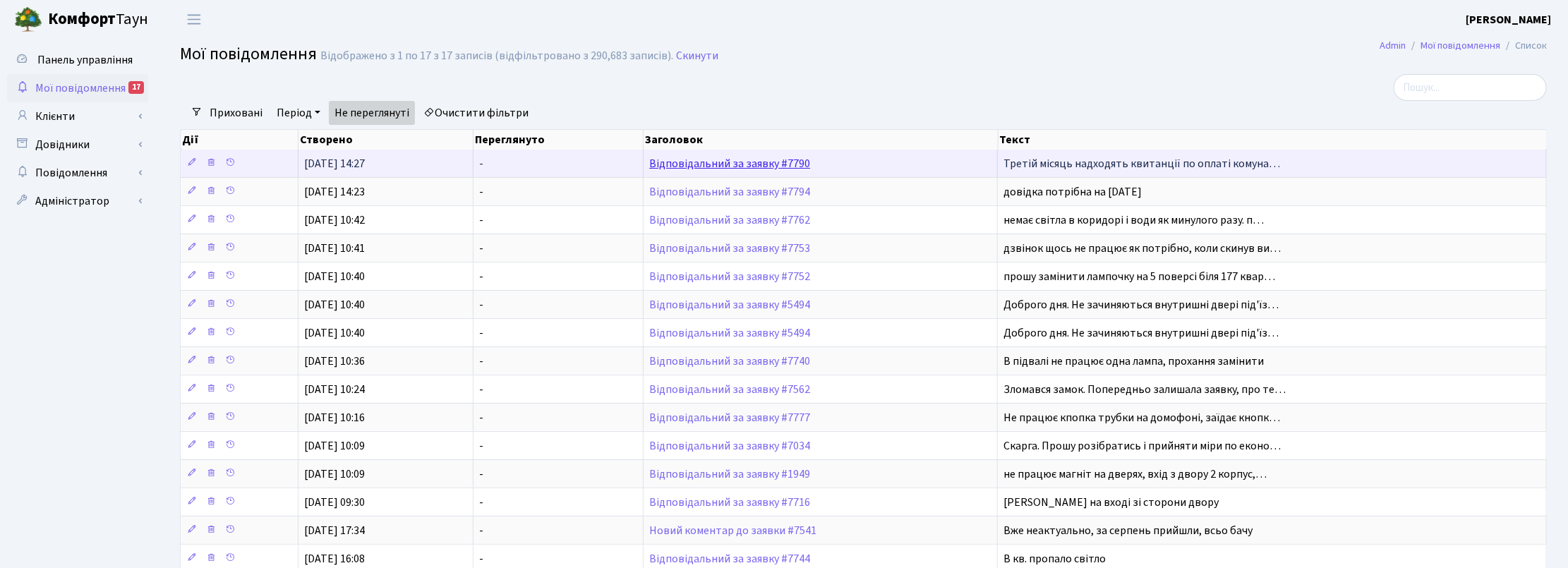
click at [704, 157] on link "Відповідальний за заявку #7790" at bounding box center [729, 163] width 161 height 15
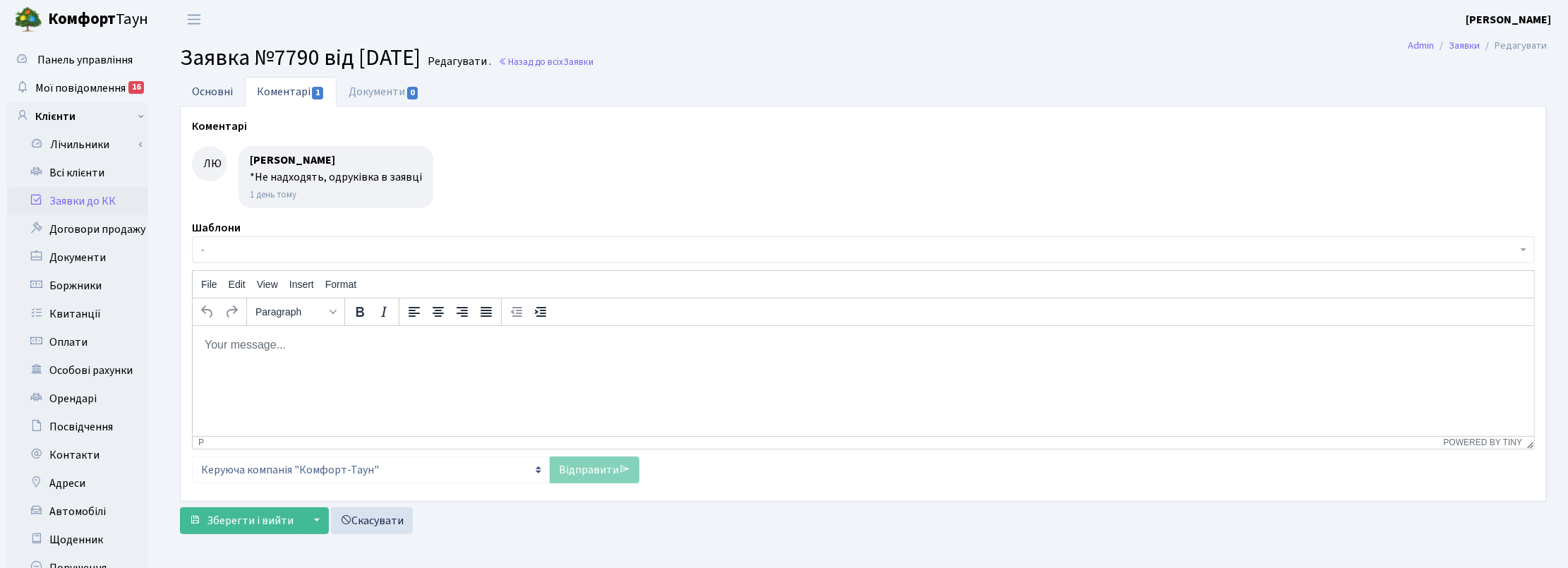
click at [213, 96] on link "Основні" at bounding box center [213, 91] width 65 height 29
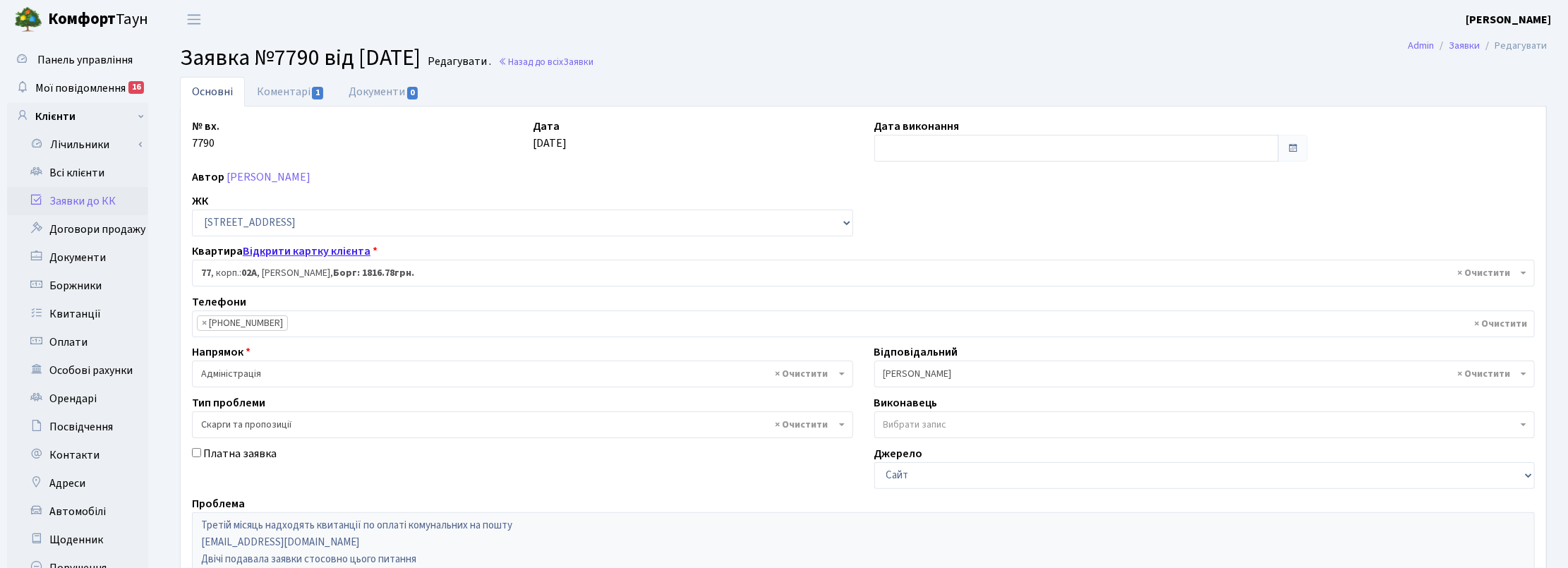
click at [290, 251] on link "Відкрити картку клієнта" at bounding box center [307, 251] width 128 height 15
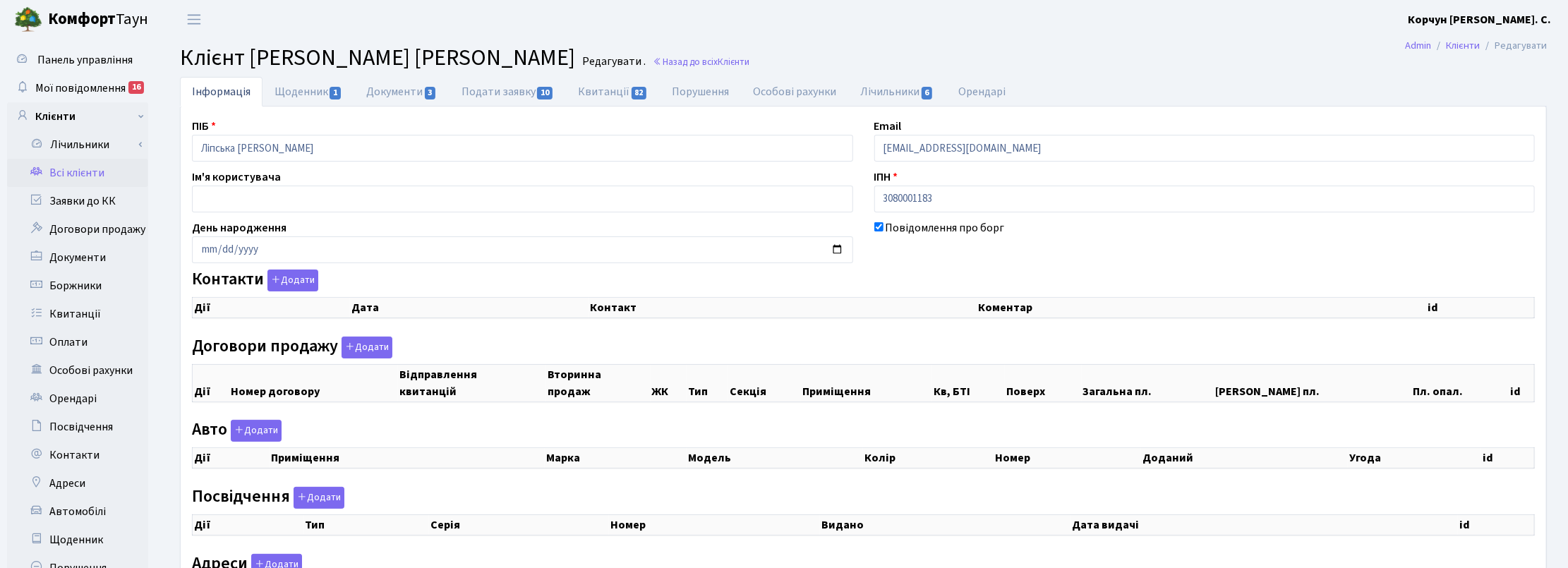
checkbox input "true"
select select "25"
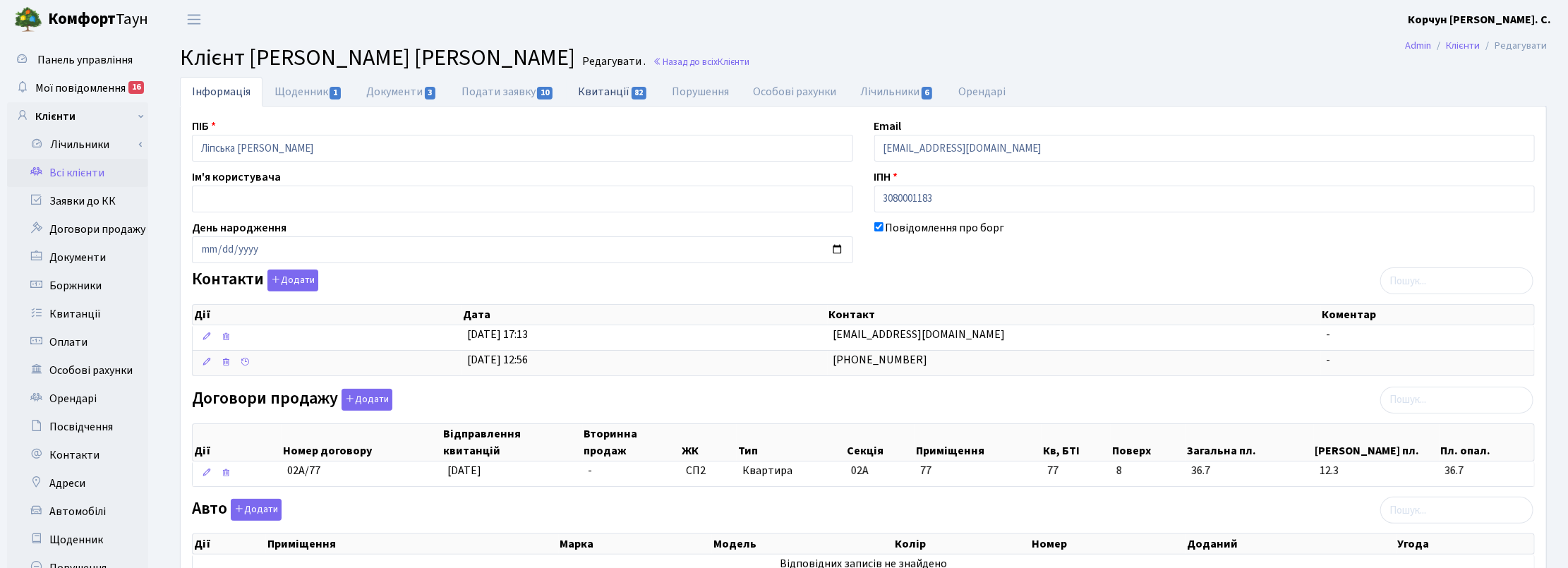
click at [623, 89] on link "Квитанції 82" at bounding box center [613, 91] width 94 height 29
select select "25"
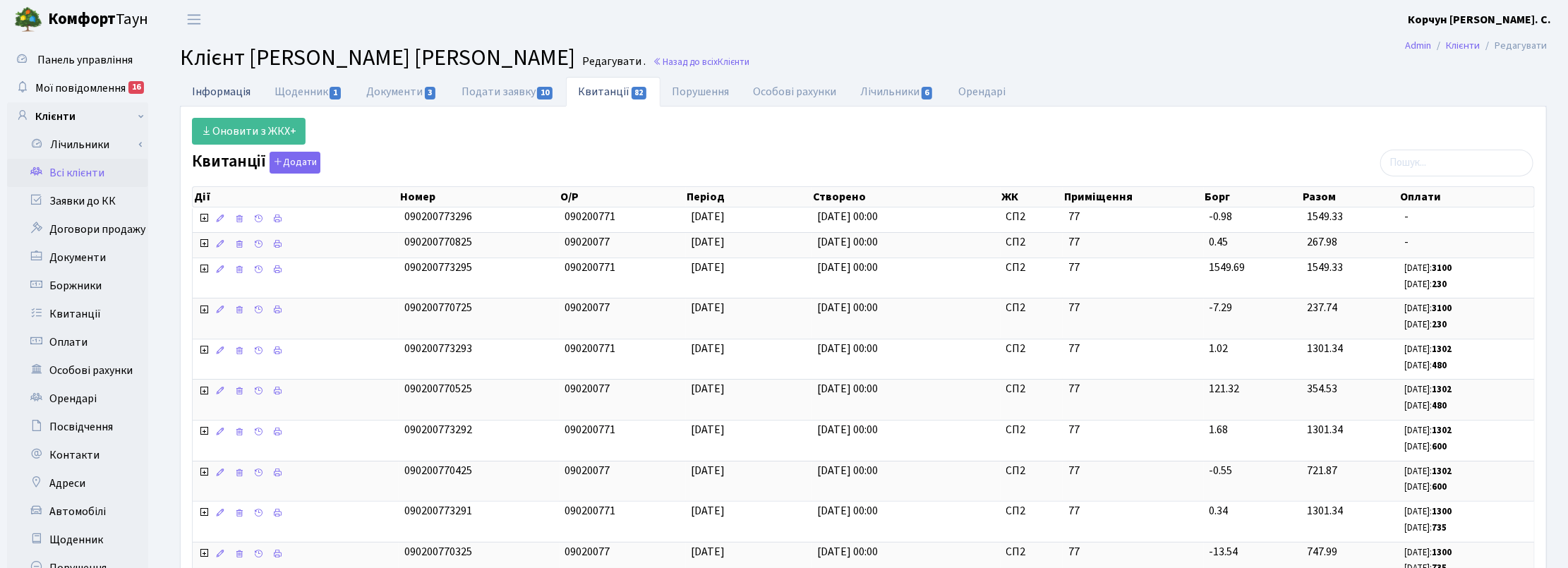
click at [228, 90] on link "Інформація" at bounding box center [221, 91] width 83 height 29
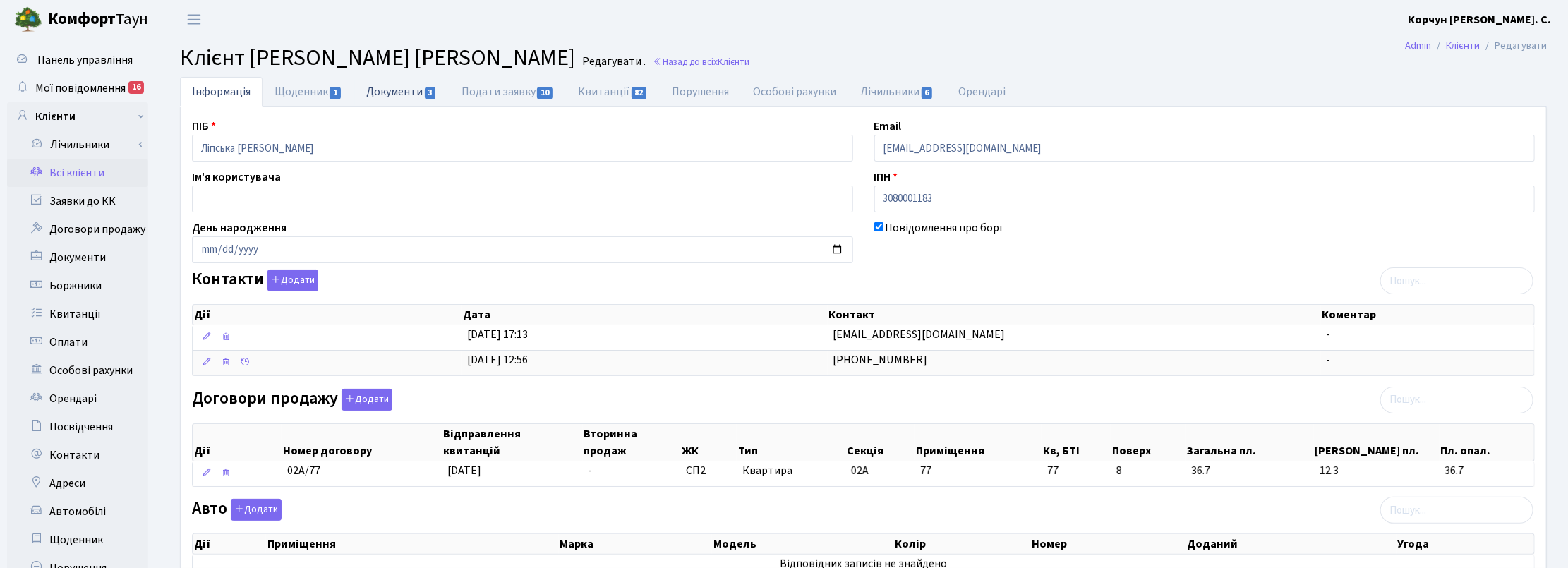
click at [408, 89] on link "Документи 3" at bounding box center [401, 91] width 95 height 29
select select "25"
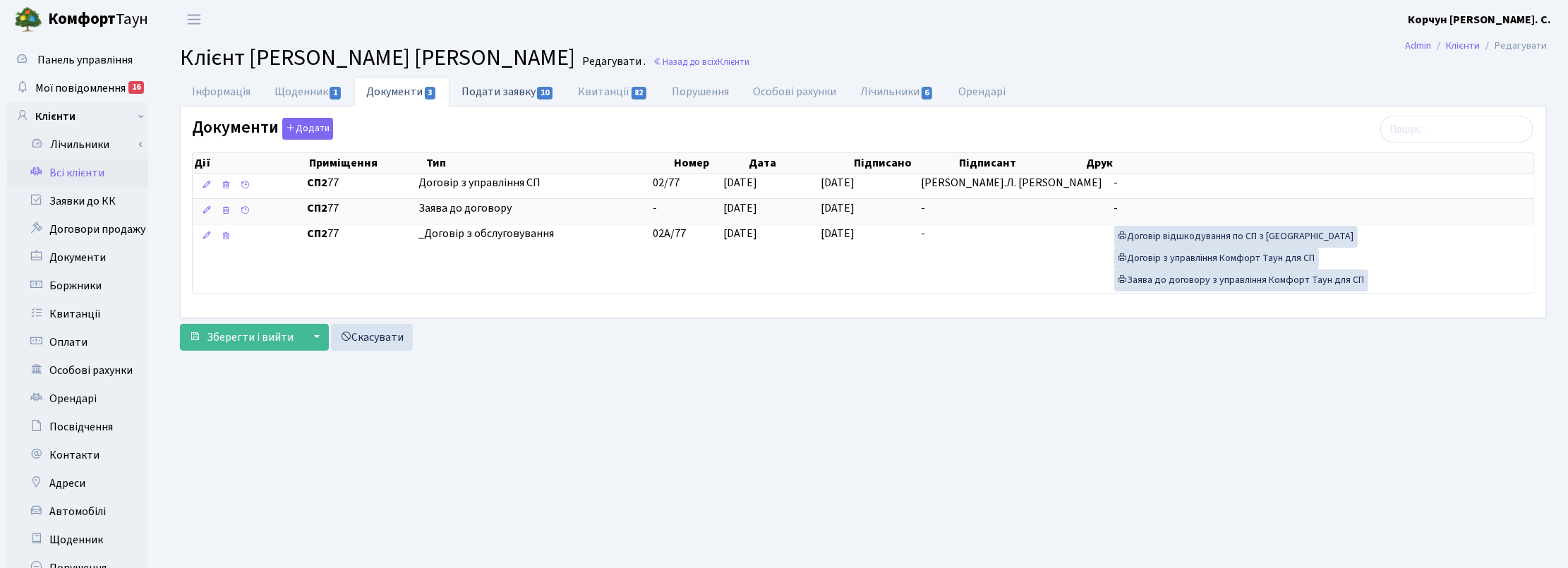
click at [530, 87] on link "Подати заявку 10" at bounding box center [507, 91] width 116 height 29
select select "25"
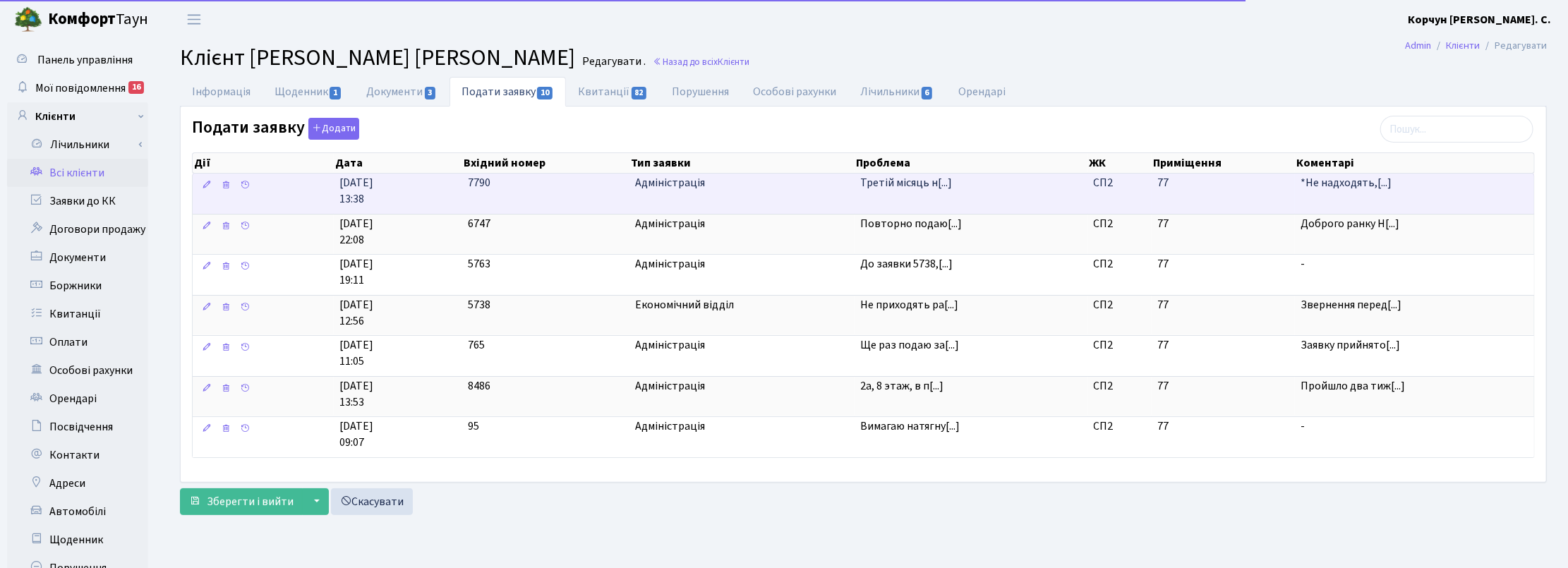
click at [674, 191] on span "Адміністрація" at bounding box center [742, 183] width 214 height 16
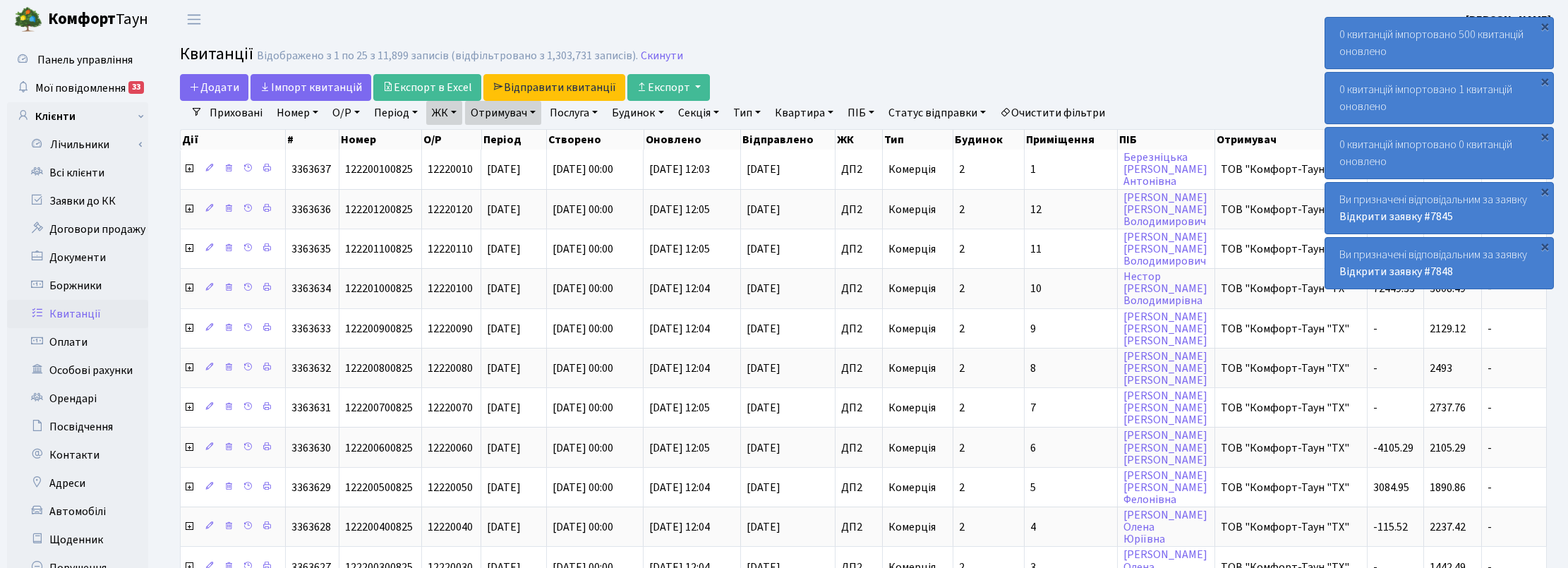
select select "25"
click at [661, 50] on link "Скинути" at bounding box center [662, 56] width 43 height 14
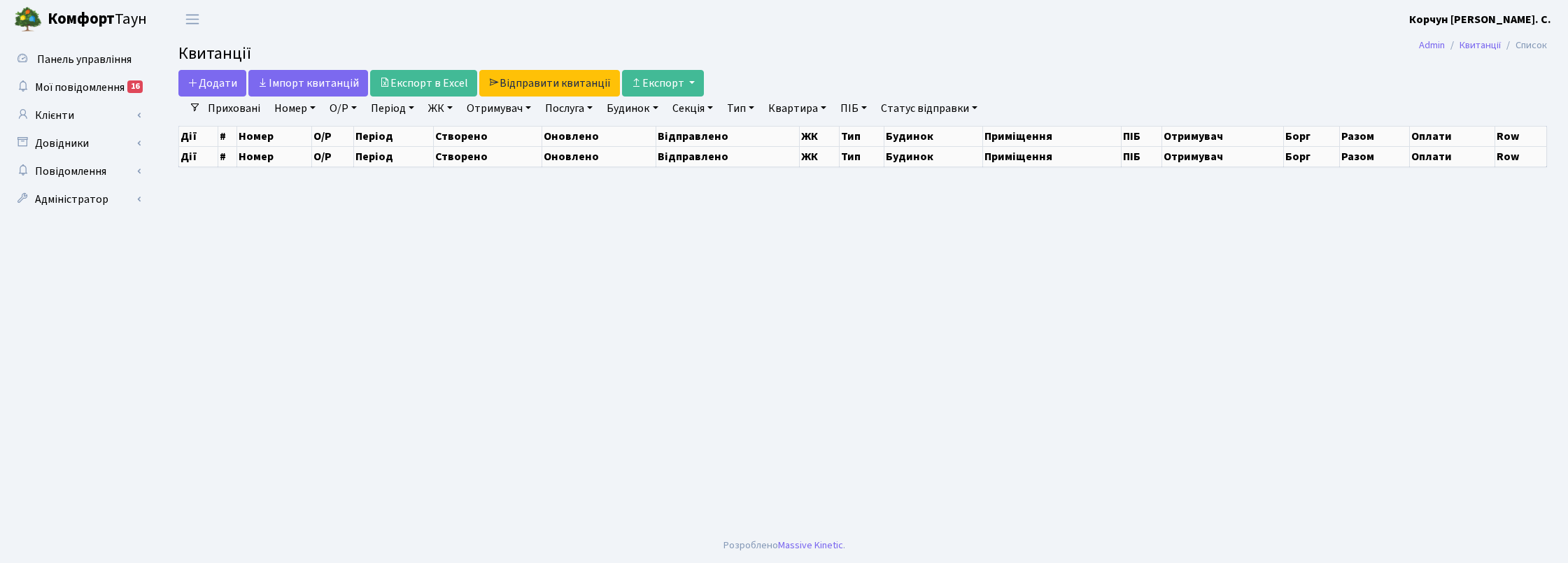
select select
select select "25"
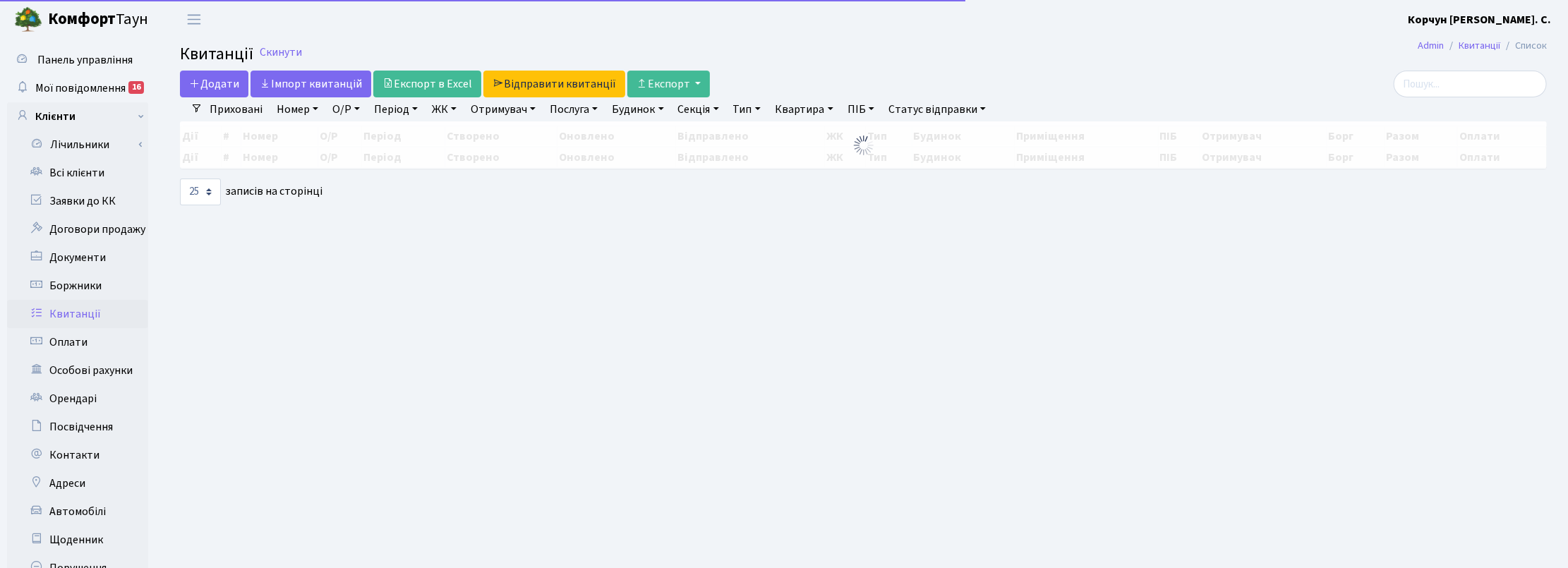
click at [459, 100] on link "ЖК" at bounding box center [444, 109] width 36 height 24
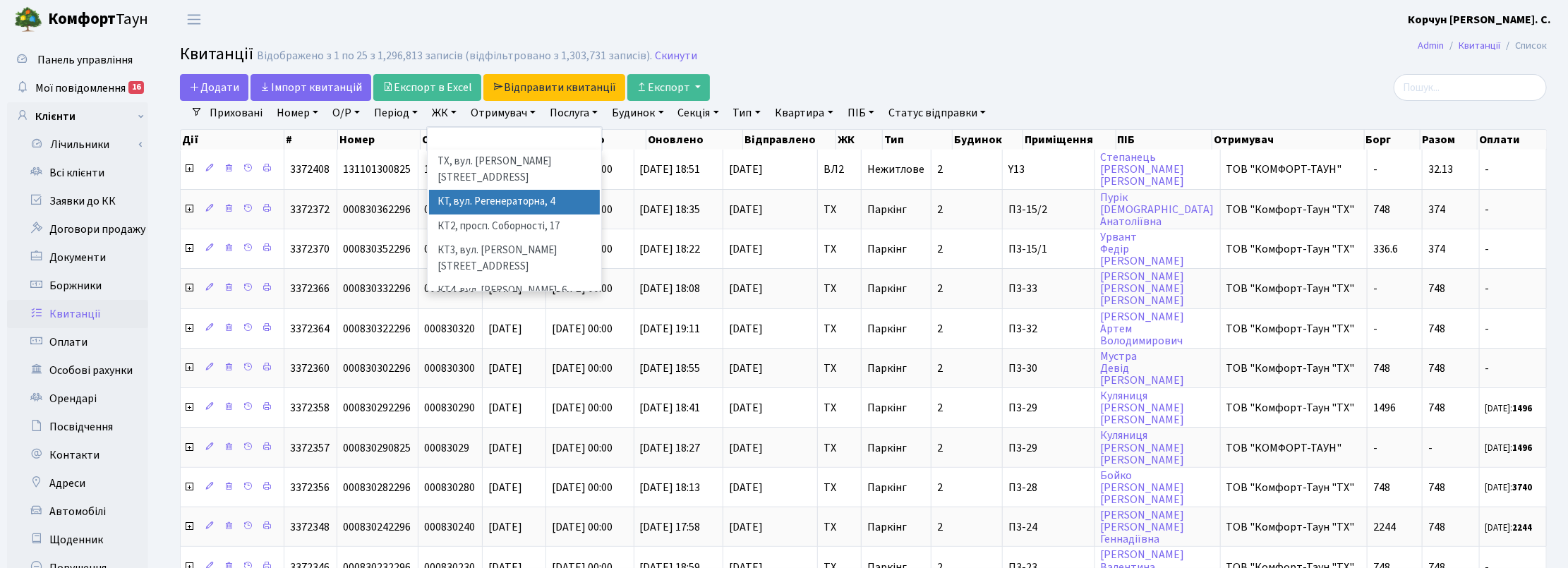
scroll to position [176, 0]
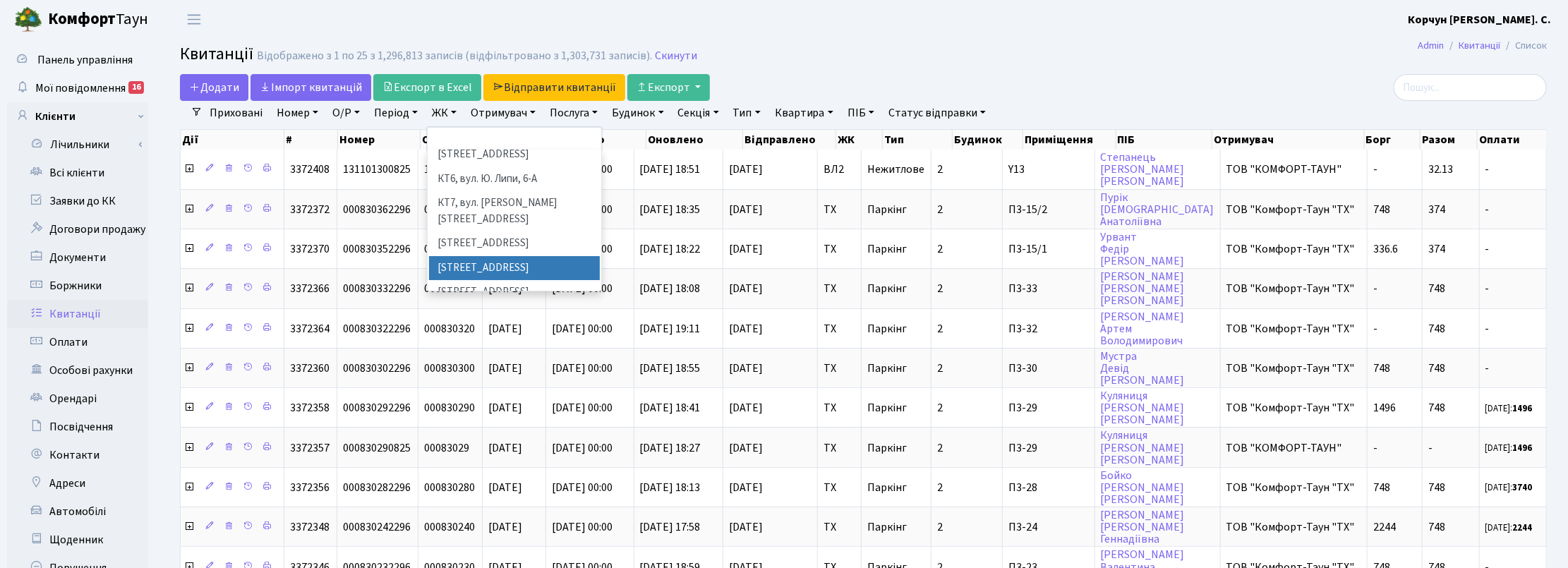
click at [483, 256] on li "[STREET_ADDRESS]" at bounding box center [514, 268] width 171 height 25
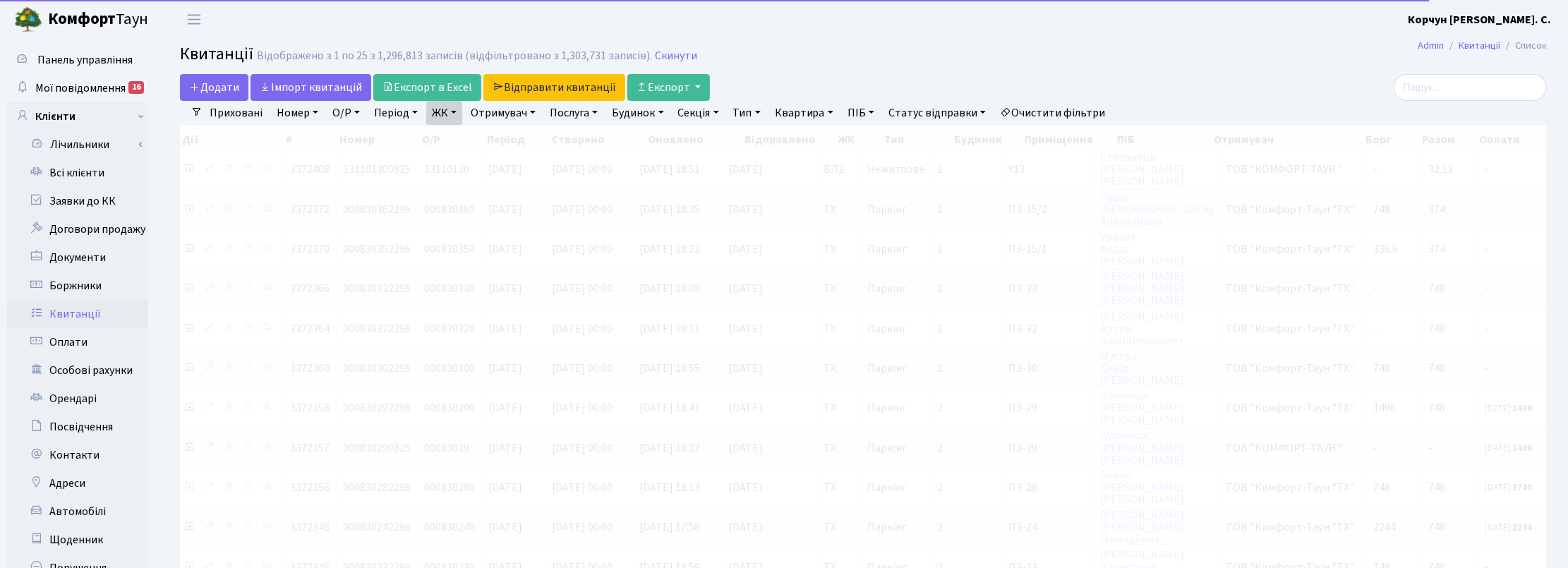
click at [510, 114] on link "Отримувач" at bounding box center [503, 113] width 76 height 24
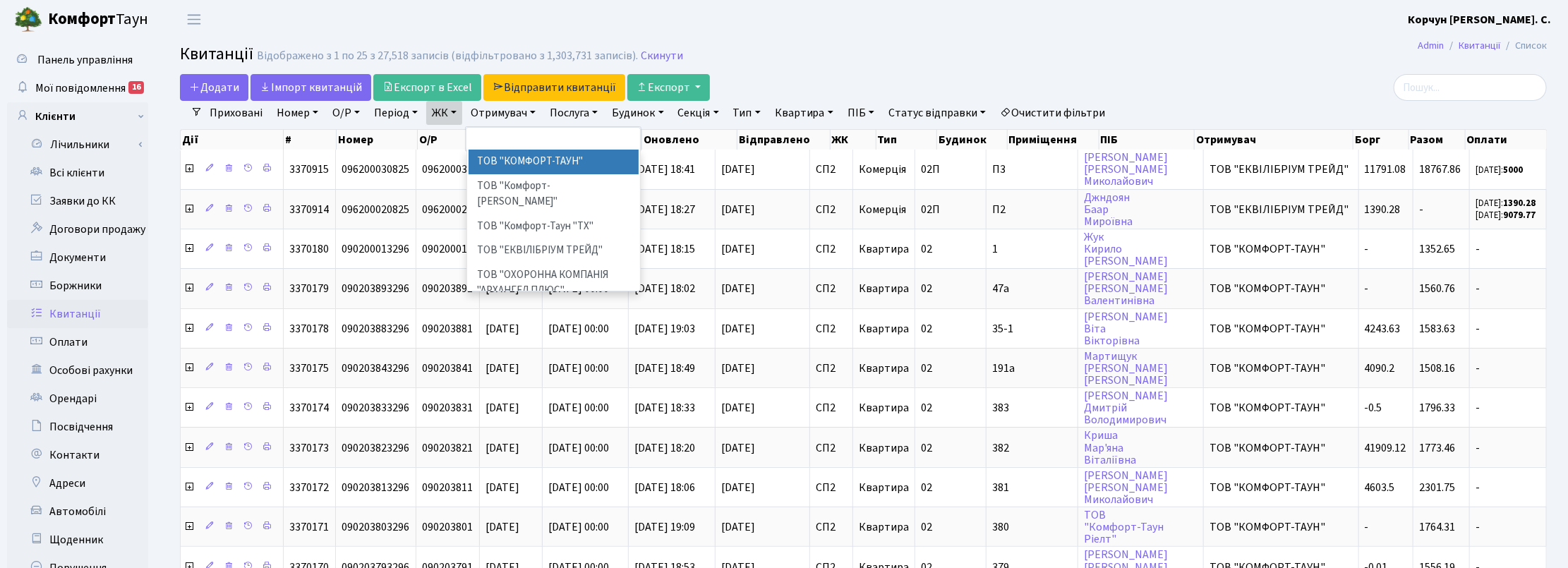
click at [833, 111] on link "Квартира" at bounding box center [804, 113] width 70 height 24
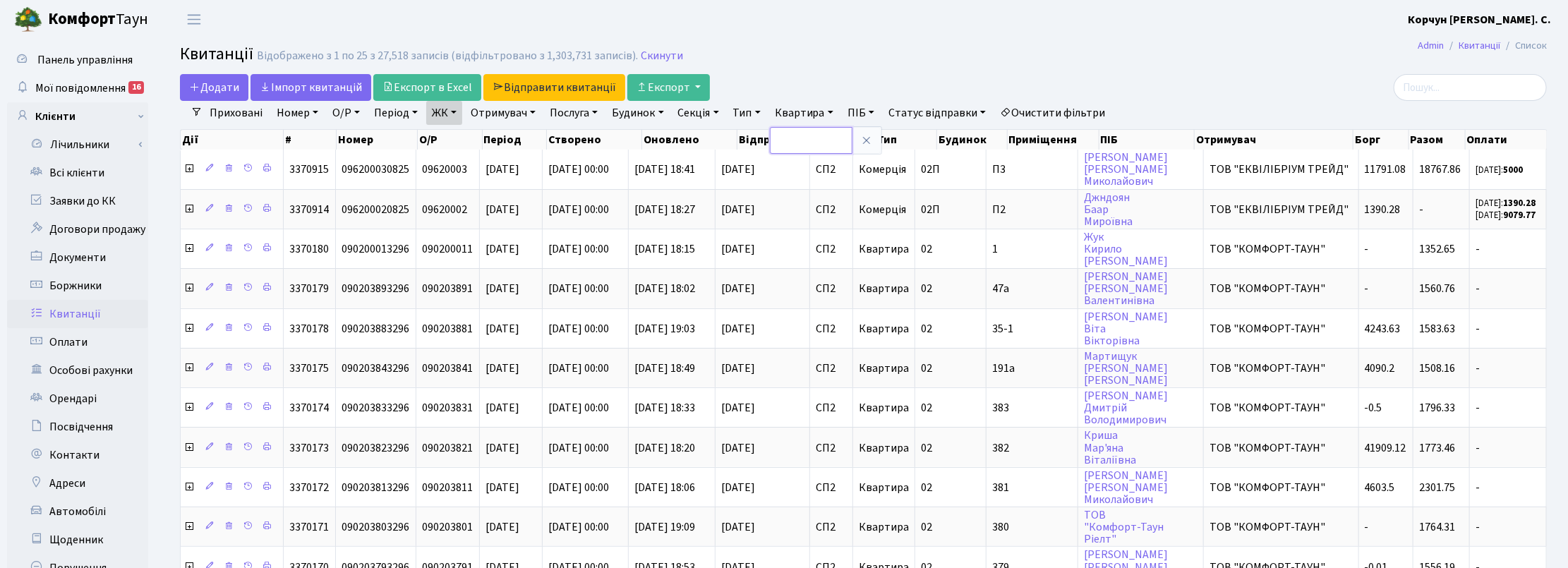
click at [835, 134] on input "text" at bounding box center [811, 140] width 83 height 27
type input "77"
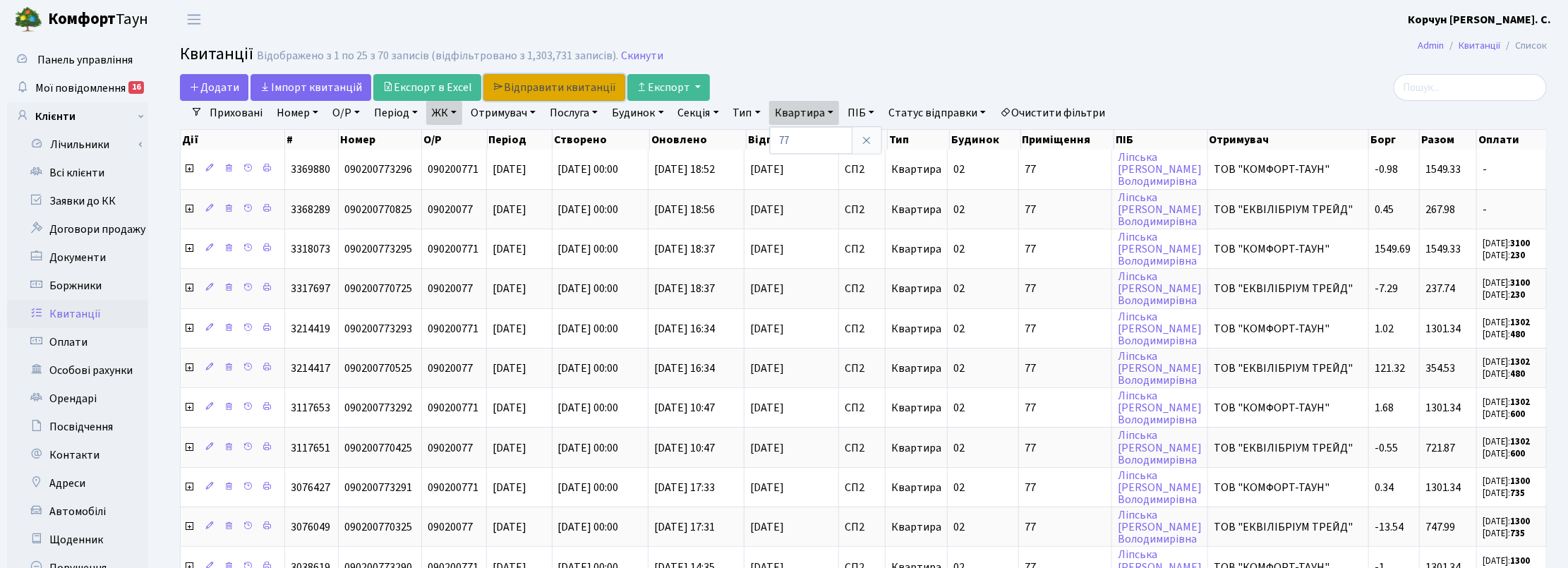
click at [571, 89] on link "Відправити квитанції" at bounding box center [554, 87] width 142 height 27
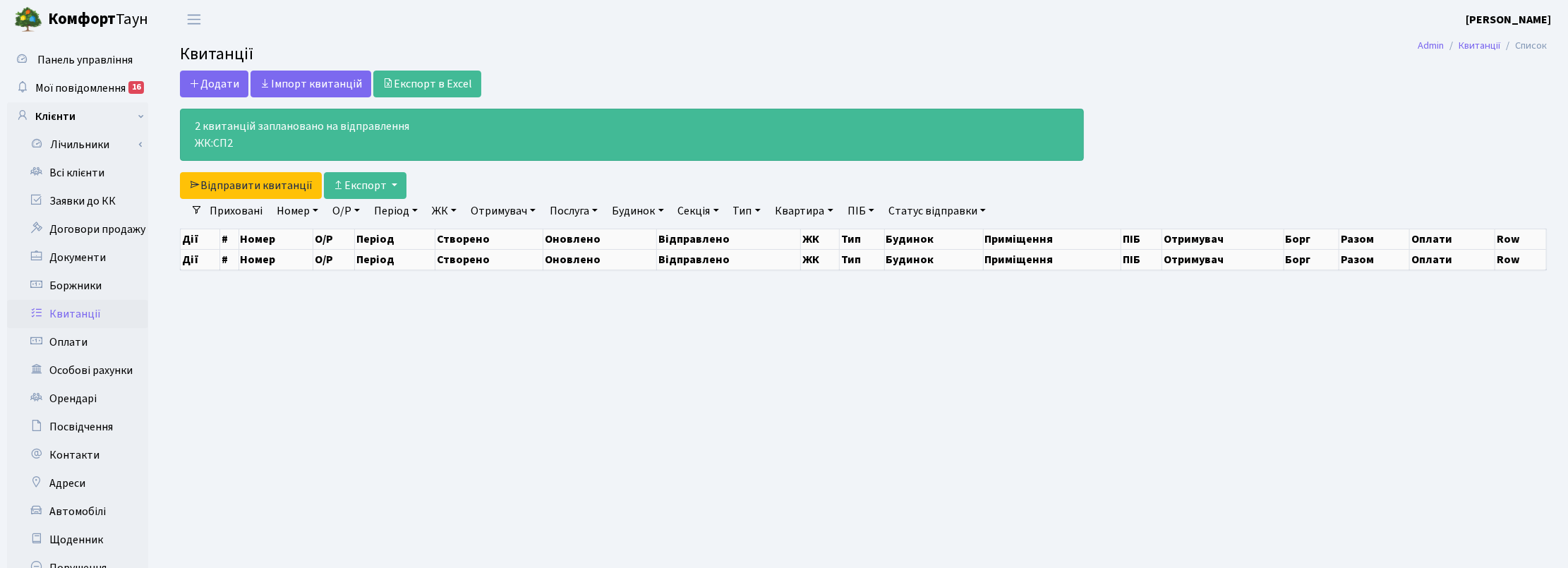
select select "25"
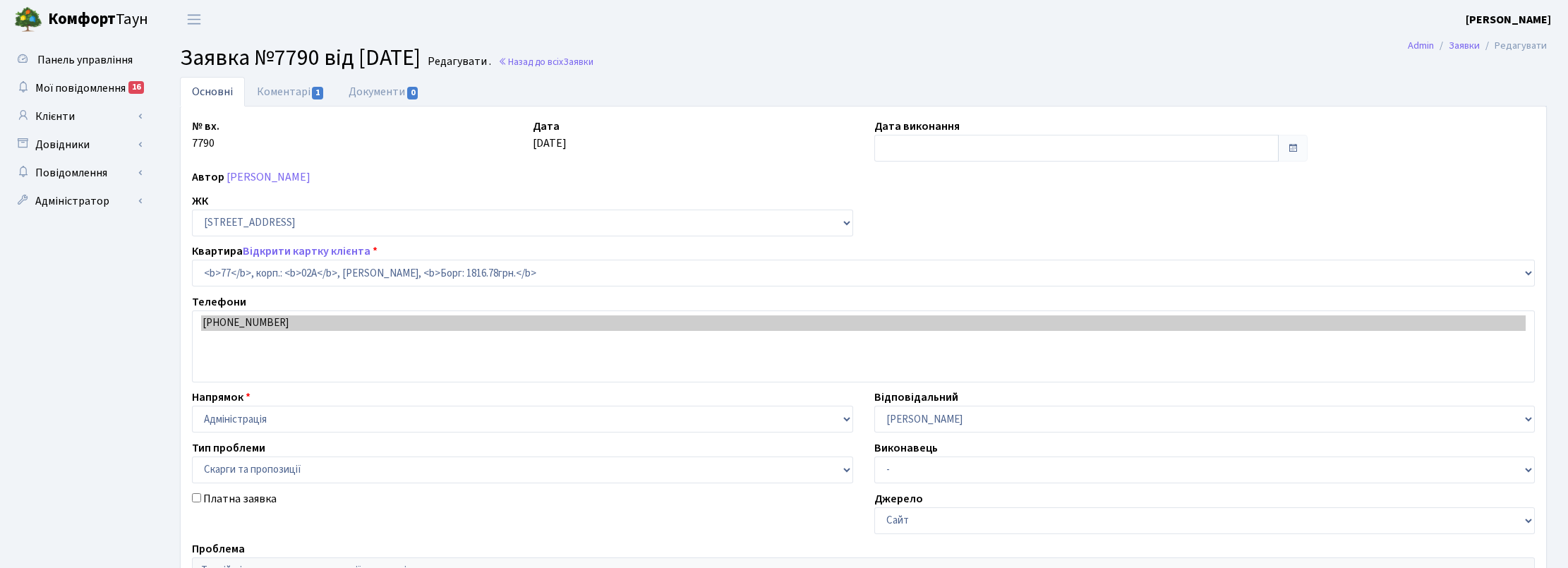
select select "20327"
select select "55"
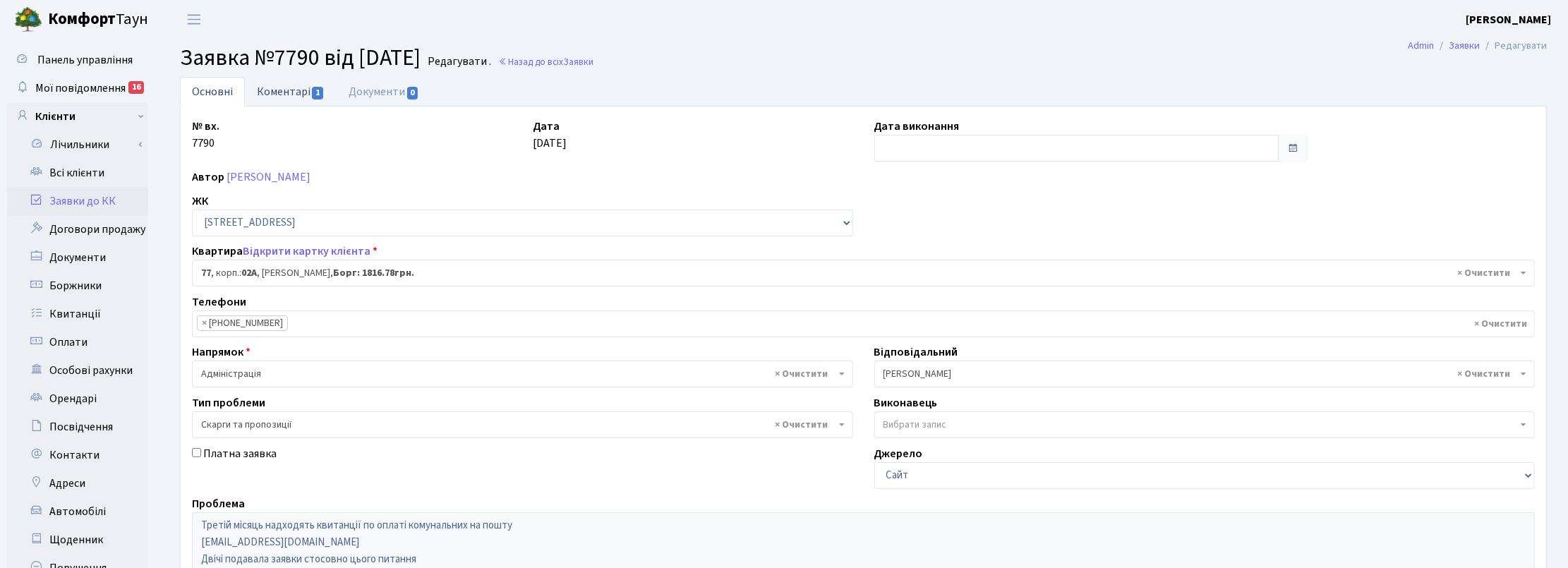
click at [291, 90] on link "Коментарі 1" at bounding box center [291, 91] width 92 height 29
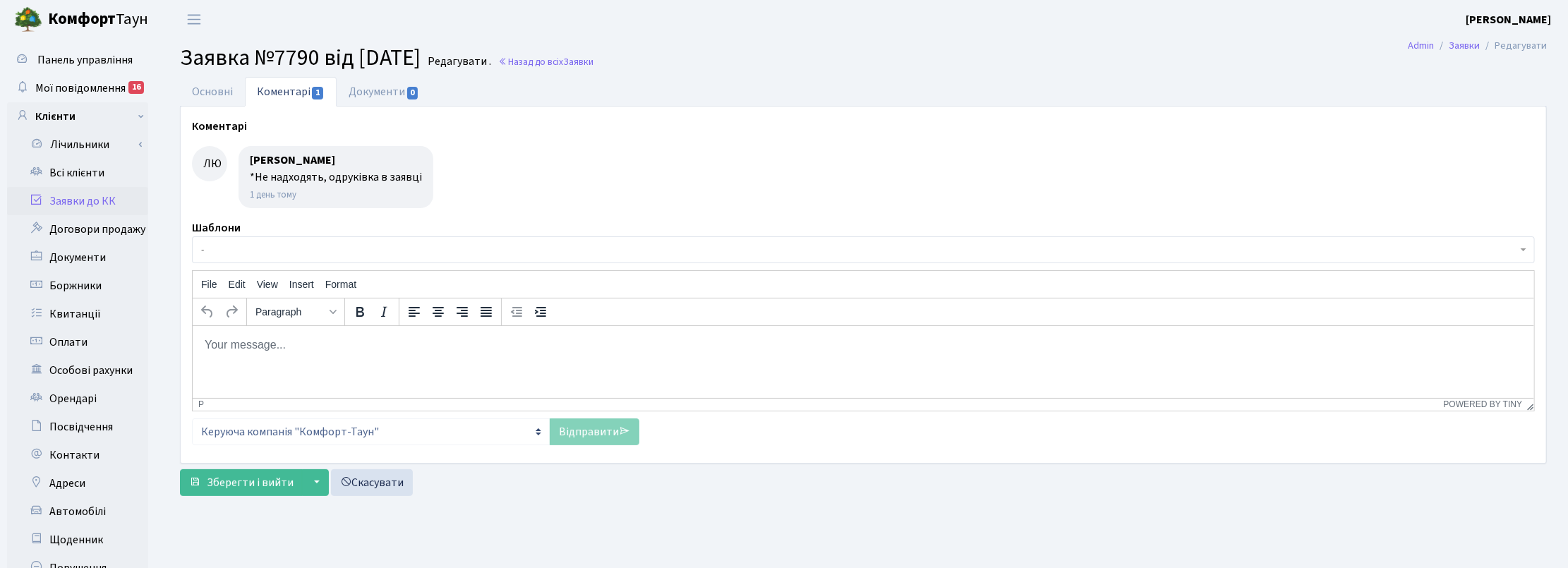
click at [306, 342] on p "Rich Text Area. Press ALT-0 for help." at bounding box center [863, 344] width 1319 height 15
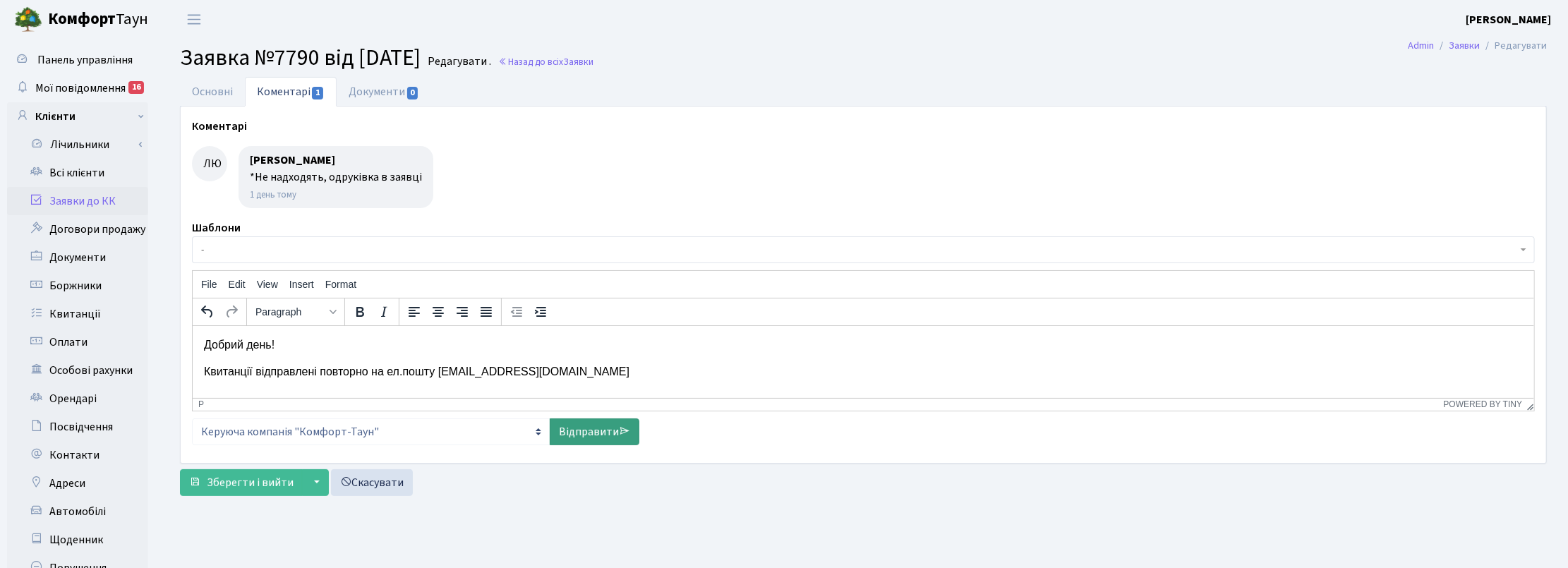
click at [598, 428] on link "Відправити" at bounding box center [594, 431] width 90 height 27
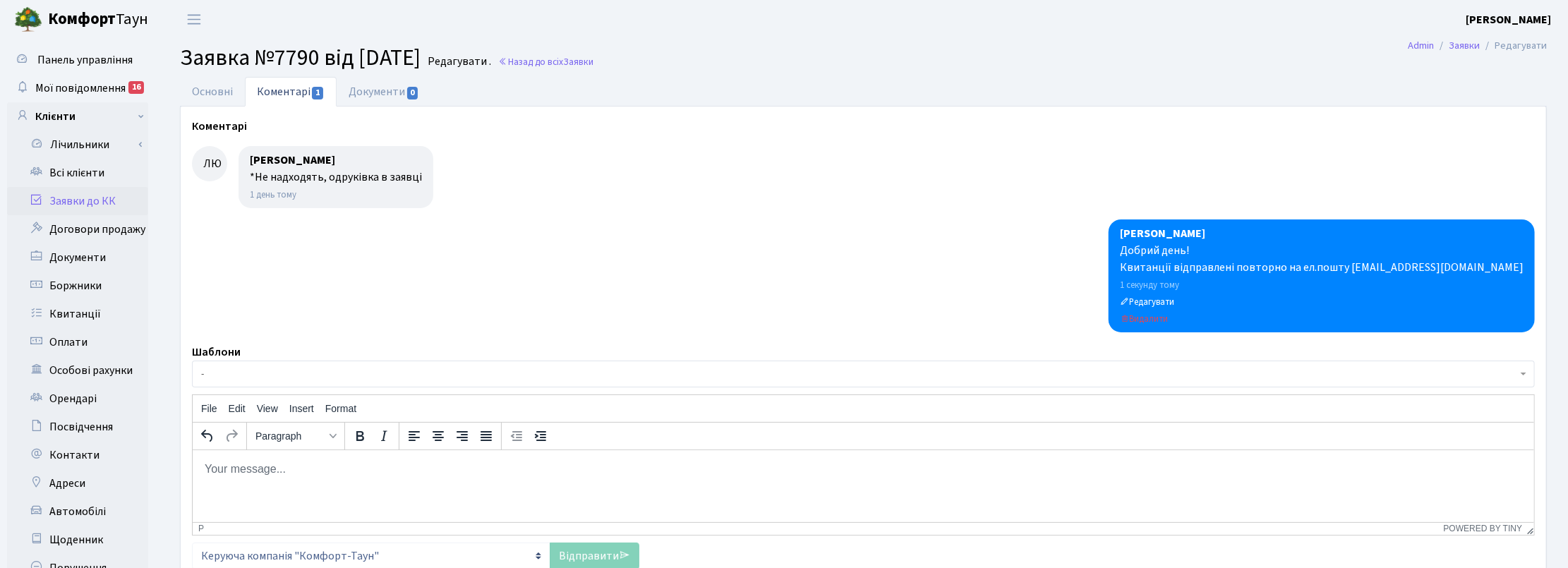
click at [1440, 85] on ul "Основні Коментарі 1 Документи 0" at bounding box center [863, 91] width 1367 height 30
click at [216, 90] on link "Основні" at bounding box center [213, 91] width 65 height 29
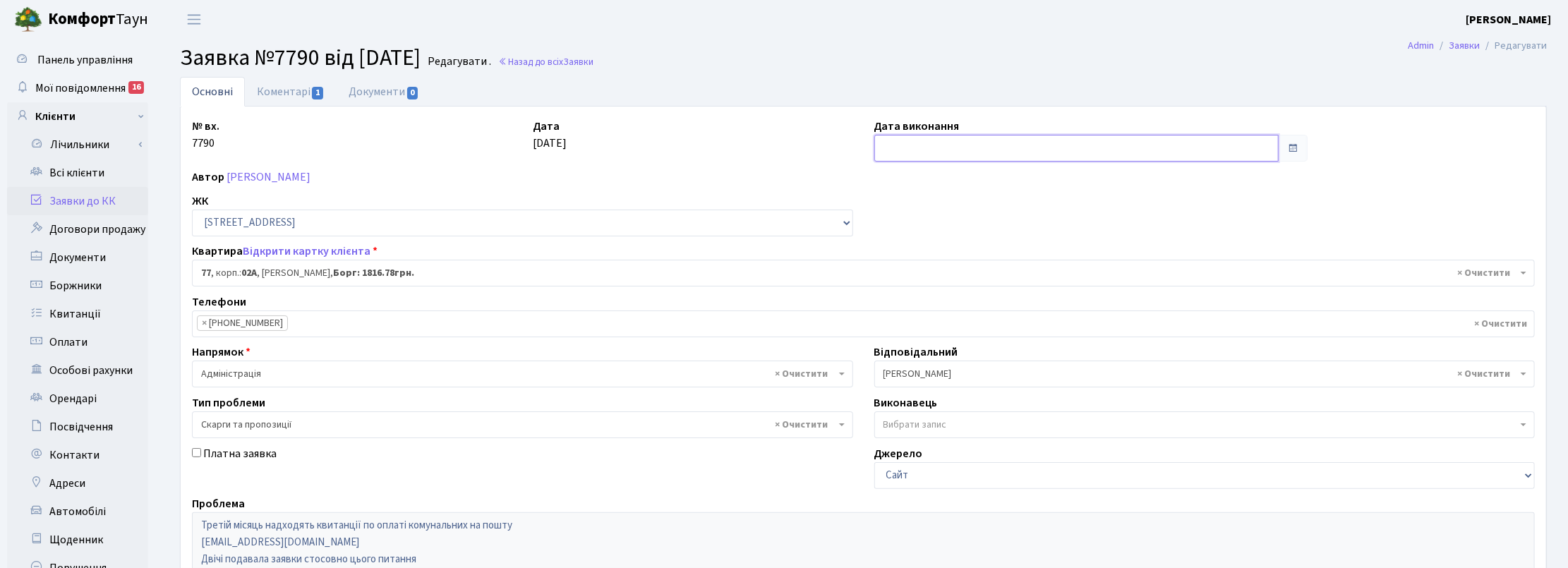
click at [894, 145] on input "text" at bounding box center [1076, 148] width 405 height 27
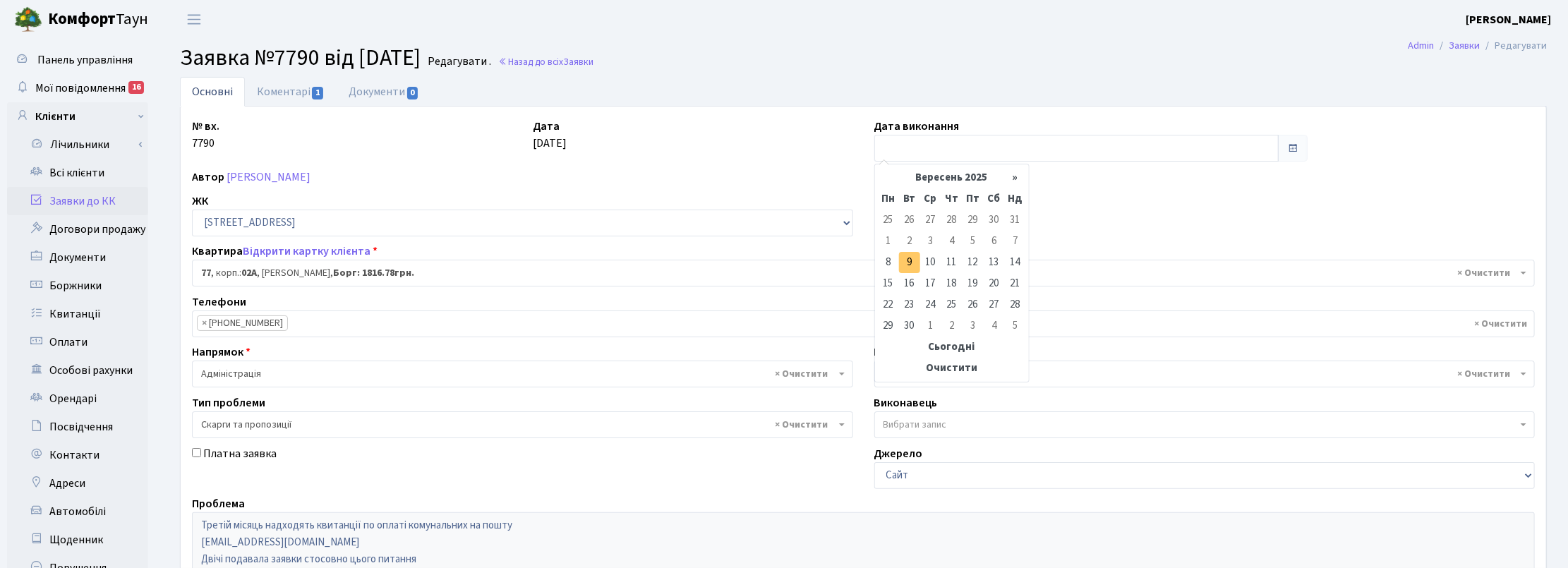
click at [915, 260] on td "9" at bounding box center [909, 263] width 21 height 21
type input "09.09.2025"
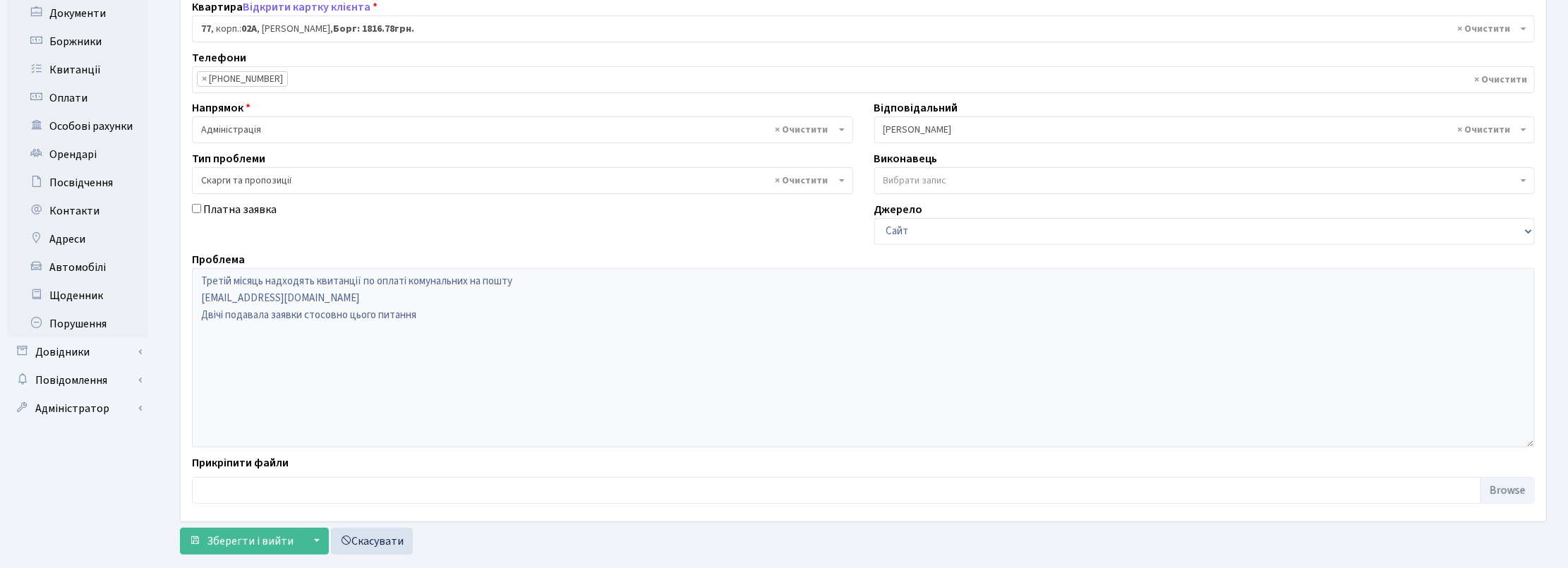
scroll to position [274, 0]
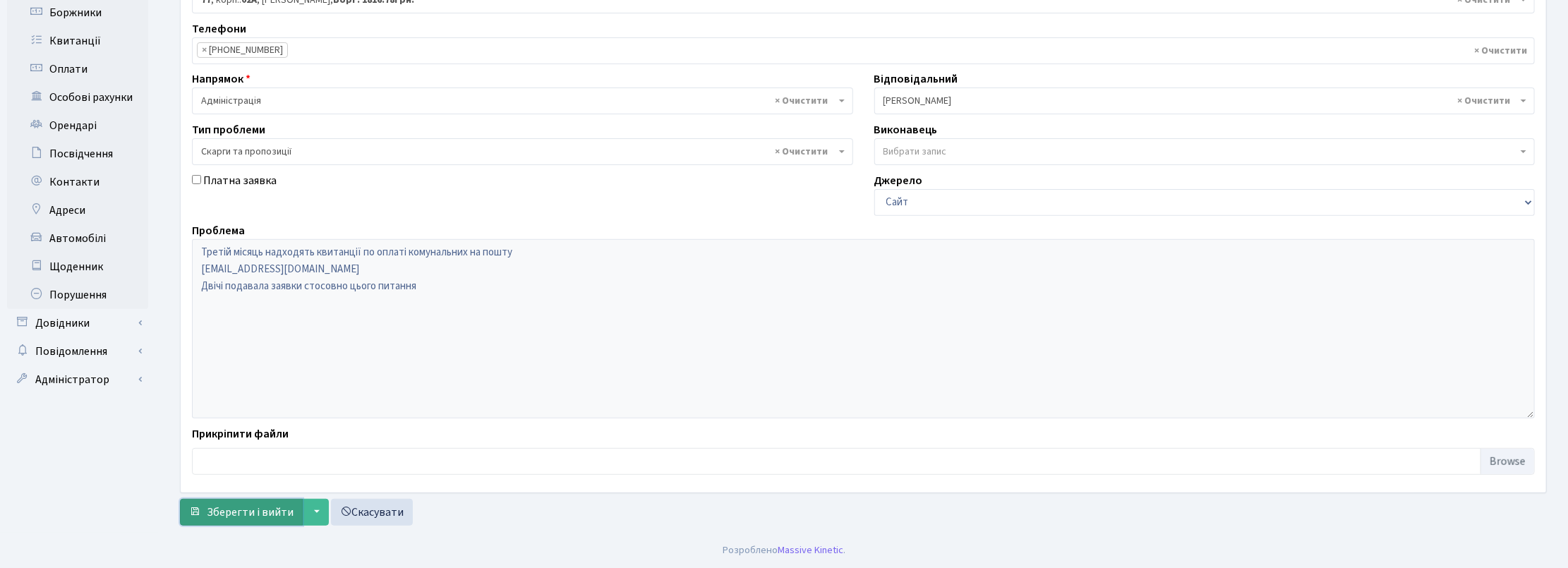
click at [244, 507] on span "Зберегти і вийти" at bounding box center [250, 513] width 87 height 15
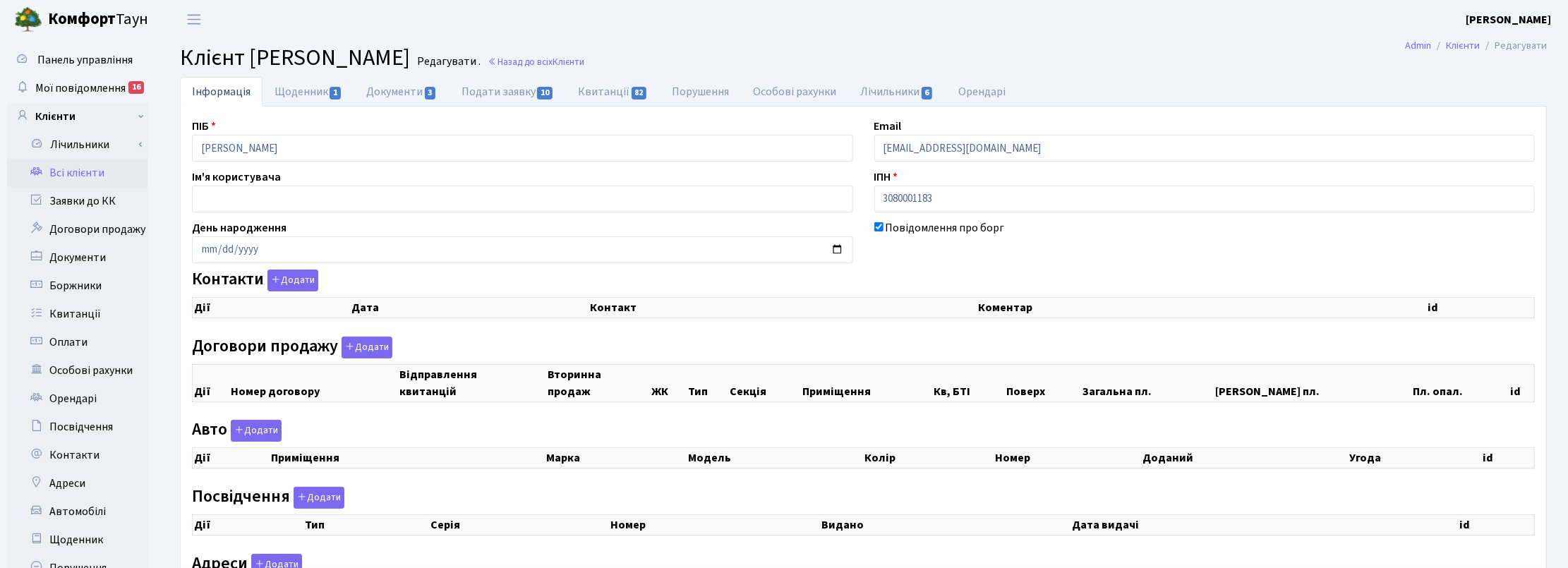
checkbox input "true"
